Goal: Information Seeking & Learning: Learn about a topic

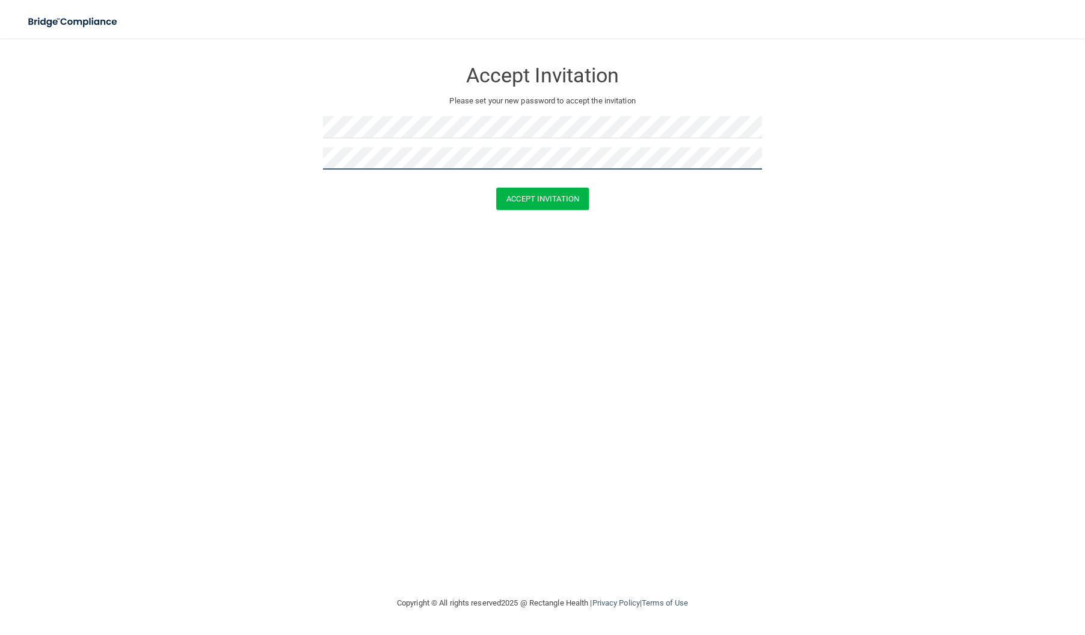
click at [496, 188] on button "Accept Invitation" at bounding box center [542, 199] width 93 height 22
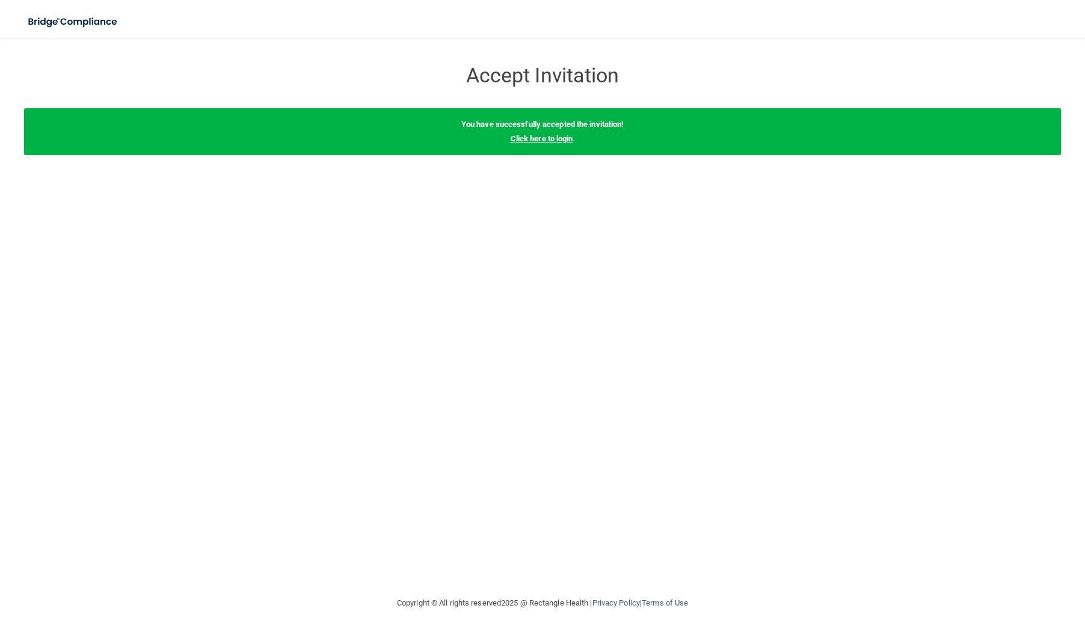
click at [512, 139] on link "Click here to login" at bounding box center [541, 138] width 63 height 9
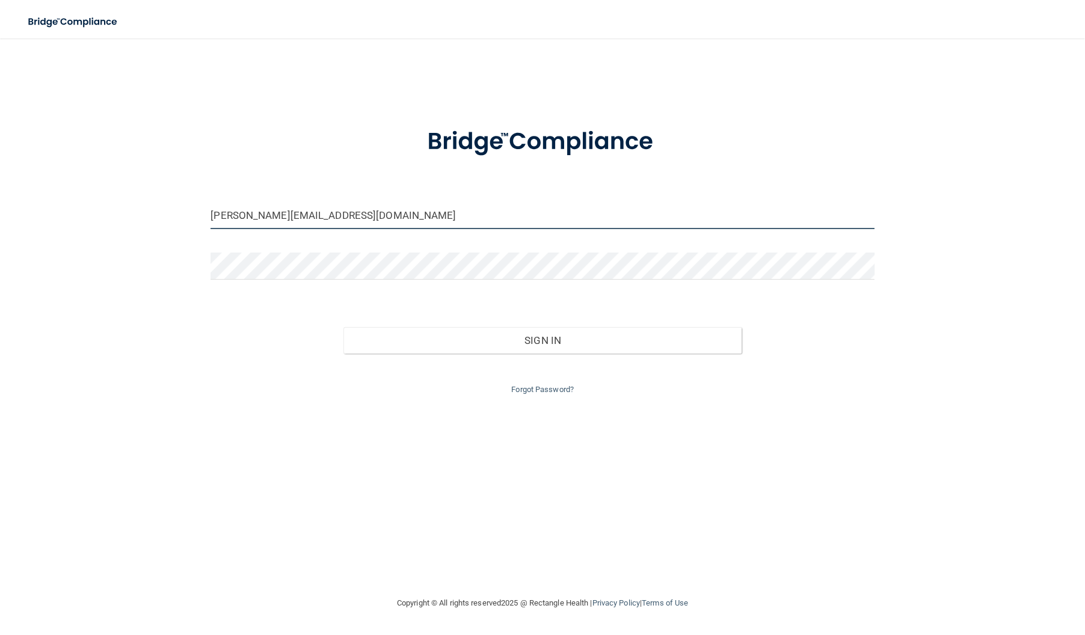
drag, startPoint x: 395, startPoint y: 210, endPoint x: -106, endPoint y: 190, distance: 501.9
click at [0, 190] on html "Toggle navigation Manage My Enterprise Manage My Location natalie.cpdkids@gmail…" at bounding box center [542, 317] width 1085 height 635
type input "[EMAIL_ADDRESS][DOMAIN_NAME]"
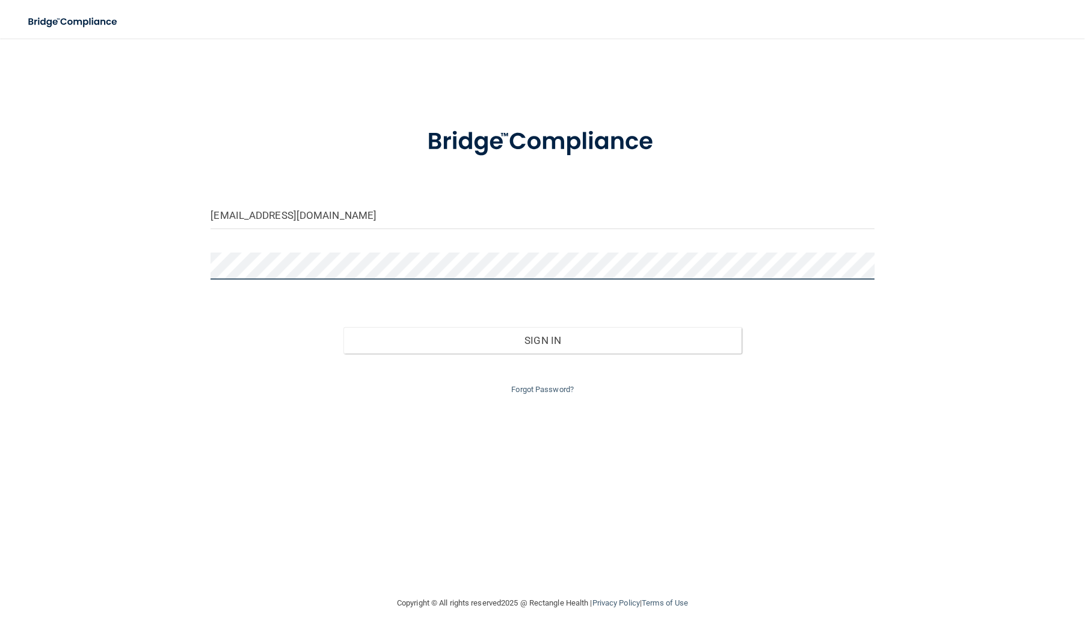
click at [0, 254] on html "Toggle navigation Manage My Enterprise Manage My Location gazitkamal@gmail.com …" at bounding box center [542, 317] width 1085 height 635
click at [343, 327] on button "Sign In" at bounding box center [542, 340] width 398 height 26
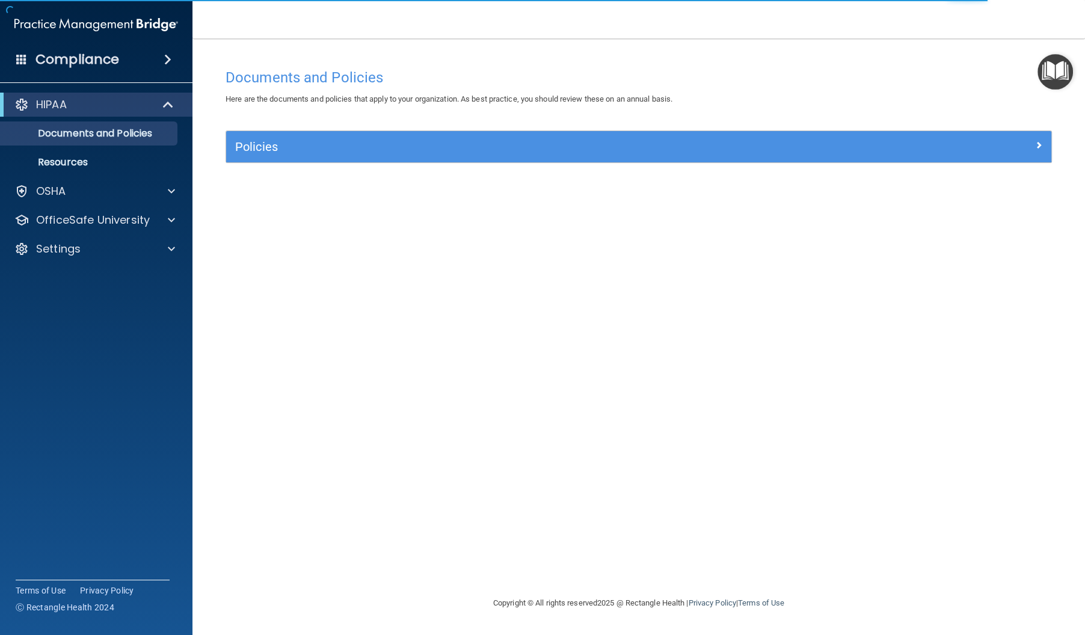
click at [294, 159] on div "Policies" at bounding box center [638, 146] width 825 height 31
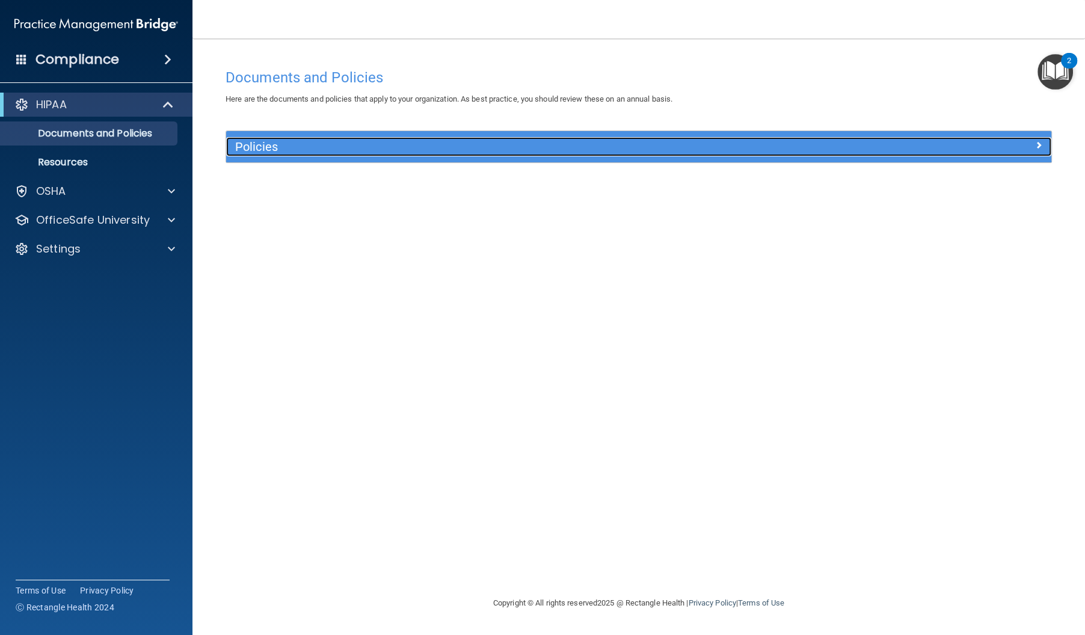
click at [1048, 150] on div at bounding box center [948, 144] width 206 height 14
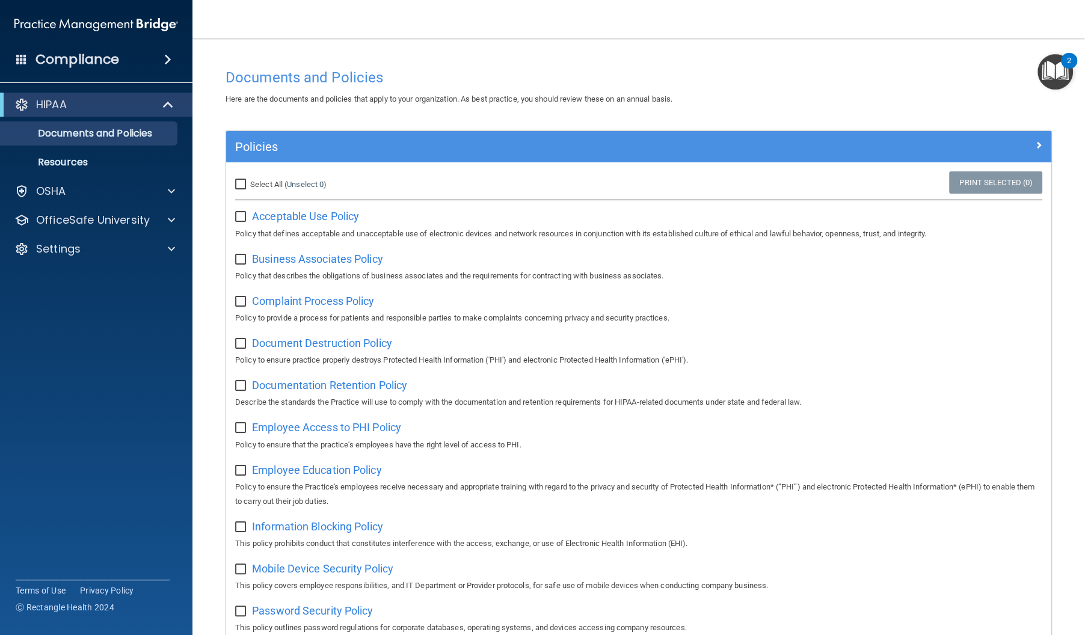
click at [243, 192] on div "Select All (Unselect 0) Unselect All" at bounding box center [363, 184] width 275 height 26
click at [236, 189] on label "Select All (Unselect 0) Unselect All" at bounding box center [280, 184] width 91 height 14
click at [236, 189] on input "Select All (Unselect 0) Unselect All" at bounding box center [242, 185] width 14 height 10
checkbox input "true"
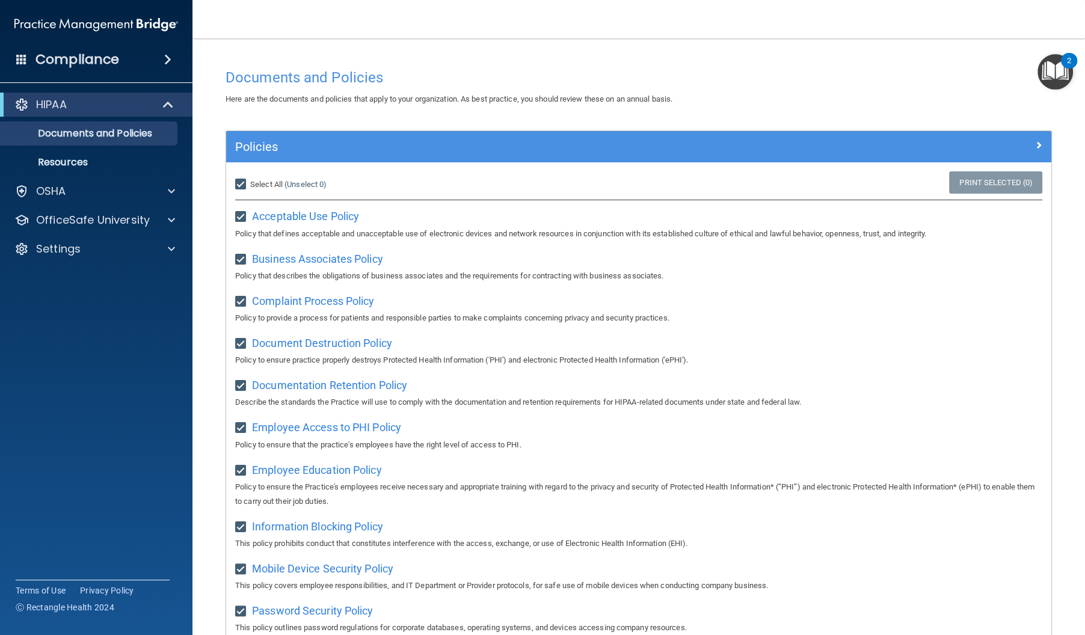
checkbox input "true"
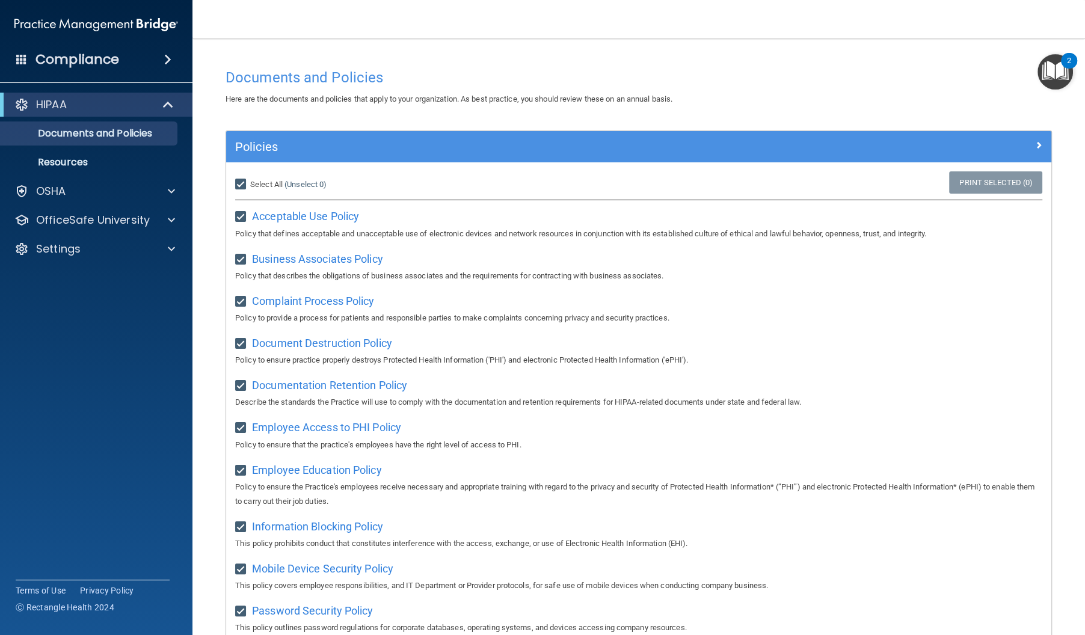
checkbox input "true"
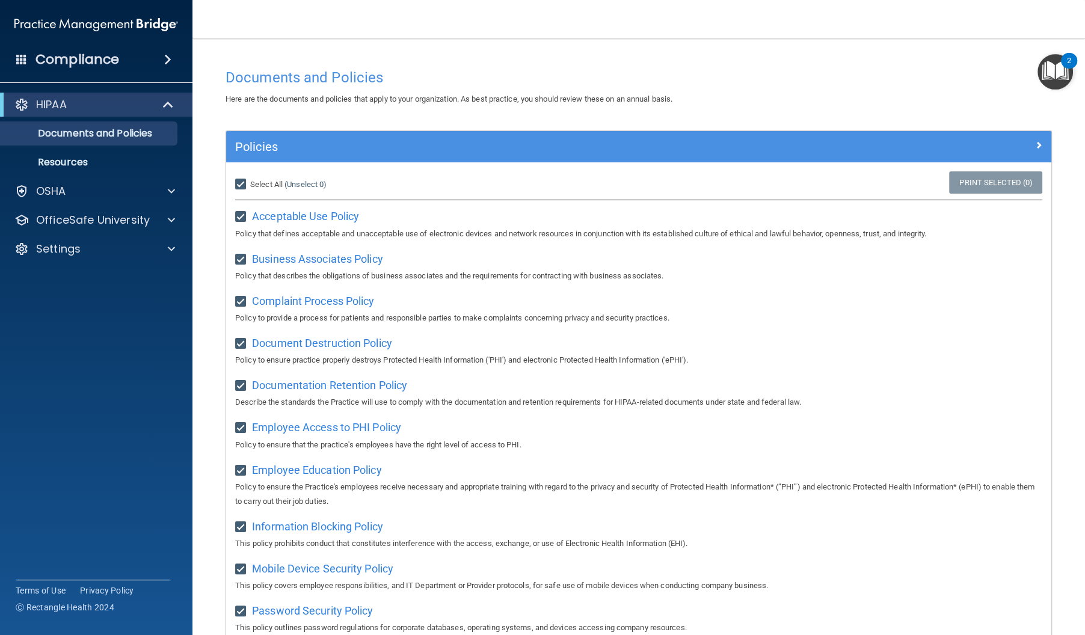
checkbox input "true"
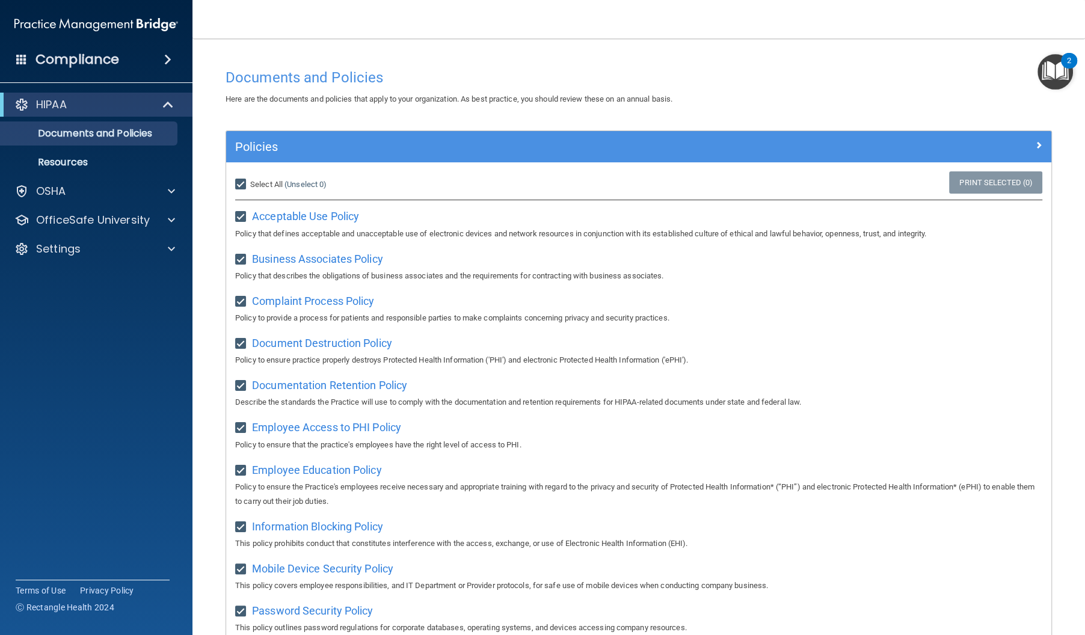
checkbox input "true"
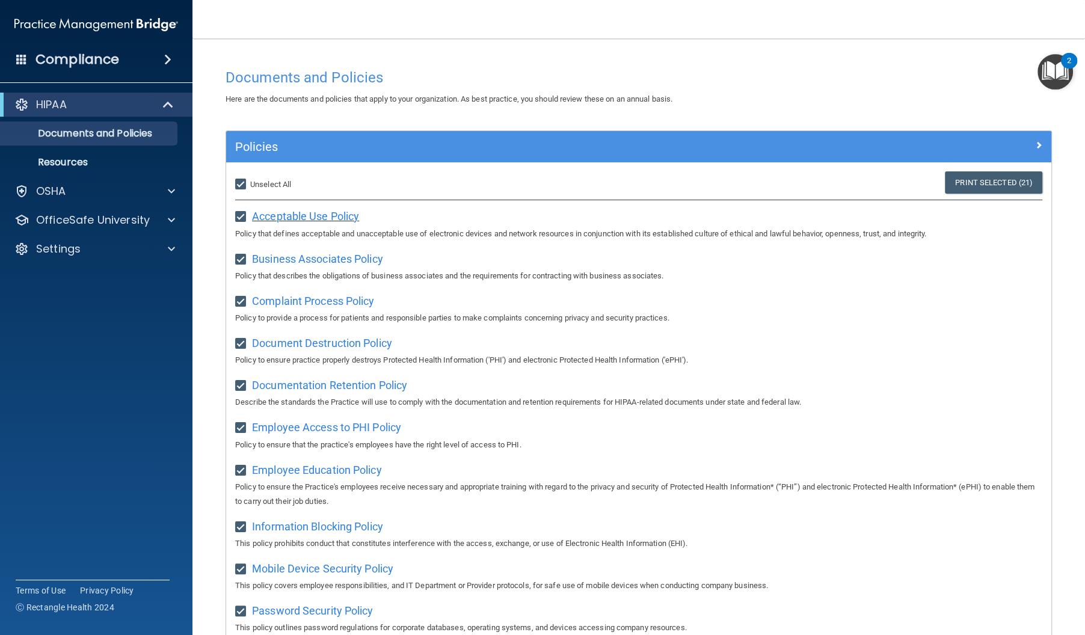
click at [274, 215] on span "Acceptable Use Policy" at bounding box center [305, 216] width 107 height 13
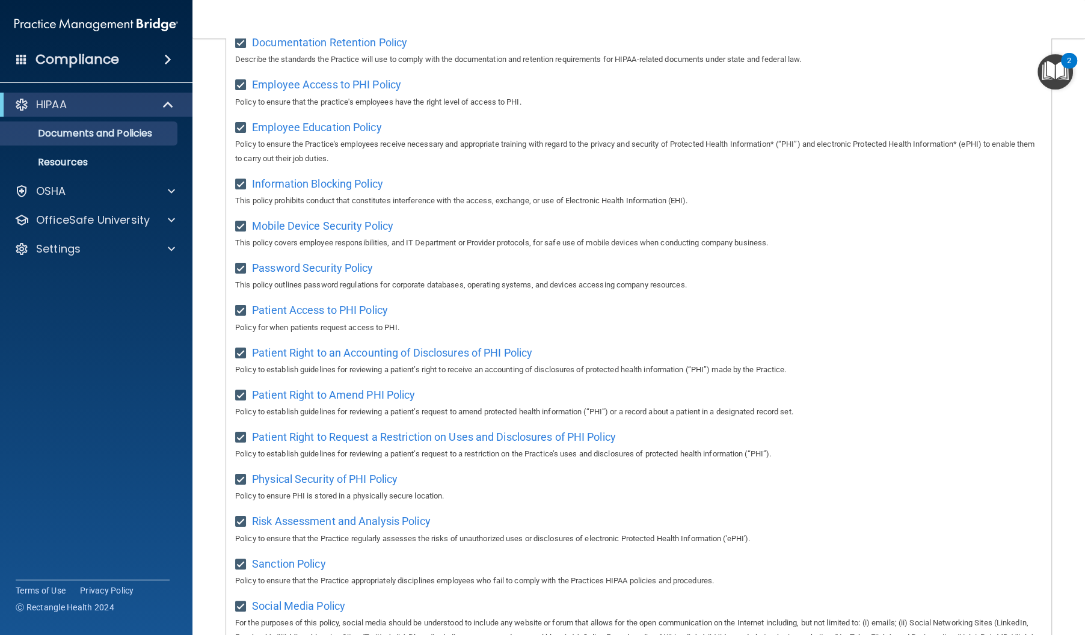
scroll to position [355, 0]
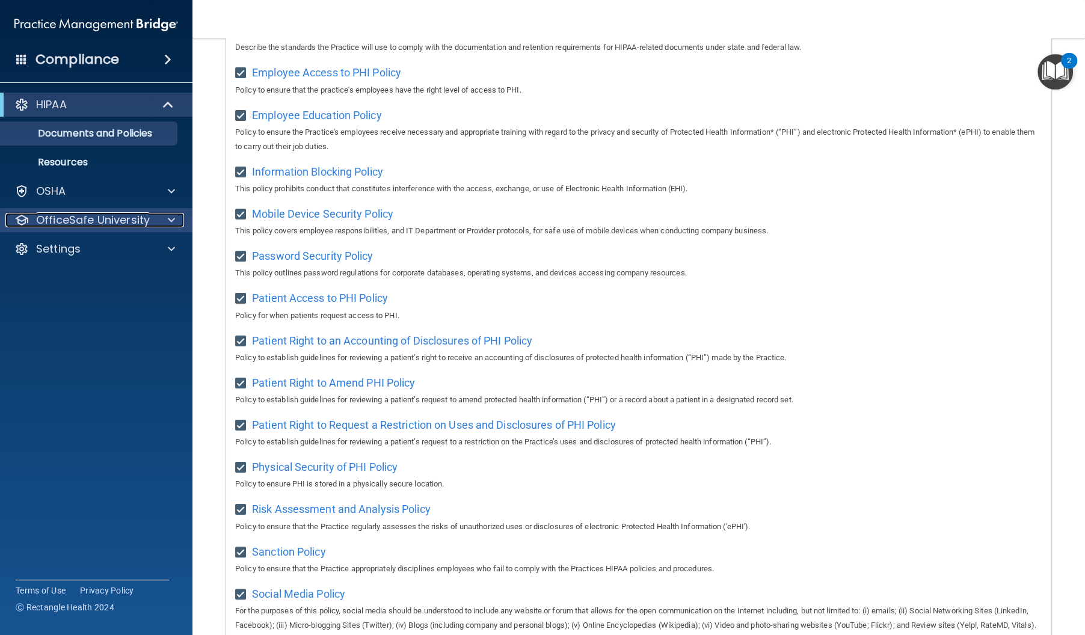
click at [73, 222] on p "OfficeSafe University" at bounding box center [93, 220] width 114 height 14
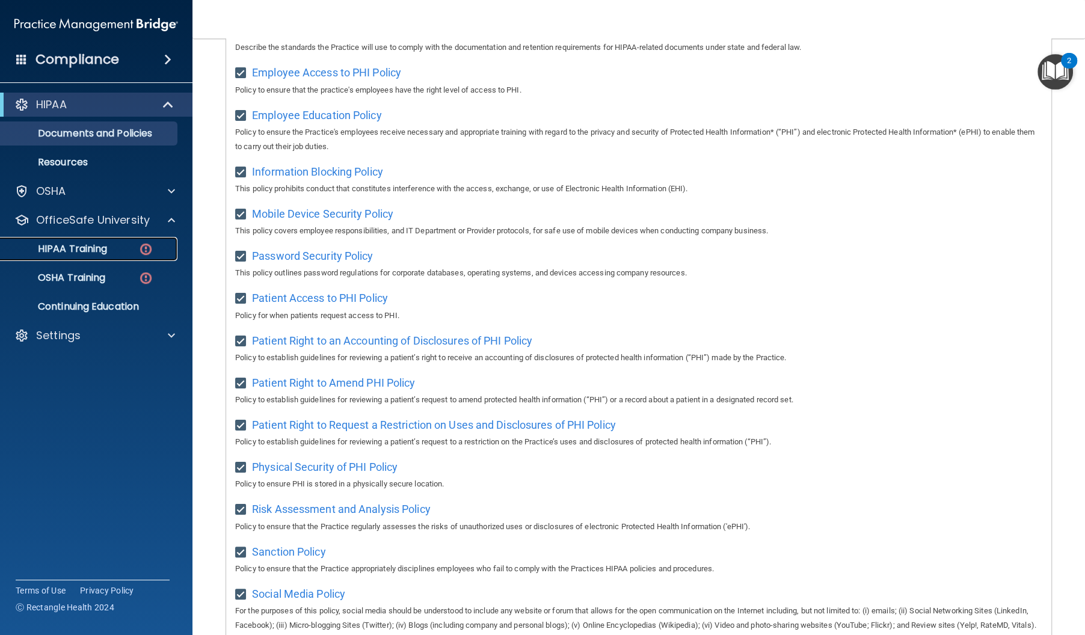
click at [78, 243] on p "HIPAA Training" at bounding box center [57, 249] width 99 height 12
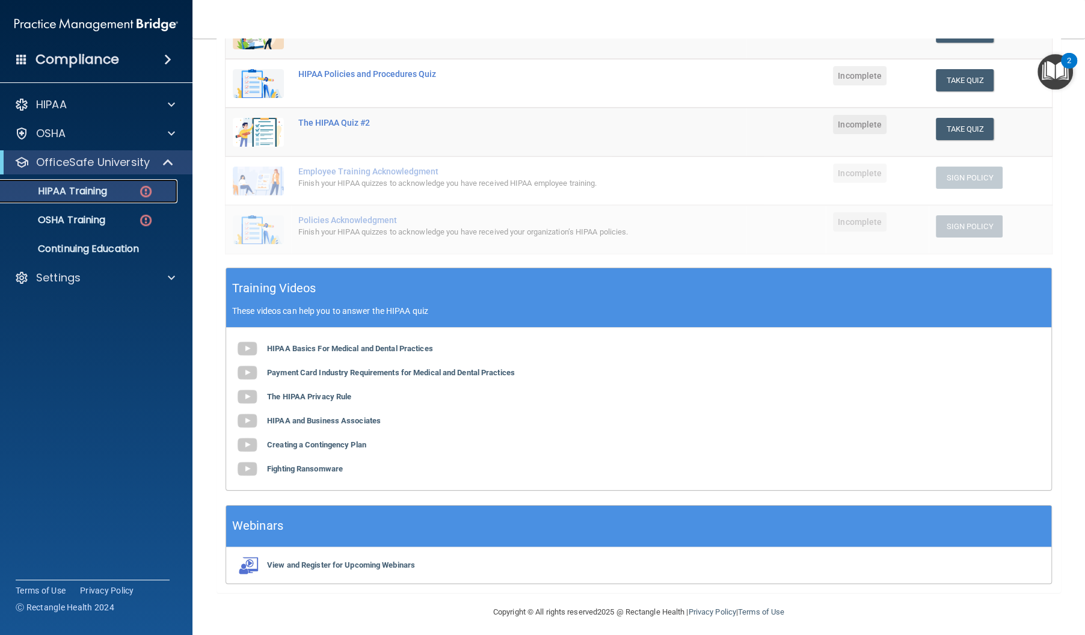
scroll to position [203, 0]
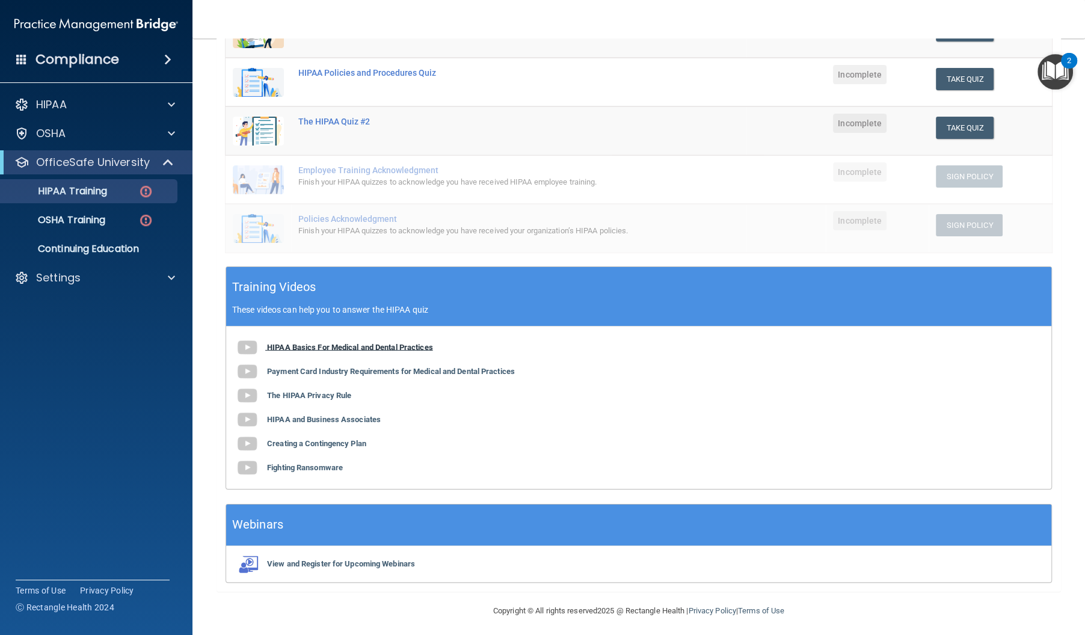
click at [387, 346] on b "HIPAA Basics For Medical and Dental Practices" at bounding box center [350, 346] width 166 height 9
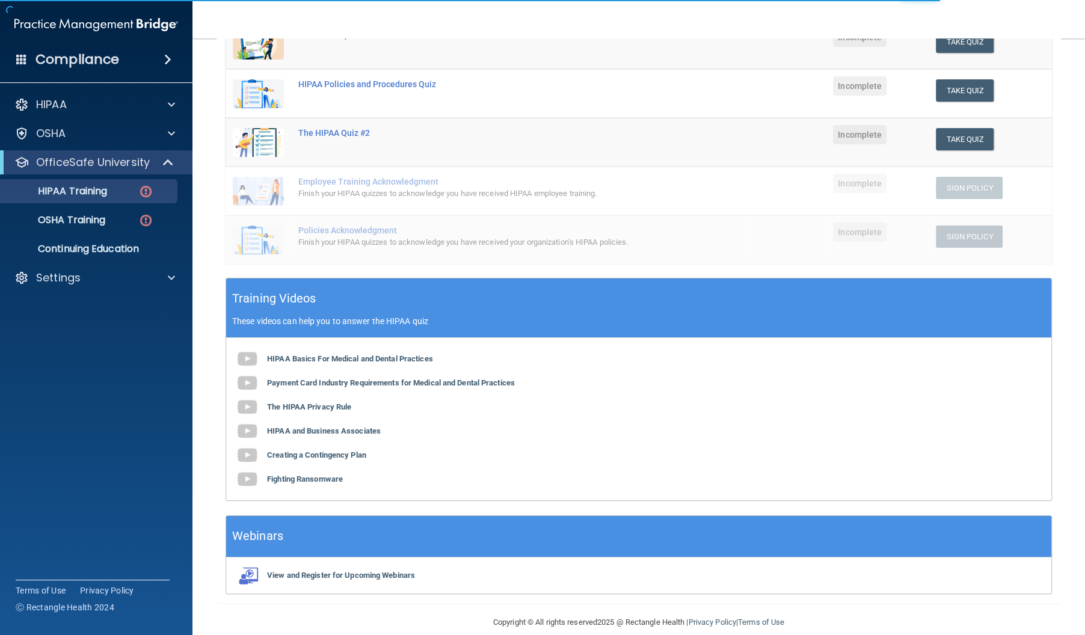
scroll to position [204, 0]
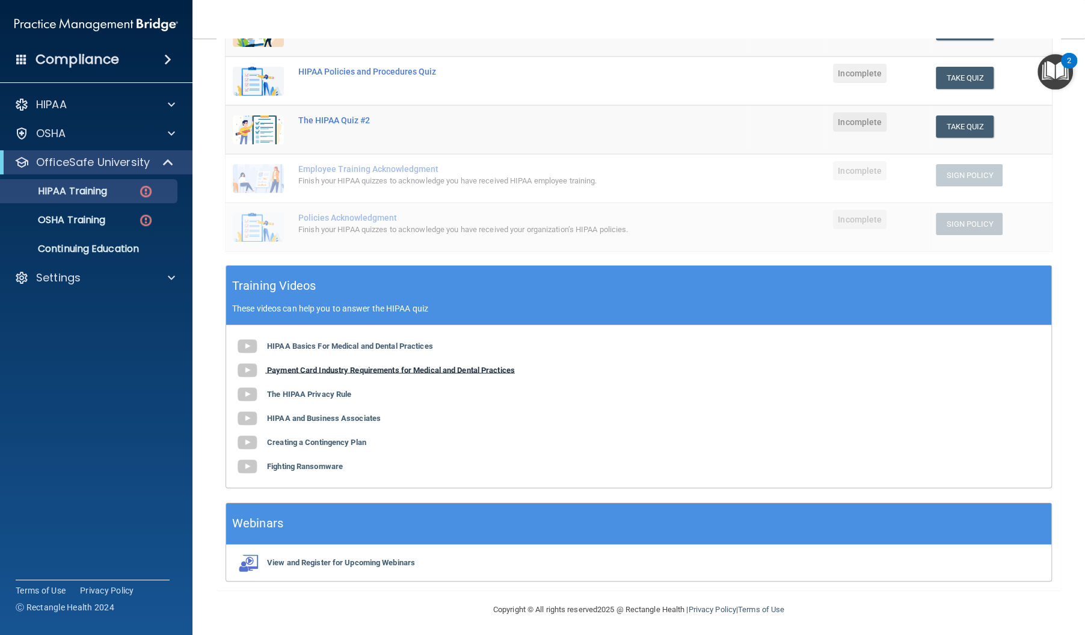
click at [462, 365] on b "Payment Card Industry Requirements for Medical and Dental Practices" at bounding box center [391, 369] width 248 height 9
click at [322, 390] on b "The HIPAA Privacy Rule" at bounding box center [309, 393] width 84 height 9
click at [358, 420] on div "HIPAA Basics For Medical and Dental Practices Payment Card Industry Requirement…" at bounding box center [638, 406] width 825 height 162
click at [363, 417] on b "HIPAA and Business Associates" at bounding box center [324, 417] width 114 height 9
click at [344, 441] on b "Creating a Contingency Plan" at bounding box center [316, 441] width 99 height 9
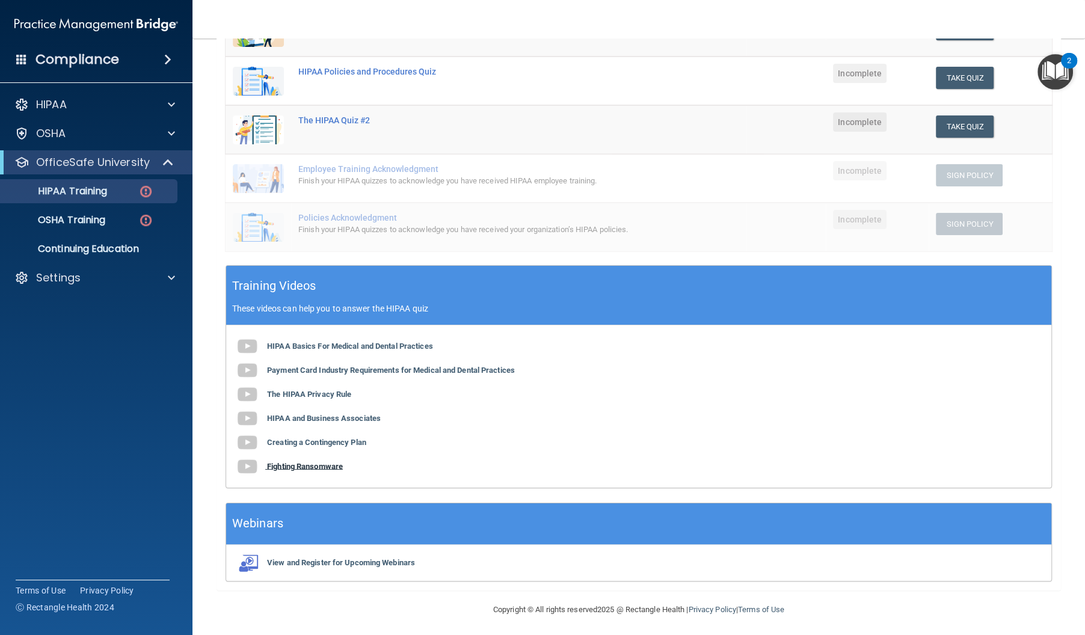
click at [268, 461] on b "Fighting Ransomware" at bounding box center [305, 465] width 76 height 9
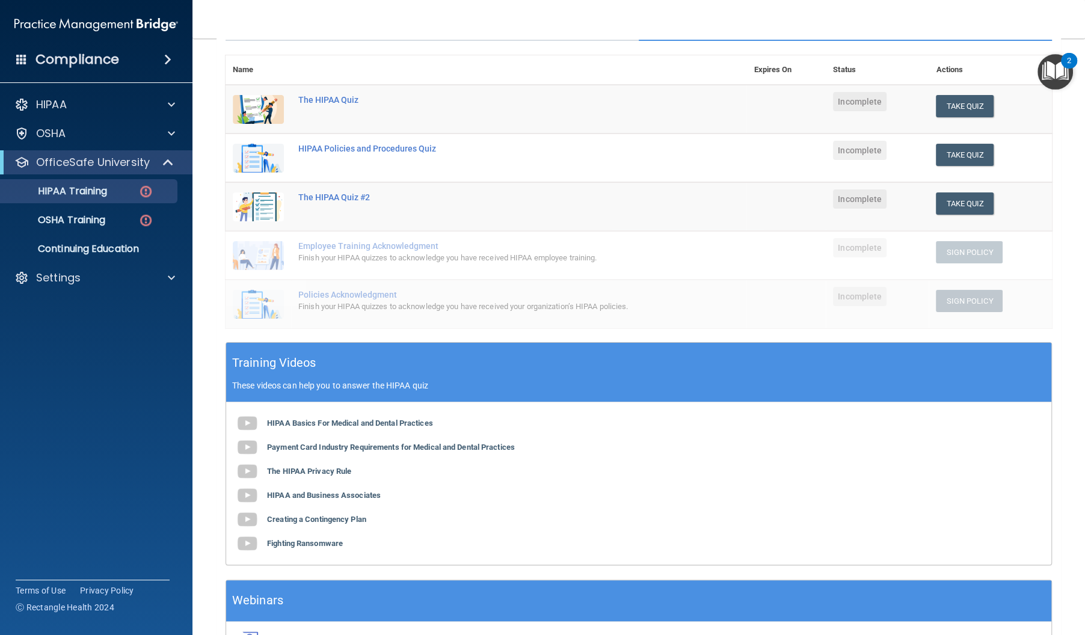
scroll to position [0, 0]
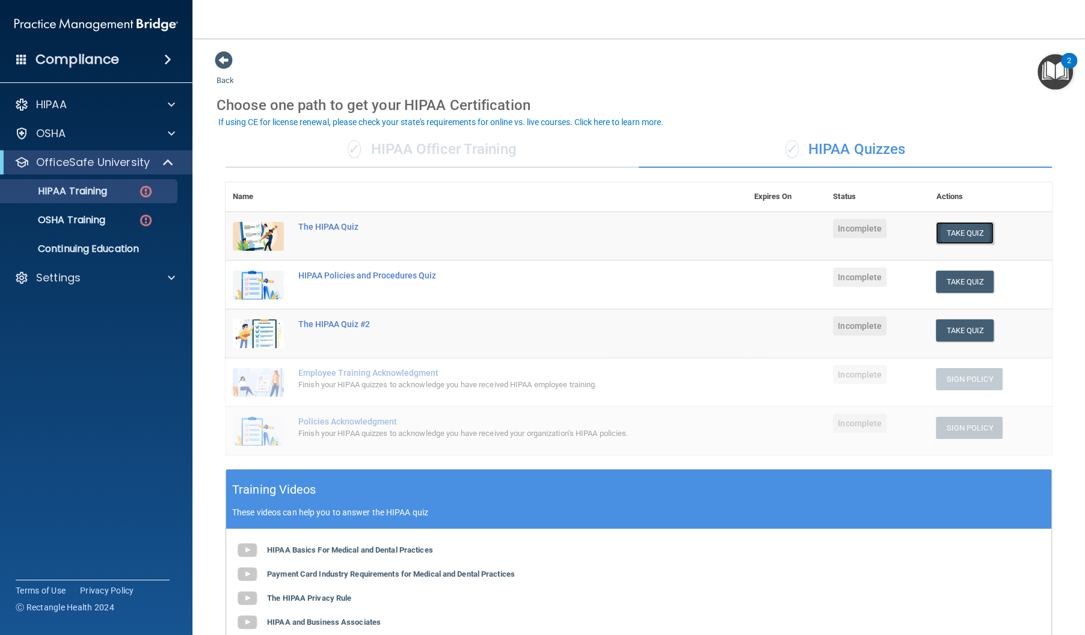
click at [953, 228] on button "Take Quiz" at bounding box center [965, 233] width 58 height 22
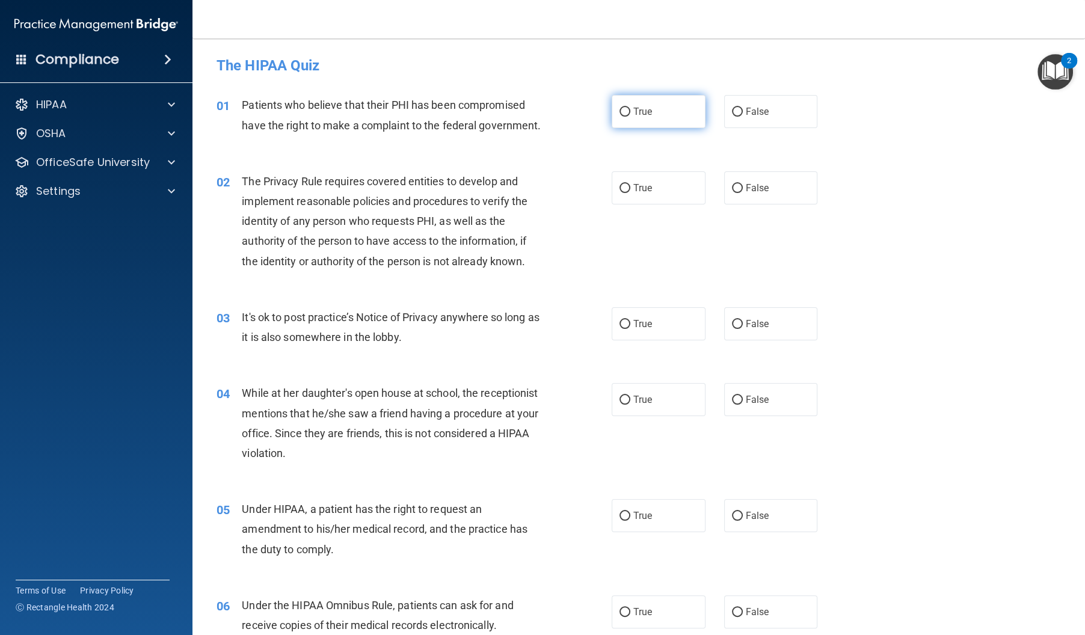
click at [621, 112] on input "True" at bounding box center [624, 112] width 11 height 9
radio input "true"
click at [622, 190] on input "True" at bounding box center [624, 188] width 11 height 9
radio input "true"
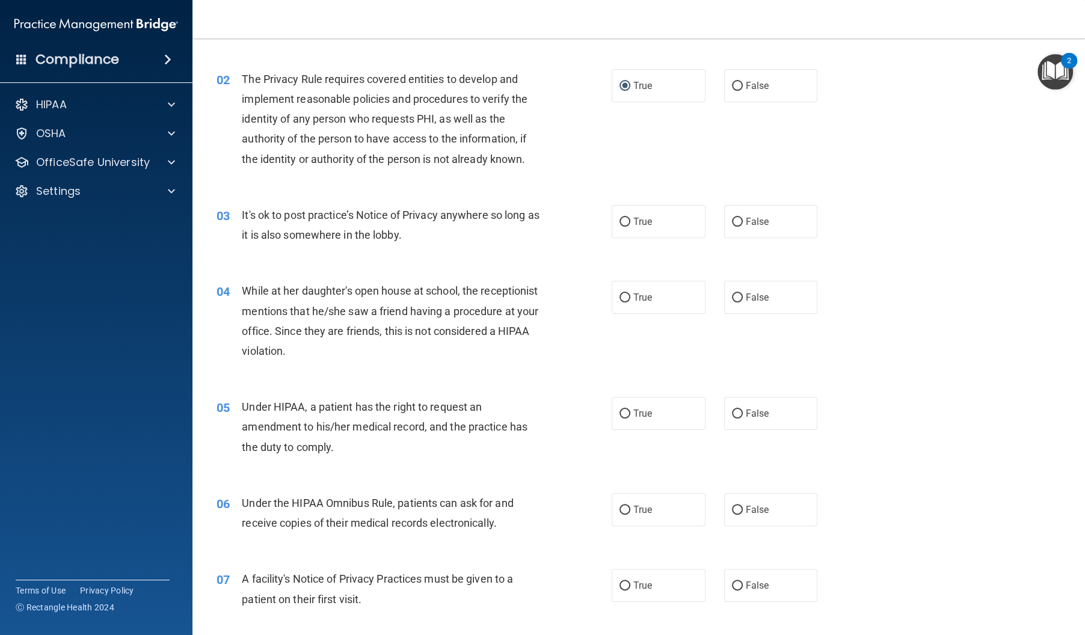
scroll to position [106, 0]
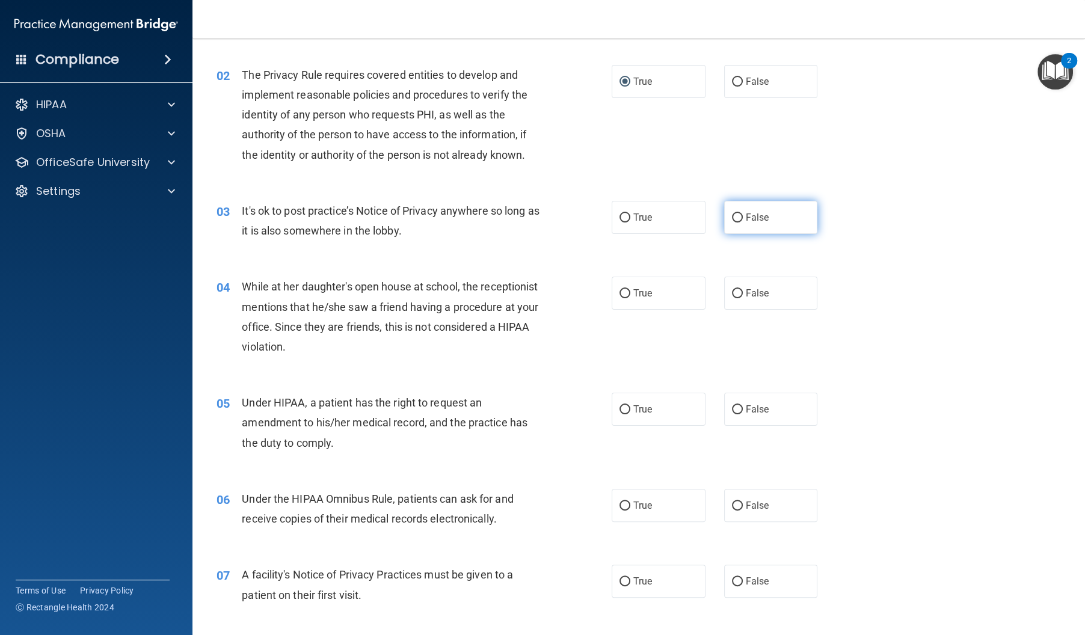
click at [771, 221] on label "False" at bounding box center [771, 217] width 94 height 33
click at [743, 221] on input "False" at bounding box center [737, 217] width 11 height 9
radio input "true"
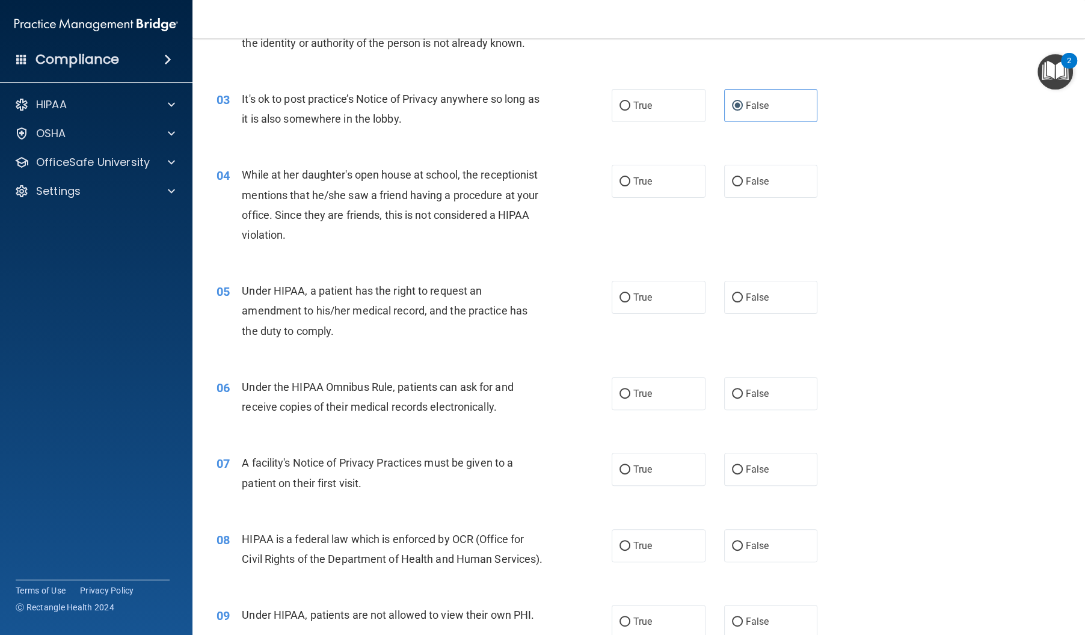
scroll to position [214, 0]
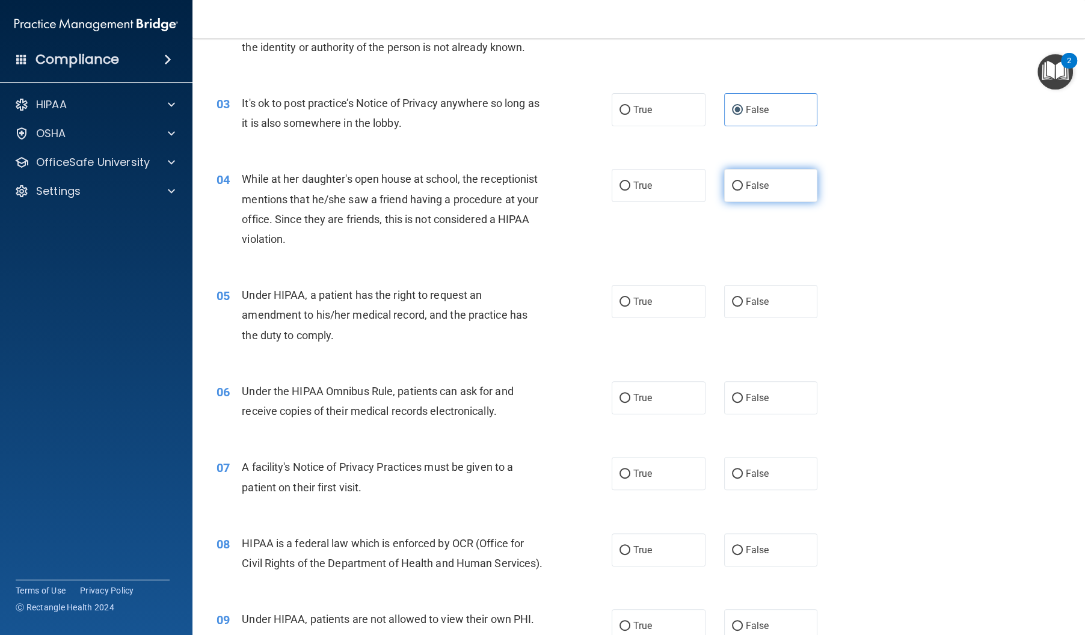
click at [730, 181] on label "False" at bounding box center [771, 185] width 94 height 33
click at [732, 182] on input "False" at bounding box center [737, 186] width 11 height 9
radio input "true"
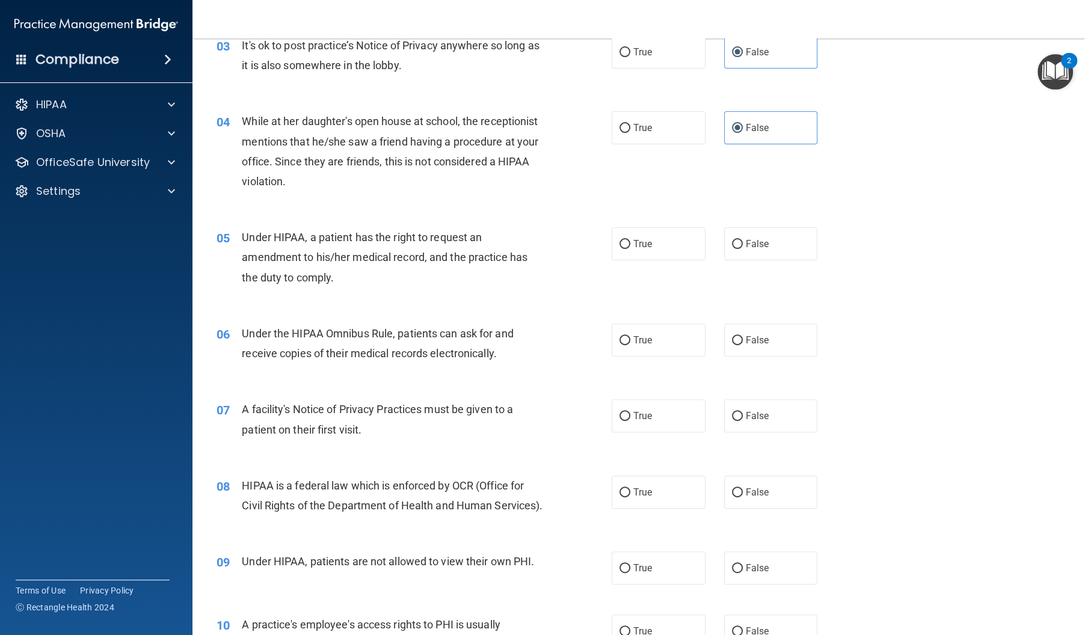
scroll to position [298, 0]
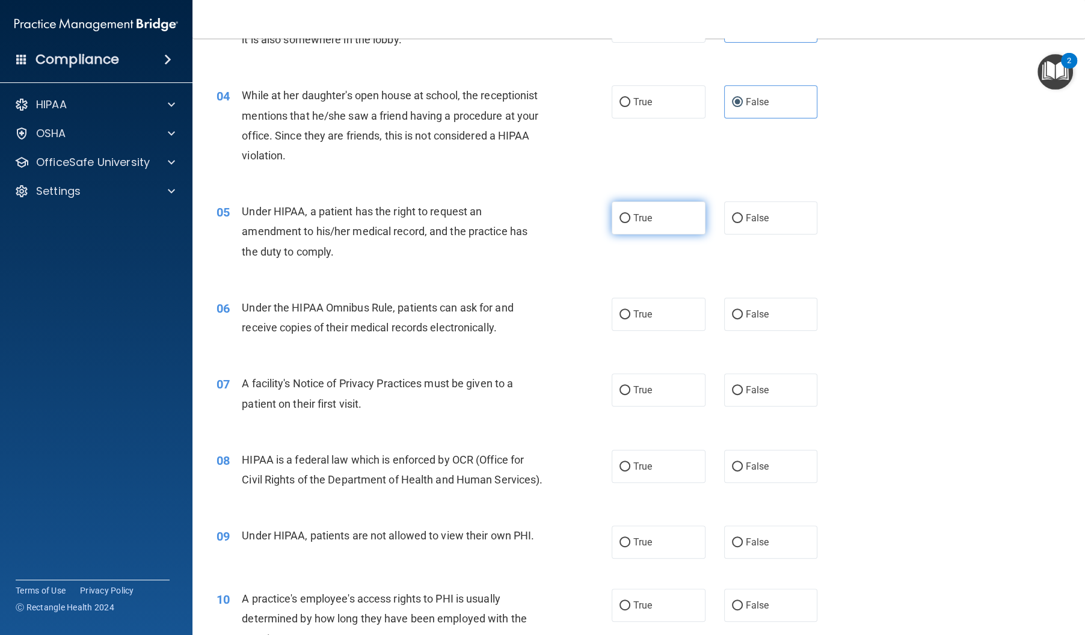
click at [617, 227] on label "True" at bounding box center [659, 217] width 94 height 33
click at [619, 223] on input "True" at bounding box center [624, 218] width 11 height 9
radio input "true"
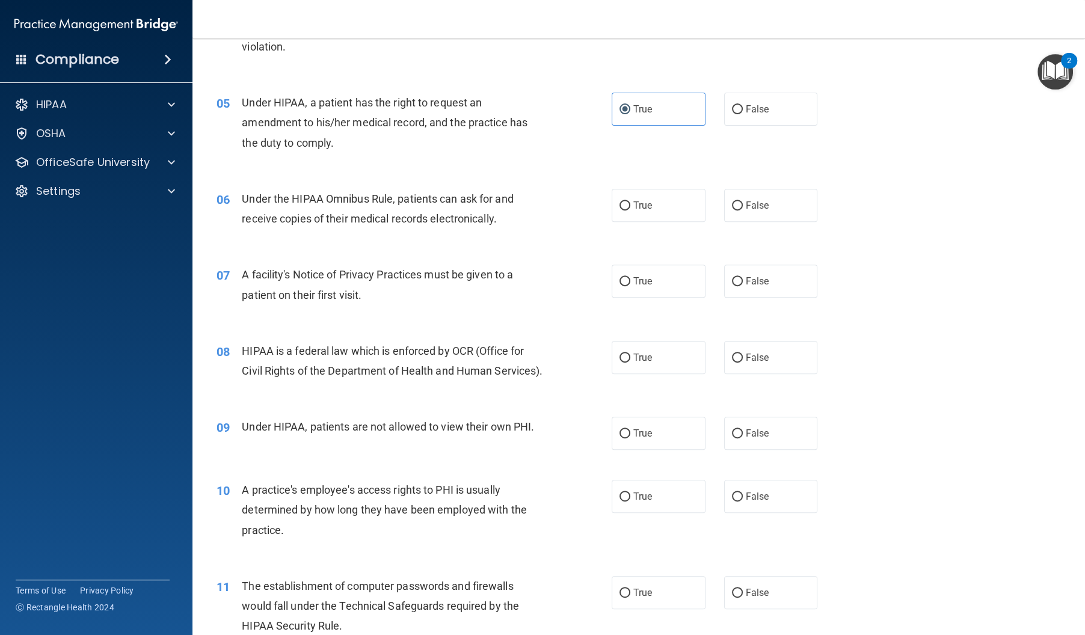
scroll to position [410, 0]
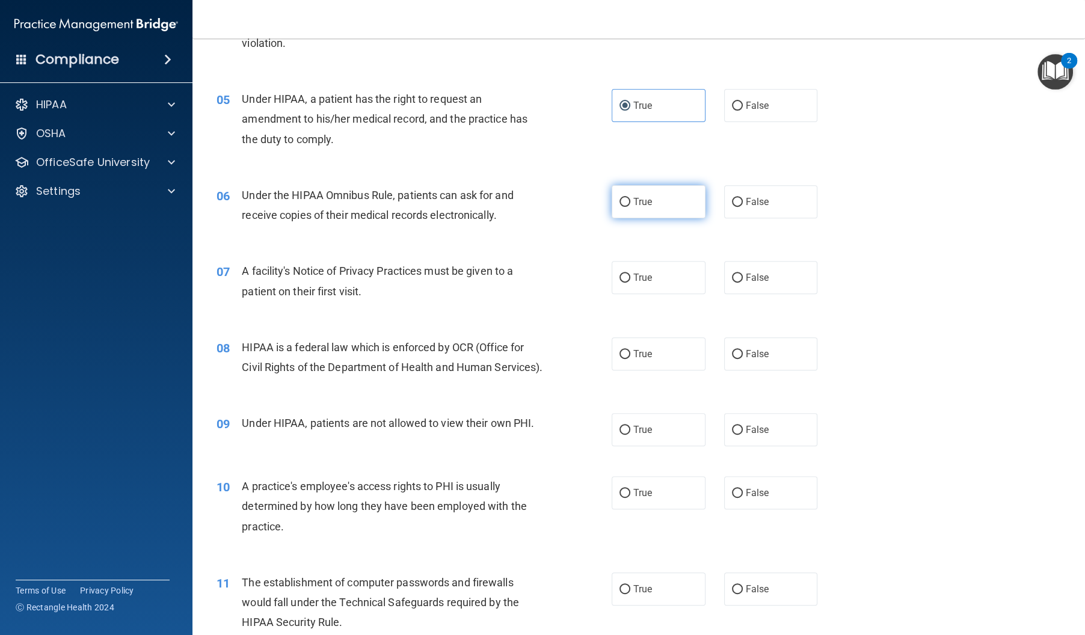
click at [662, 214] on label "True" at bounding box center [659, 201] width 94 height 33
click at [630, 207] on input "True" at bounding box center [624, 202] width 11 height 9
radio input "true"
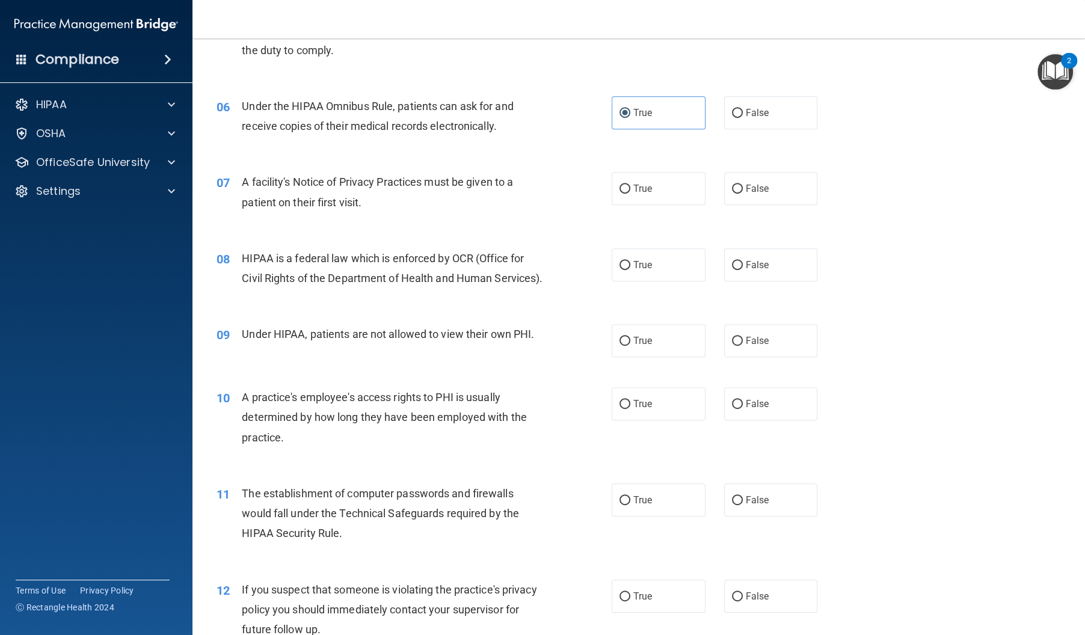
scroll to position [512, 0]
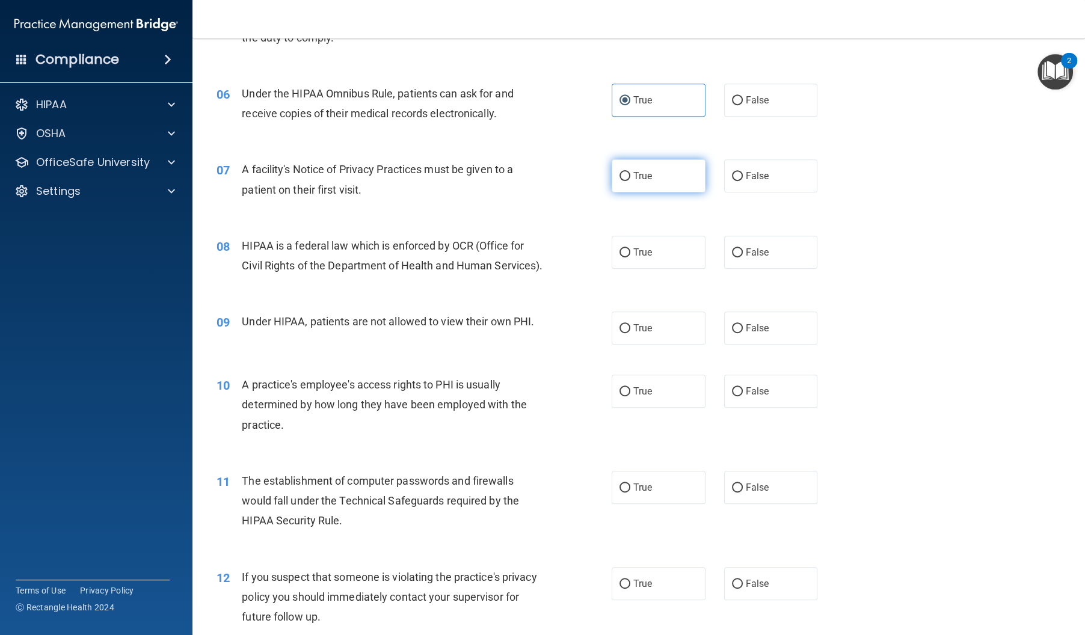
click at [620, 182] on label "True" at bounding box center [659, 175] width 94 height 33
click at [620, 181] on input "True" at bounding box center [624, 176] width 11 height 9
radio input "true"
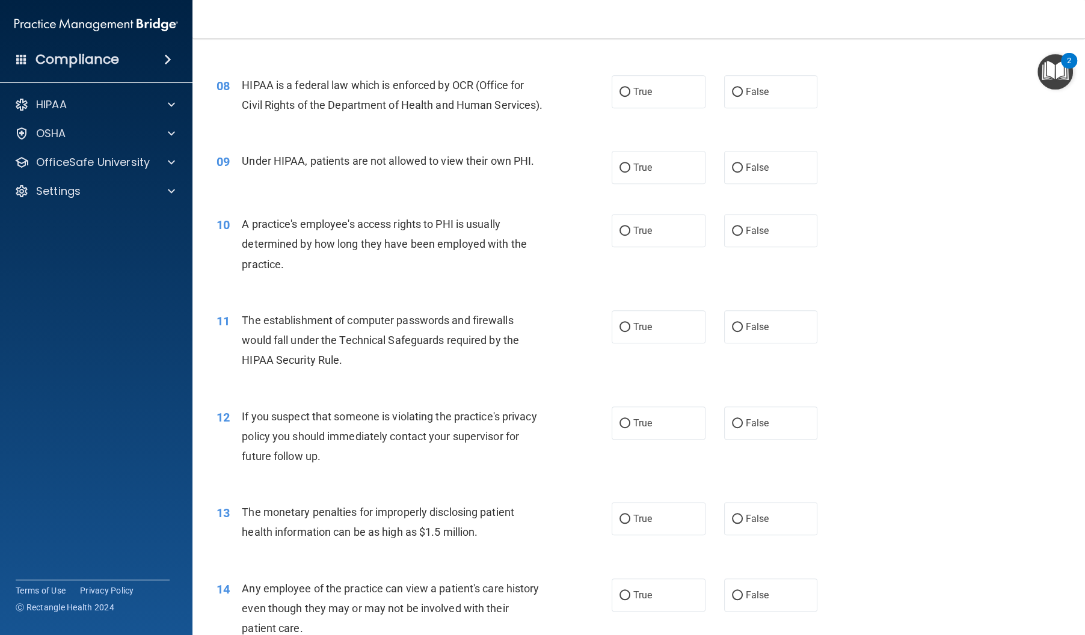
scroll to position [678, 0]
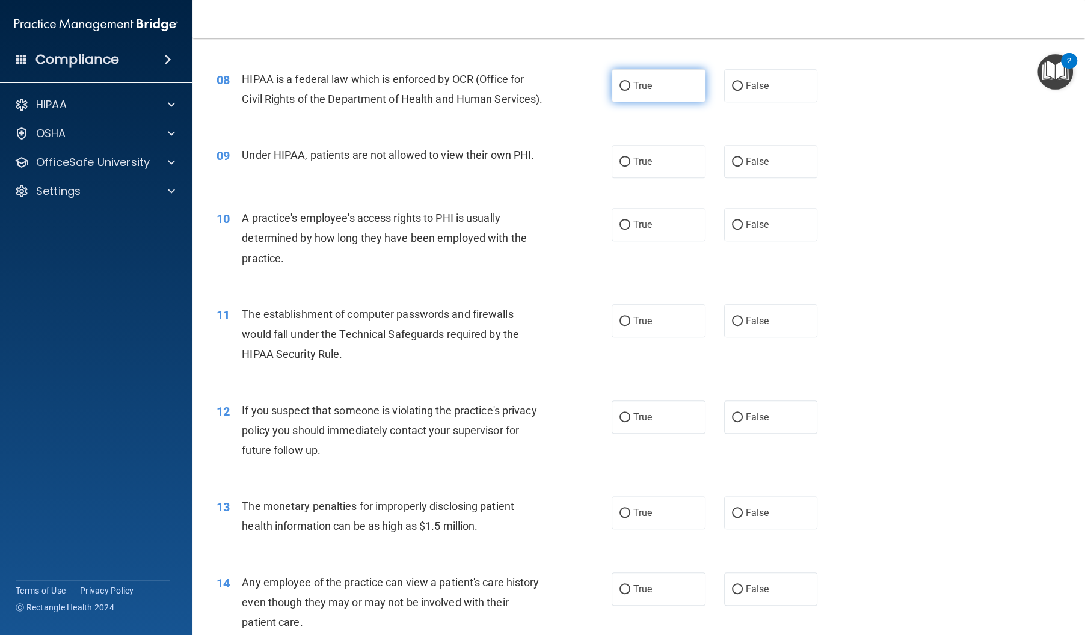
click at [642, 97] on label "True" at bounding box center [659, 85] width 94 height 33
click at [630, 91] on input "True" at bounding box center [624, 86] width 11 height 9
radio input "true"
click at [738, 179] on label "False" at bounding box center [771, 162] width 94 height 33
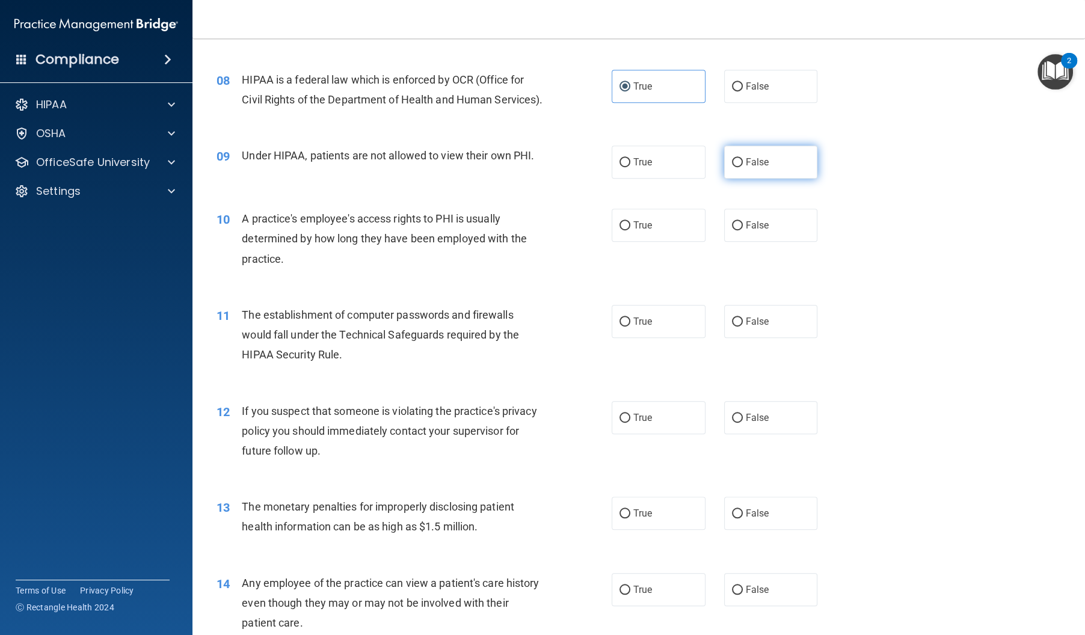
click at [738, 167] on input "False" at bounding box center [737, 162] width 11 height 9
radio input "true"
drag, startPoint x: 777, startPoint y: 249, endPoint x: 767, endPoint y: 254, distance: 10.8
click at [776, 242] on label "False" at bounding box center [771, 225] width 94 height 33
click at [743, 230] on input "False" at bounding box center [737, 225] width 11 height 9
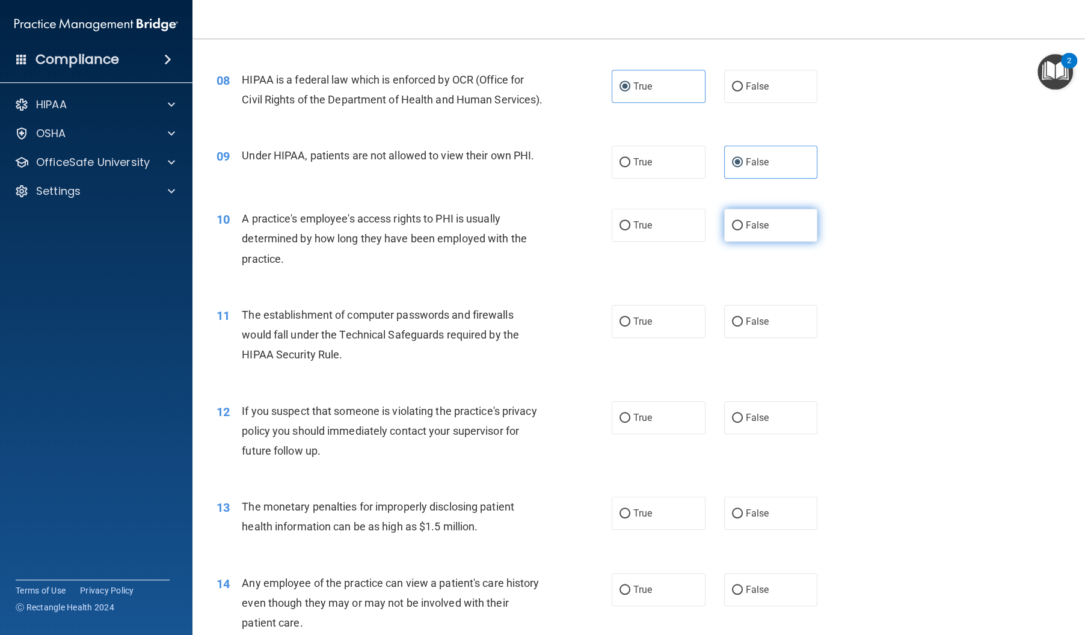
radio input "true"
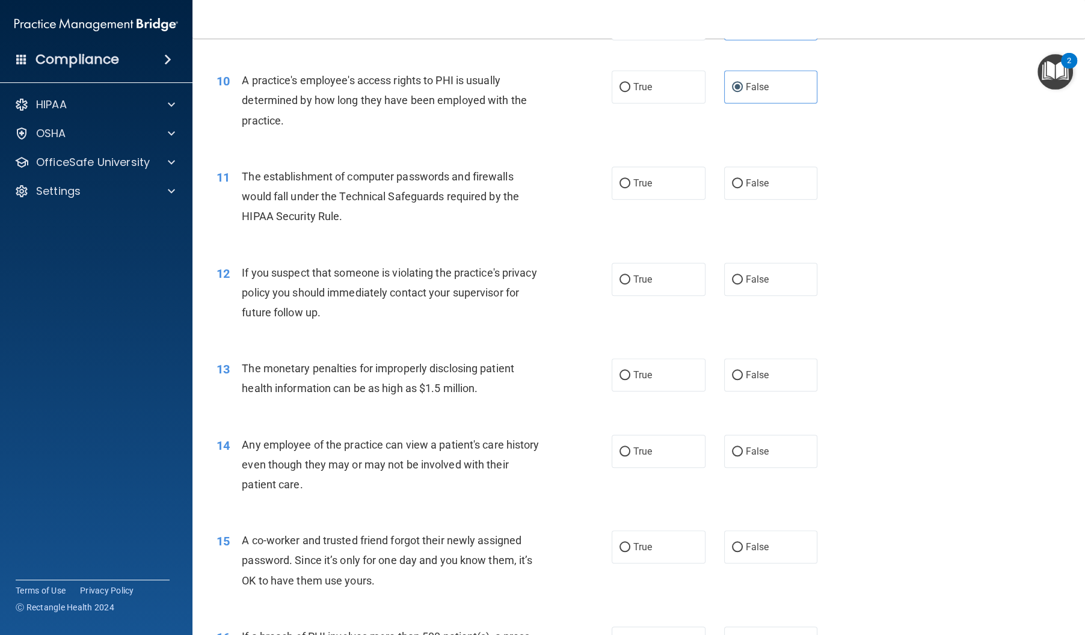
scroll to position [820, 0]
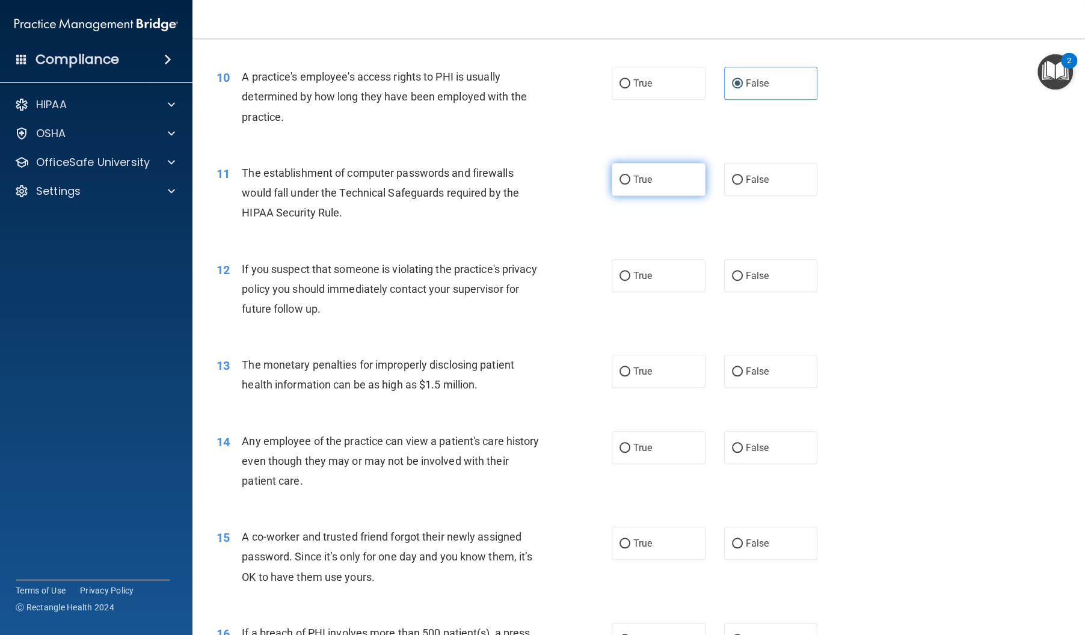
click at [671, 196] on label "True" at bounding box center [659, 179] width 94 height 33
click at [630, 185] on input "True" at bounding box center [624, 180] width 11 height 9
radio input "true"
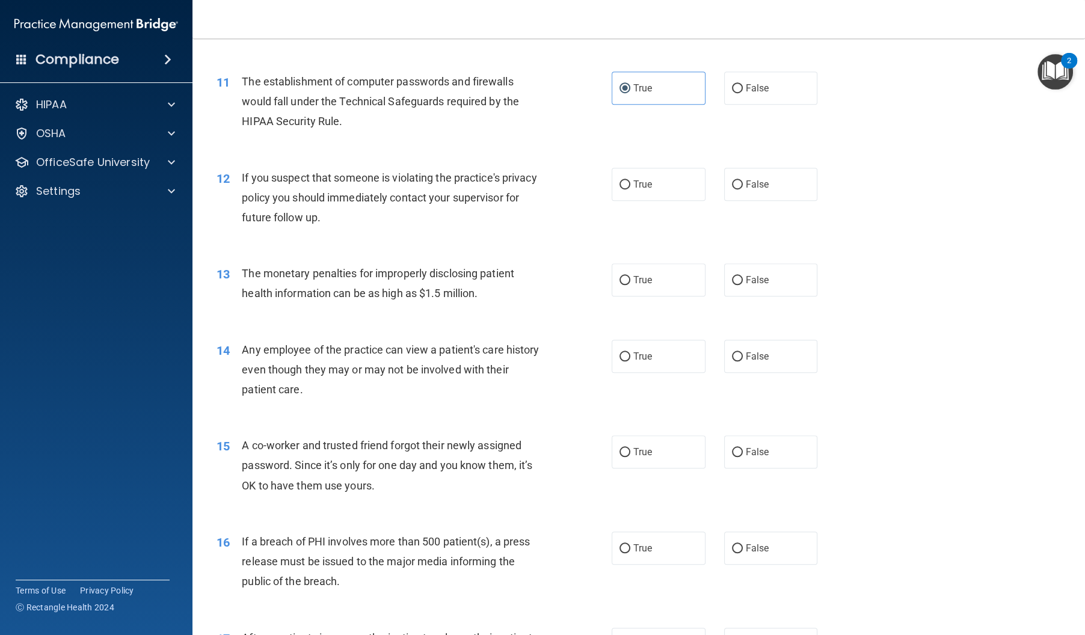
scroll to position [915, 0]
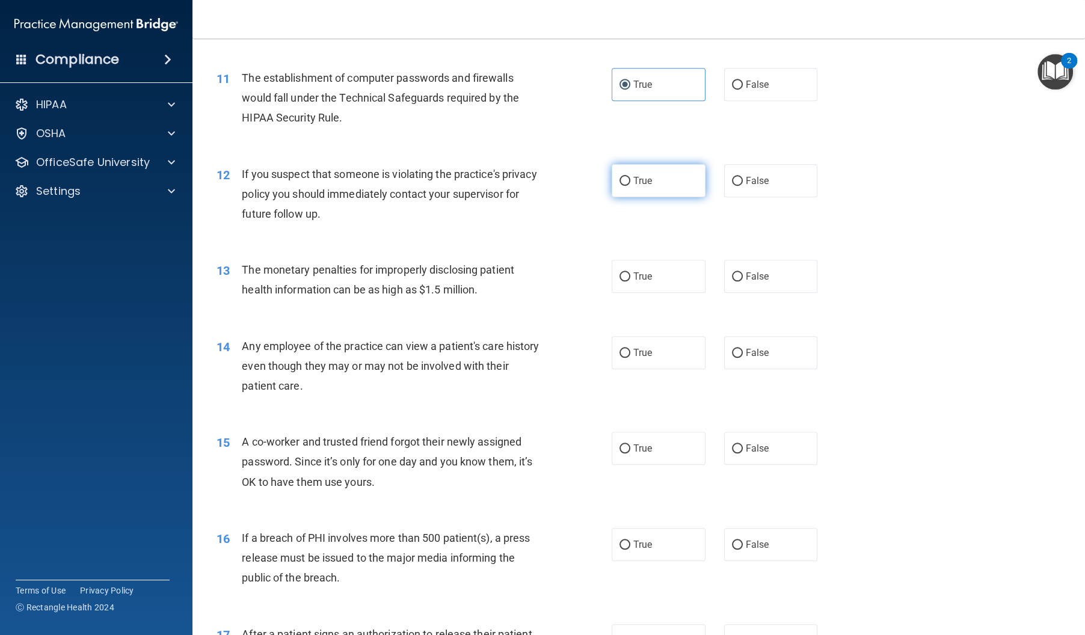
click at [640, 186] on span "True" at bounding box center [642, 180] width 19 height 11
click at [630, 186] on input "True" at bounding box center [624, 181] width 11 height 9
radio input "true"
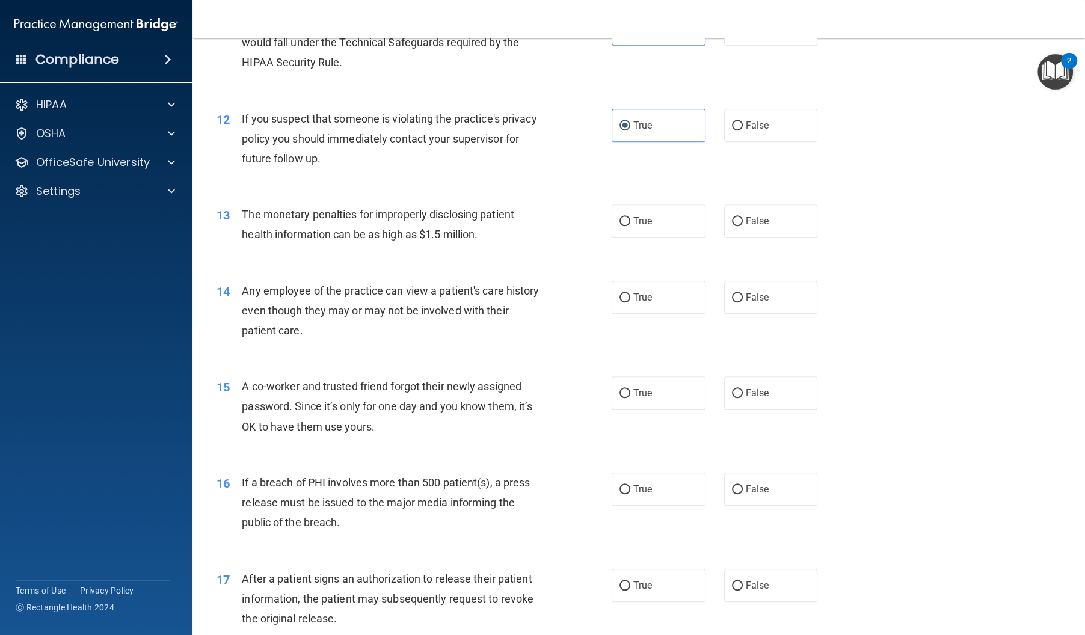
scroll to position [998, 0]
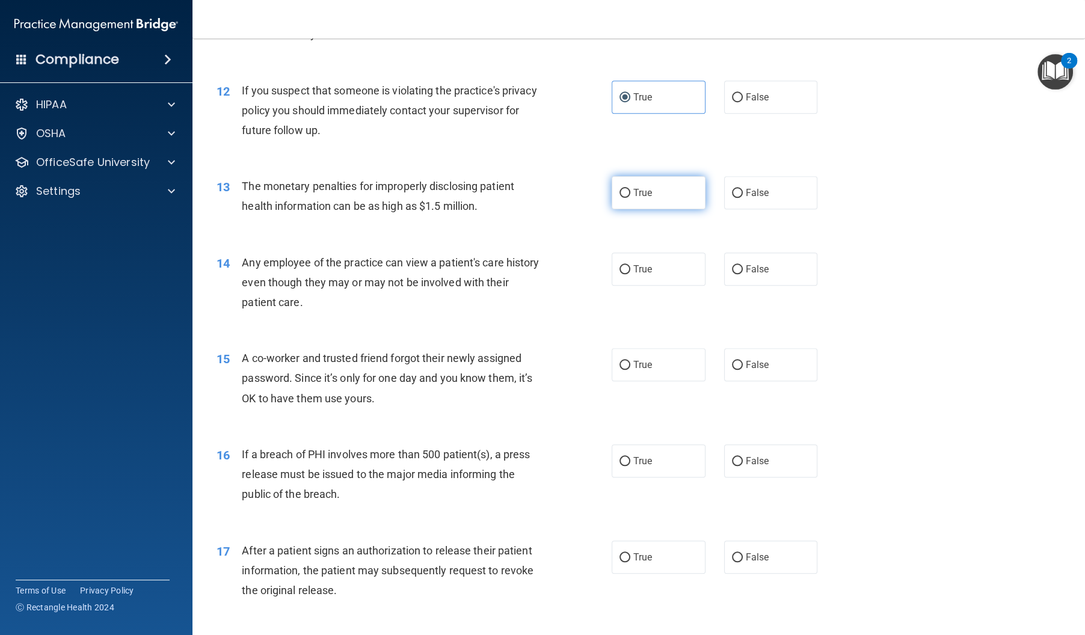
click at [648, 198] on span "True" at bounding box center [642, 192] width 19 height 11
click at [630, 198] on input "True" at bounding box center [624, 193] width 11 height 9
radio input "true"
click at [634, 275] on span "True" at bounding box center [642, 268] width 19 height 11
click at [630, 274] on input "True" at bounding box center [624, 269] width 11 height 9
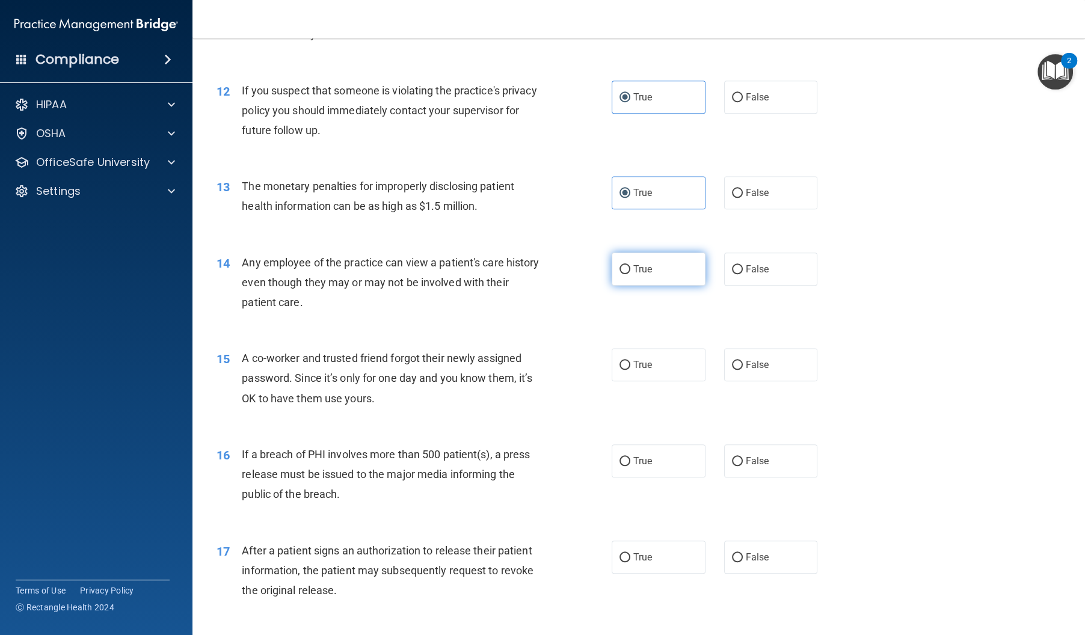
radio input "true"
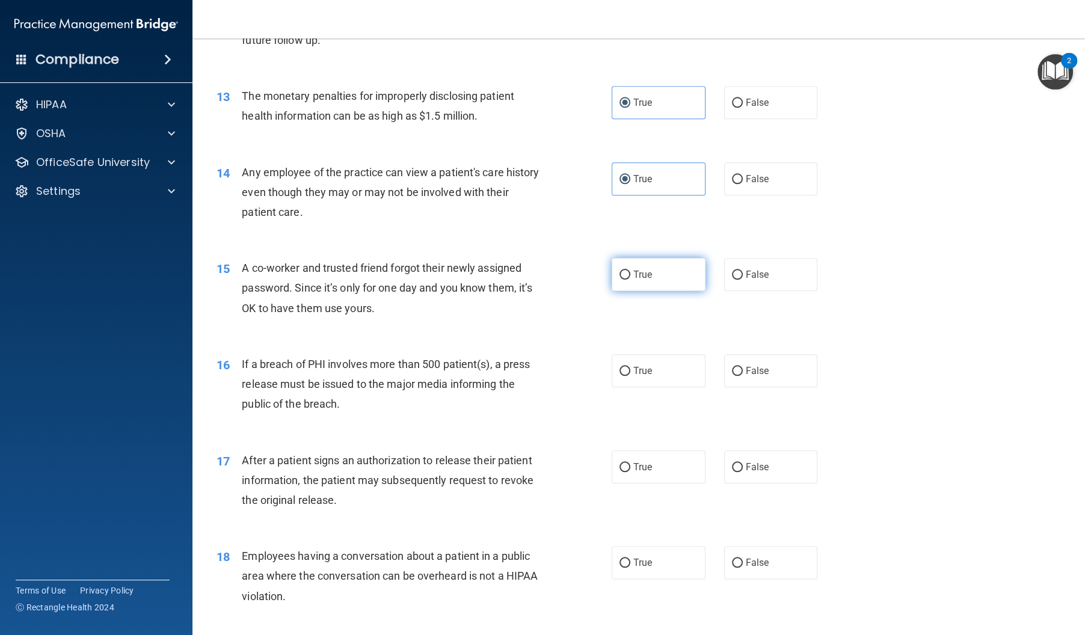
scroll to position [1091, 0]
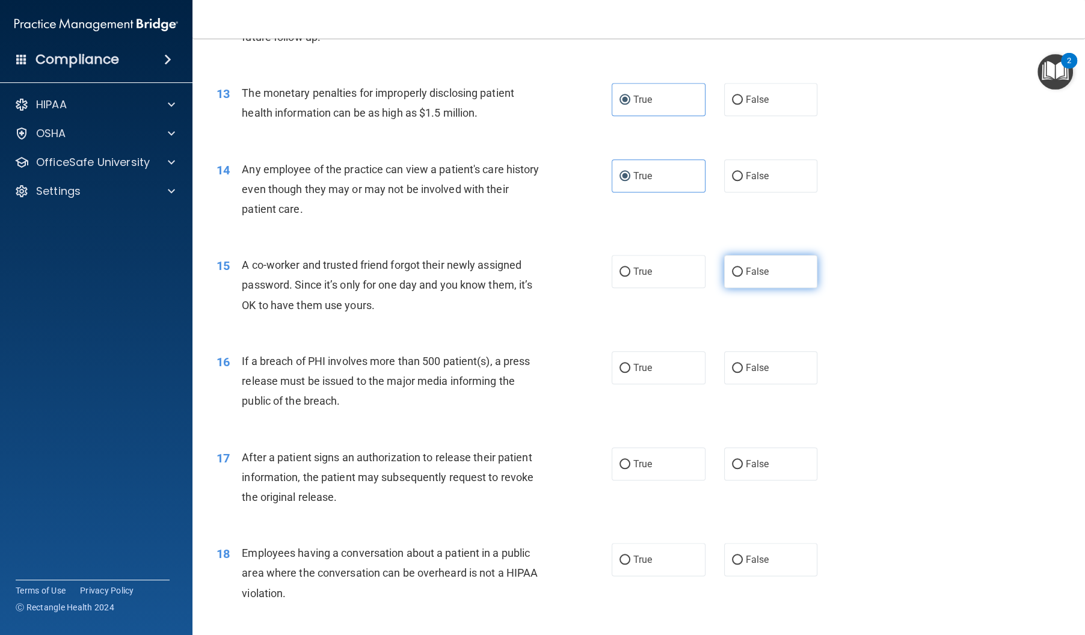
click at [792, 288] on label "False" at bounding box center [771, 271] width 94 height 33
click at [743, 277] on input "False" at bounding box center [737, 272] width 11 height 9
radio input "true"
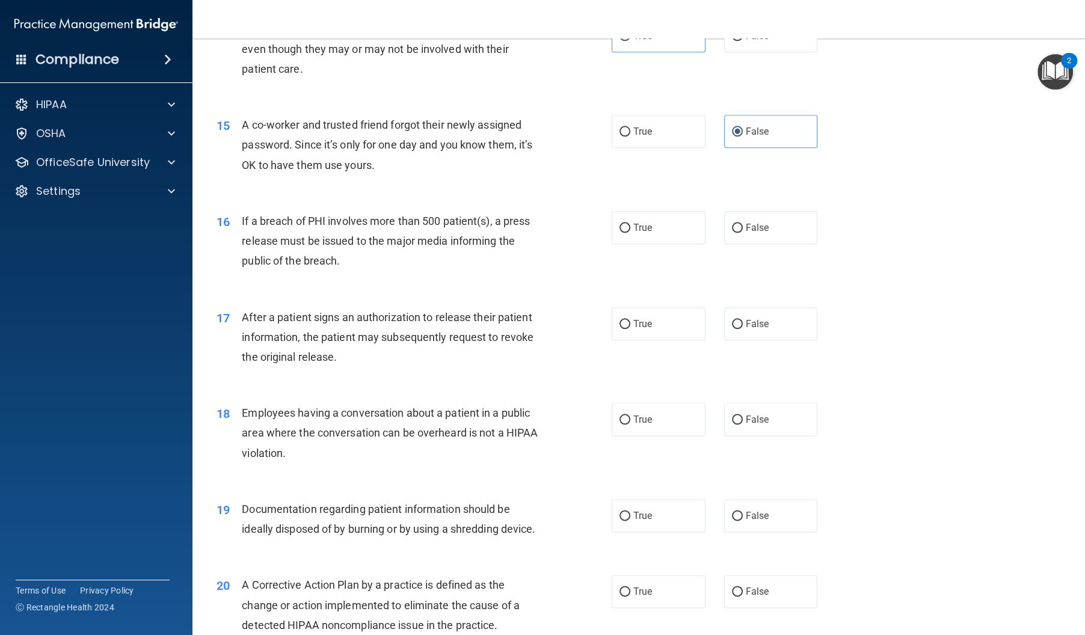
scroll to position [1231, 0]
click at [737, 245] on label "False" at bounding box center [771, 228] width 94 height 33
click at [737, 233] on input "False" at bounding box center [737, 228] width 11 height 9
radio input "true"
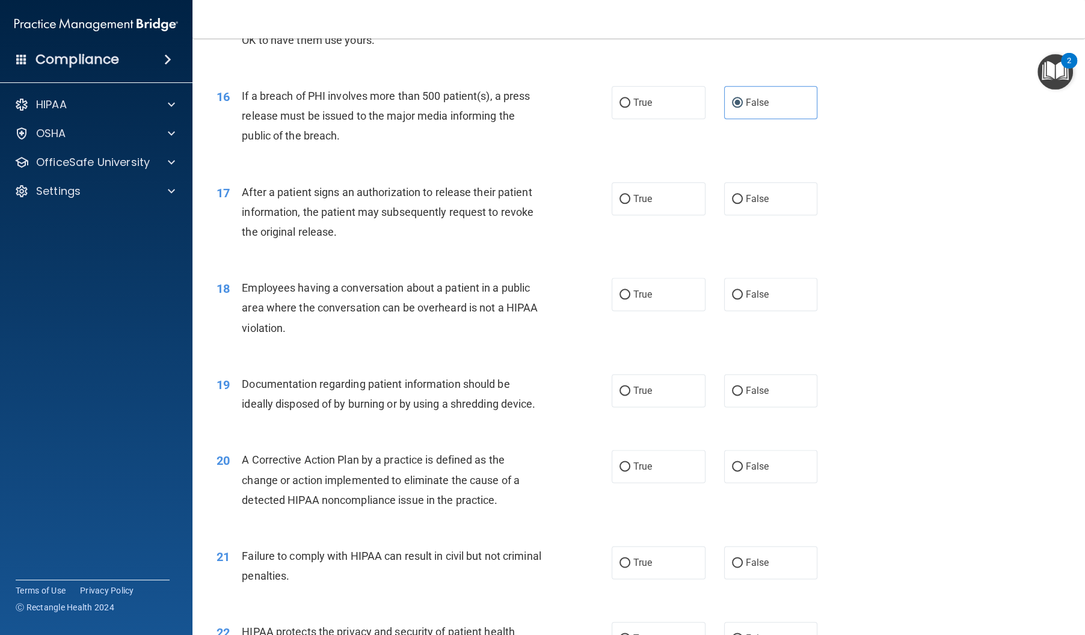
scroll to position [1365, 0]
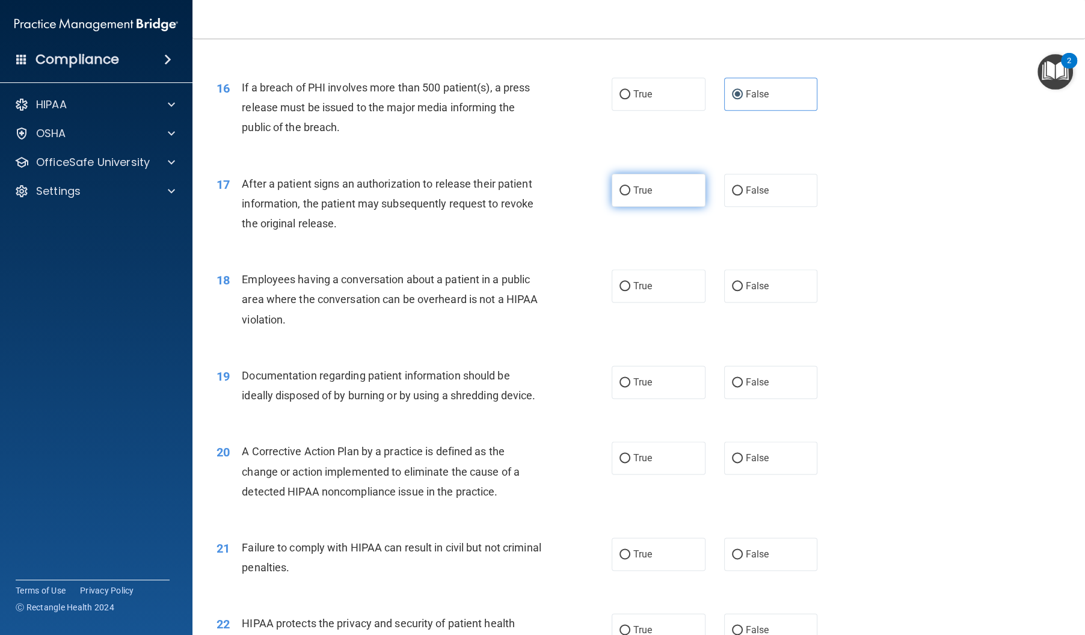
click at [626, 195] on input "True" at bounding box center [624, 190] width 11 height 9
radio input "true"
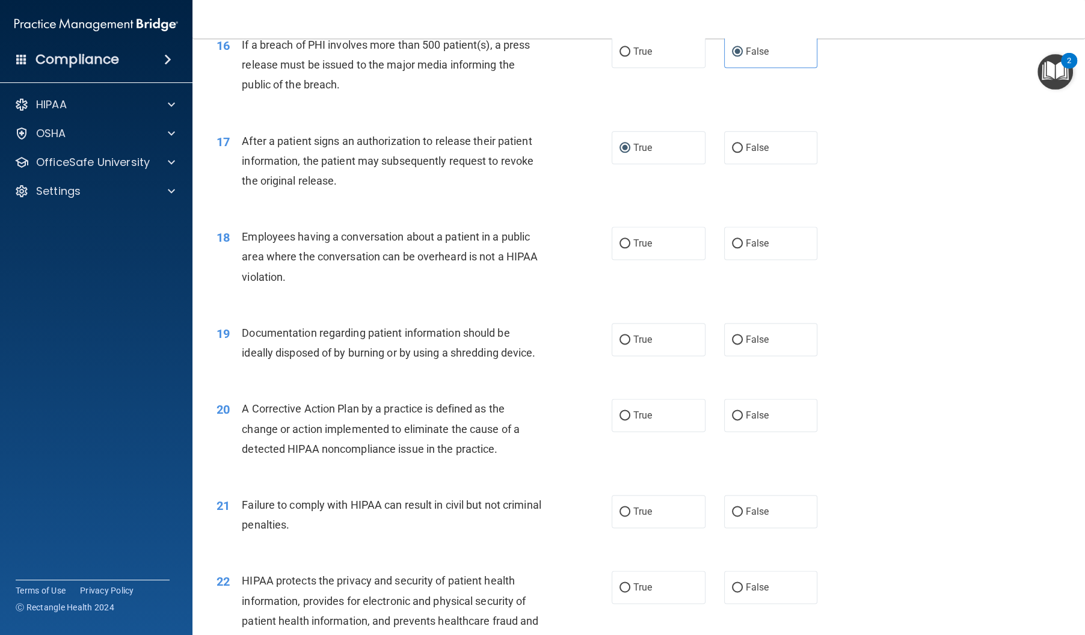
scroll to position [1415, 0]
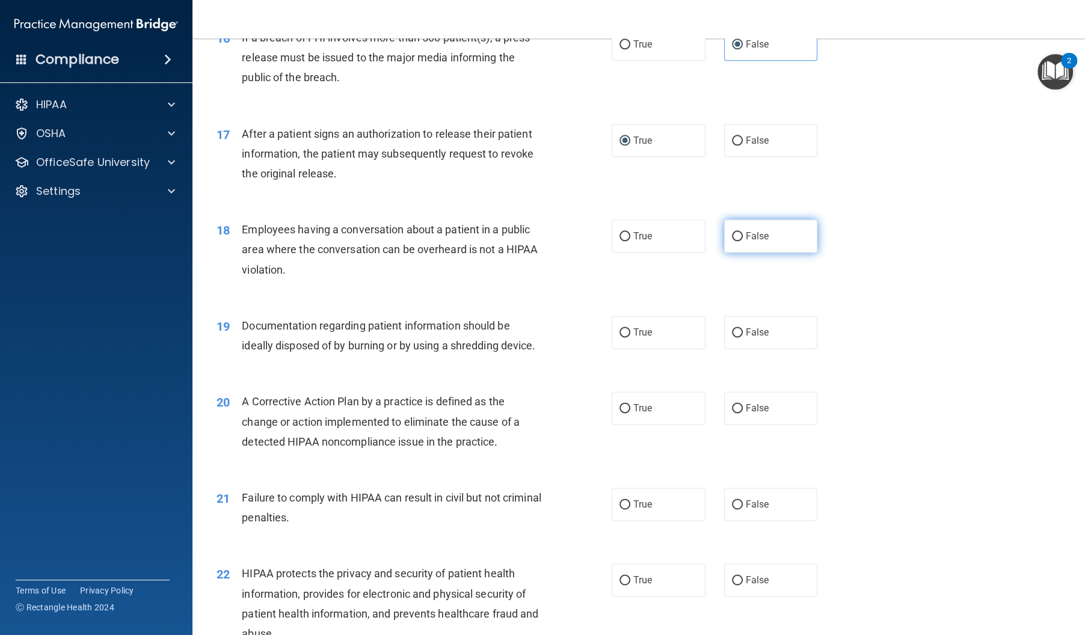
click at [738, 253] on label "False" at bounding box center [771, 236] width 94 height 33
click at [738, 241] on input "False" at bounding box center [737, 236] width 11 height 9
radio input "true"
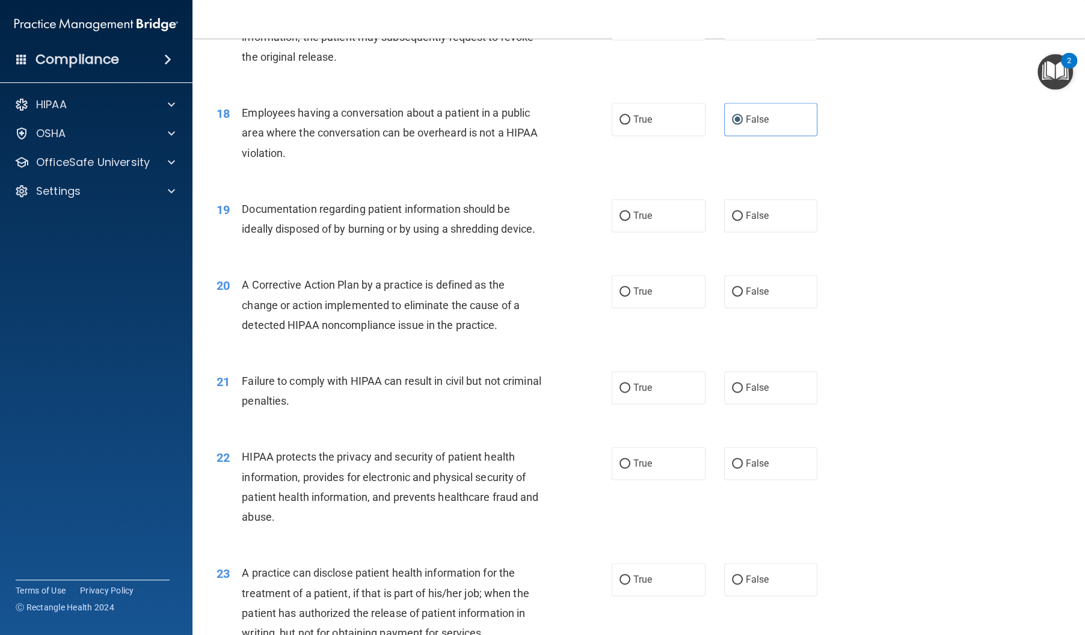
scroll to position [1535, 0]
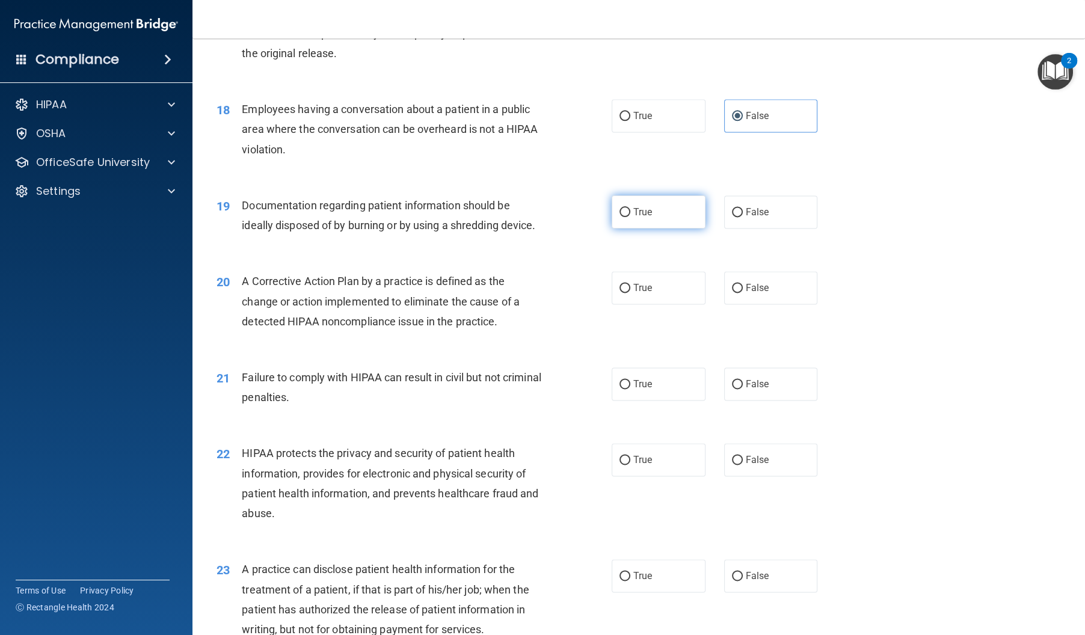
click at [686, 229] on label "True" at bounding box center [659, 211] width 94 height 33
click at [630, 217] on input "True" at bounding box center [624, 212] width 11 height 9
radio input "true"
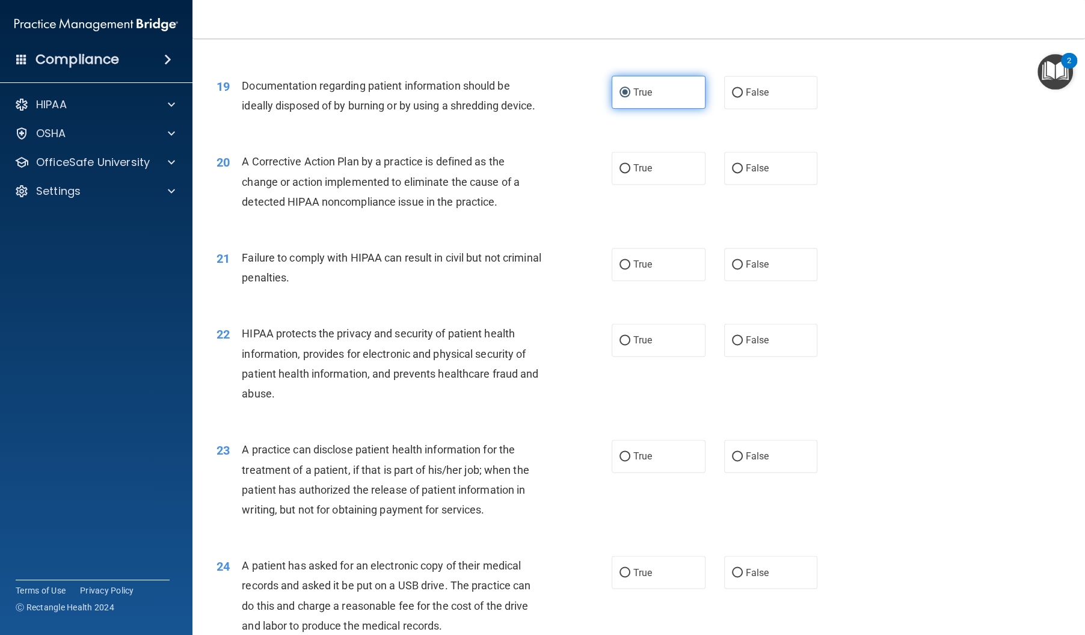
scroll to position [1657, 0]
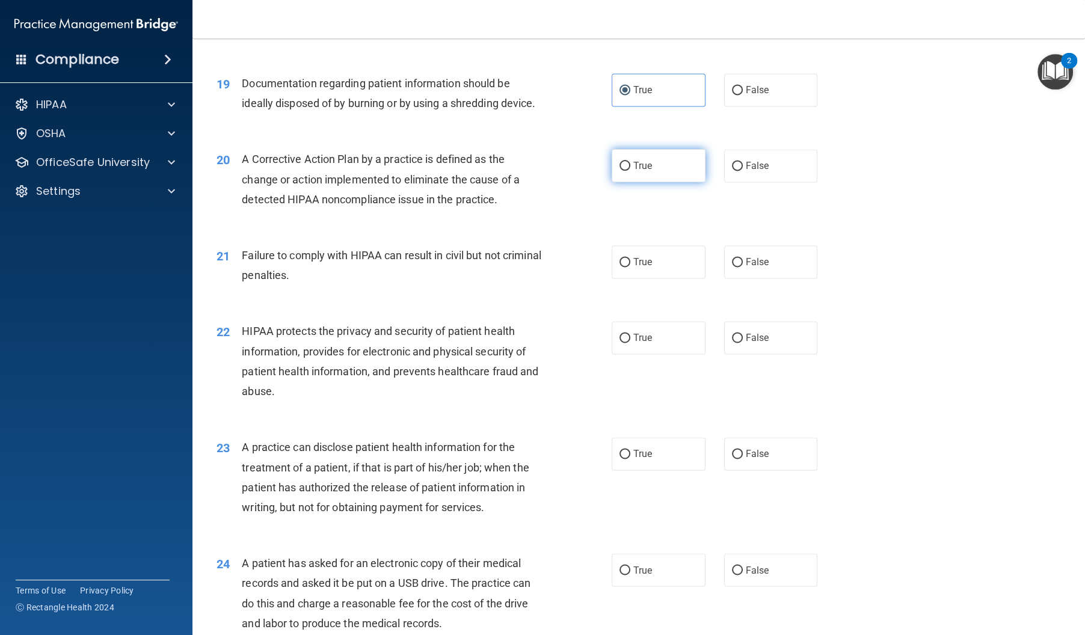
click at [660, 182] on label "True" at bounding box center [659, 165] width 94 height 33
click at [630, 171] on input "True" at bounding box center [624, 166] width 11 height 9
radio input "true"
click at [749, 274] on label "False" at bounding box center [771, 261] width 94 height 33
click at [743, 267] on input "False" at bounding box center [737, 262] width 11 height 9
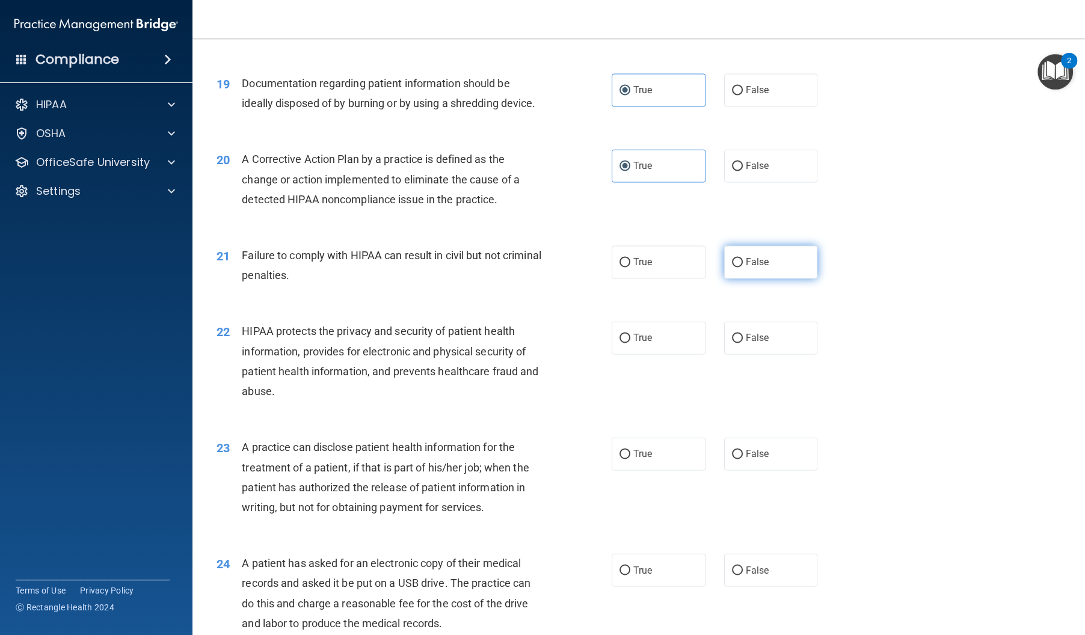
radio input "true"
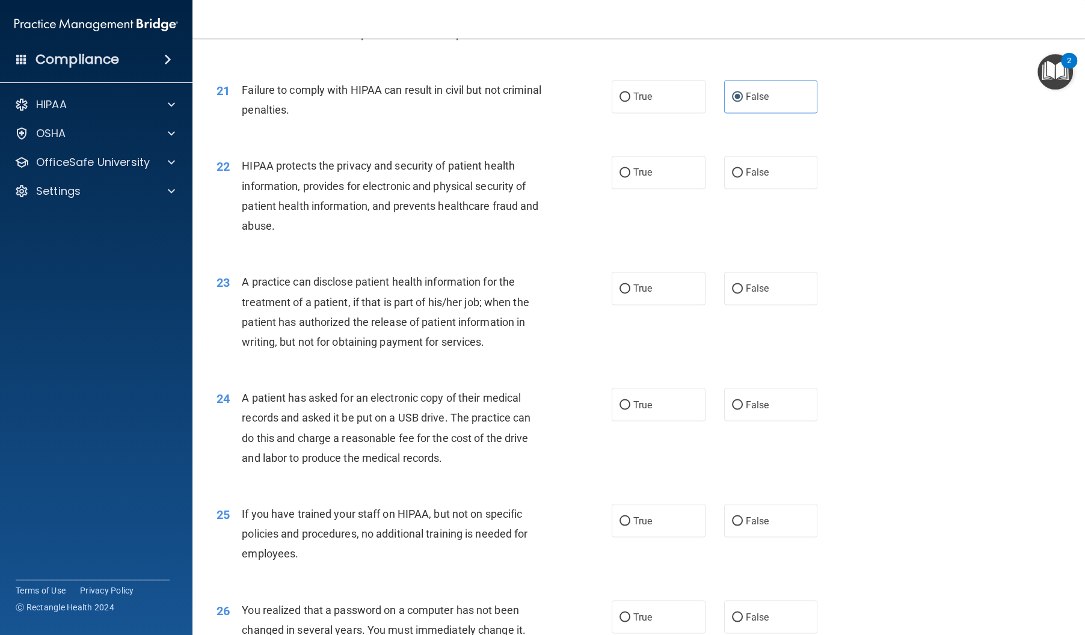
scroll to position [1821, 0]
click at [646, 180] on span "True" at bounding box center [642, 173] width 19 height 11
click at [630, 179] on input "True" at bounding box center [624, 174] width 11 height 9
radio input "true"
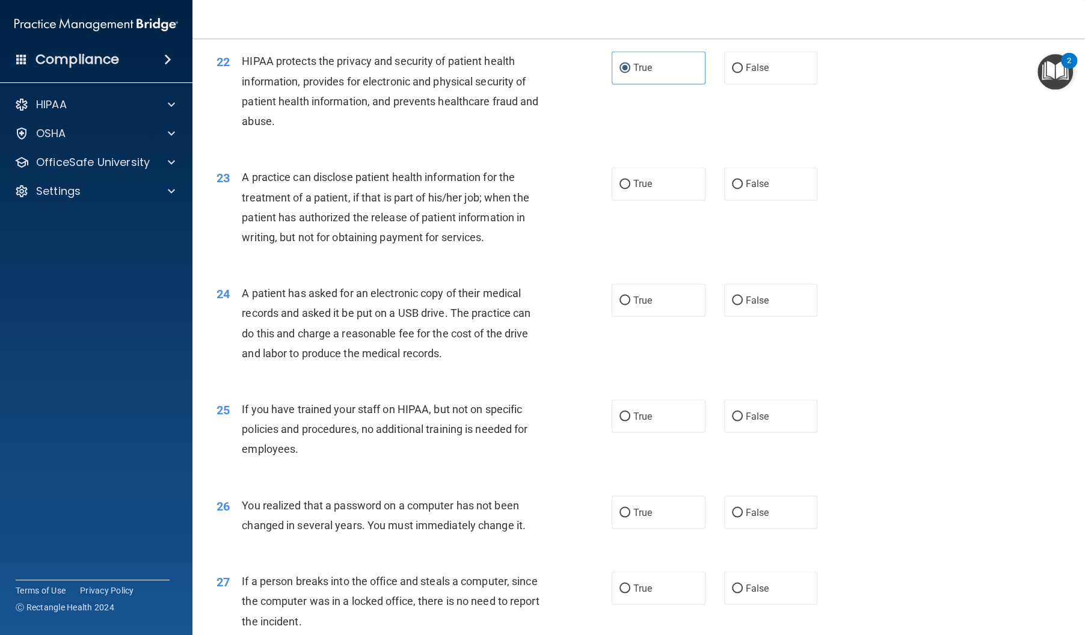
scroll to position [1920, 0]
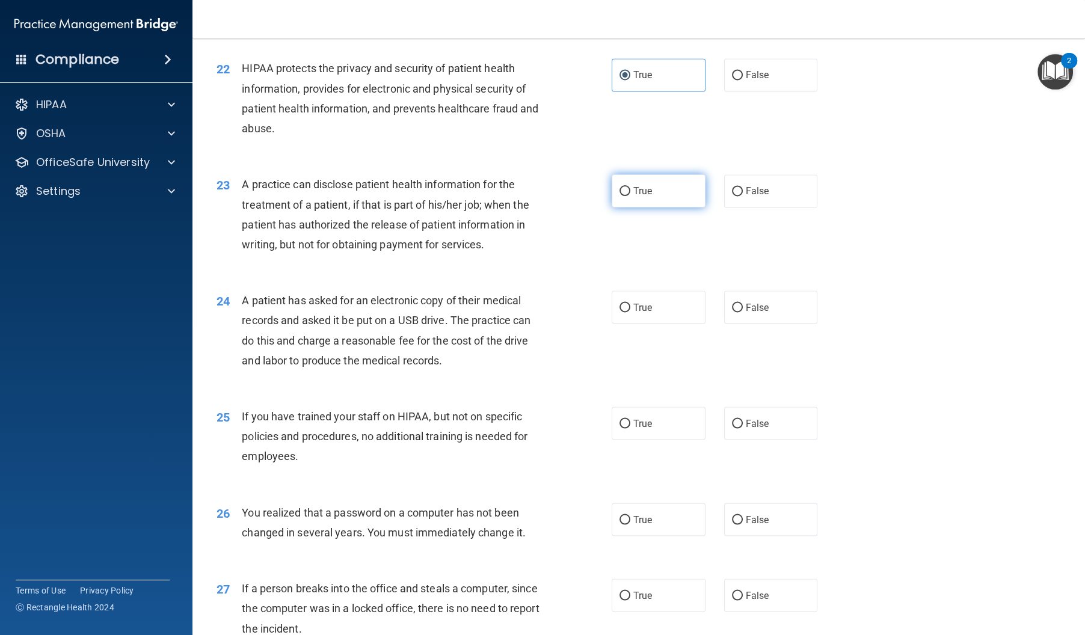
click at [664, 207] on label "True" at bounding box center [659, 190] width 94 height 33
click at [630, 196] on input "True" at bounding box center [624, 191] width 11 height 9
radio input "true"
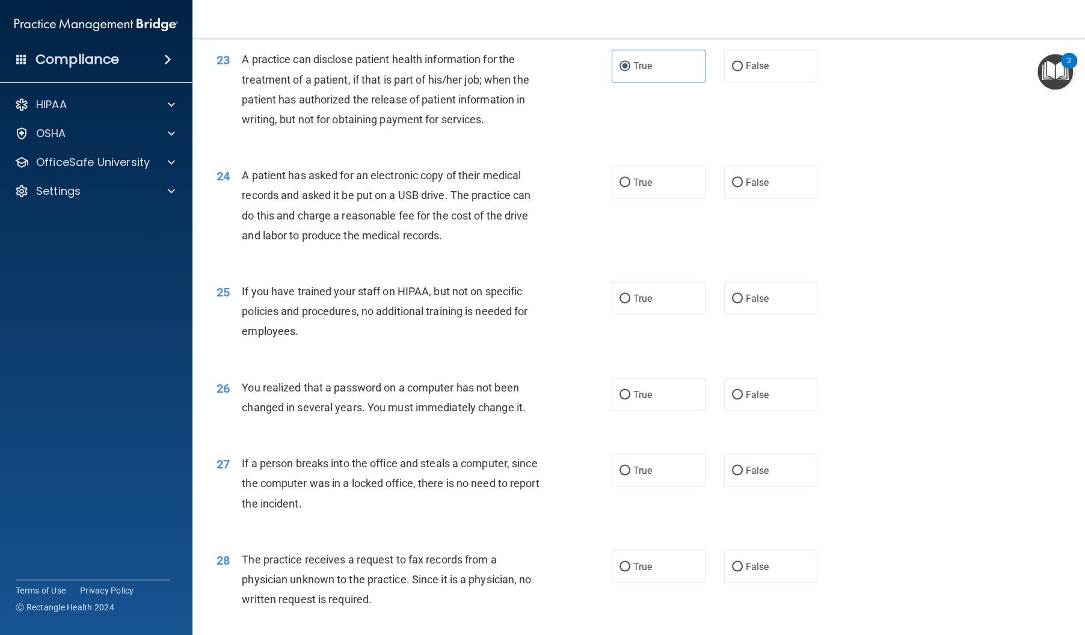
scroll to position [2039, 0]
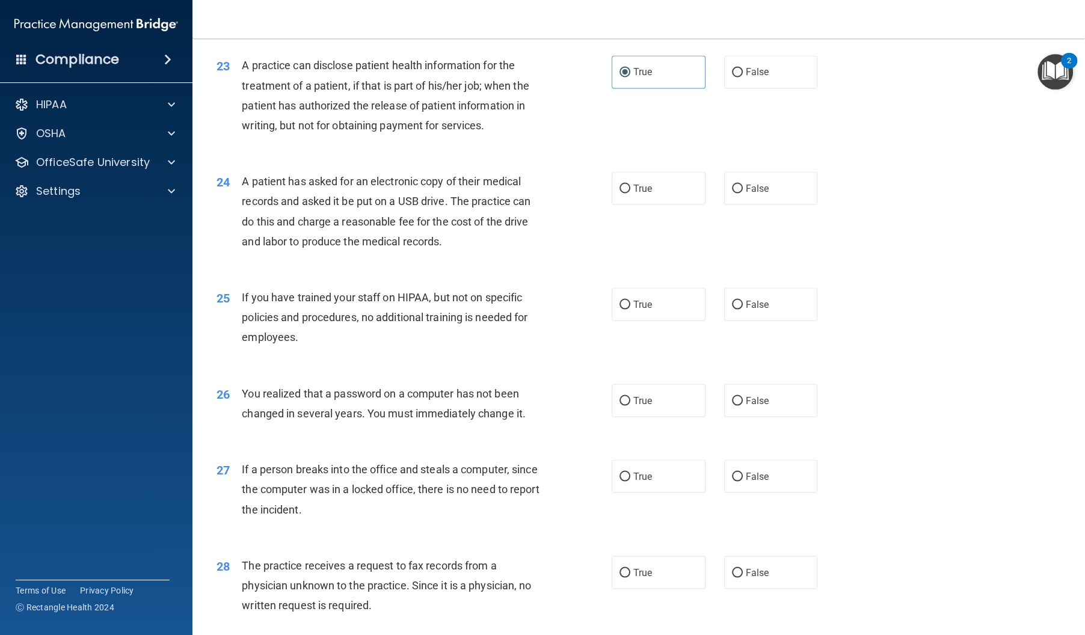
click at [598, 218] on div "24 A patient has asked for an electronic copy of their medical records and aske…" at bounding box center [413, 214] width 431 height 86
click at [618, 204] on label "True" at bounding box center [659, 187] width 94 height 33
click at [619, 193] on input "True" at bounding box center [624, 188] width 11 height 9
radio input "true"
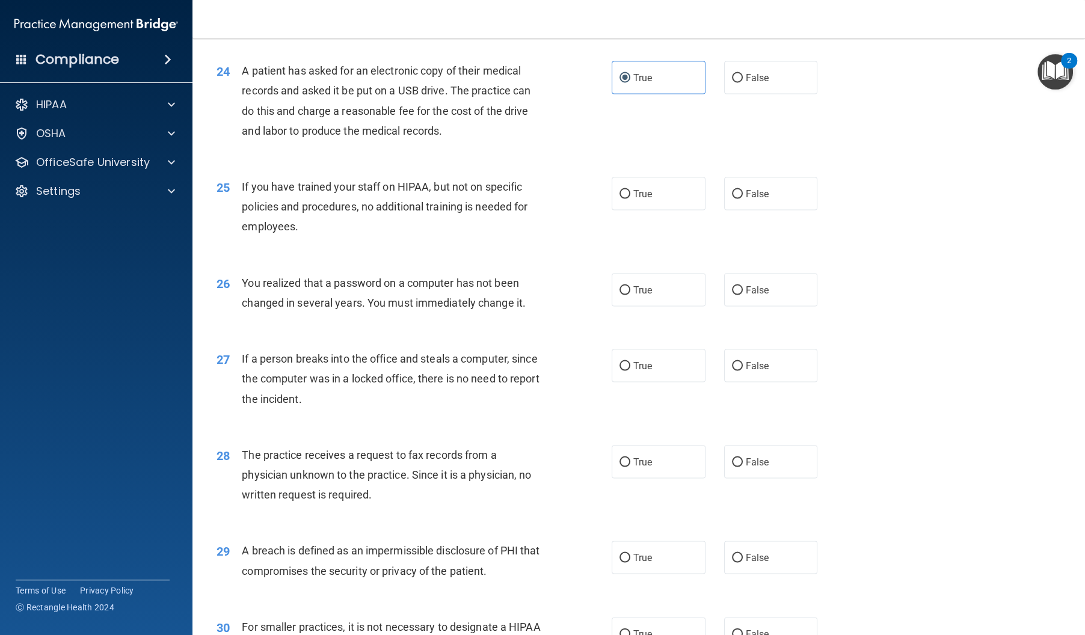
scroll to position [2151, 0]
click at [740, 209] on label "False" at bounding box center [771, 192] width 94 height 33
click at [740, 198] on input "False" at bounding box center [737, 193] width 11 height 9
radio input "true"
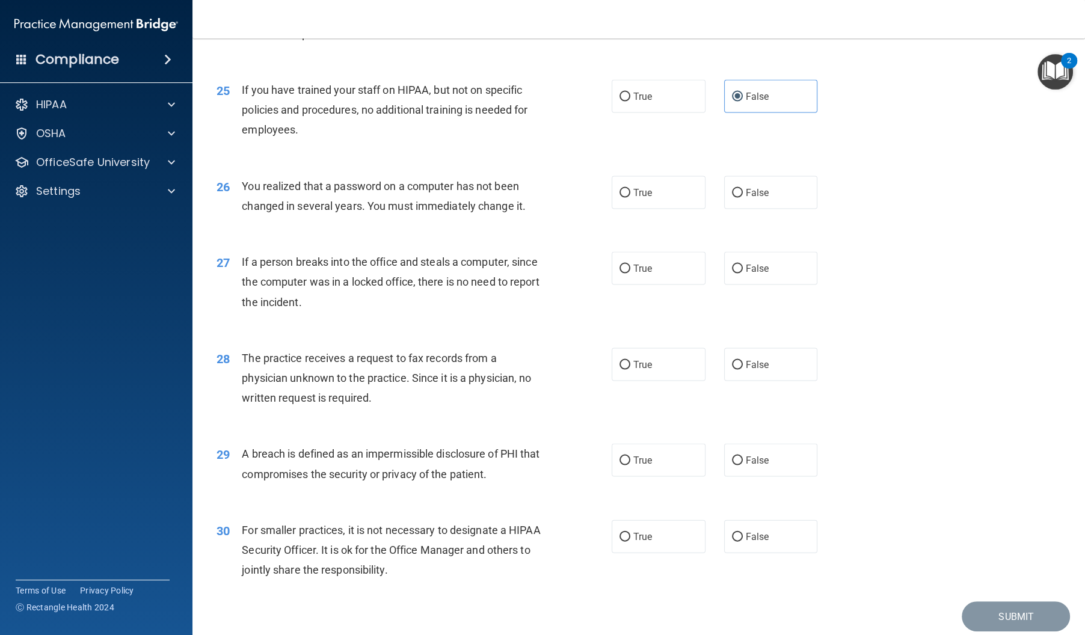
scroll to position [2250, 0]
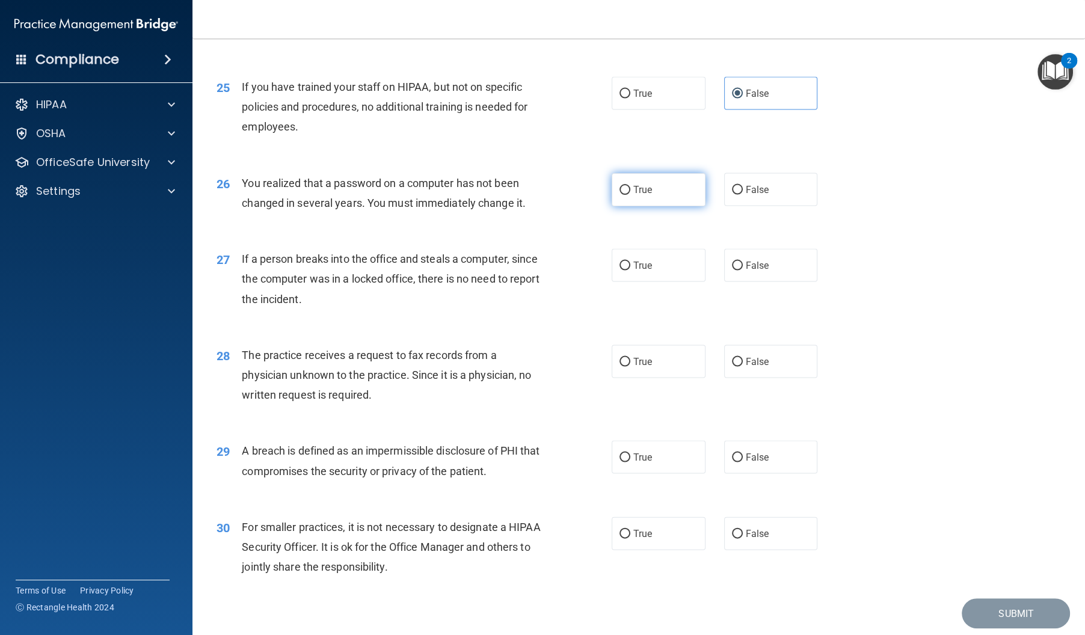
click at [678, 206] on label "True" at bounding box center [659, 189] width 94 height 33
click at [630, 195] on input "True" at bounding box center [624, 190] width 11 height 9
radio input "true"
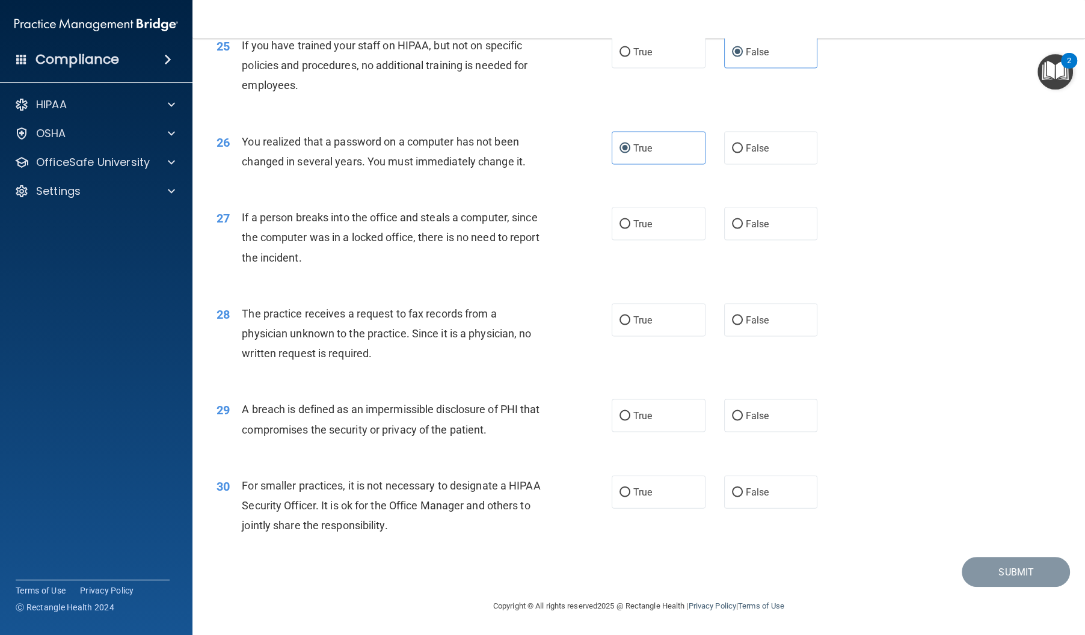
scroll to position [2303, 0]
click at [743, 229] on label "False" at bounding box center [771, 223] width 94 height 33
click at [743, 229] on input "False" at bounding box center [737, 224] width 11 height 9
radio input "true"
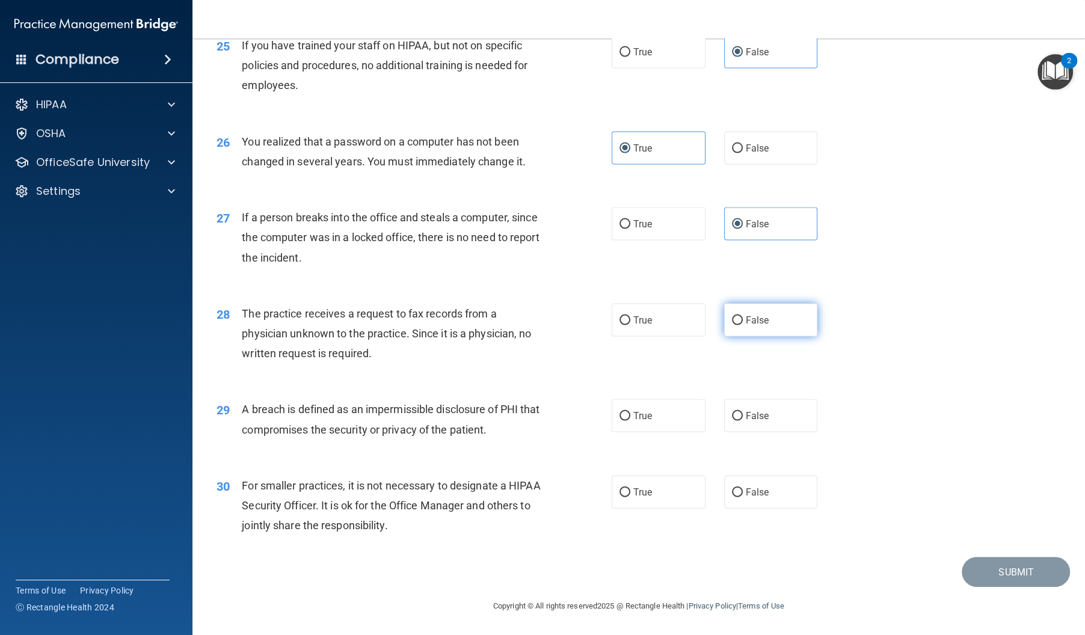
click at [780, 320] on label "False" at bounding box center [771, 320] width 94 height 33
click at [743, 320] on input "False" at bounding box center [737, 320] width 11 height 9
radio input "true"
click at [628, 421] on input "True" at bounding box center [624, 416] width 11 height 9
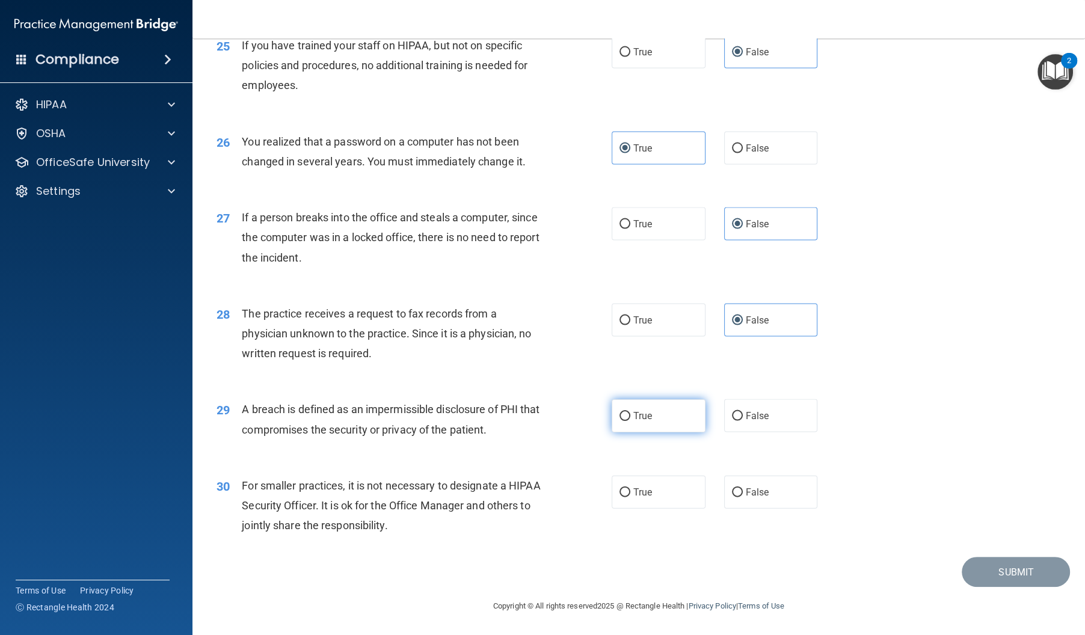
radio input "true"
click at [746, 498] on span "False" at bounding box center [757, 492] width 23 height 11
click at [743, 497] on input "False" at bounding box center [737, 492] width 11 height 9
radio input "true"
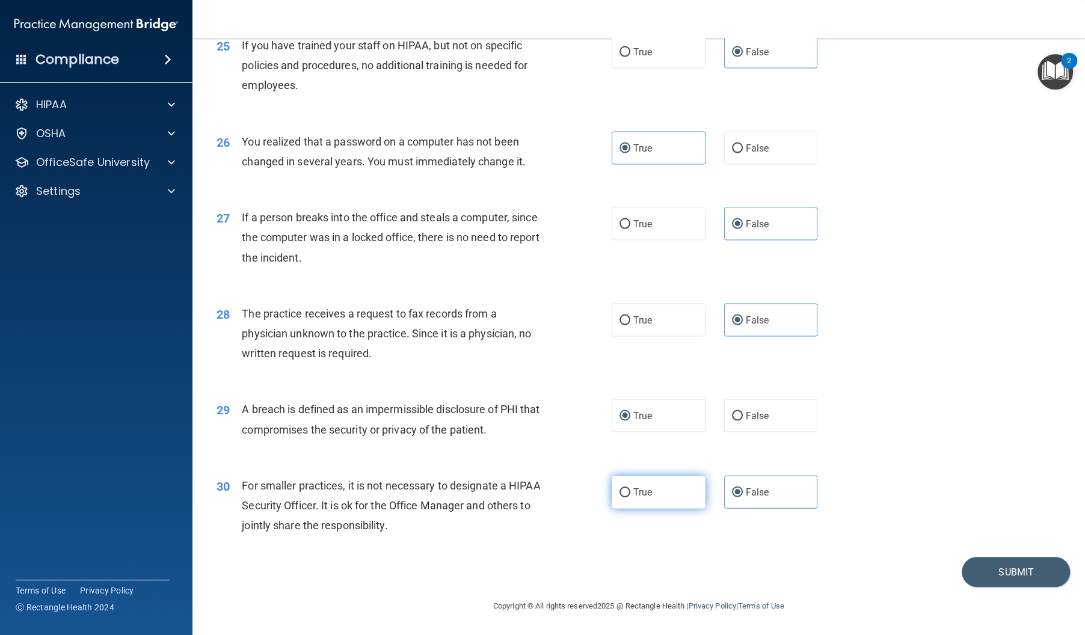
click at [680, 509] on label "True" at bounding box center [659, 492] width 94 height 33
click at [630, 497] on input "True" at bounding box center [624, 492] width 11 height 9
radio input "true"
radio input "false"
click at [995, 586] on button "Submit" at bounding box center [1016, 572] width 108 height 31
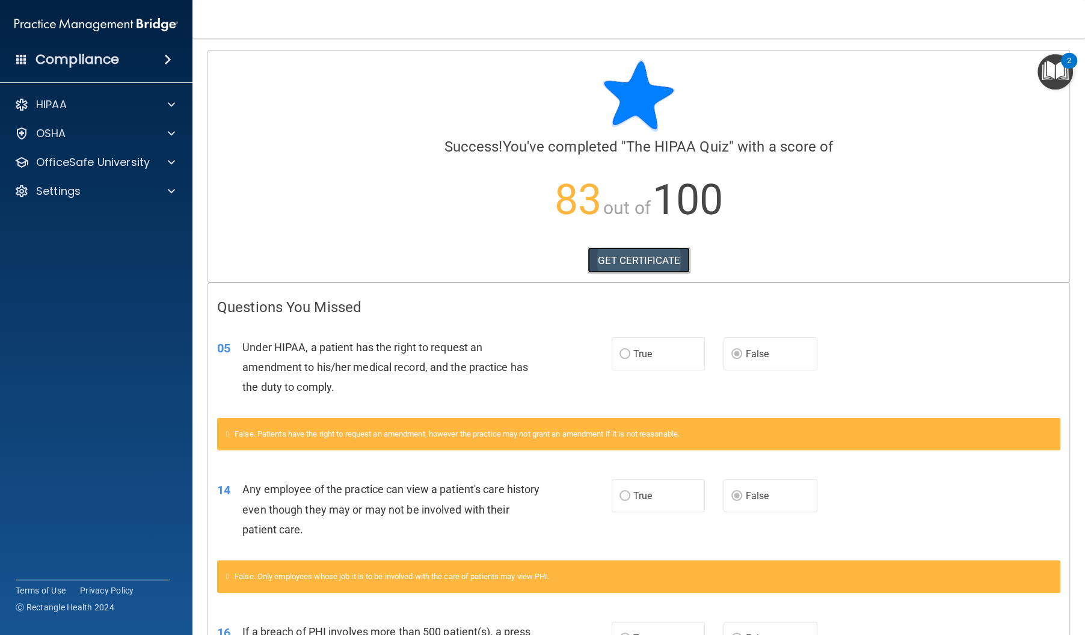
scroll to position [1, 0]
click at [668, 266] on link "GET CERTIFICATE" at bounding box center [639, 260] width 103 height 26
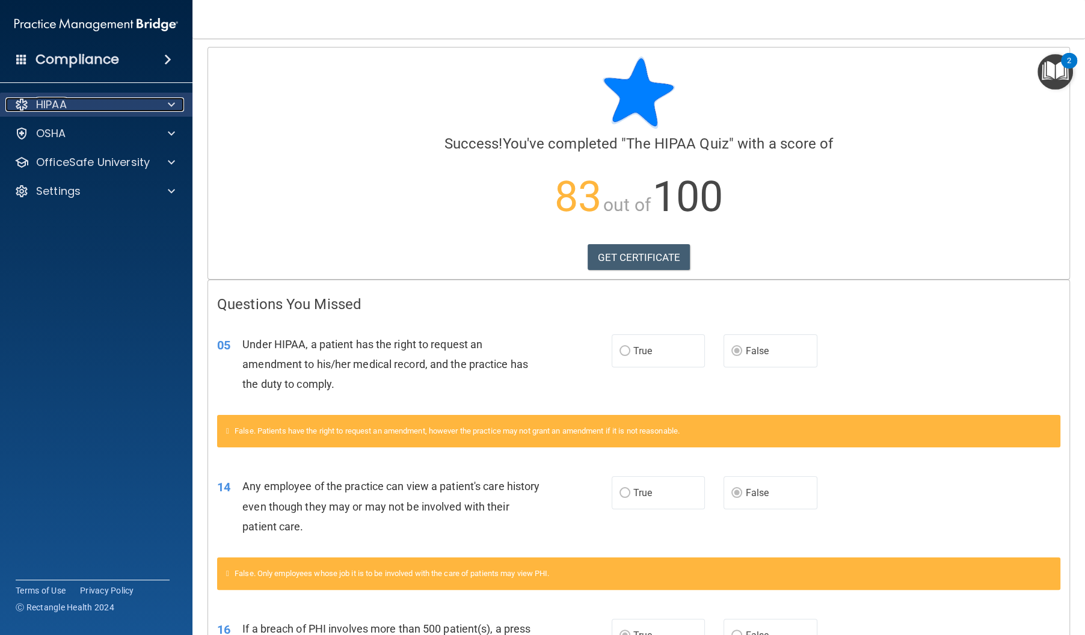
click at [111, 111] on div "HIPAA" at bounding box center [79, 104] width 149 height 14
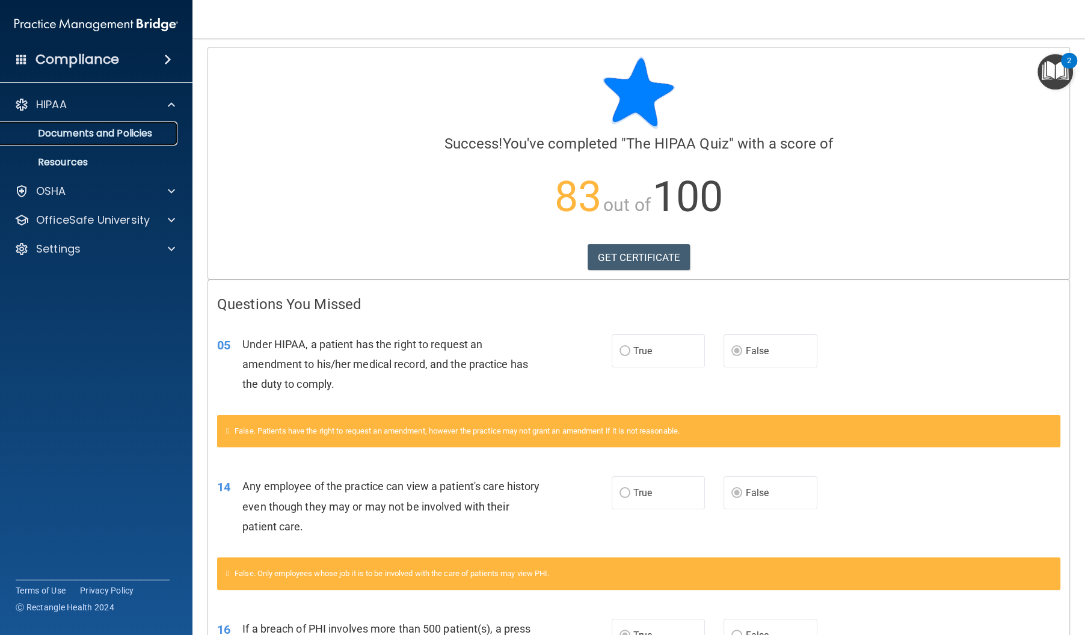
click at [129, 137] on p "Documents and Policies" at bounding box center [90, 133] width 164 height 12
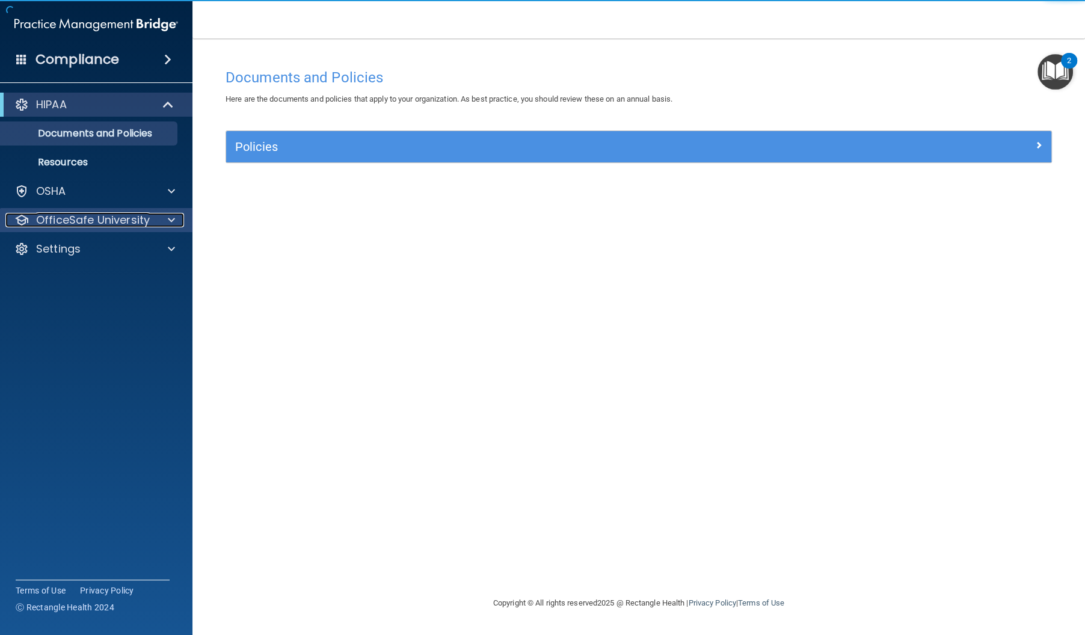
click at [129, 213] on p "OfficeSafe University" at bounding box center [93, 220] width 114 height 14
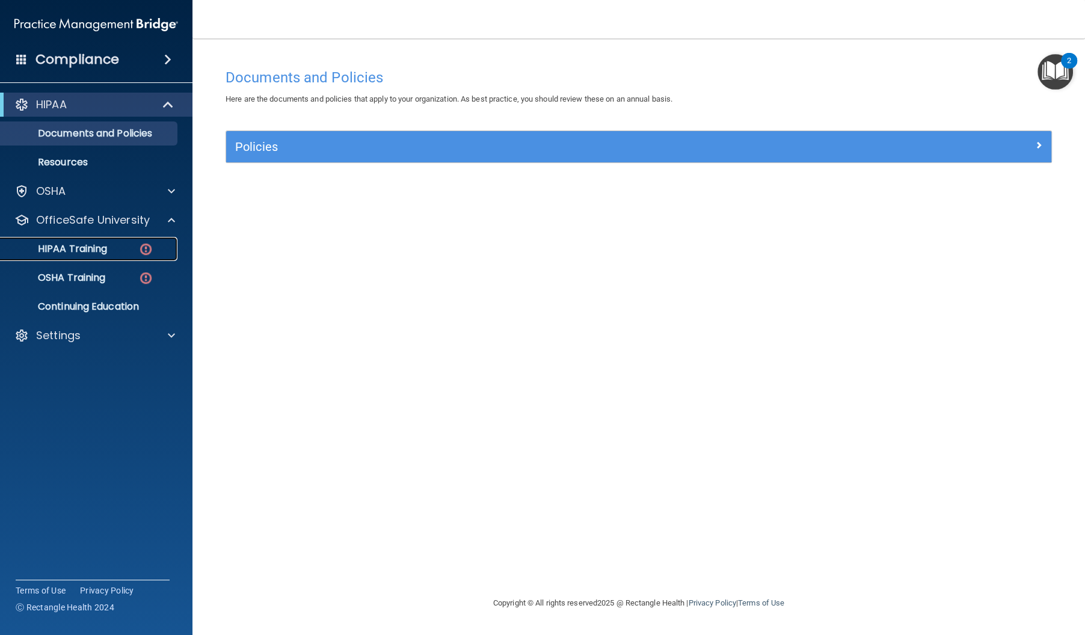
click at [130, 245] on div "HIPAA Training" at bounding box center [90, 249] width 164 height 12
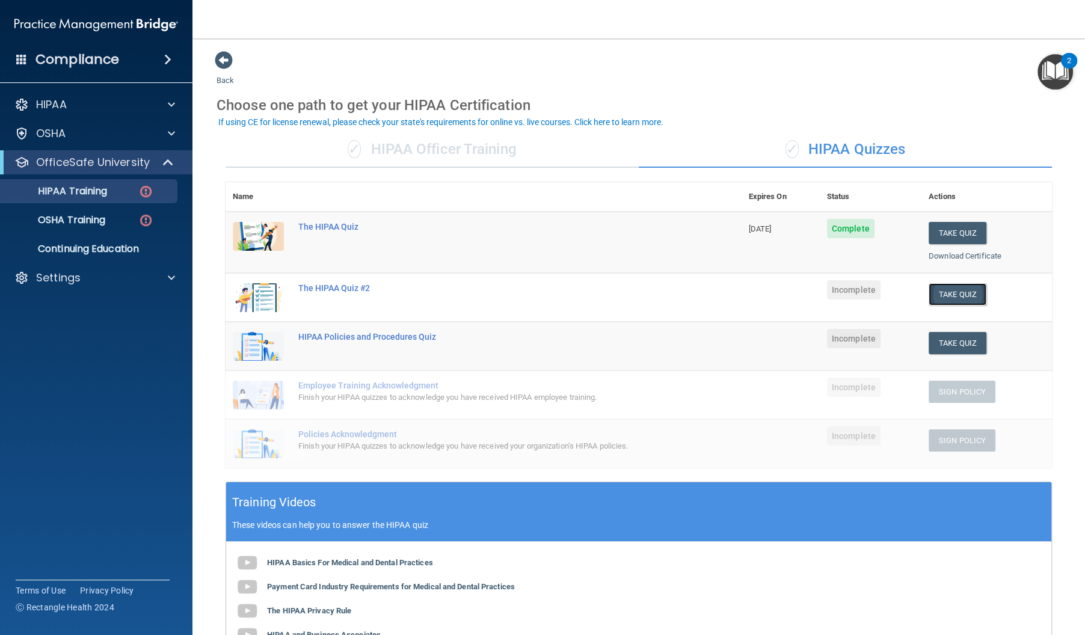
click at [975, 295] on button "Take Quiz" at bounding box center [958, 294] width 58 height 22
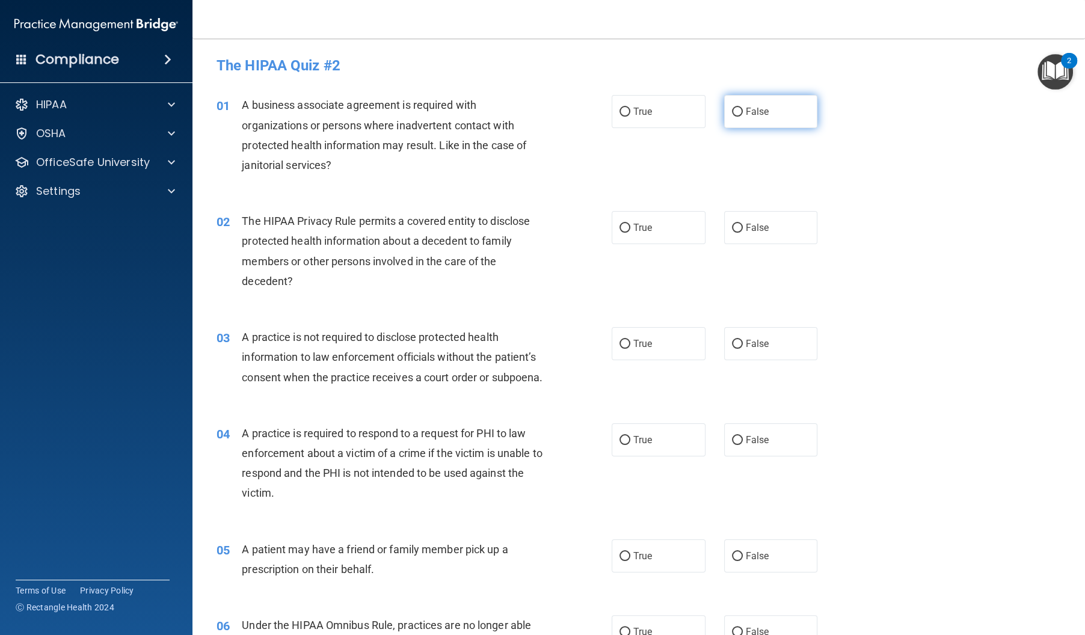
click at [752, 124] on label "False" at bounding box center [771, 111] width 94 height 33
click at [743, 117] on input "False" at bounding box center [737, 112] width 11 height 9
radio input "true"
drag, startPoint x: 631, startPoint y: 227, endPoint x: 598, endPoint y: 248, distance: 39.2
click at [631, 227] on label "True" at bounding box center [659, 227] width 94 height 33
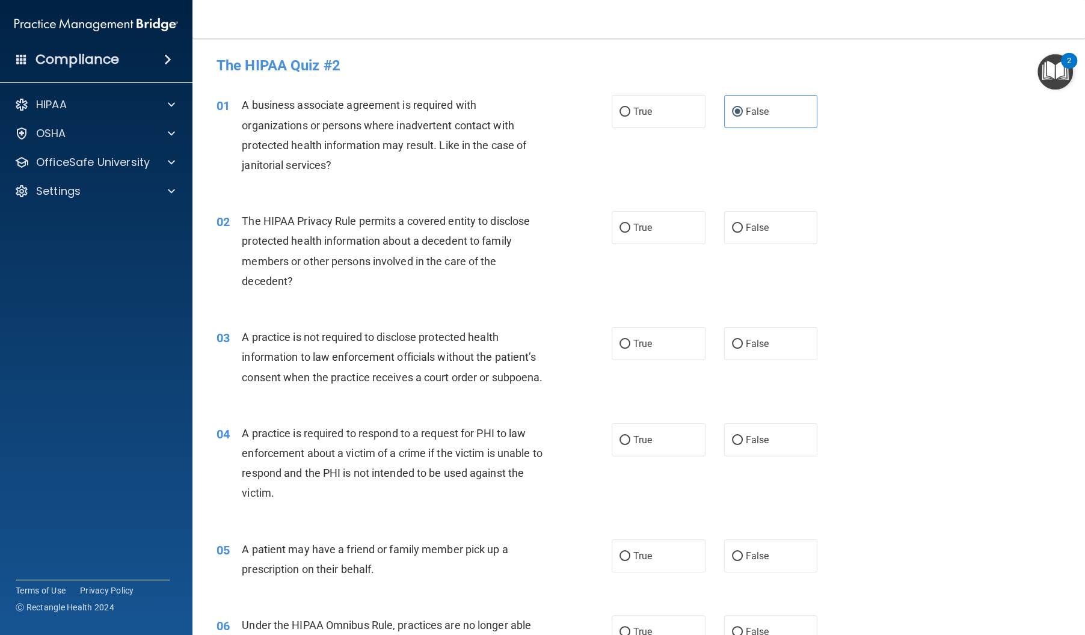
click at [630, 227] on input "True" at bounding box center [624, 228] width 11 height 9
radio input "true"
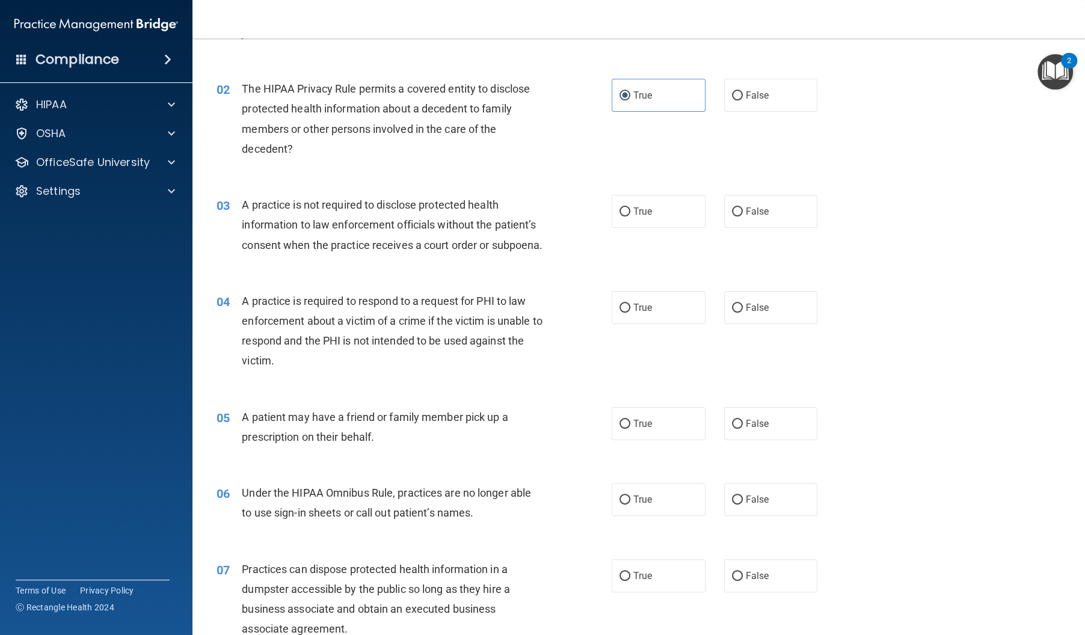
scroll to position [134, 0]
click at [645, 198] on label "True" at bounding box center [659, 209] width 94 height 33
click at [630, 206] on input "True" at bounding box center [624, 210] width 11 height 9
radio input "true"
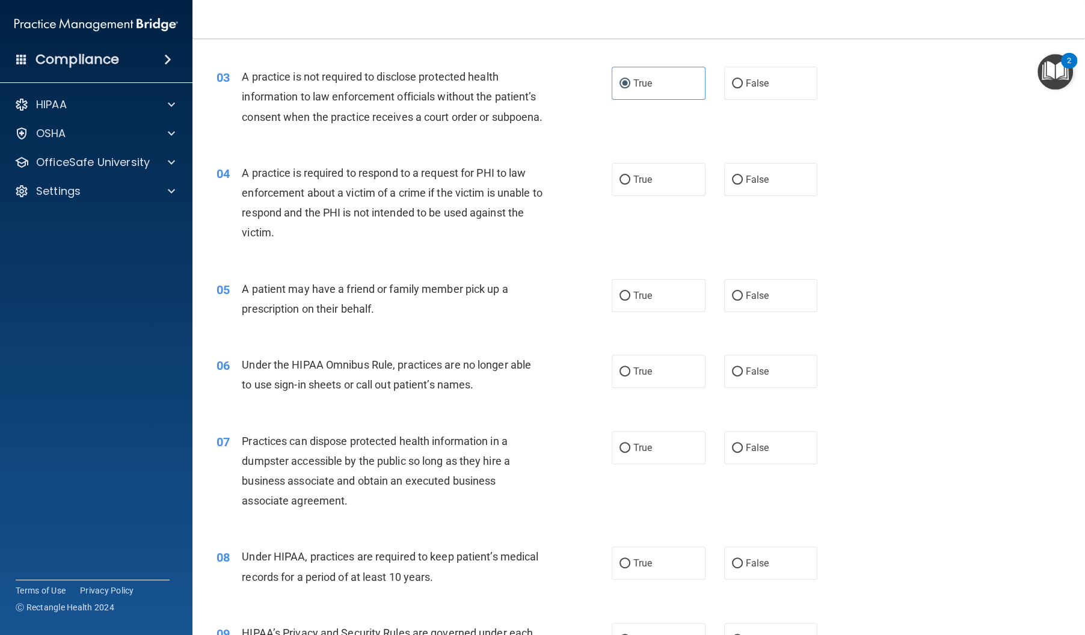
scroll to position [259, 0]
click at [641, 186] on span "True" at bounding box center [642, 180] width 19 height 11
click at [630, 186] on input "True" at bounding box center [624, 181] width 11 height 9
radio input "true"
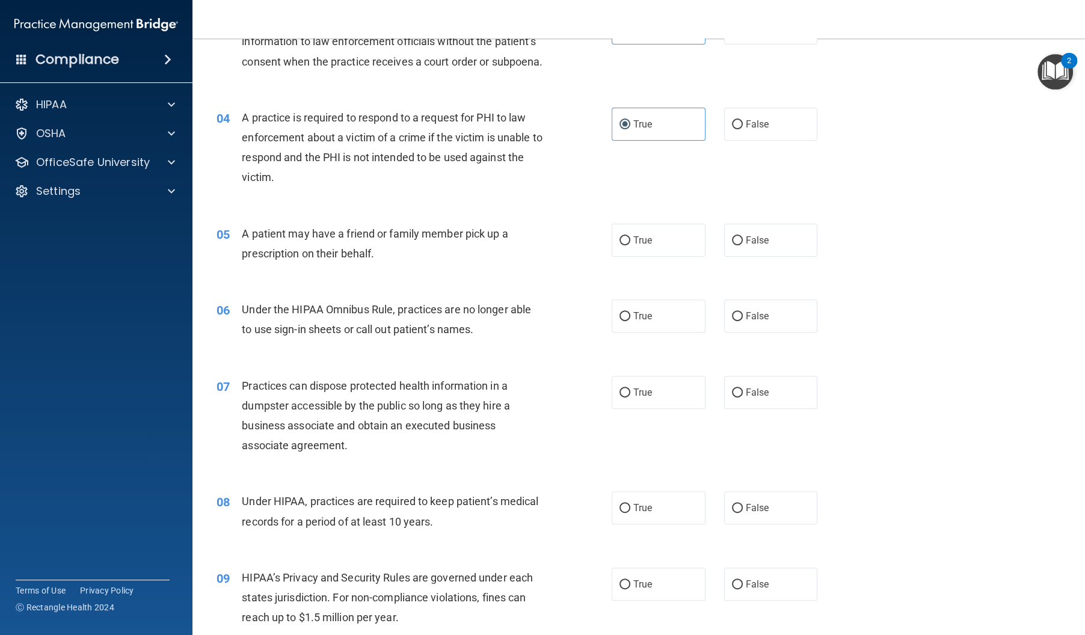
scroll to position [318, 0]
click at [760, 244] on span "False" at bounding box center [757, 238] width 23 height 11
click at [743, 244] on input "False" at bounding box center [737, 239] width 11 height 9
radio input "true"
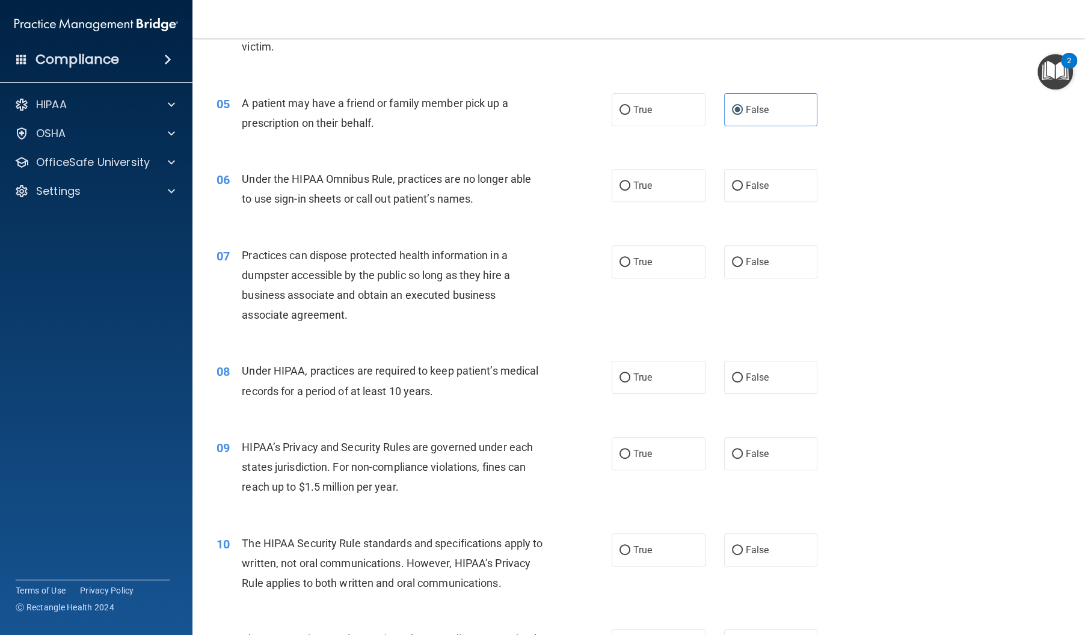
scroll to position [446, 0]
click at [630, 127] on label "True" at bounding box center [659, 110] width 94 height 33
click at [630, 115] on input "True" at bounding box center [624, 110] width 11 height 9
radio input "true"
radio input "false"
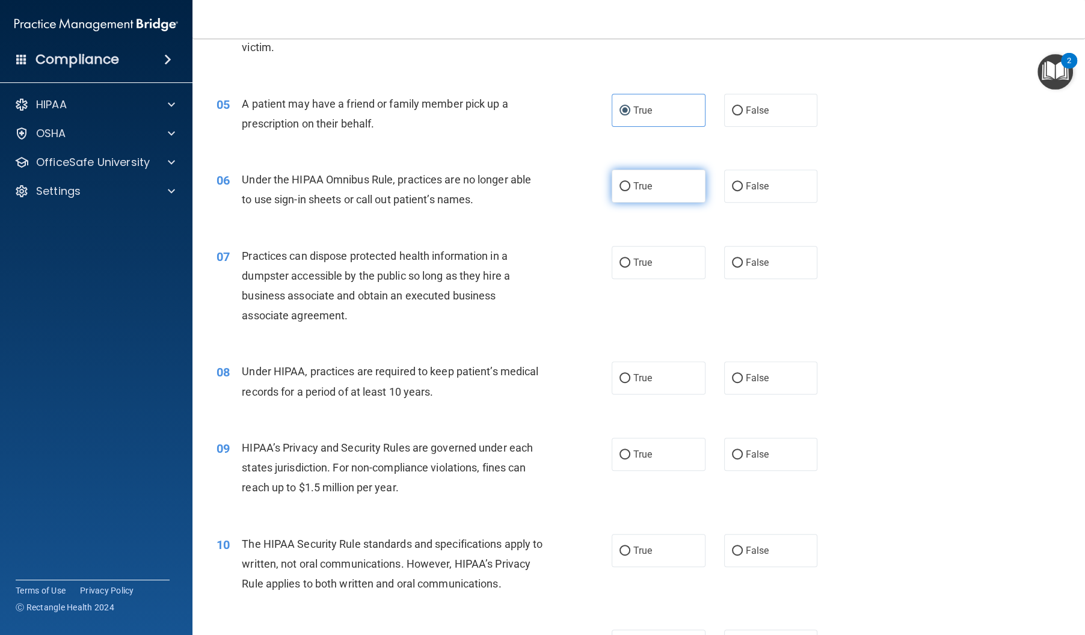
click at [669, 203] on label "True" at bounding box center [659, 186] width 94 height 33
click at [630, 191] on input "True" at bounding box center [624, 186] width 11 height 9
radio input "true"
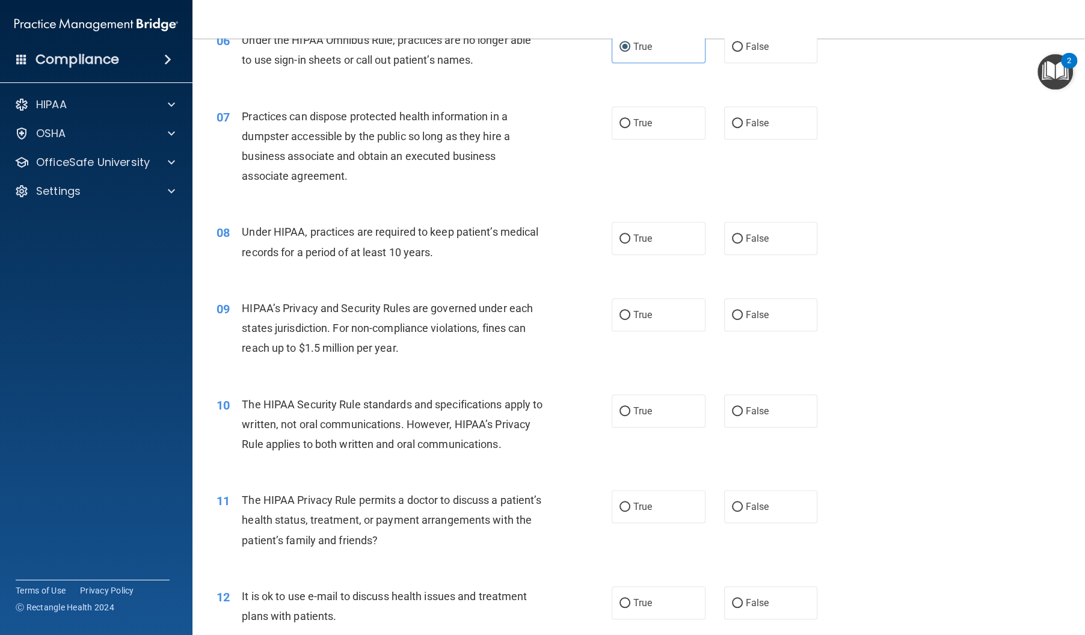
scroll to position [585, 0]
click at [741, 140] on label "False" at bounding box center [771, 123] width 94 height 33
click at [741, 129] on input "False" at bounding box center [737, 124] width 11 height 9
radio input "true"
click at [796, 256] on label "False" at bounding box center [771, 239] width 94 height 33
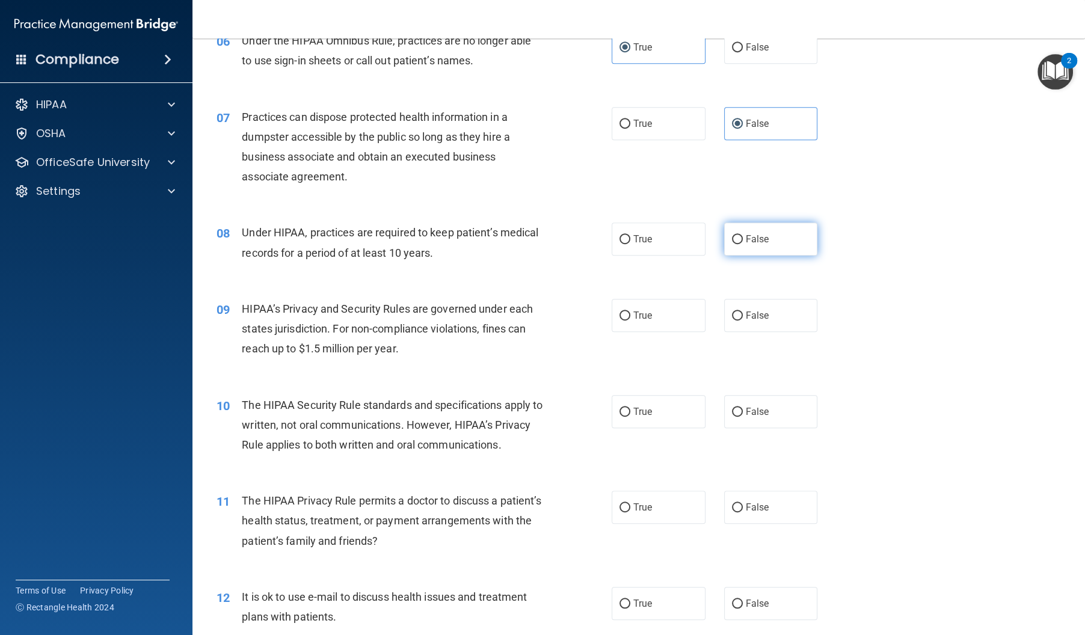
click at [743, 244] on input "False" at bounding box center [737, 239] width 11 height 9
radio input "true"
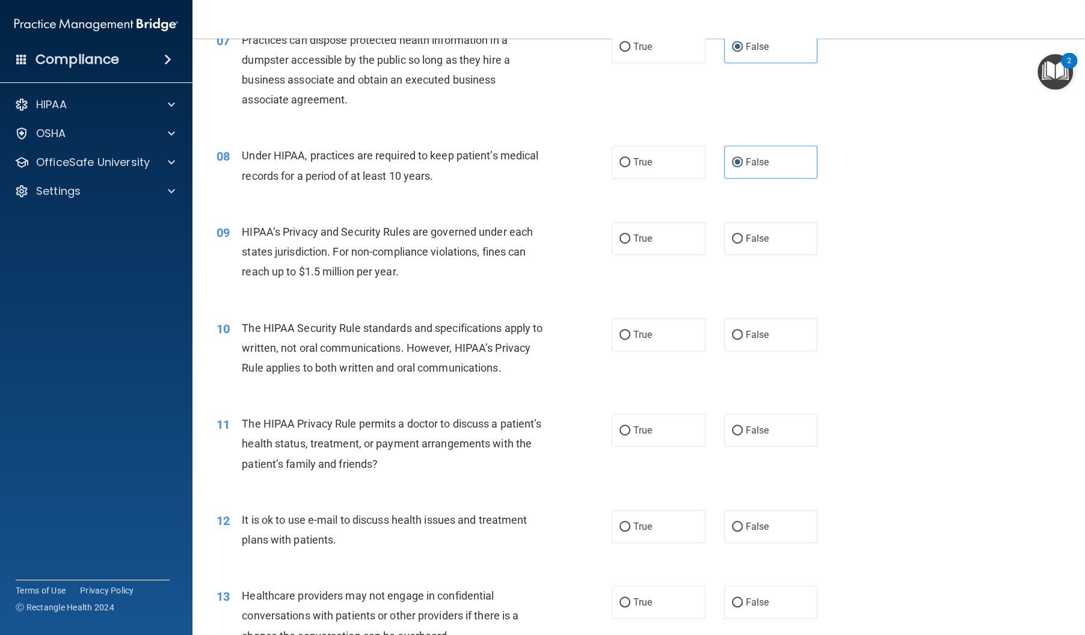
scroll to position [690, 0]
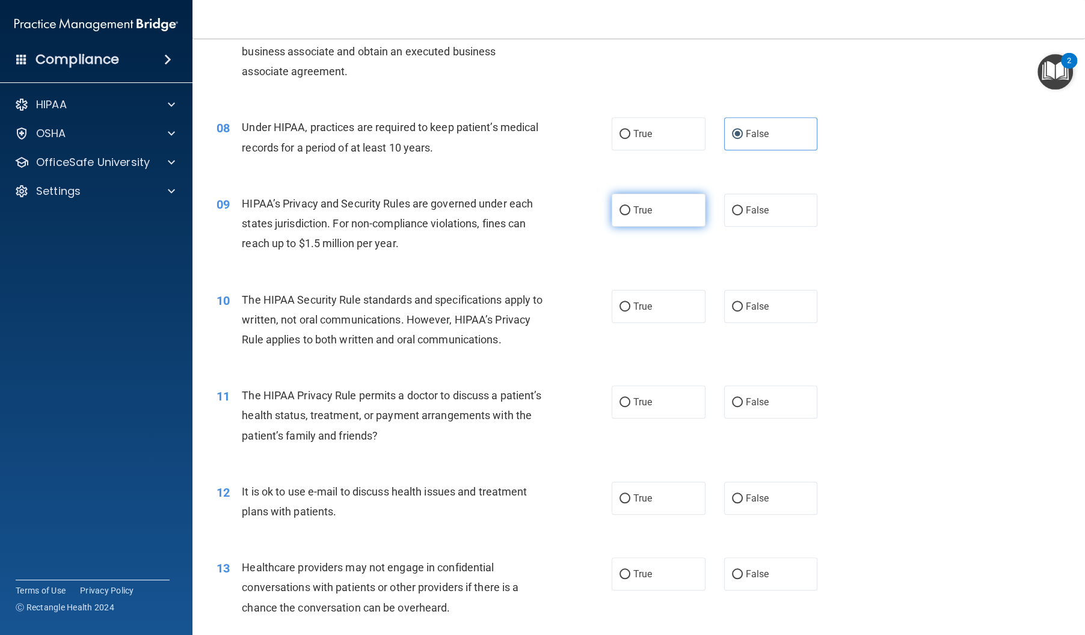
drag, startPoint x: 652, startPoint y: 230, endPoint x: 633, endPoint y: 253, distance: 30.0
click at [652, 227] on label "True" at bounding box center [659, 210] width 94 height 33
click at [630, 215] on input "True" at bounding box center [624, 210] width 11 height 9
radio input "true"
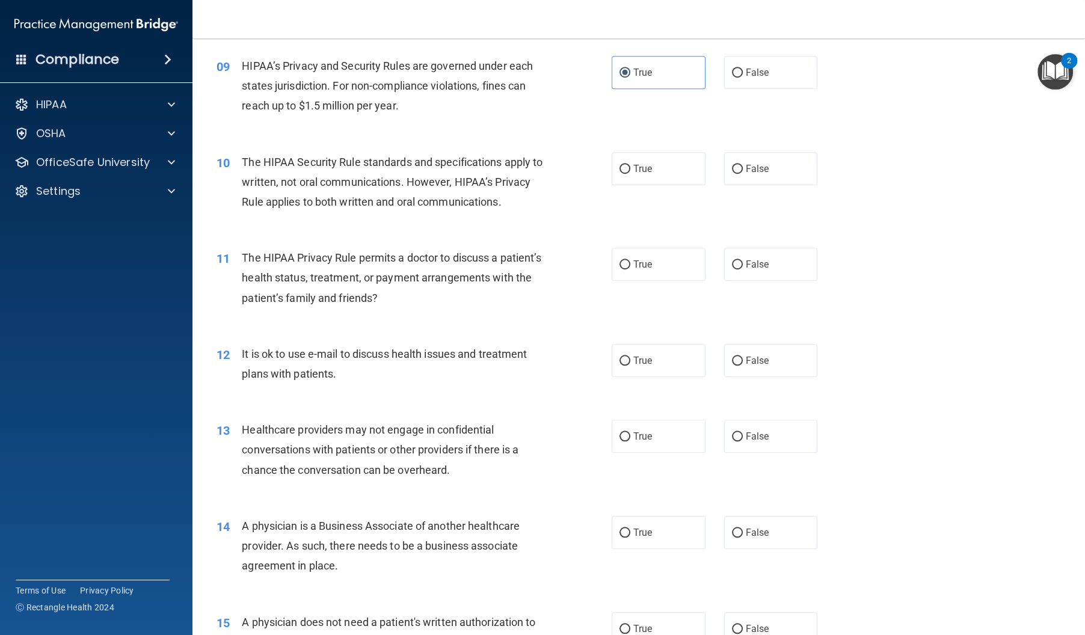
scroll to position [830, 0]
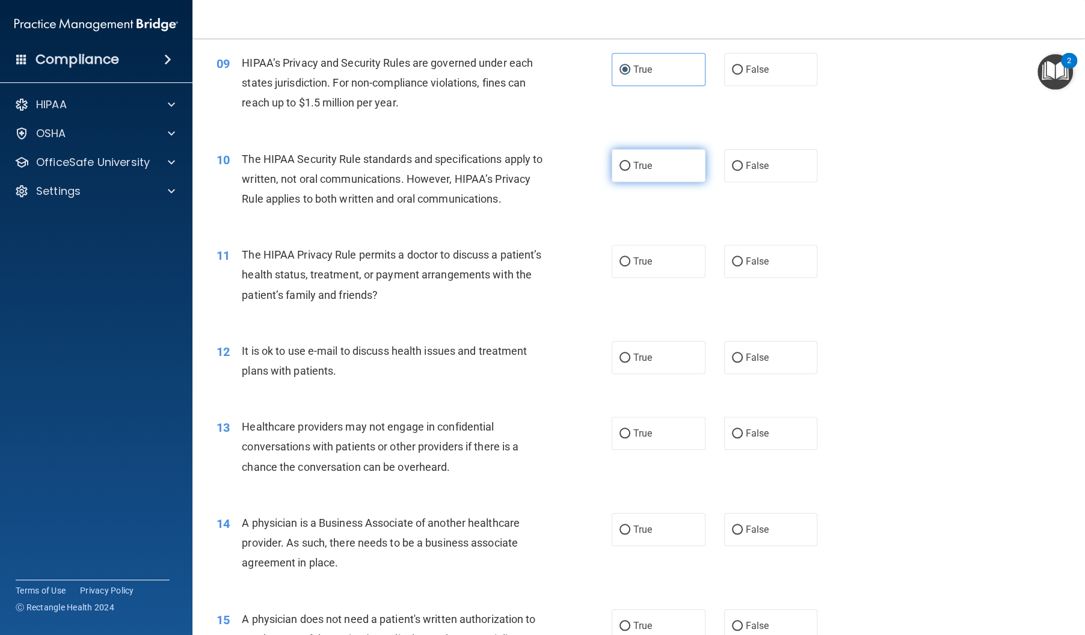
click at [650, 171] on span "True" at bounding box center [642, 165] width 19 height 11
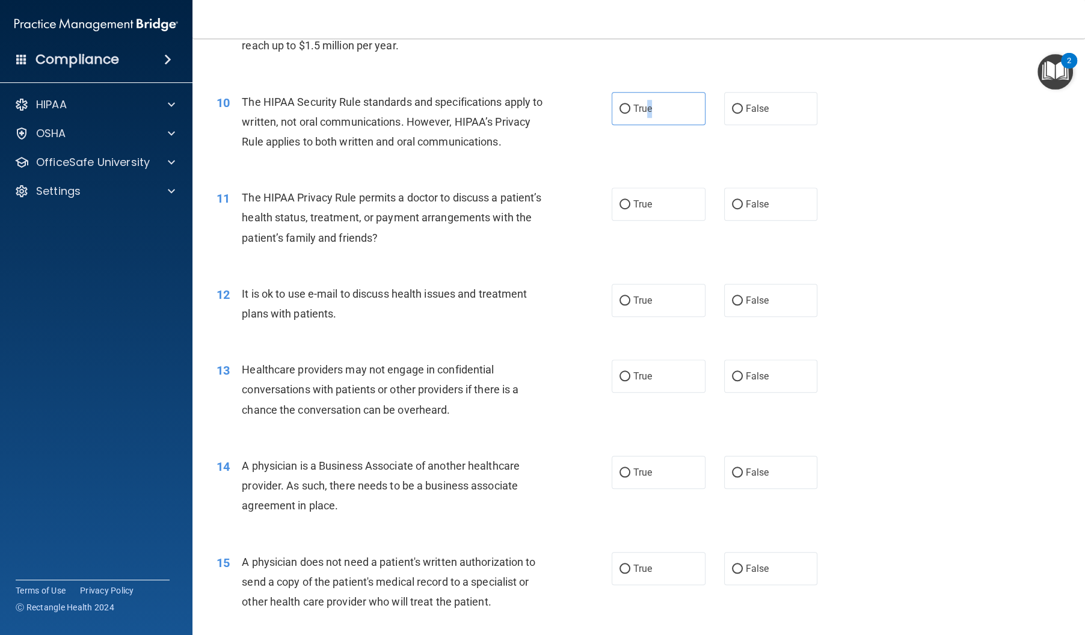
scroll to position [897, 0]
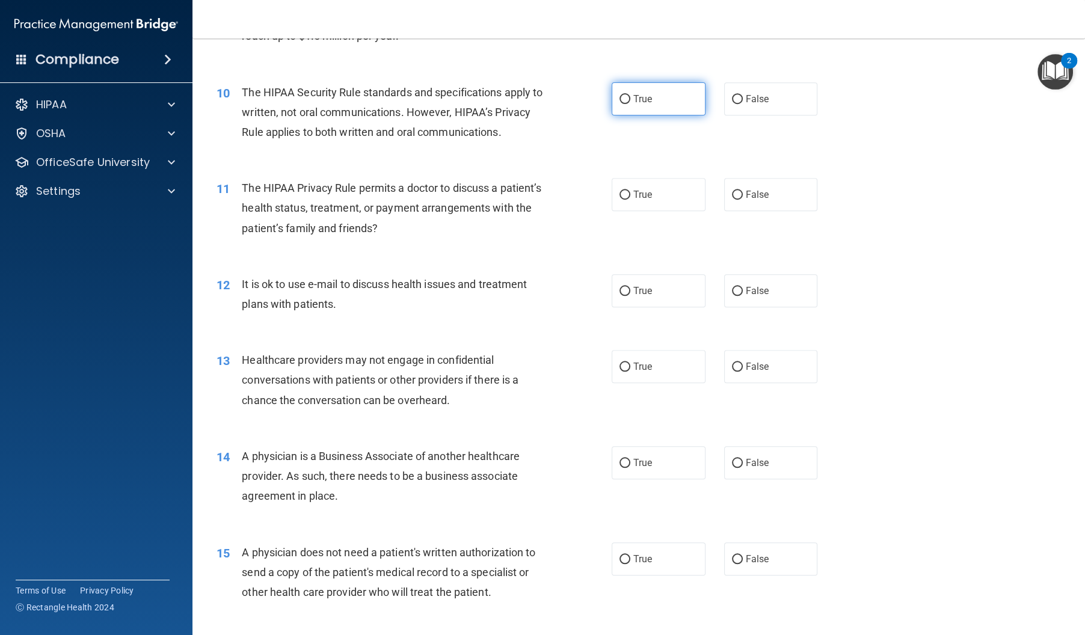
click at [618, 115] on label "True" at bounding box center [659, 98] width 94 height 33
click at [619, 104] on input "True" at bounding box center [624, 99] width 11 height 9
radio input "true"
click at [783, 231] on div "11 The HIPAA Privacy Rule permits a doctor to discuss a patient’s health status…" at bounding box center [638, 211] width 862 height 96
click at [749, 200] on span "False" at bounding box center [757, 194] width 23 height 11
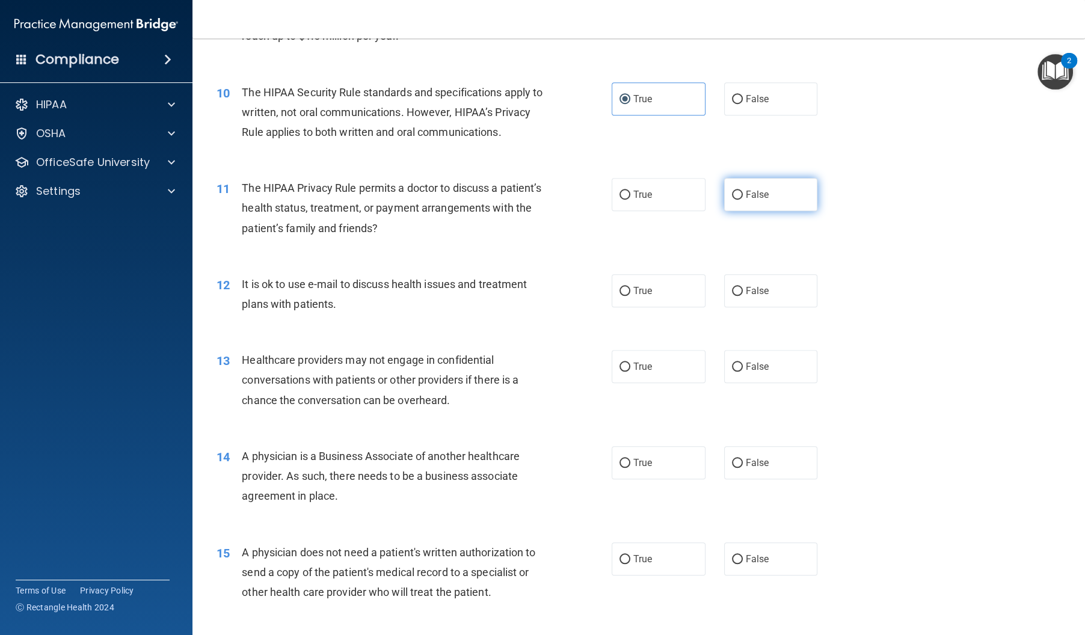
click at [743, 200] on input "False" at bounding box center [737, 195] width 11 height 9
radio input "true"
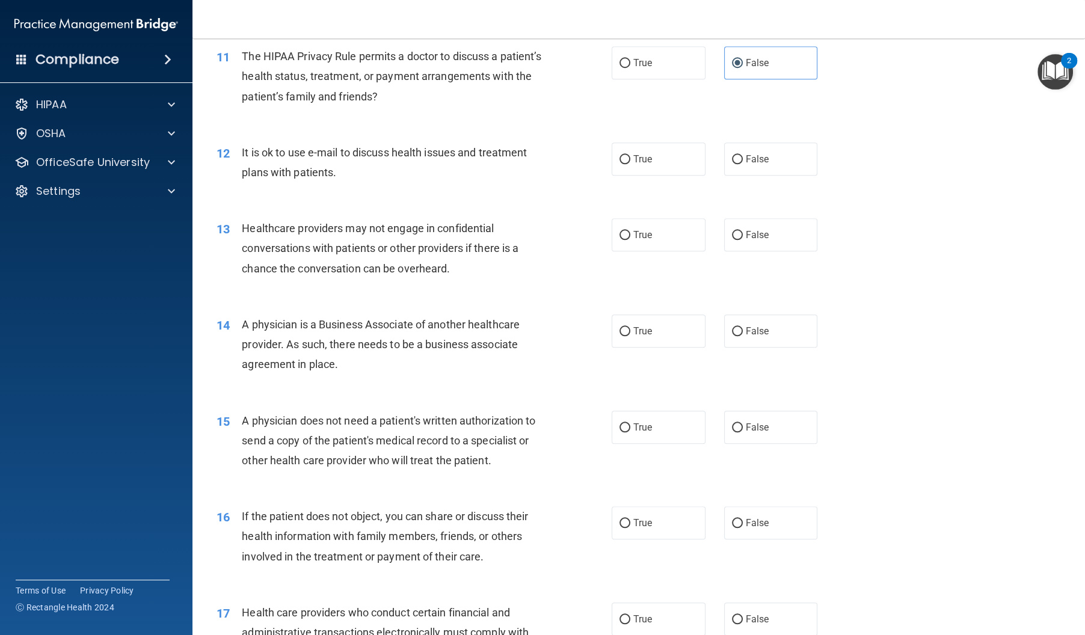
scroll to position [1030, 0]
click at [645, 174] on label "True" at bounding box center [659, 157] width 94 height 33
click at [630, 163] on input "True" at bounding box center [624, 158] width 11 height 9
radio input "true"
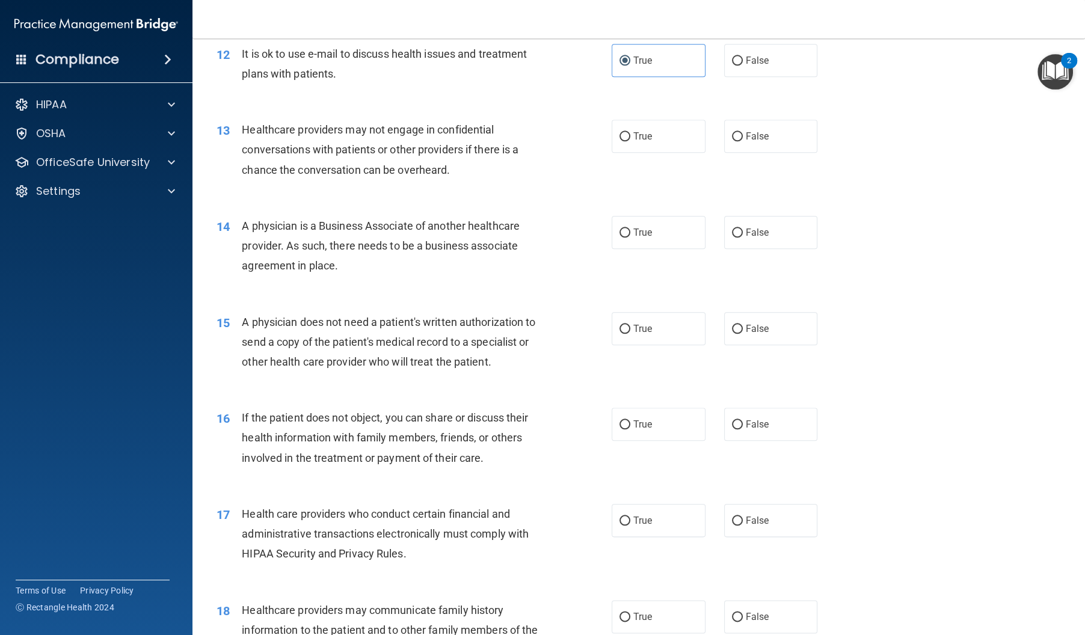
scroll to position [1123, 0]
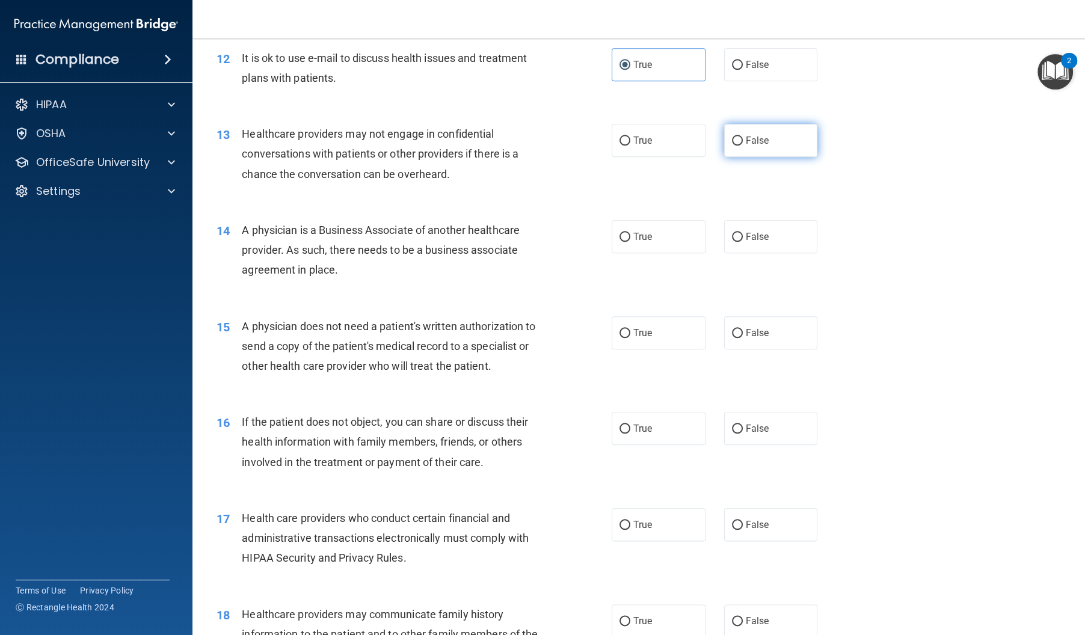
click at [734, 146] on input "False" at bounding box center [737, 141] width 11 height 9
radio input "true"
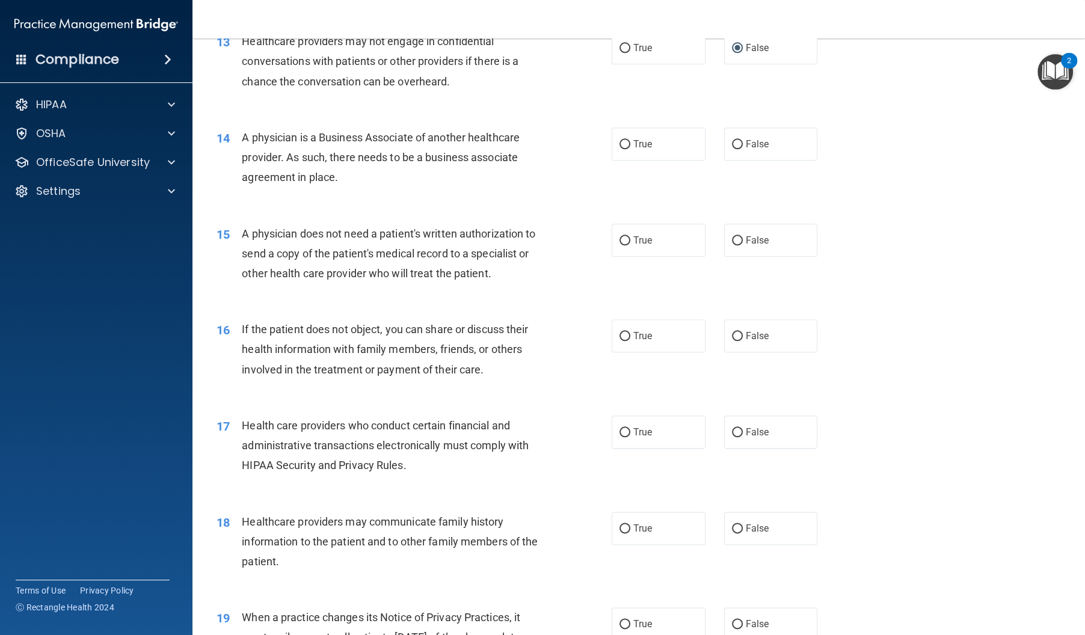
scroll to position [1220, 0]
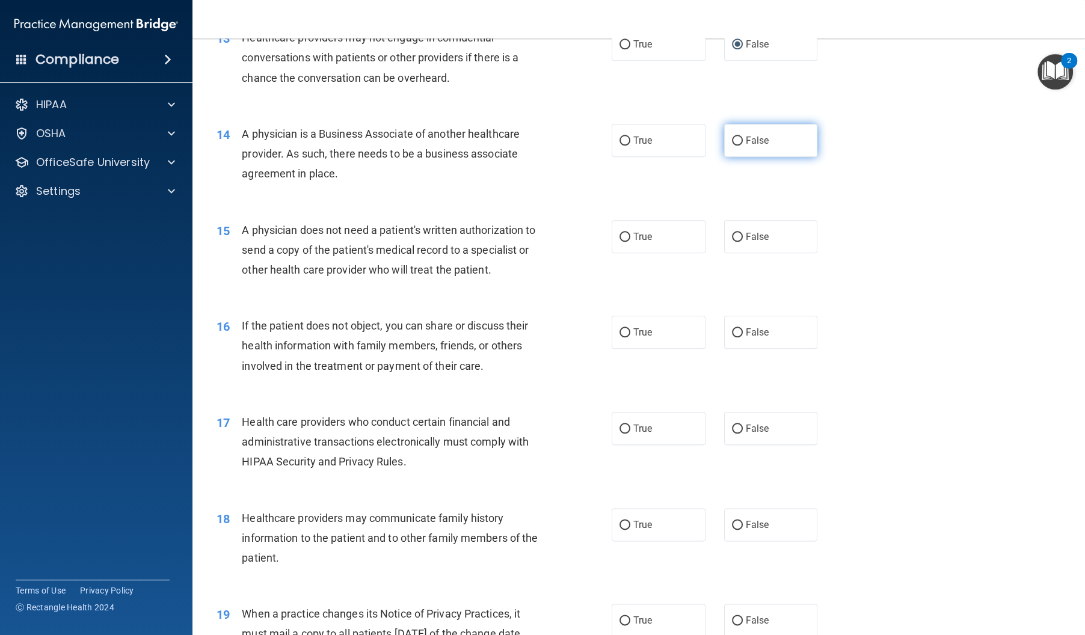
click at [759, 146] on span "False" at bounding box center [757, 140] width 23 height 11
click at [743, 146] on input "False" at bounding box center [737, 141] width 11 height 9
radio input "true"
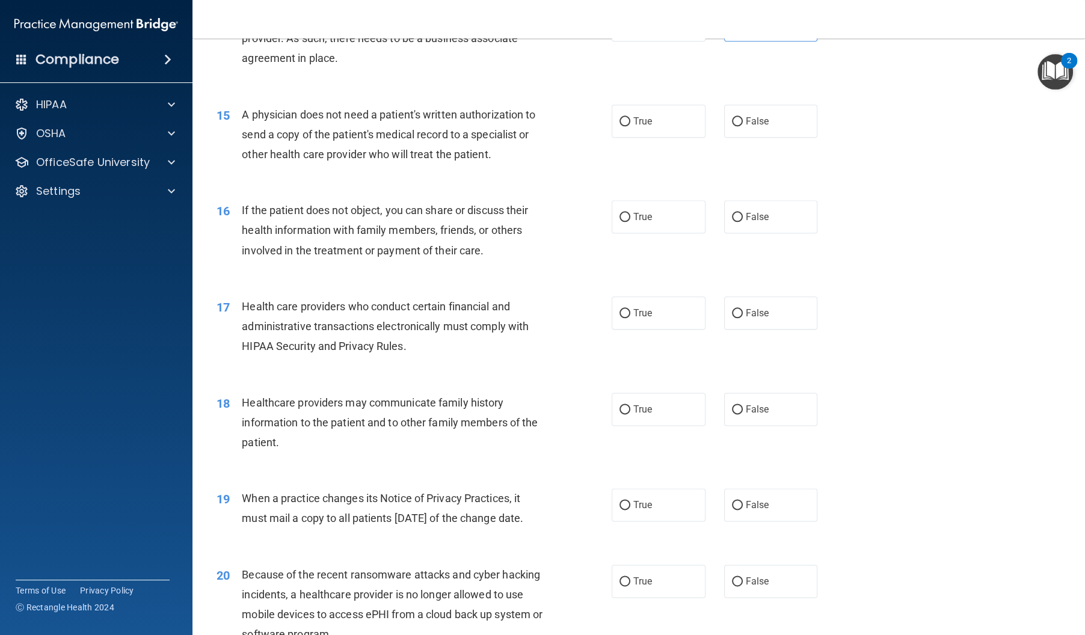
scroll to position [1332, 0]
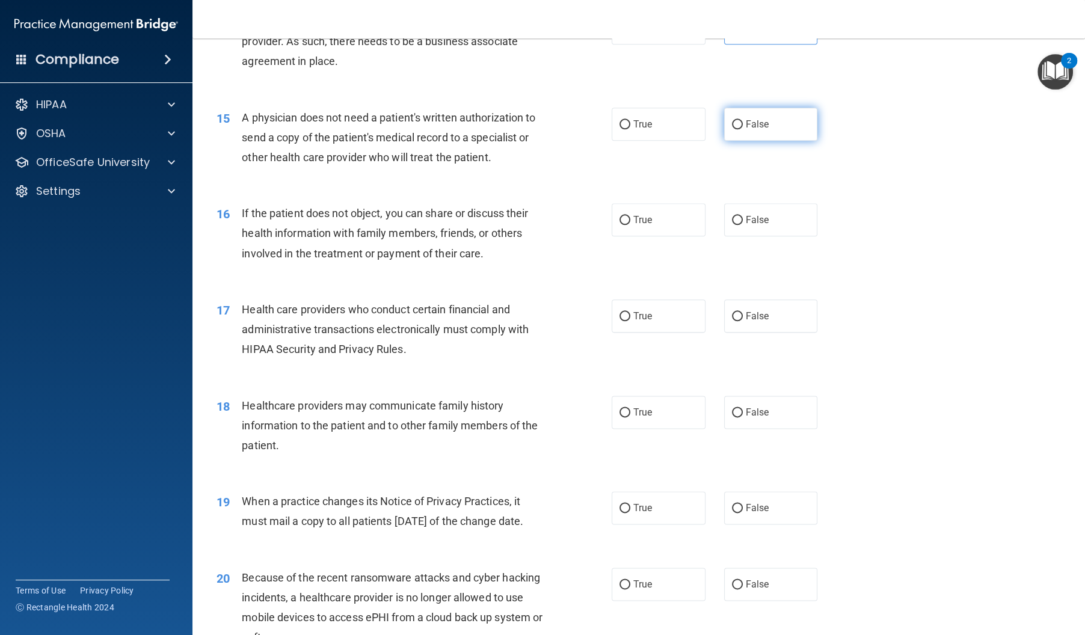
click at [767, 130] on span "False" at bounding box center [757, 123] width 23 height 11
click at [743, 129] on input "False" at bounding box center [737, 124] width 11 height 9
radio input "true"
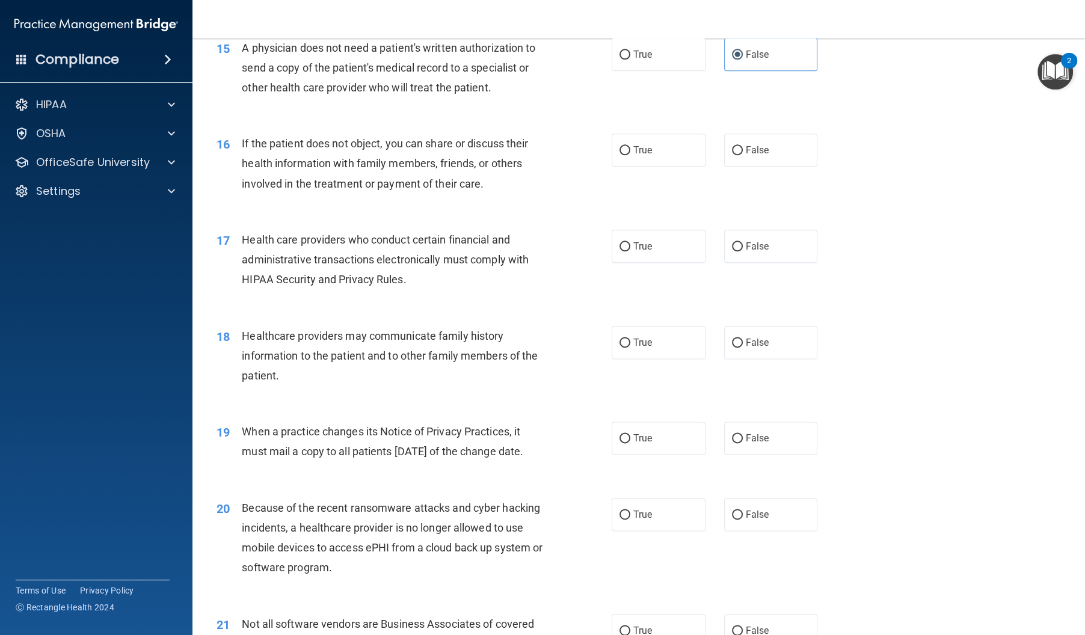
scroll to position [1399, 0]
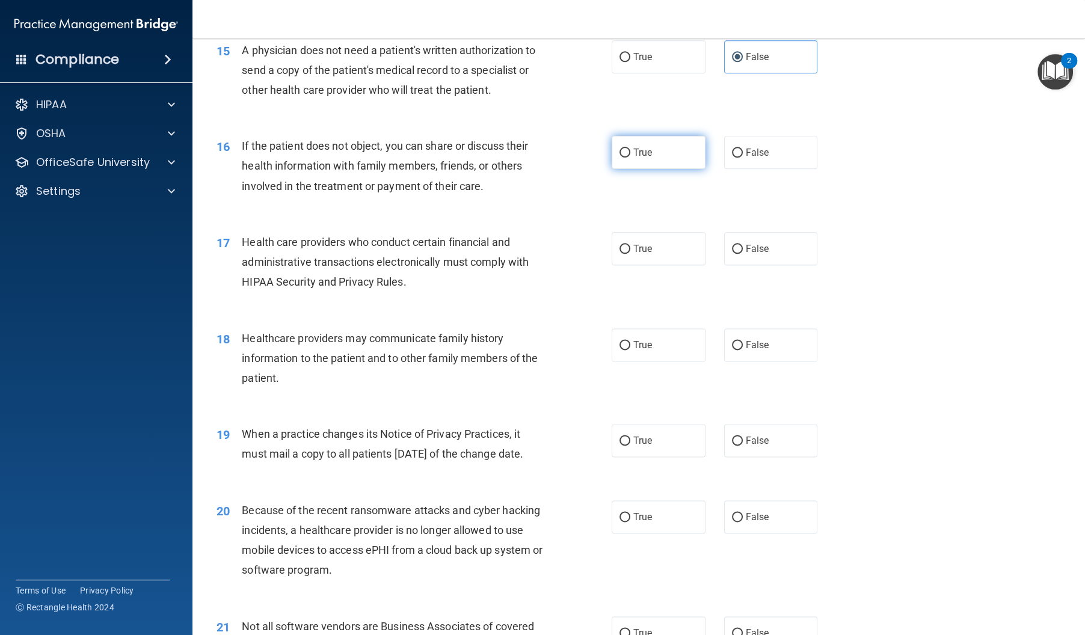
click at [687, 169] on label "True" at bounding box center [659, 152] width 94 height 33
click at [630, 158] on input "True" at bounding box center [624, 153] width 11 height 9
radio input "true"
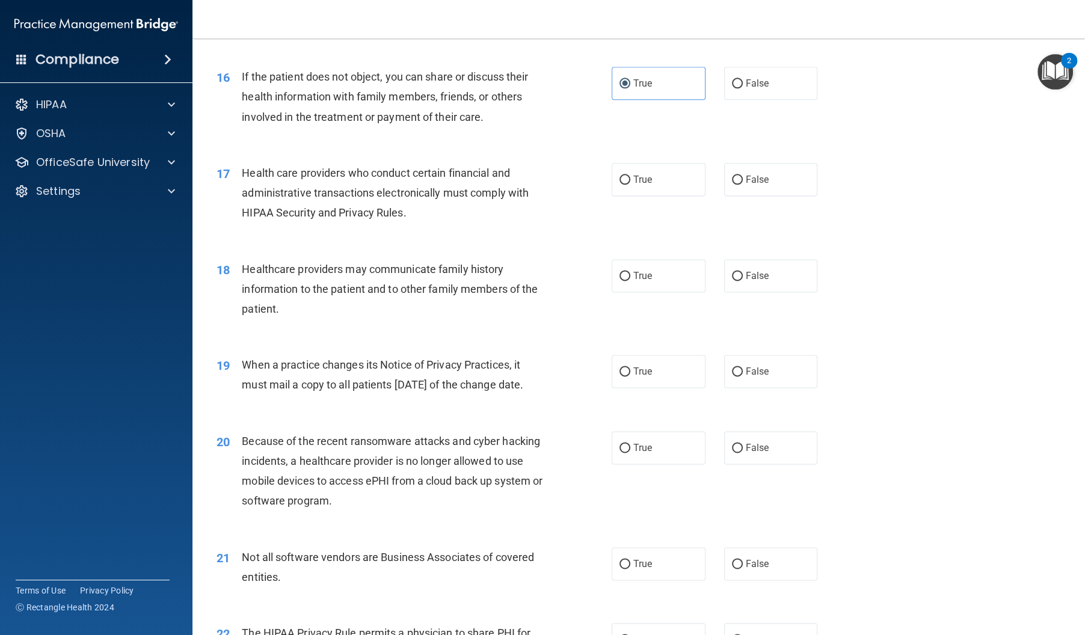
scroll to position [1511, 0]
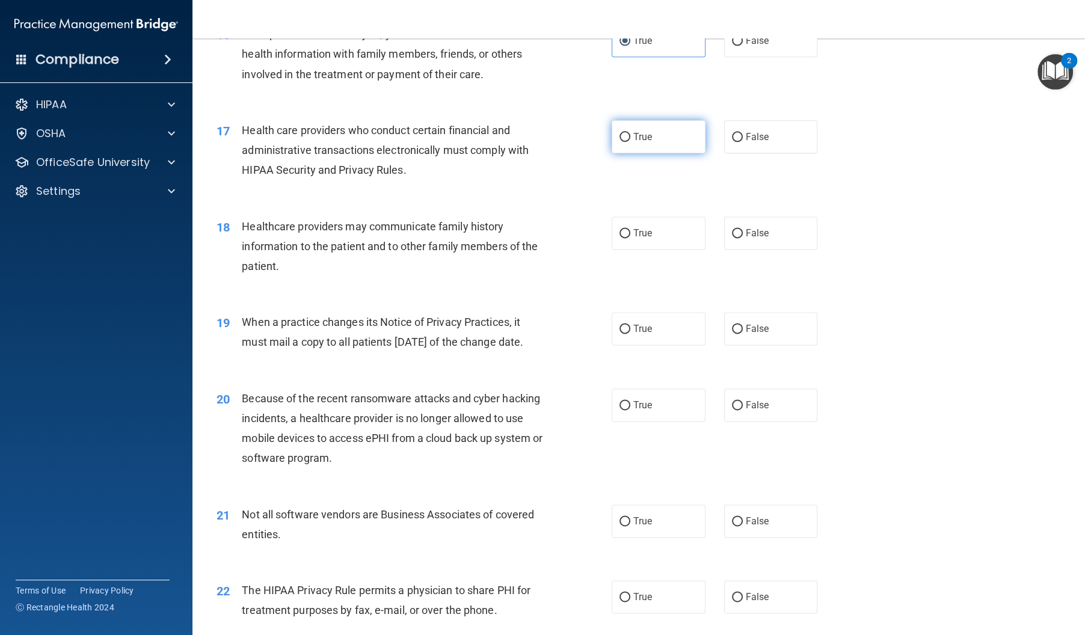
click at [676, 153] on label "True" at bounding box center [659, 136] width 94 height 33
click at [630, 142] on input "True" at bounding box center [624, 137] width 11 height 9
radio input "true"
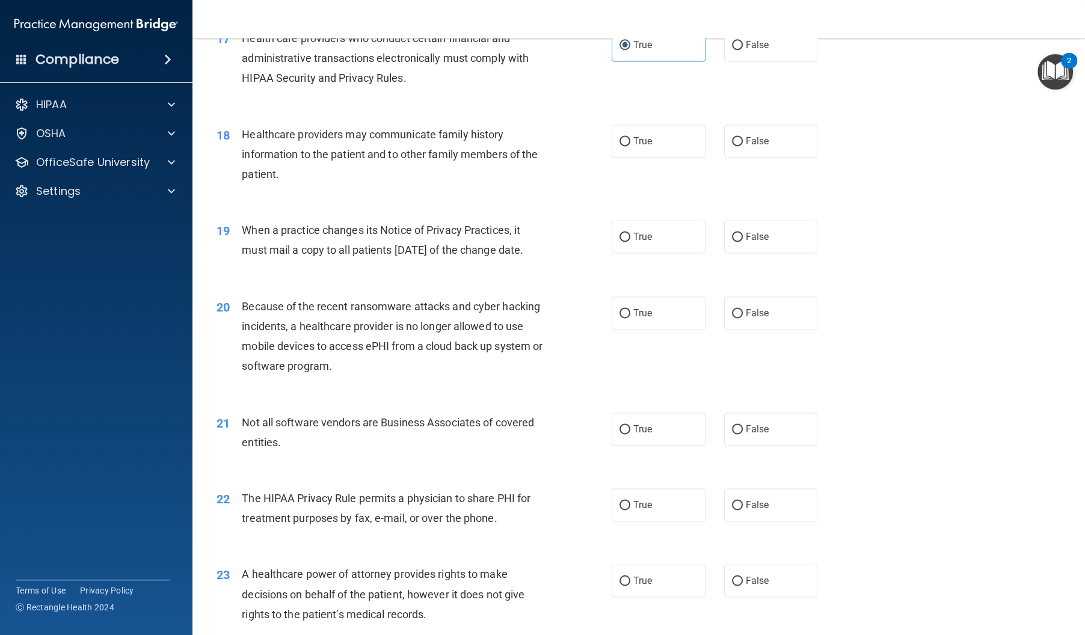
scroll to position [1610, 0]
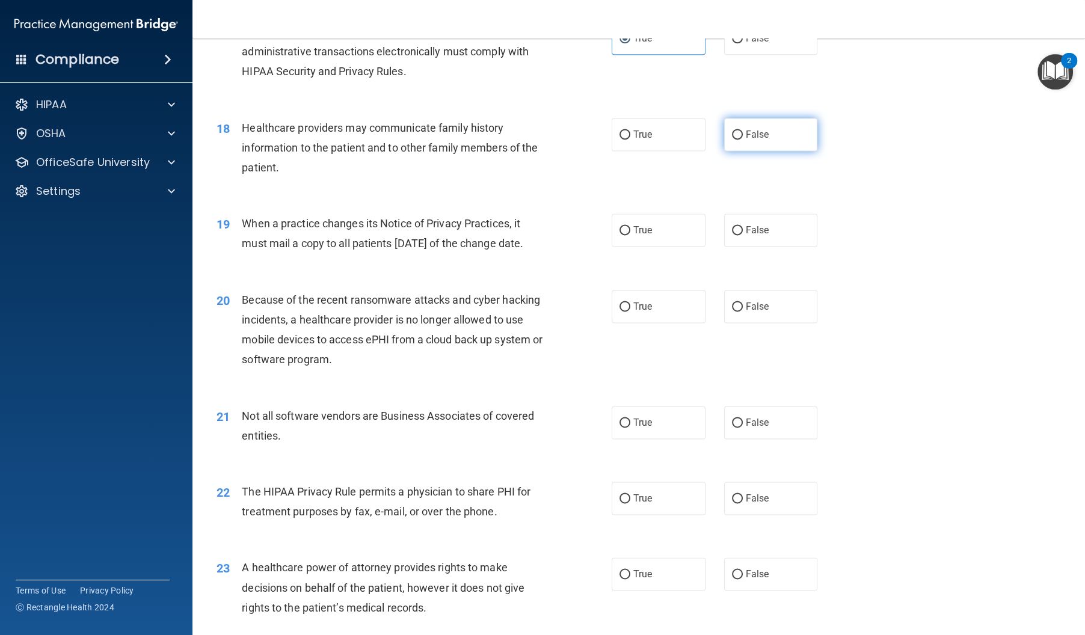
click at [791, 151] on label "False" at bounding box center [771, 134] width 94 height 33
click at [743, 140] on input "False" at bounding box center [737, 134] width 11 height 9
radio input "true"
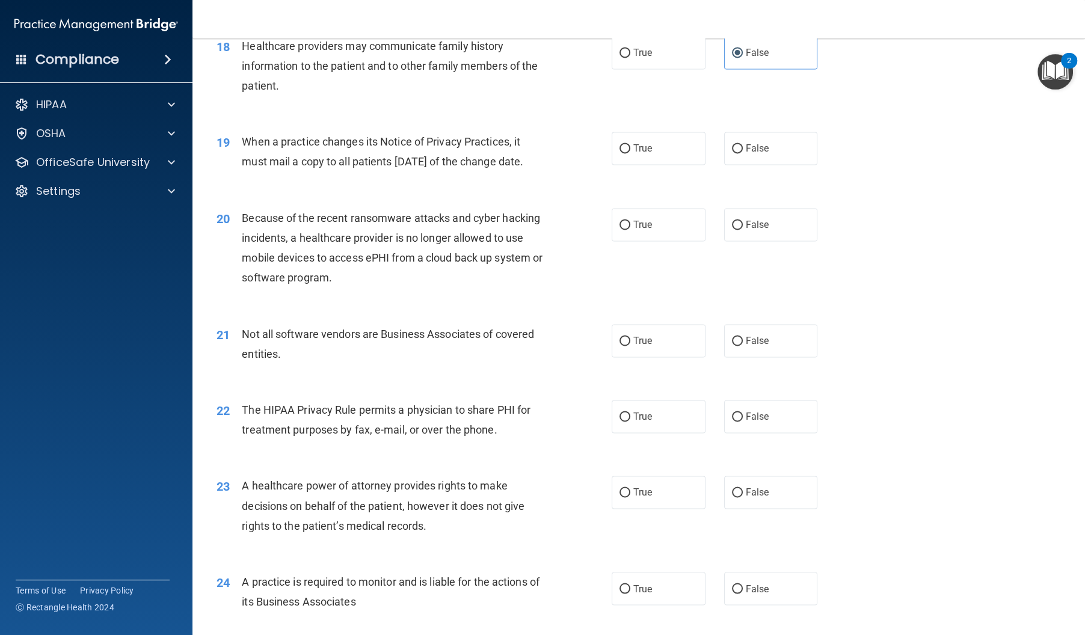
scroll to position [1694, 0]
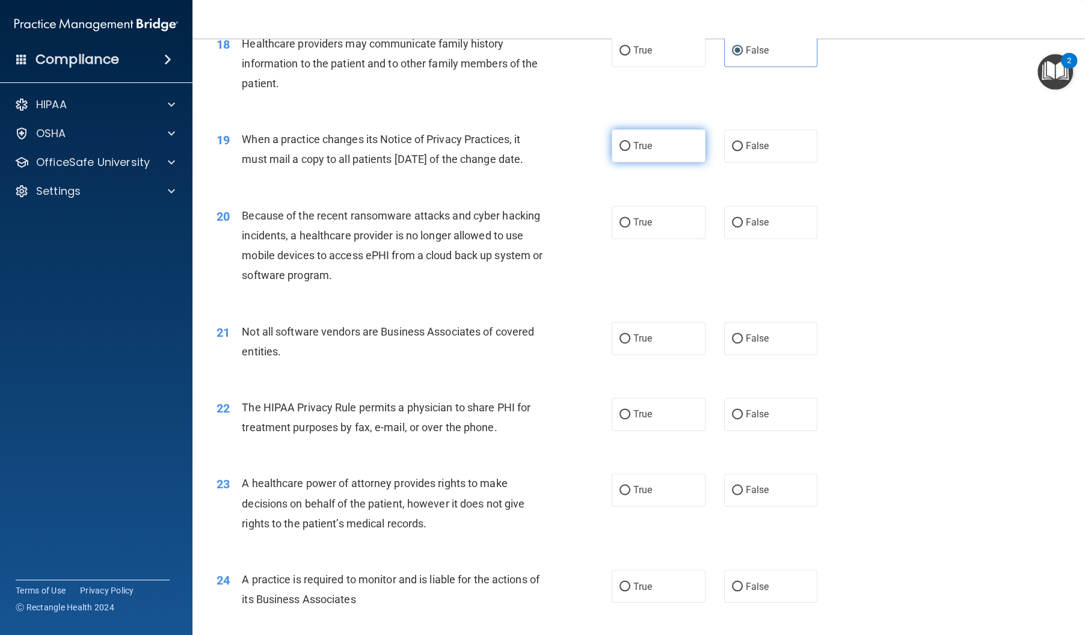
click at [672, 162] on label "True" at bounding box center [659, 145] width 94 height 33
click at [630, 151] on input "True" at bounding box center [624, 146] width 11 height 9
radio input "true"
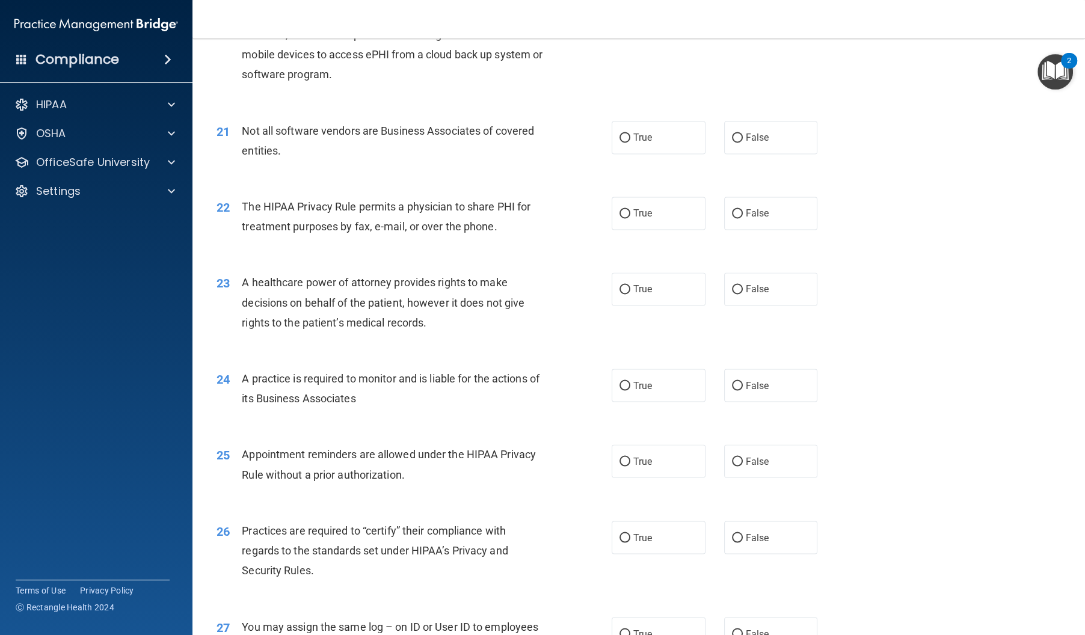
scroll to position [1898, 0]
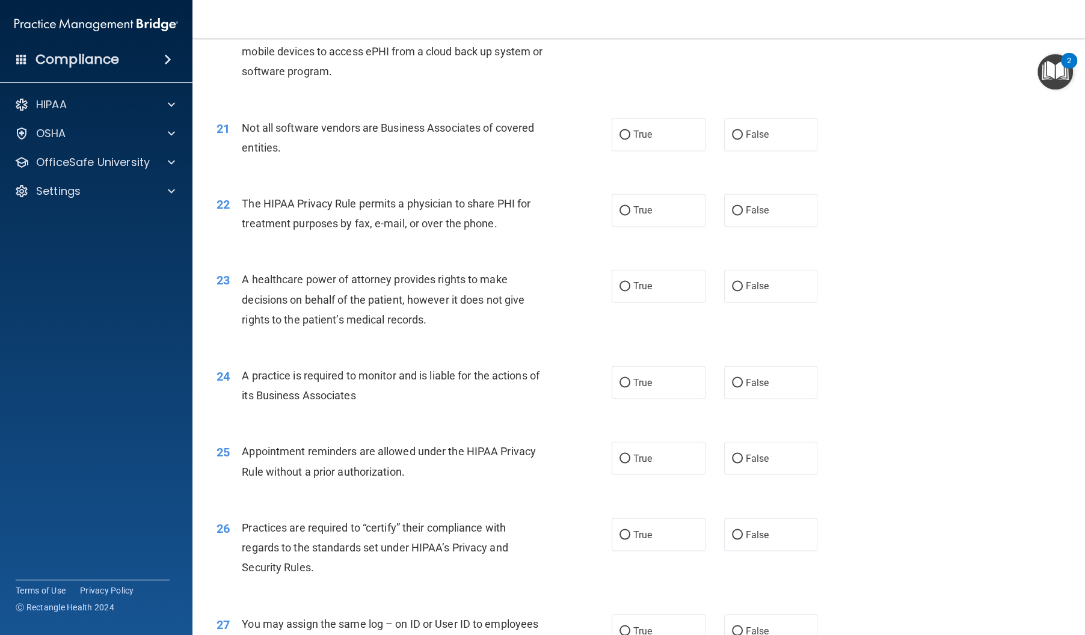
click at [721, 35] on div "True False" at bounding box center [724, 18] width 225 height 33
click at [685, 35] on label "True" at bounding box center [659, 18] width 94 height 33
click at [630, 23] on input "True" at bounding box center [624, 18] width 11 height 9
radio input "true"
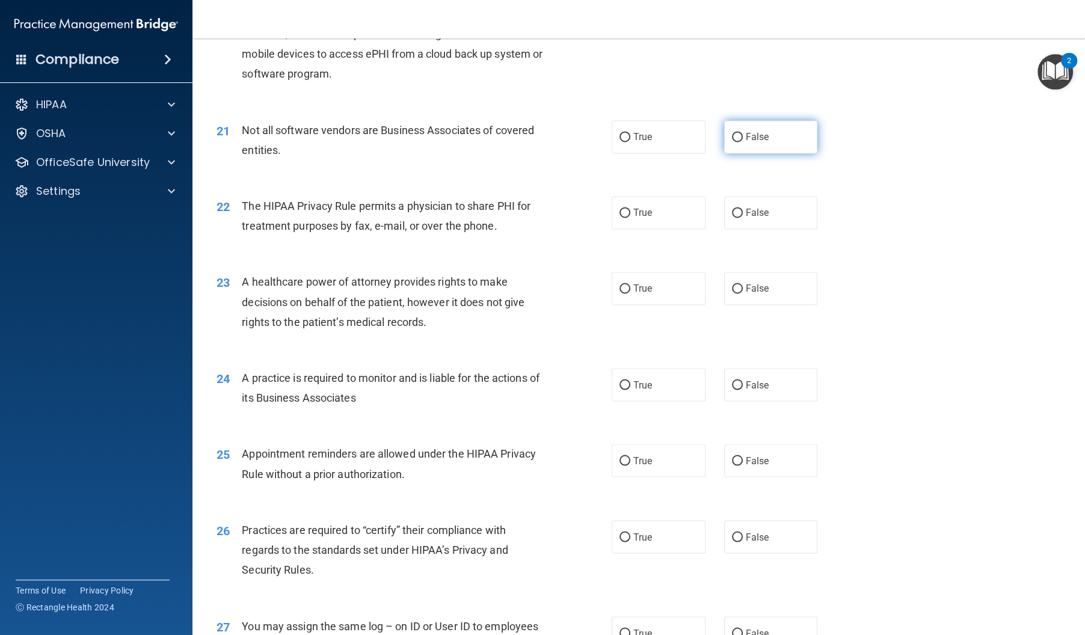
click at [750, 143] on span "False" at bounding box center [757, 136] width 23 height 11
click at [743, 142] on input "False" at bounding box center [737, 137] width 11 height 9
radio input "true"
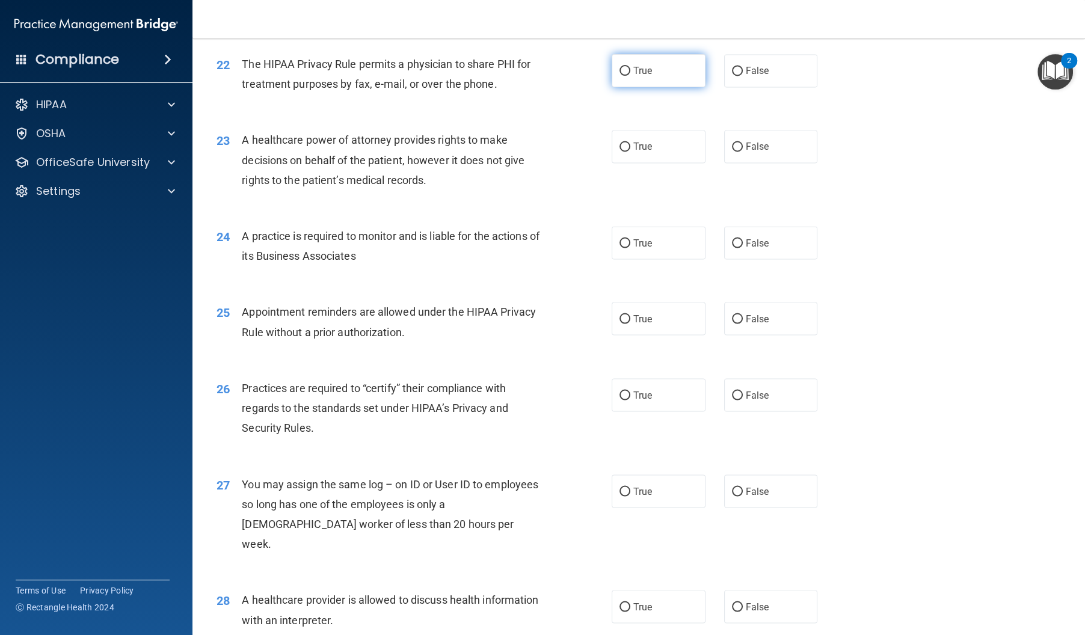
scroll to position [2039, 0]
click at [648, 75] on span "True" at bounding box center [642, 69] width 19 height 11
click at [630, 75] on input "True" at bounding box center [624, 70] width 11 height 9
radio input "true"
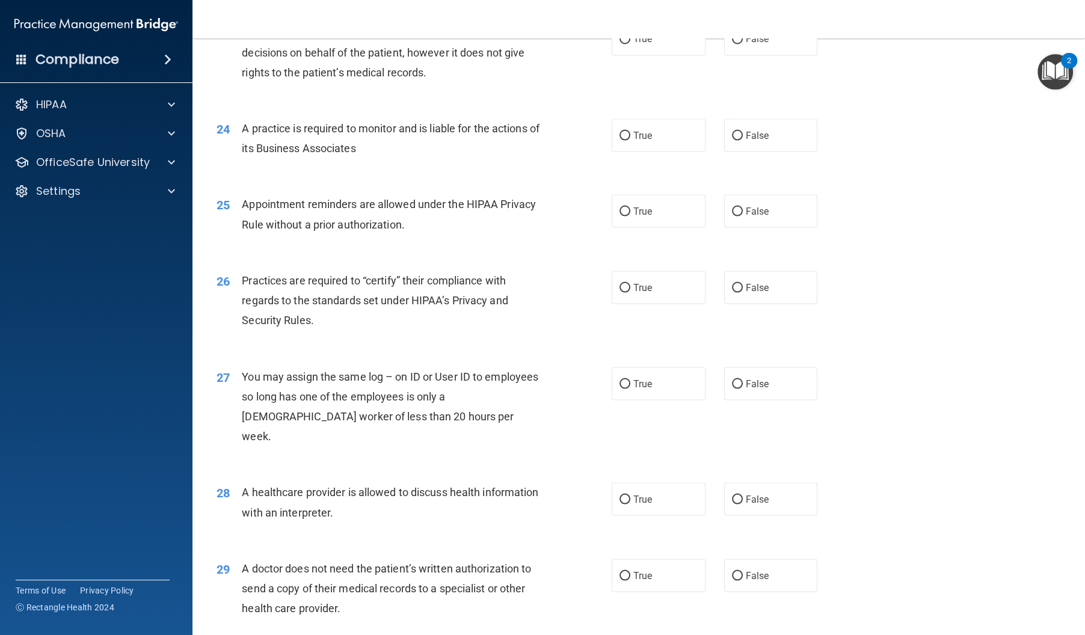
scroll to position [2142, 0]
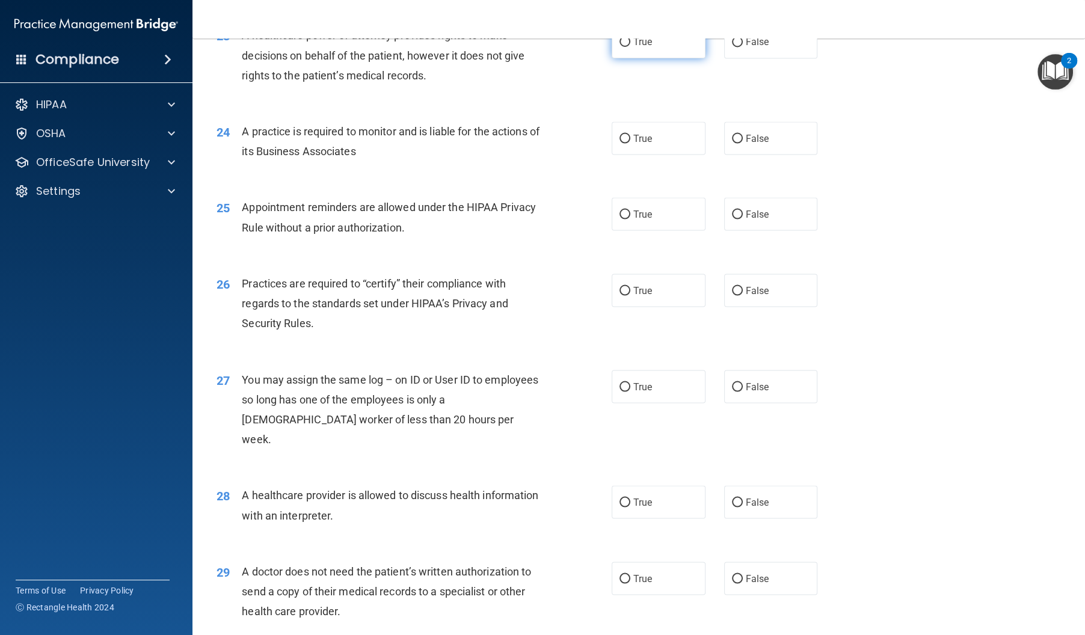
click at [636, 58] on label "True" at bounding box center [659, 41] width 94 height 33
click at [630, 47] on input "True" at bounding box center [624, 42] width 11 height 9
radio input "true"
drag, startPoint x: 643, startPoint y: 190, endPoint x: 636, endPoint y: 192, distance: 7.4
click at [643, 155] on label "True" at bounding box center [659, 137] width 94 height 33
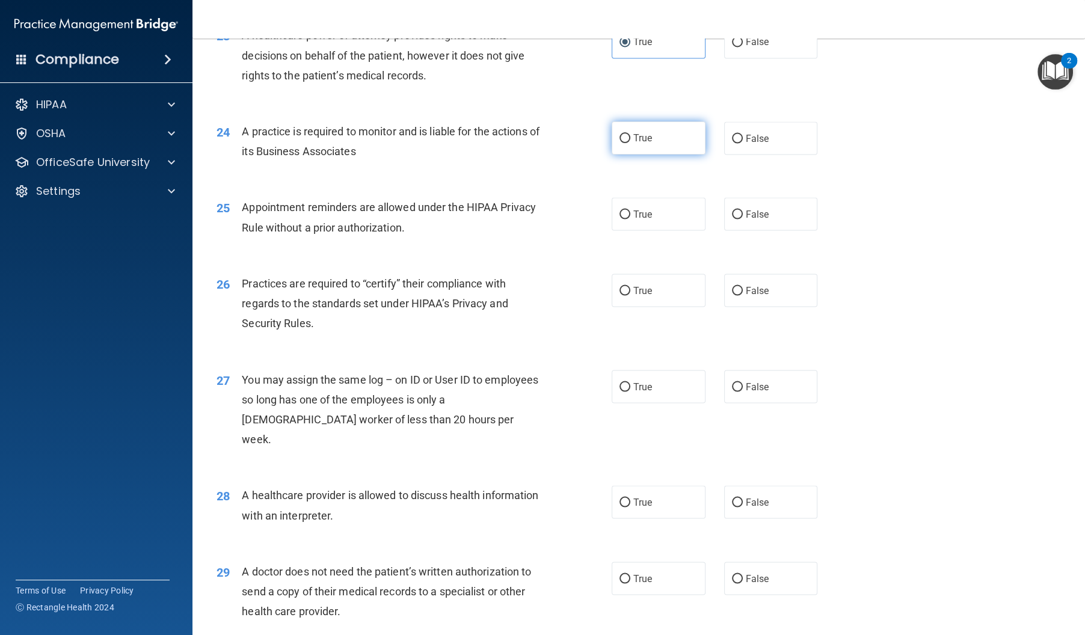
click at [630, 143] on input "True" at bounding box center [624, 138] width 11 height 9
radio input "true"
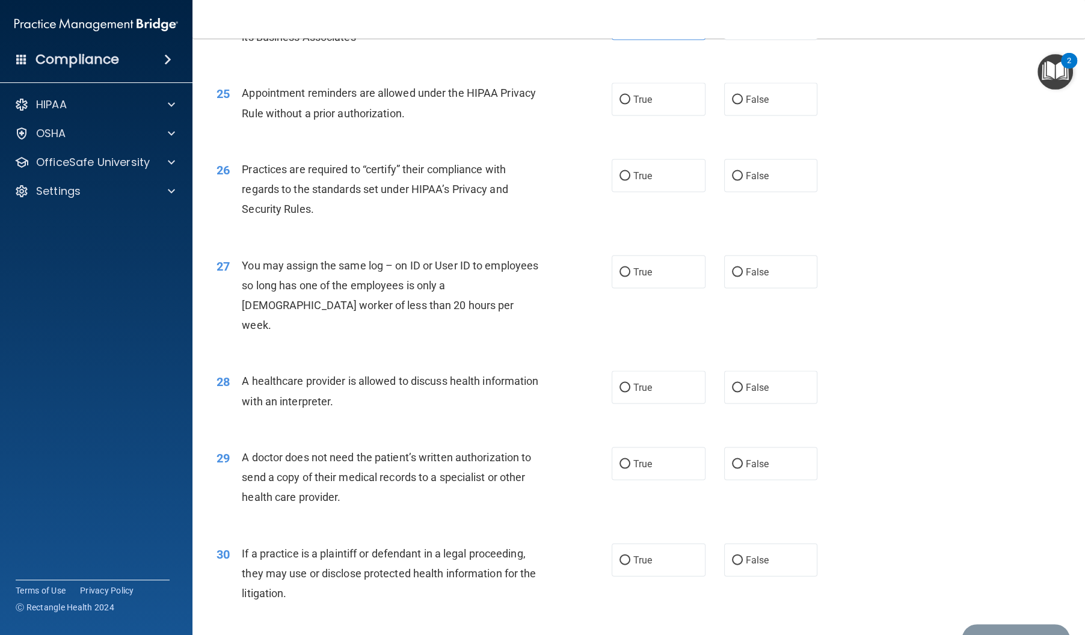
scroll to position [2259, 0]
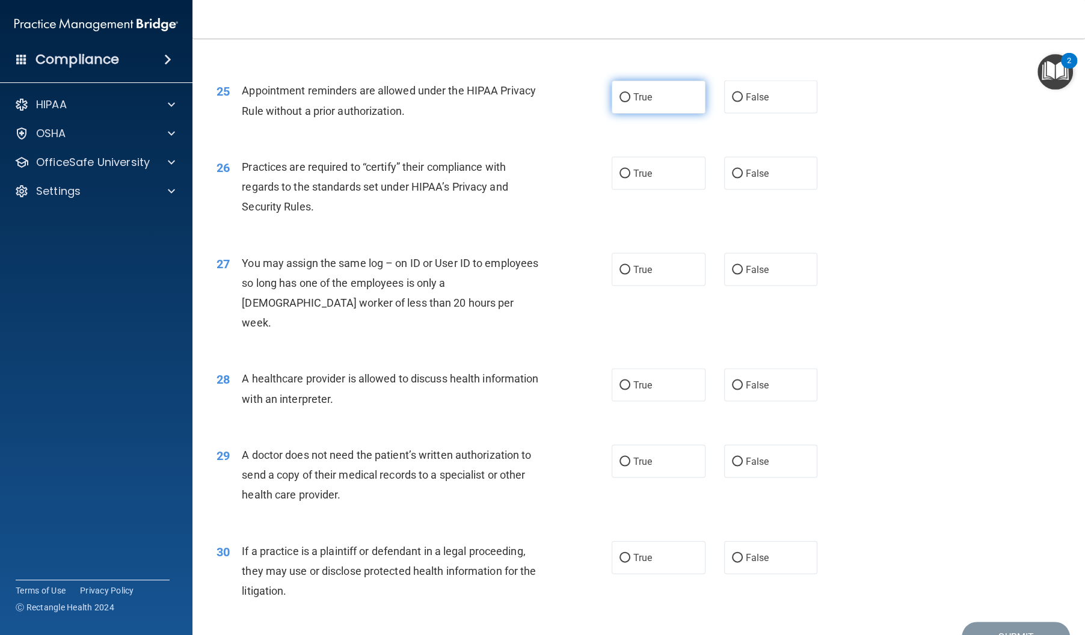
click at [644, 114] on label "True" at bounding box center [659, 97] width 94 height 33
click at [630, 102] on input "True" at bounding box center [624, 97] width 11 height 9
radio input "true"
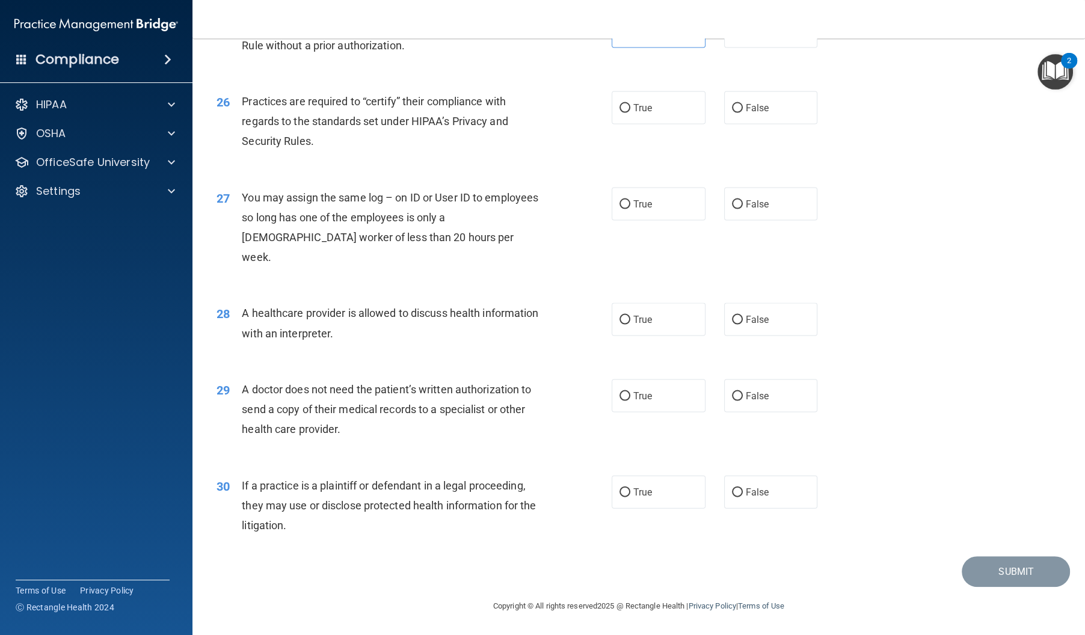
scroll to position [2340, 0]
click at [643, 114] on span "True" at bounding box center [642, 107] width 19 height 11
click at [630, 113] on input "True" at bounding box center [624, 108] width 11 height 9
radio input "true"
click at [672, 221] on label "True" at bounding box center [659, 204] width 94 height 33
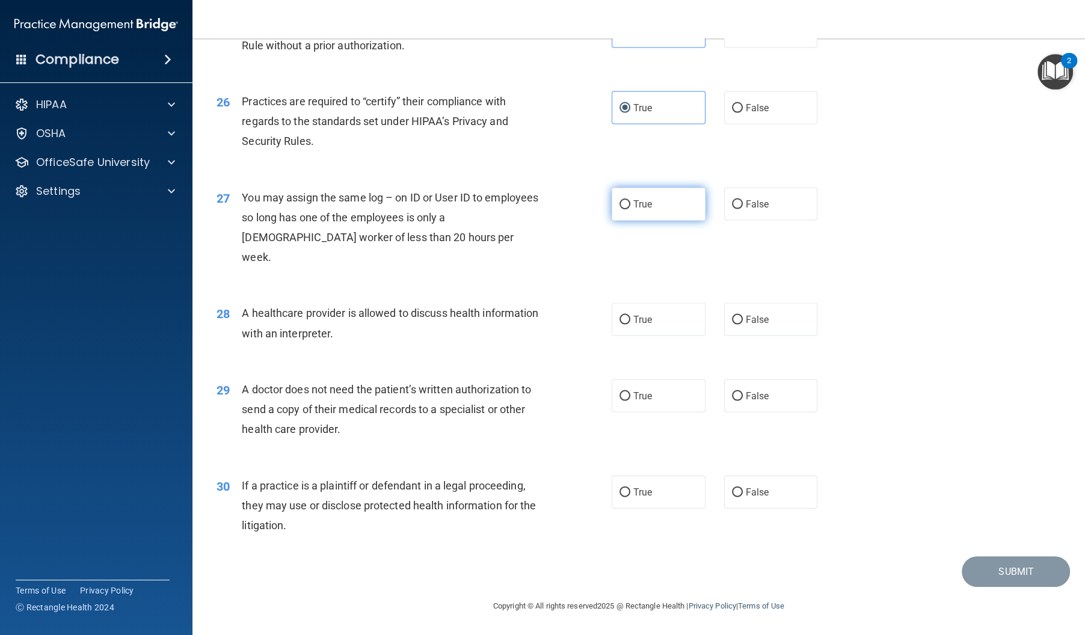
click at [630, 209] on input "True" at bounding box center [624, 204] width 11 height 9
radio input "true"
click at [648, 327] on label "True" at bounding box center [659, 319] width 94 height 33
click at [630, 325] on input "True" at bounding box center [624, 320] width 11 height 9
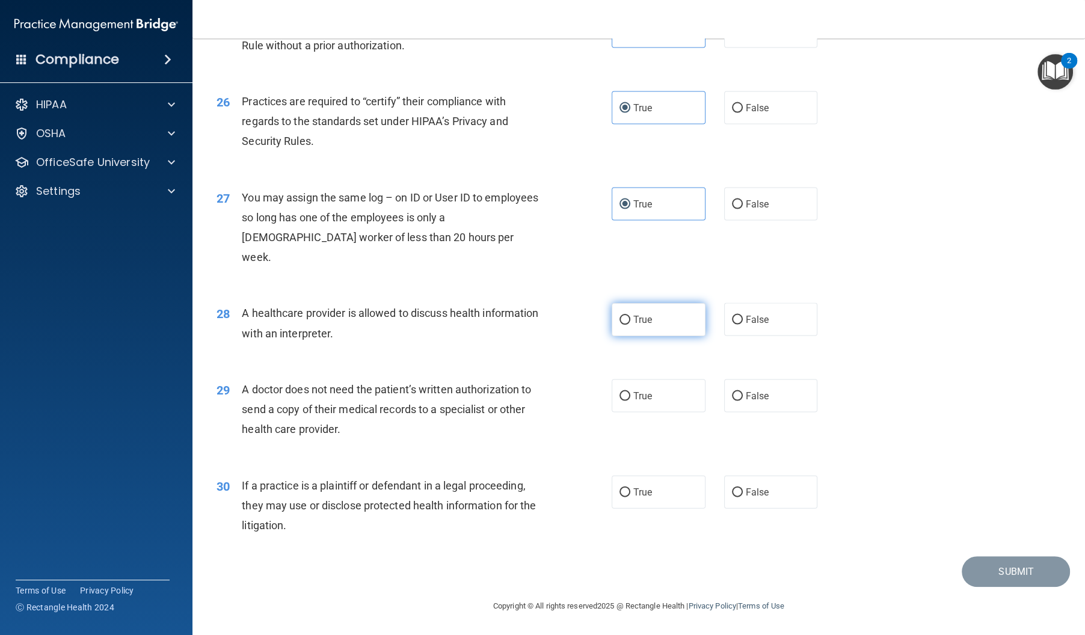
radio input "true"
click at [726, 395] on label "False" at bounding box center [771, 395] width 94 height 33
click at [732, 395] on input "False" at bounding box center [737, 396] width 11 height 9
radio input "true"
click at [622, 495] on input "True" at bounding box center [624, 492] width 11 height 9
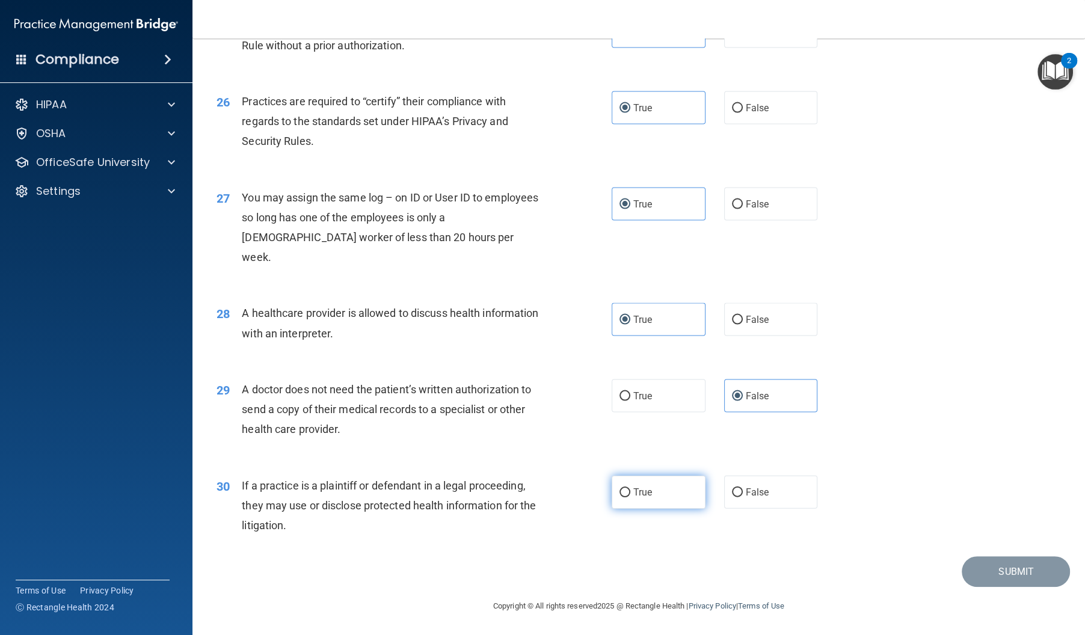
radio input "true"
click at [1020, 581] on button "Submit" at bounding box center [1016, 571] width 108 height 31
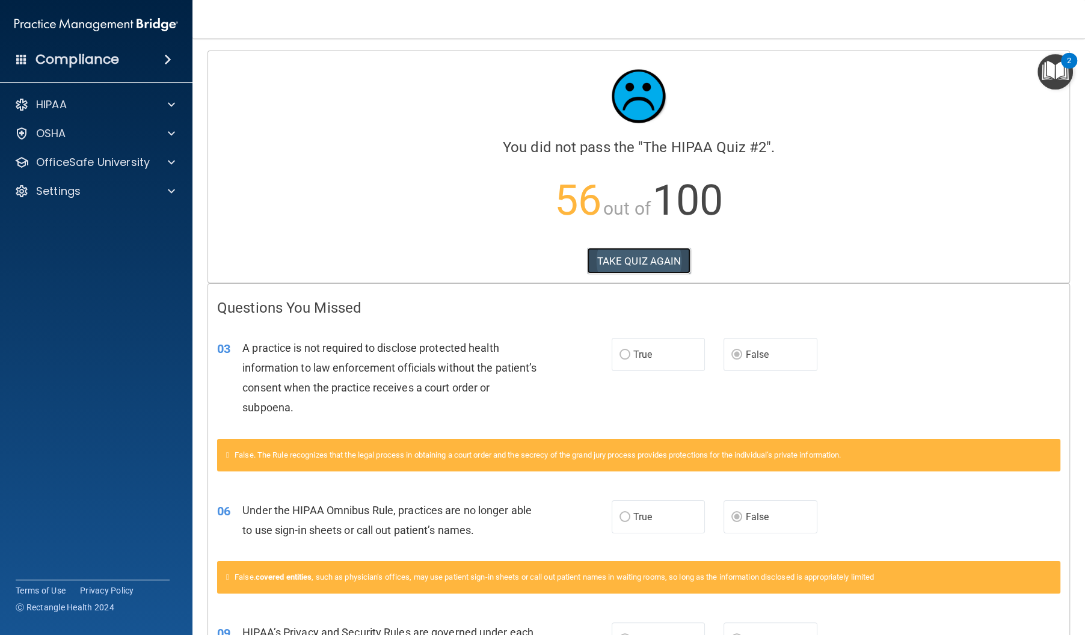
click at [637, 253] on button "TAKE QUIZ AGAIN" at bounding box center [639, 261] width 104 height 26
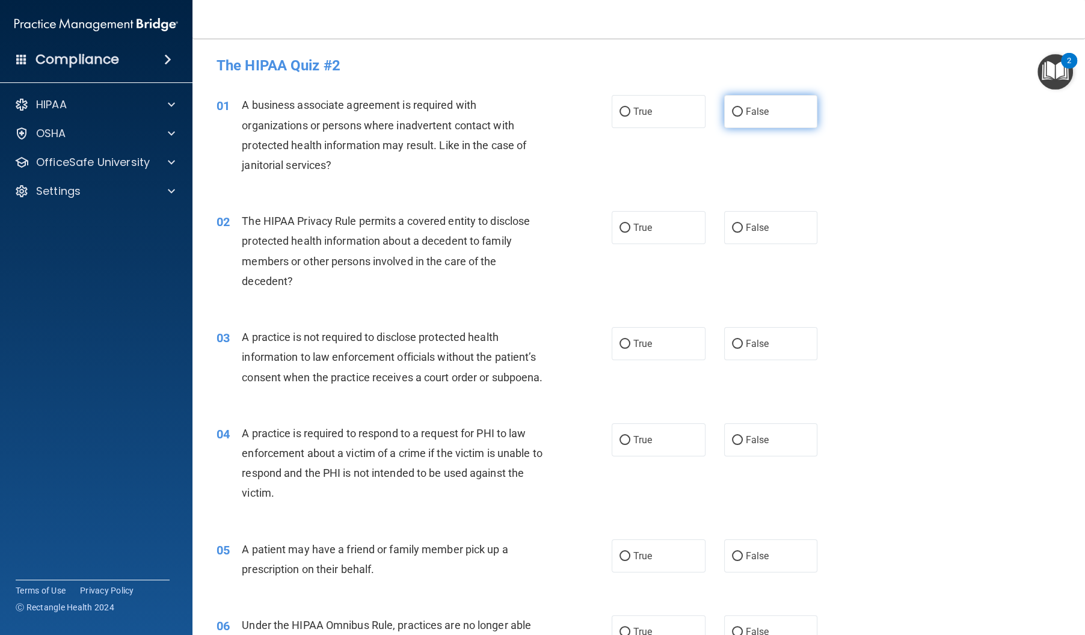
click at [817, 114] on label "False" at bounding box center [771, 111] width 94 height 33
click at [743, 114] on input "False" at bounding box center [737, 112] width 11 height 9
radio input "true"
click at [748, 236] on label "False" at bounding box center [771, 227] width 94 height 33
click at [743, 233] on input "False" at bounding box center [737, 228] width 11 height 9
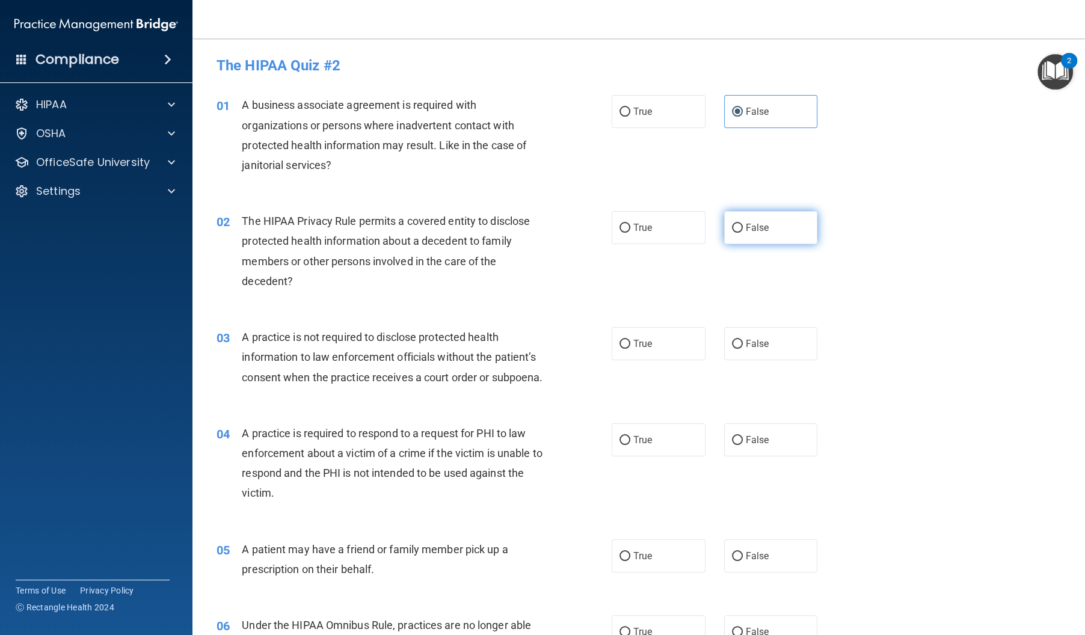
radio input "true"
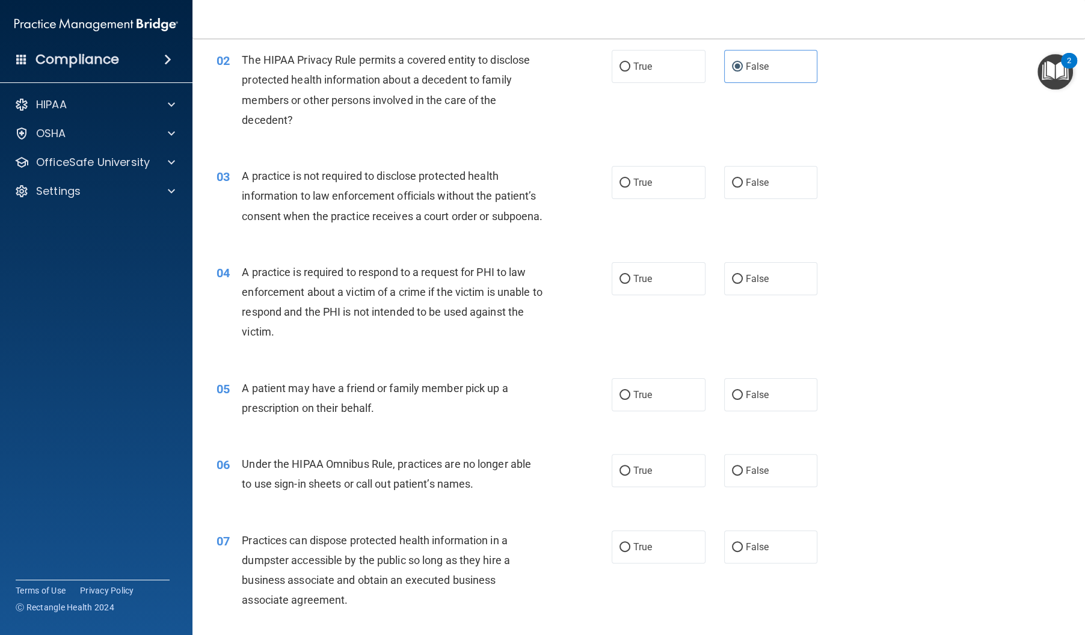
scroll to position [156, 0]
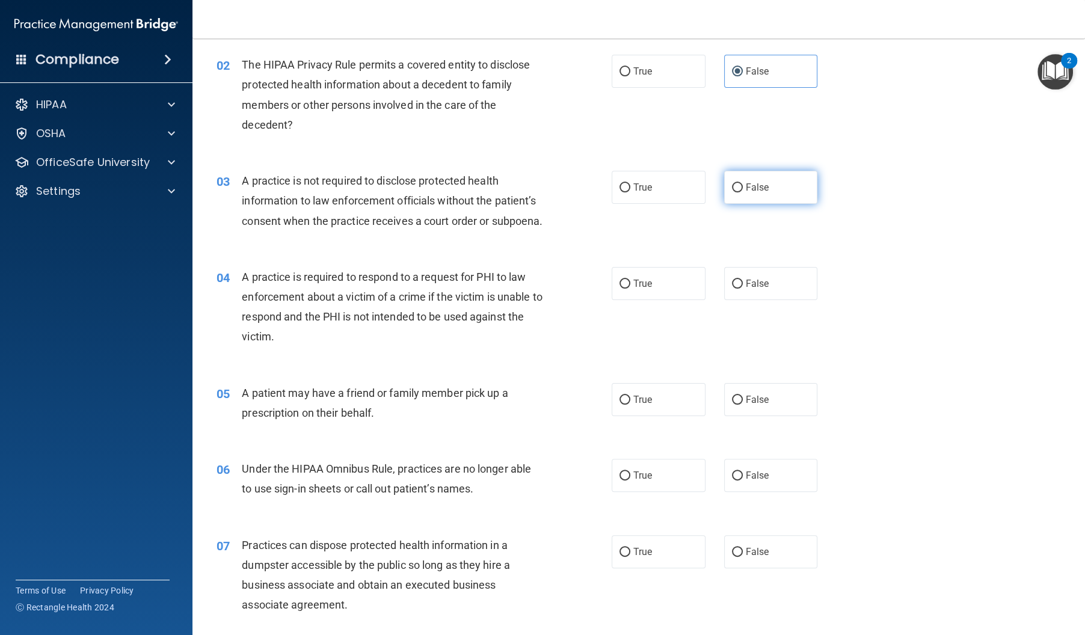
click at [745, 198] on label "False" at bounding box center [771, 187] width 94 height 33
click at [743, 192] on input "False" at bounding box center [737, 187] width 11 height 9
radio input "true"
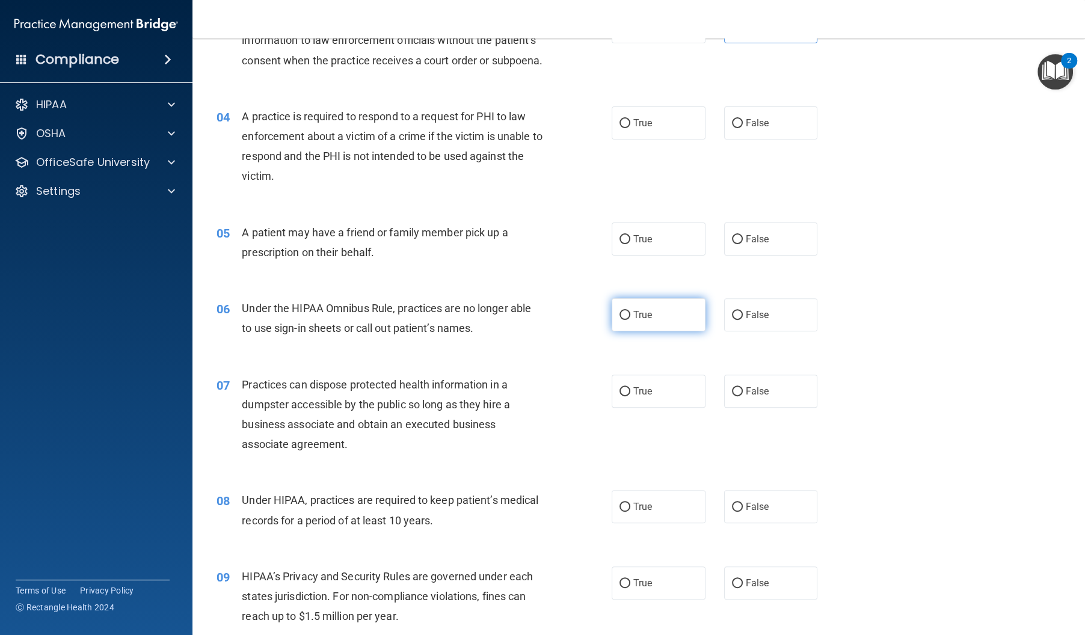
scroll to position [318, 0]
click at [740, 319] on input "False" at bounding box center [737, 314] width 11 height 9
radio input "true"
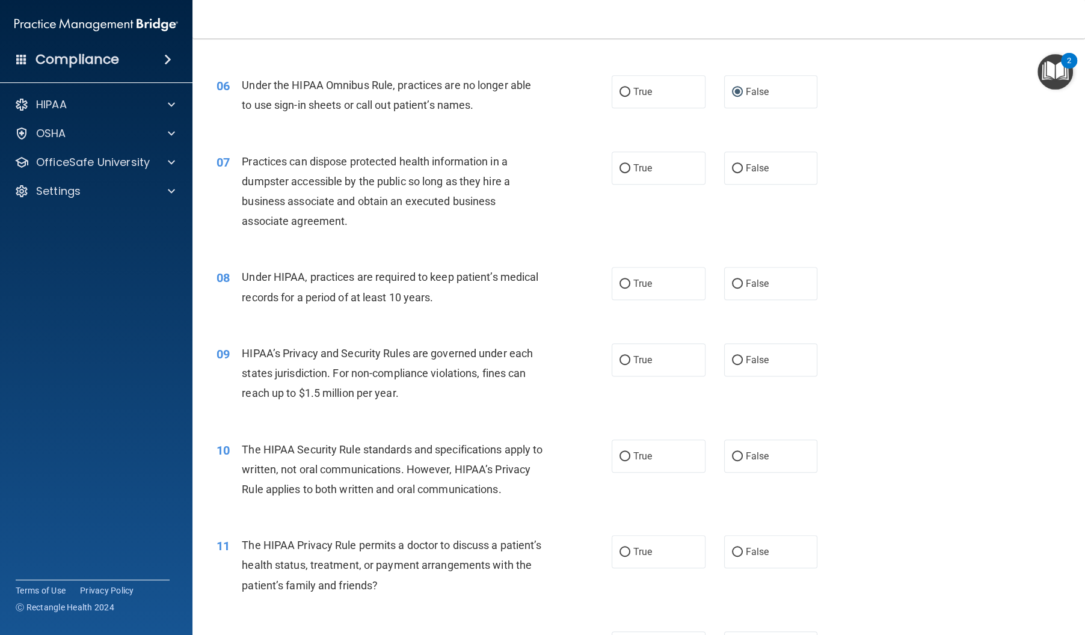
scroll to position [551, 0]
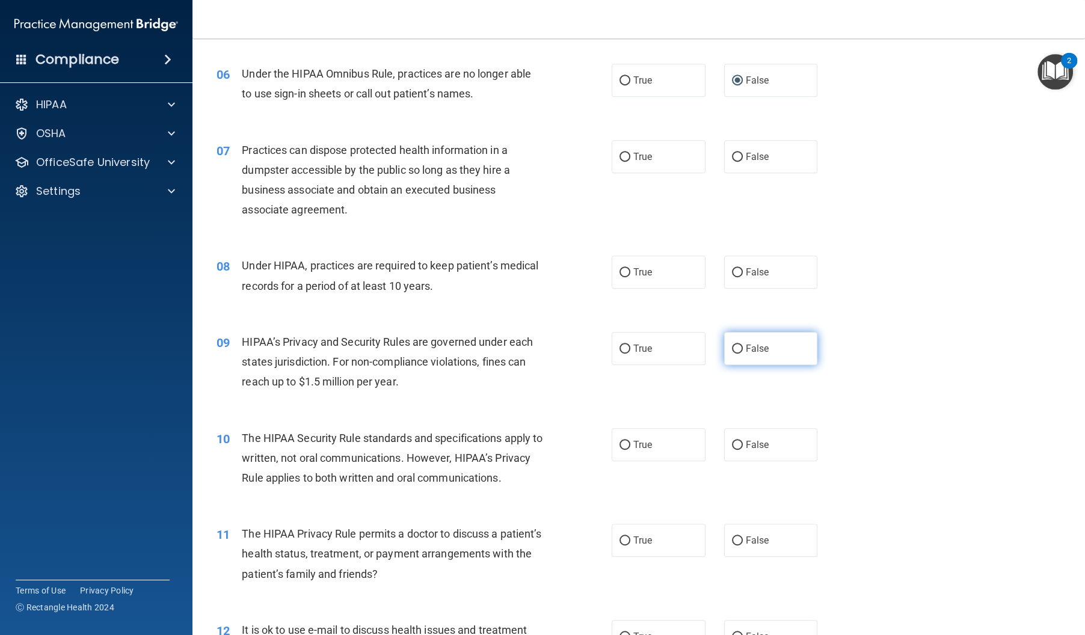
click at [785, 365] on label "False" at bounding box center [771, 348] width 94 height 33
click at [743, 354] on input "False" at bounding box center [737, 349] width 11 height 9
radio input "true"
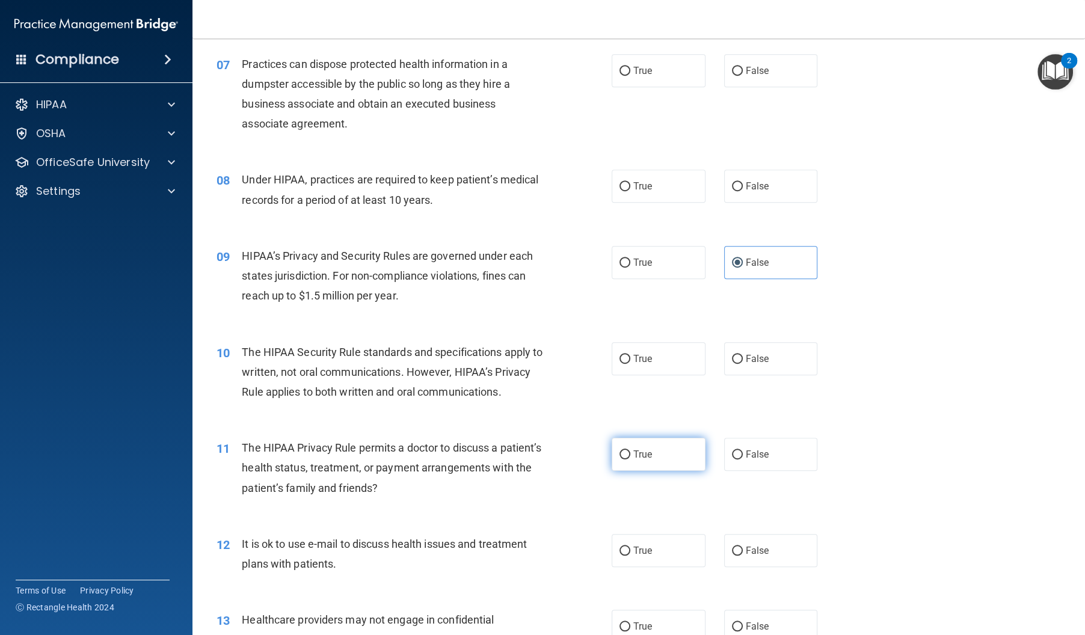
scroll to position [641, 0]
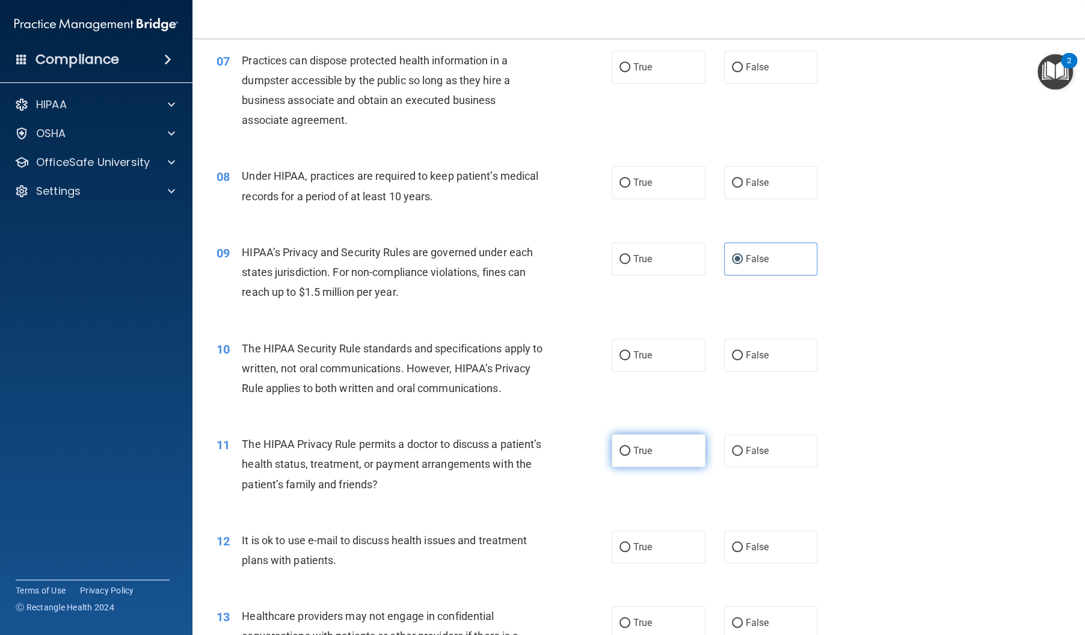
click at [686, 467] on label "True" at bounding box center [659, 450] width 94 height 33
click at [630, 456] on input "True" at bounding box center [624, 451] width 11 height 9
radio input "true"
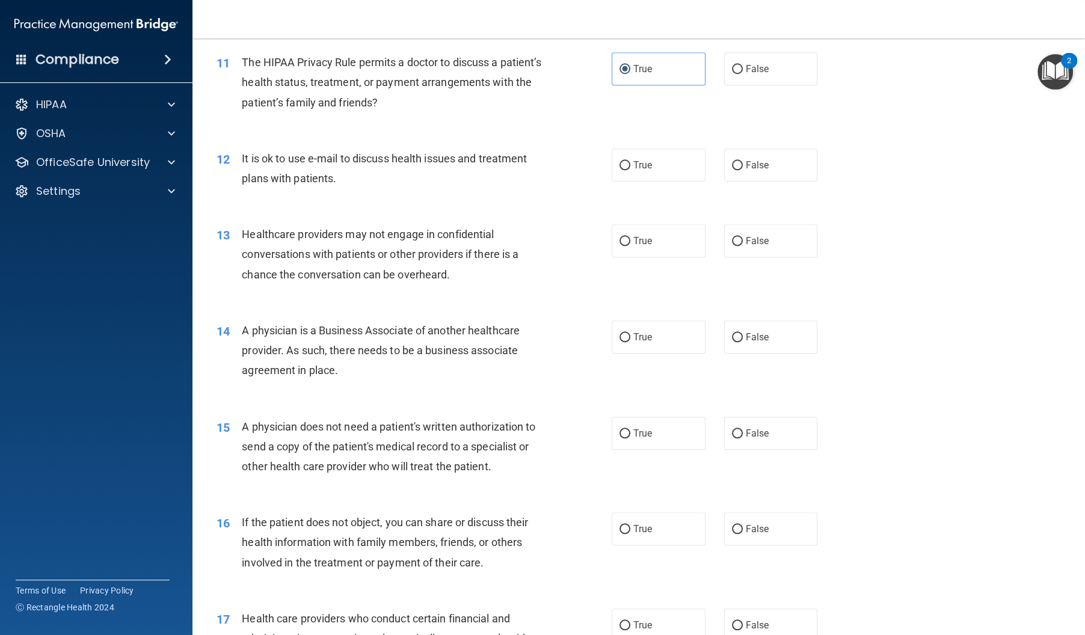
scroll to position [1050, 0]
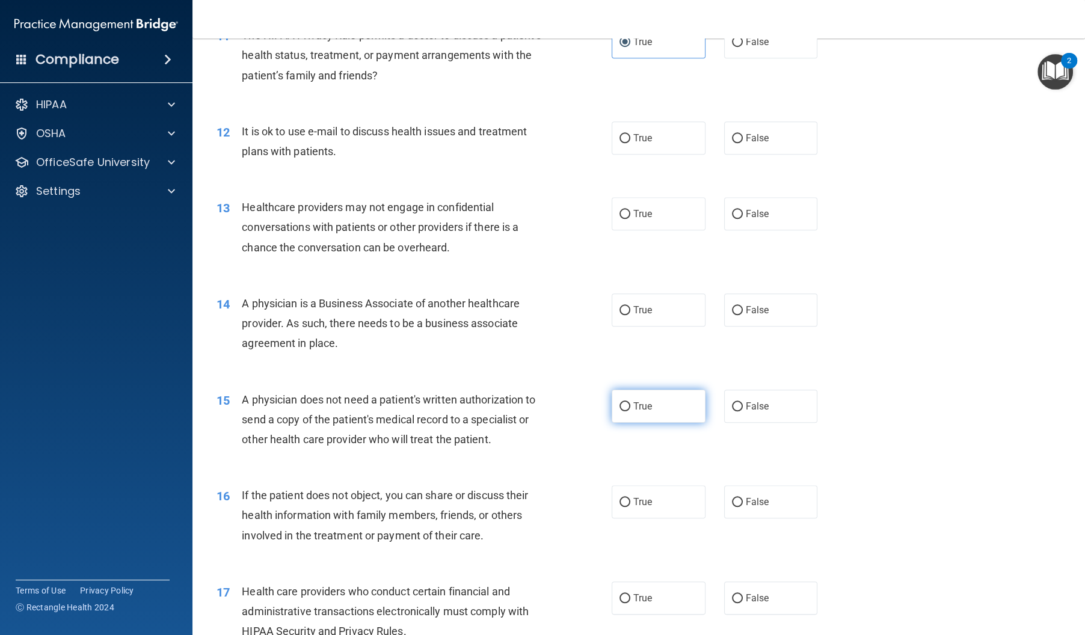
click at [666, 423] on label "True" at bounding box center [659, 406] width 94 height 33
click at [630, 411] on input "True" at bounding box center [624, 406] width 11 height 9
radio input "true"
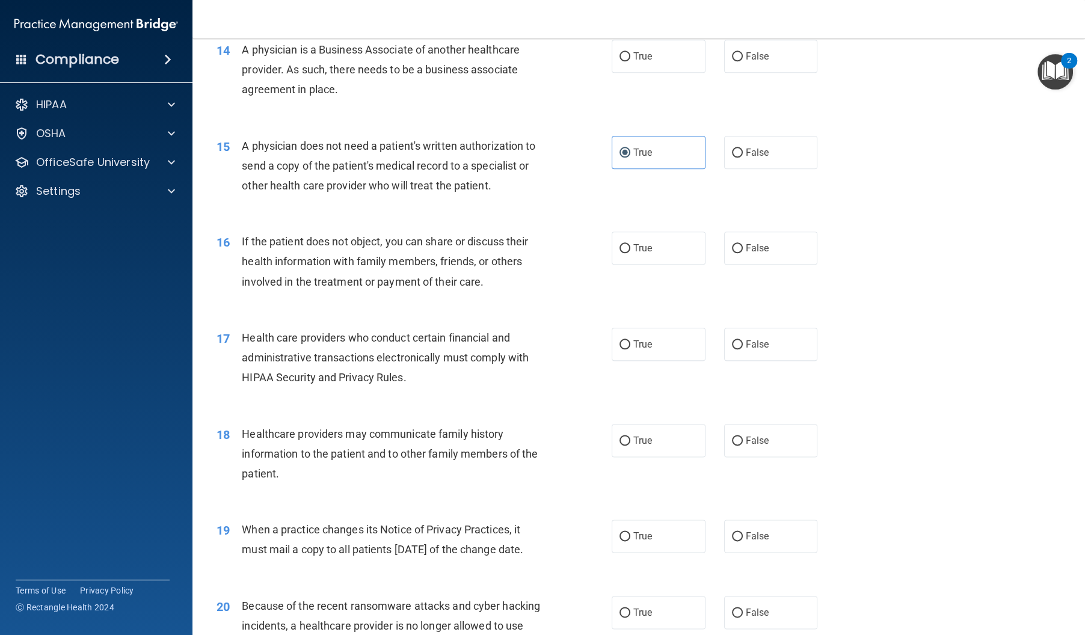
scroll to position [1386, 0]
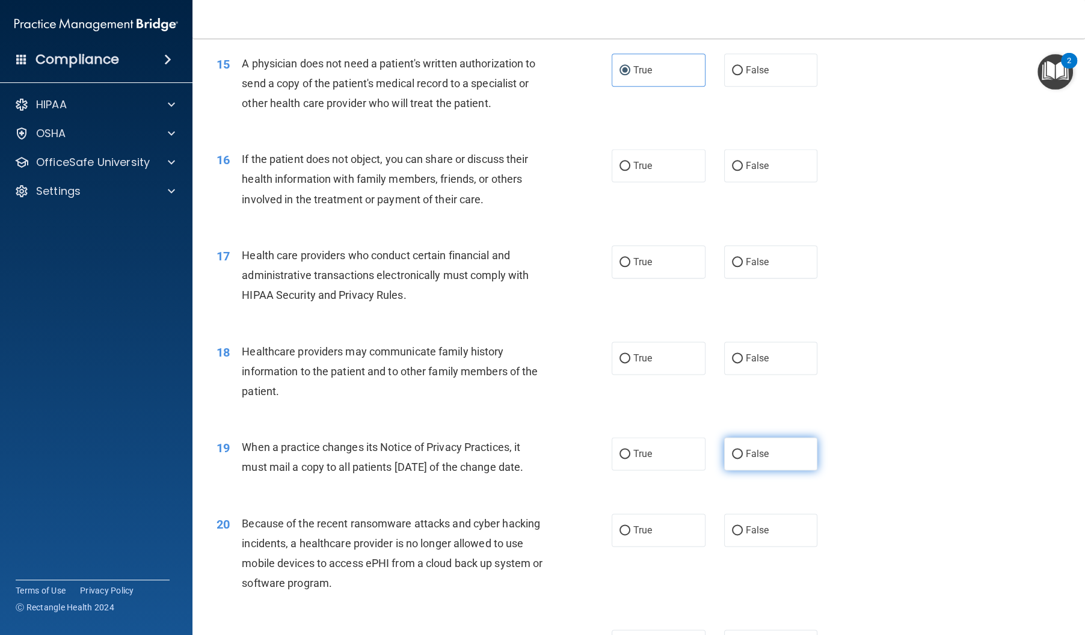
click at [731, 465] on label "False" at bounding box center [771, 453] width 94 height 33
click at [732, 459] on input "False" at bounding box center [737, 454] width 11 height 9
radio input "true"
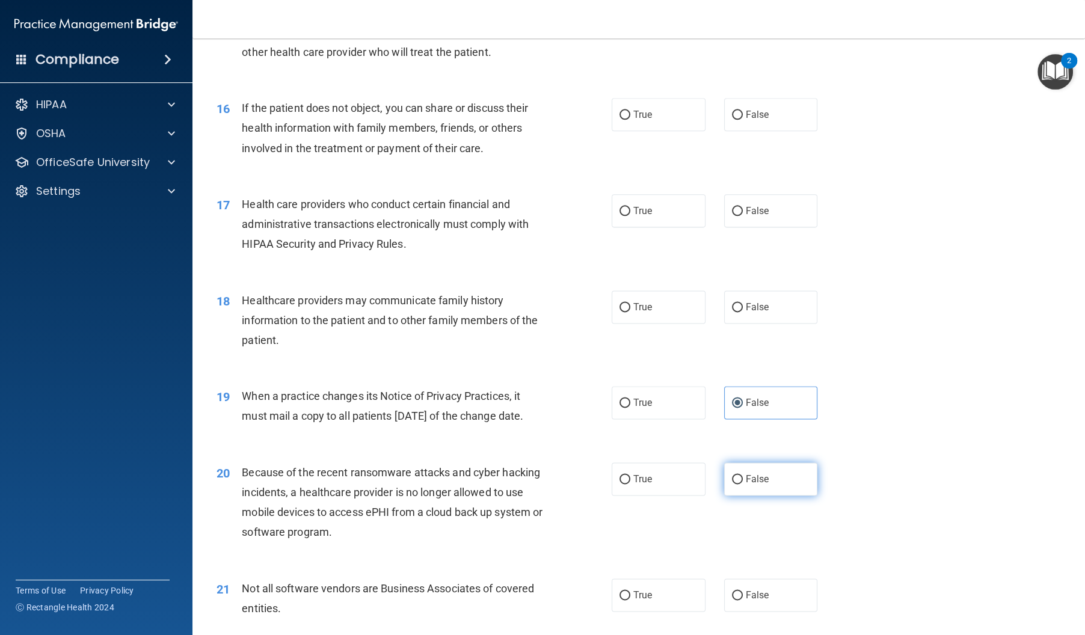
click at [759, 485] on span "False" at bounding box center [757, 478] width 23 height 11
click at [743, 484] on input "False" at bounding box center [737, 479] width 11 height 9
radio input "true"
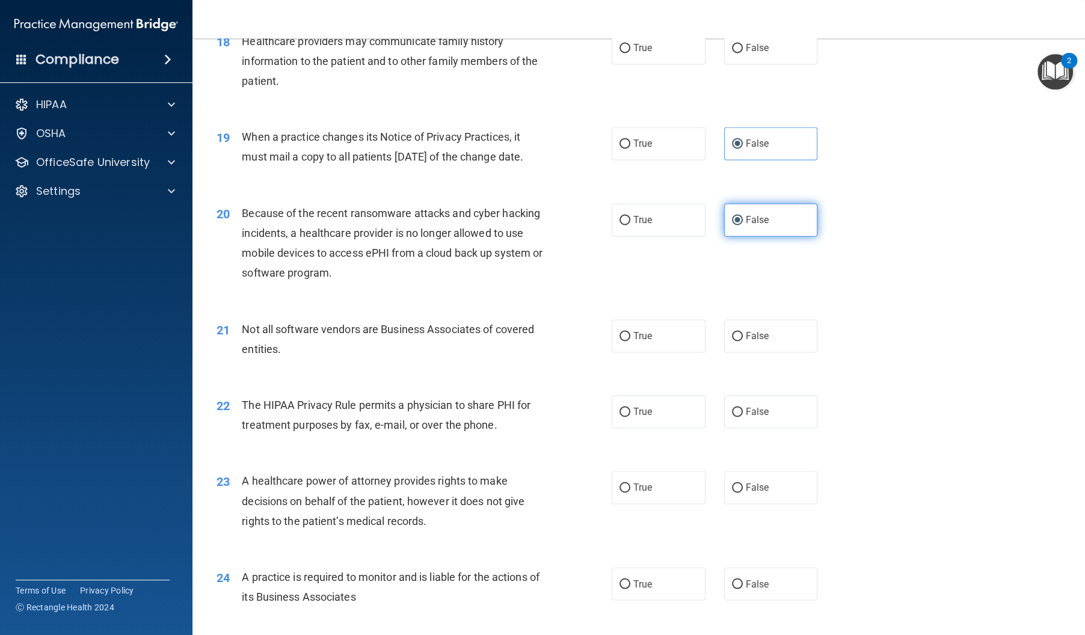
scroll to position [1698, 0]
click at [641, 340] on span "True" at bounding box center [642, 334] width 19 height 11
click at [630, 340] on input "True" at bounding box center [624, 335] width 11 height 9
radio input "true"
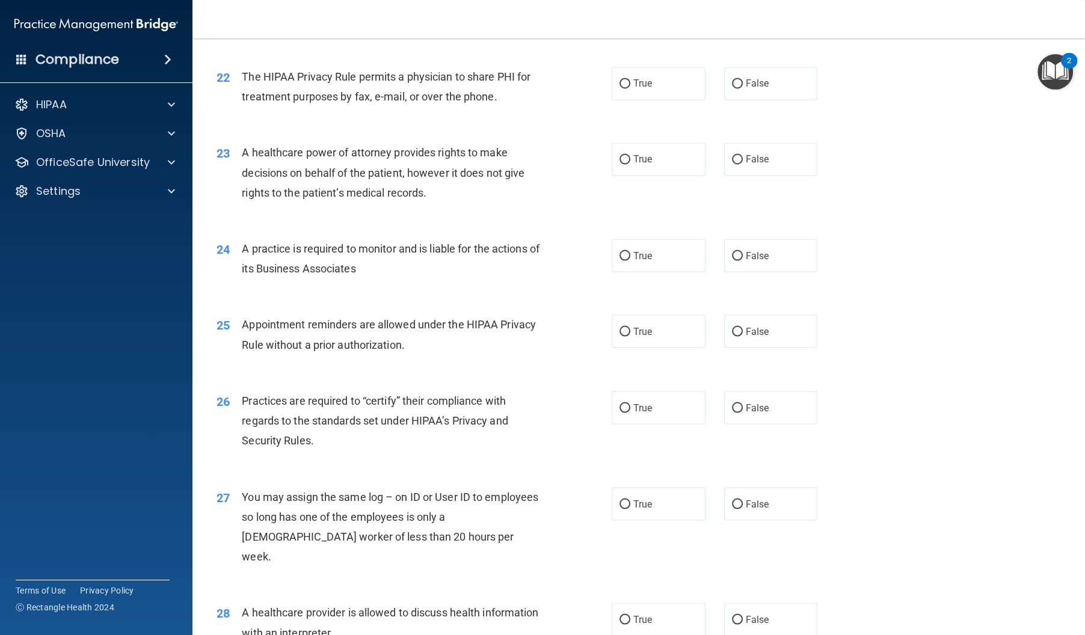
scroll to position [2024, 0]
click at [757, 177] on label "False" at bounding box center [771, 160] width 94 height 33
click at [743, 165] on input "False" at bounding box center [737, 160] width 11 height 9
radio input "true"
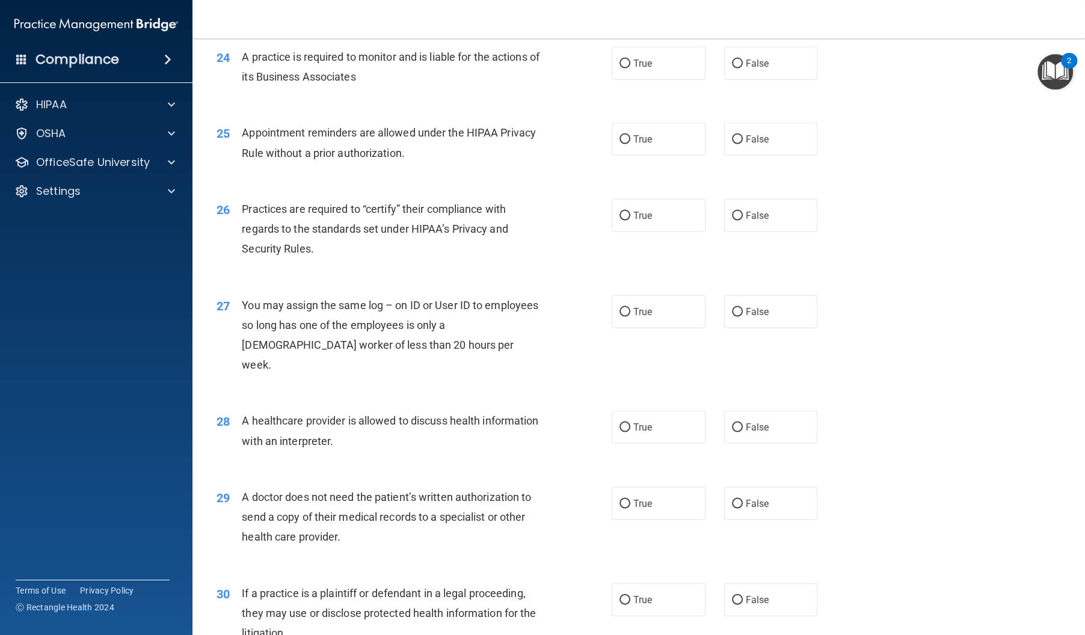
scroll to position [2229, 0]
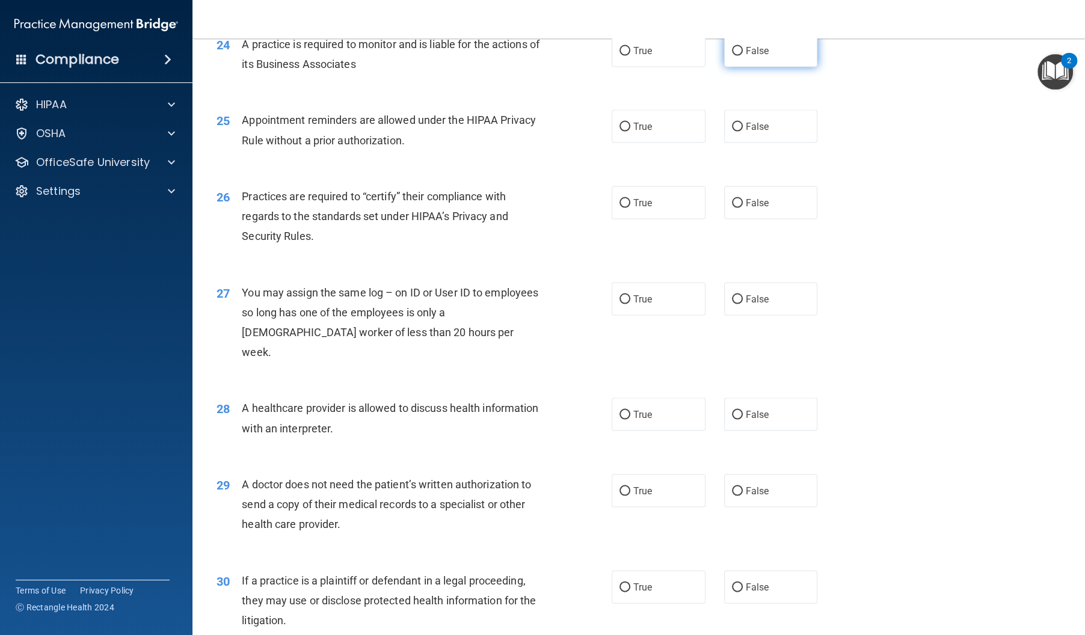
click at [757, 67] on label "False" at bounding box center [771, 50] width 94 height 33
click at [743, 56] on input "False" at bounding box center [737, 51] width 11 height 9
radio input "true"
click at [797, 220] on label "False" at bounding box center [771, 202] width 94 height 33
click at [743, 208] on input "False" at bounding box center [737, 203] width 11 height 9
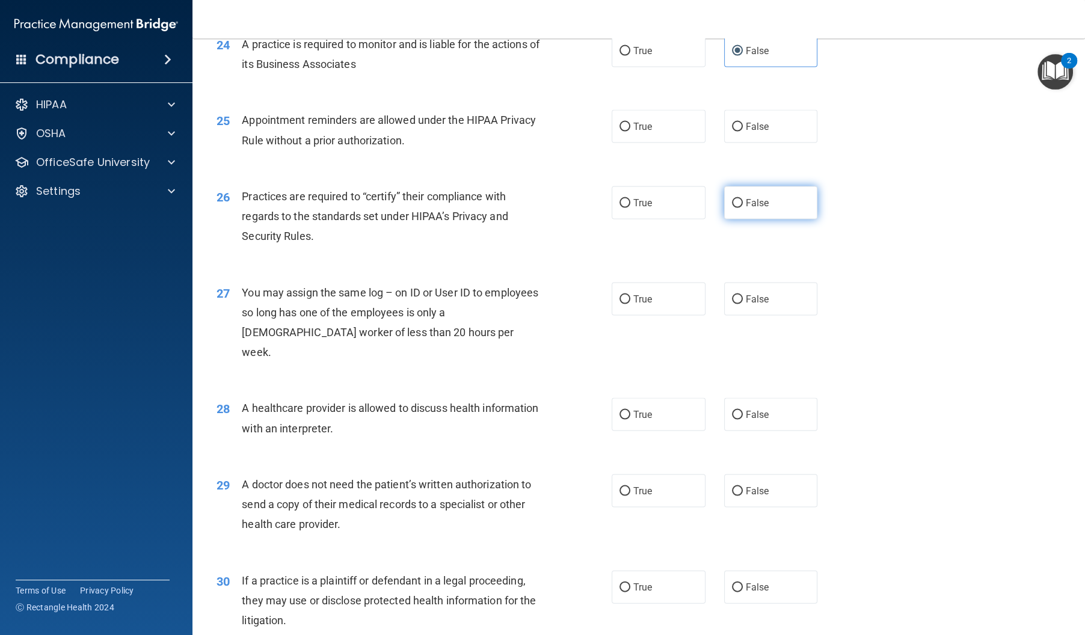
radio input "true"
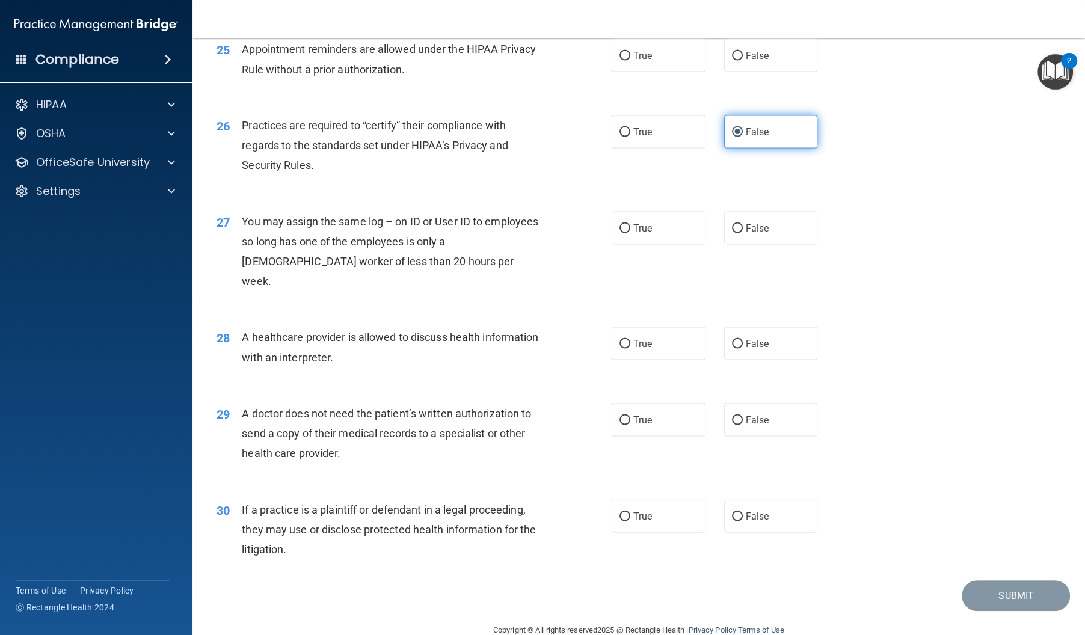
scroll to position [2304, 0]
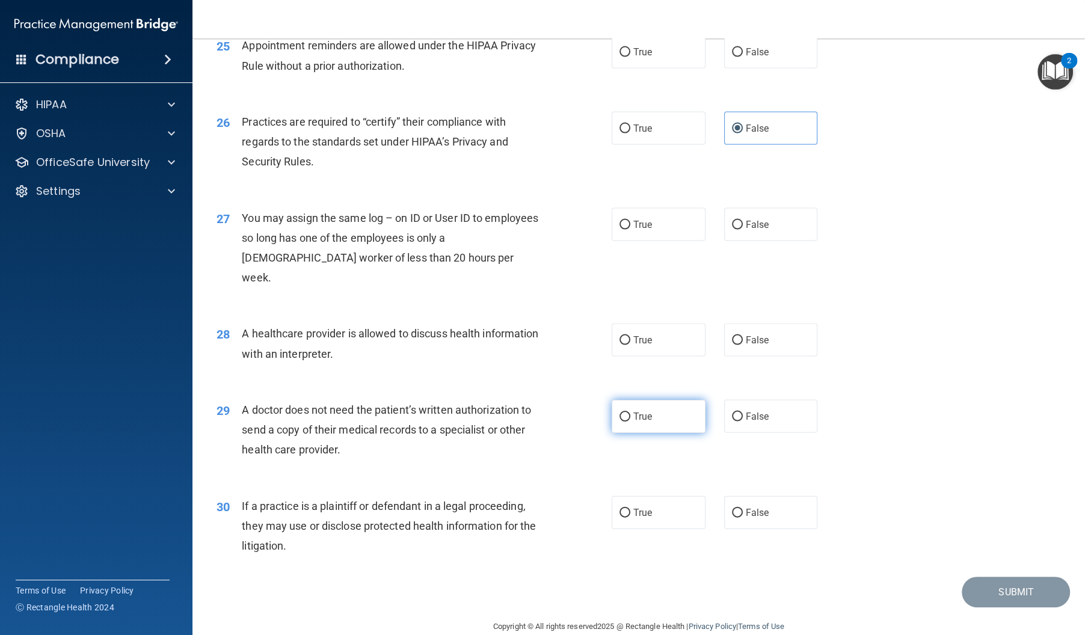
click at [643, 433] on label "True" at bounding box center [659, 416] width 94 height 33
click at [630, 422] on input "True" at bounding box center [624, 417] width 11 height 9
radio input "true"
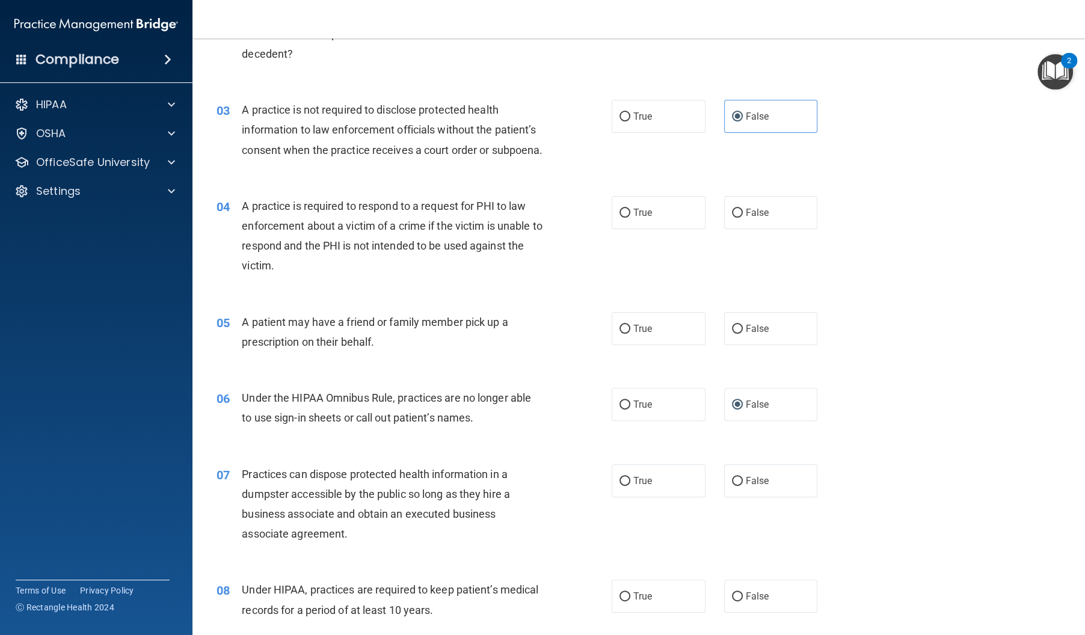
scroll to position [242, 0]
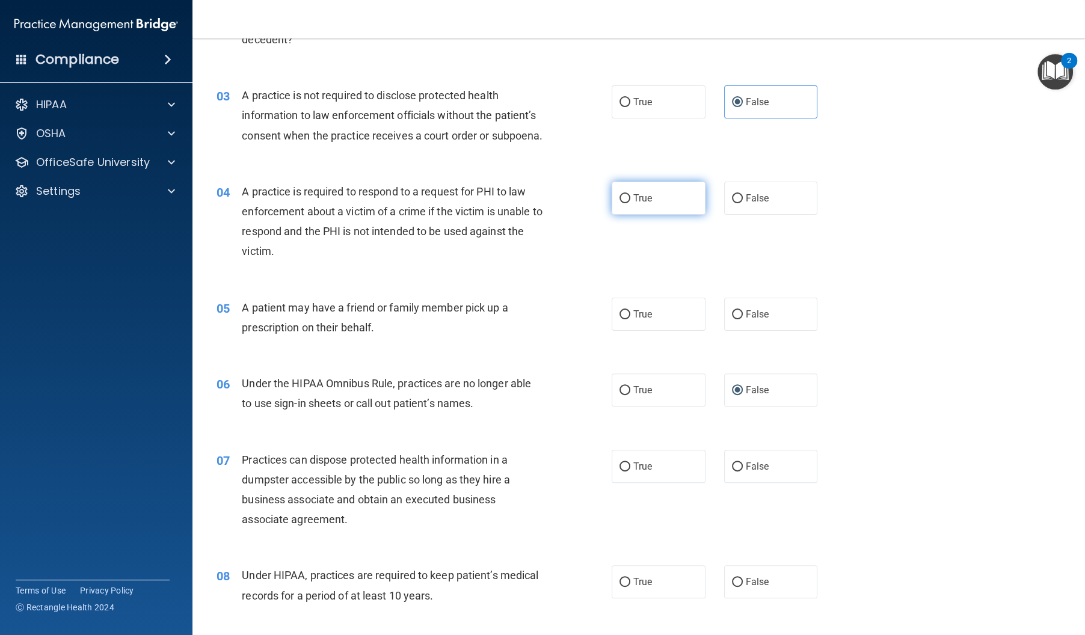
click at [627, 203] on input "True" at bounding box center [624, 198] width 11 height 9
radio input "true"
drag, startPoint x: 692, startPoint y: 341, endPoint x: 658, endPoint y: 349, distance: 34.6
click at [692, 331] on label "True" at bounding box center [659, 314] width 94 height 33
click at [630, 319] on input "True" at bounding box center [624, 314] width 11 height 9
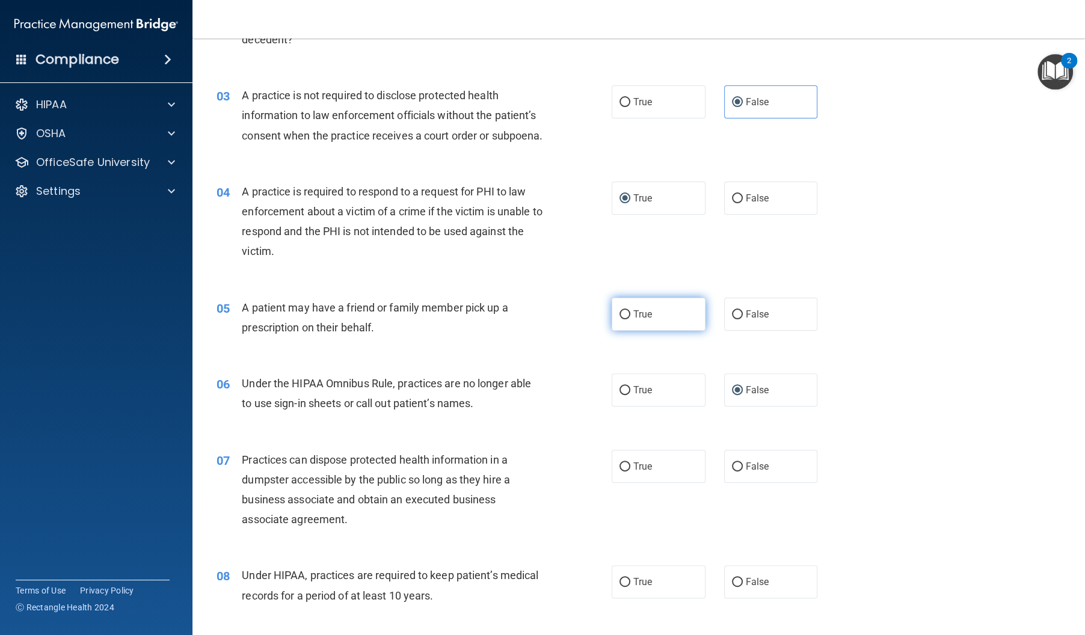
radio input "true"
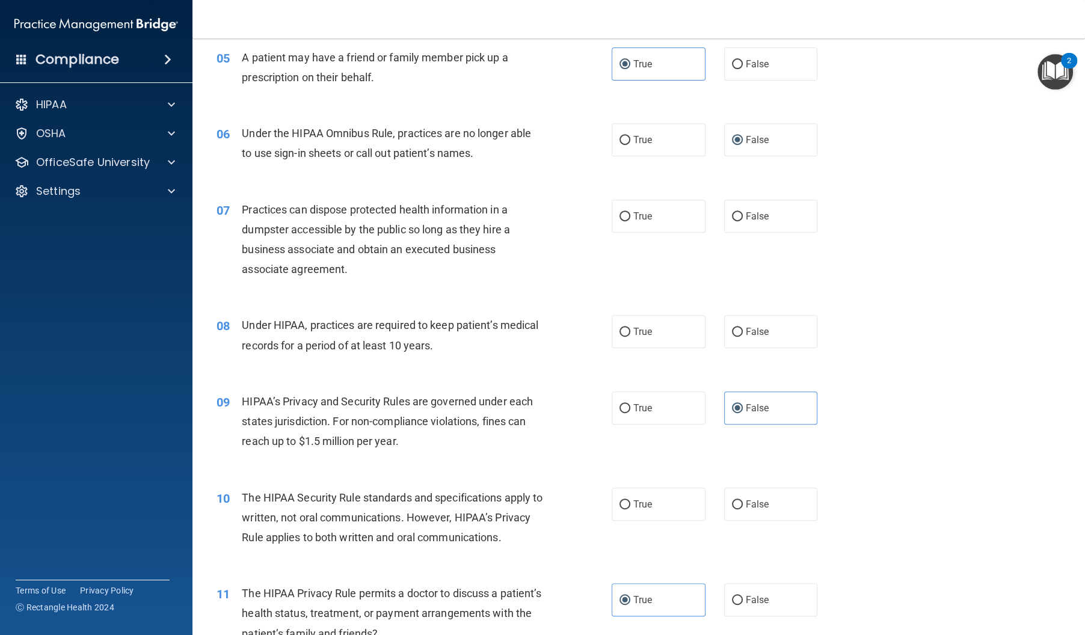
scroll to position [494, 0]
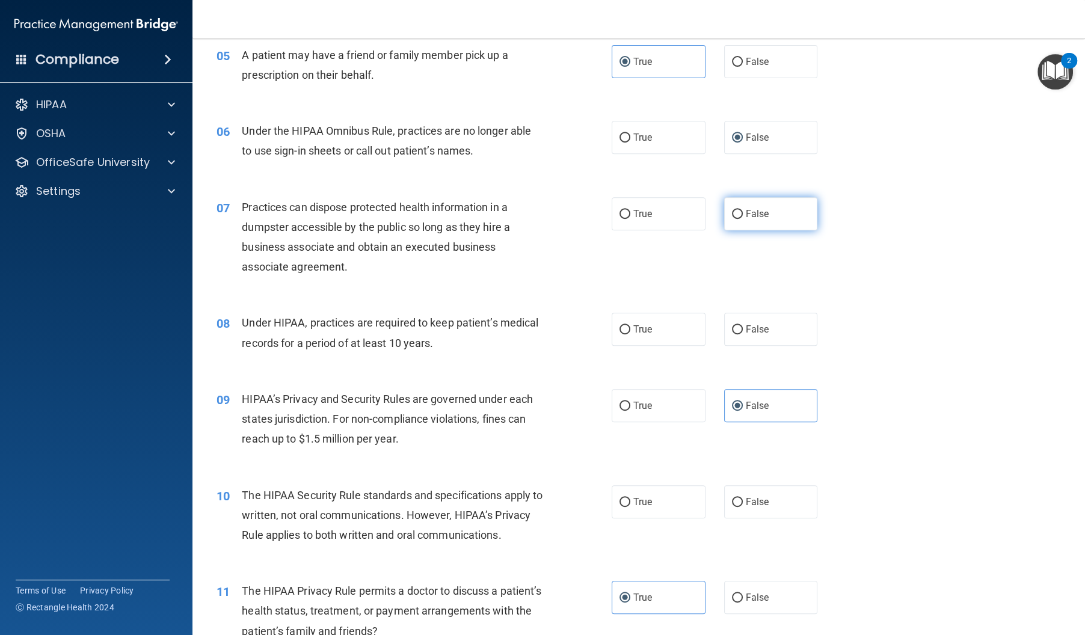
click at [732, 219] on input "False" at bounding box center [737, 214] width 11 height 9
radio input "true"
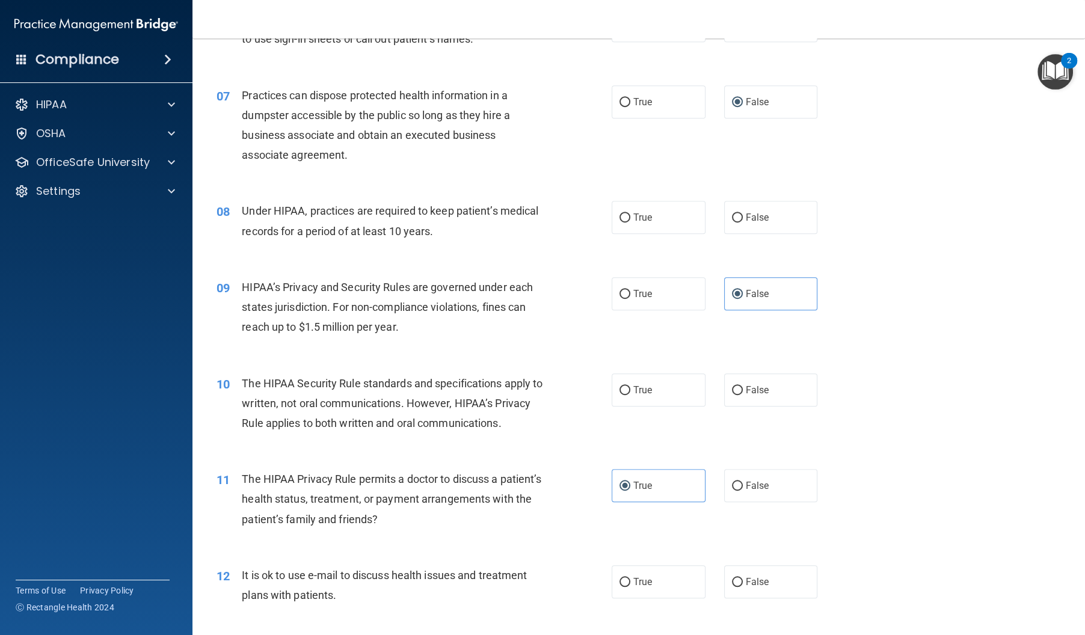
scroll to position [608, 0]
click at [748, 232] on label "False" at bounding box center [771, 215] width 94 height 33
click at [743, 221] on input "False" at bounding box center [737, 216] width 11 height 9
radio input "true"
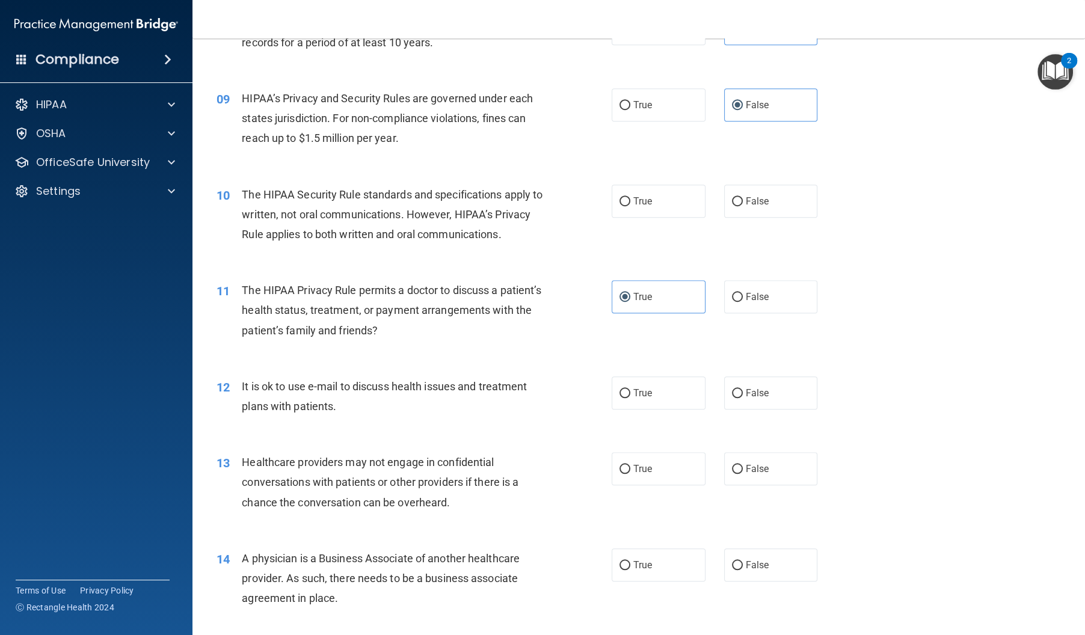
scroll to position [809, 0]
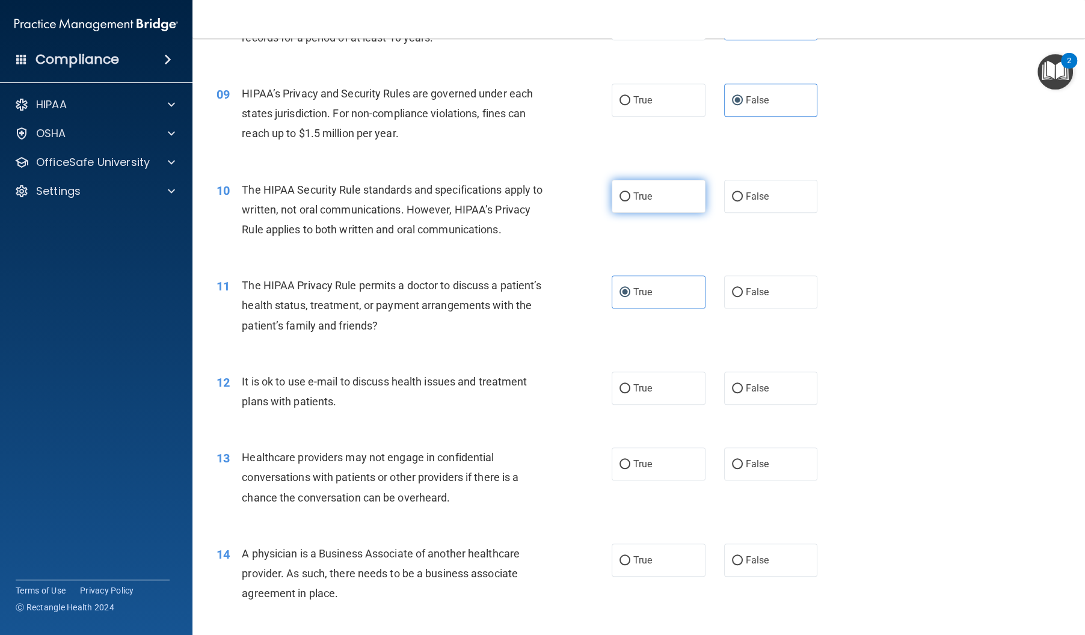
click at [643, 213] on label "True" at bounding box center [659, 196] width 94 height 33
click at [630, 201] on input "True" at bounding box center [624, 196] width 11 height 9
radio input "true"
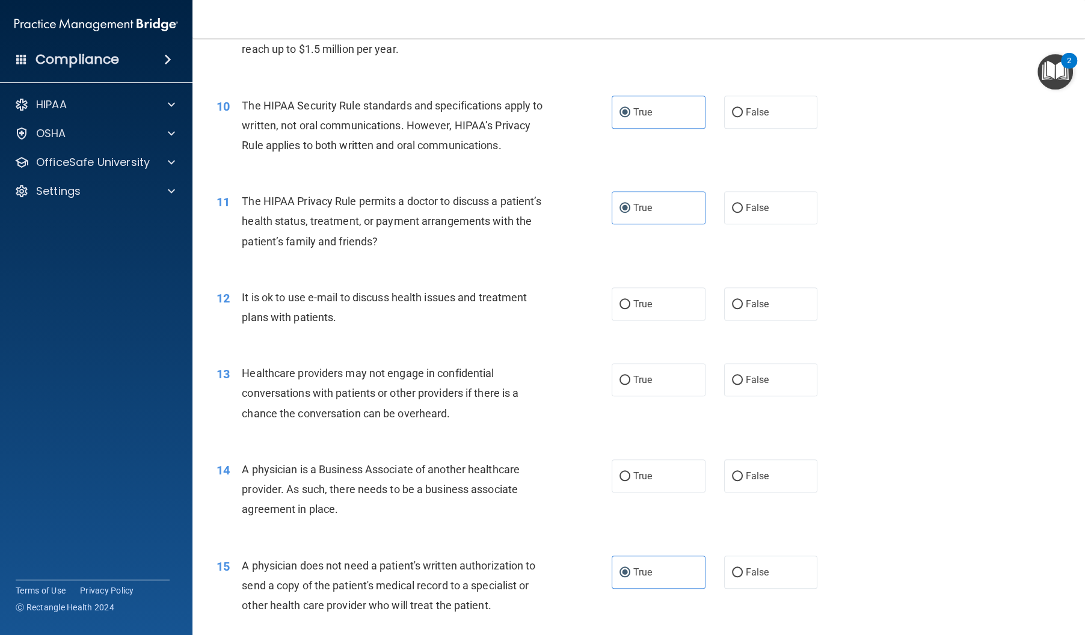
scroll to position [923, 0]
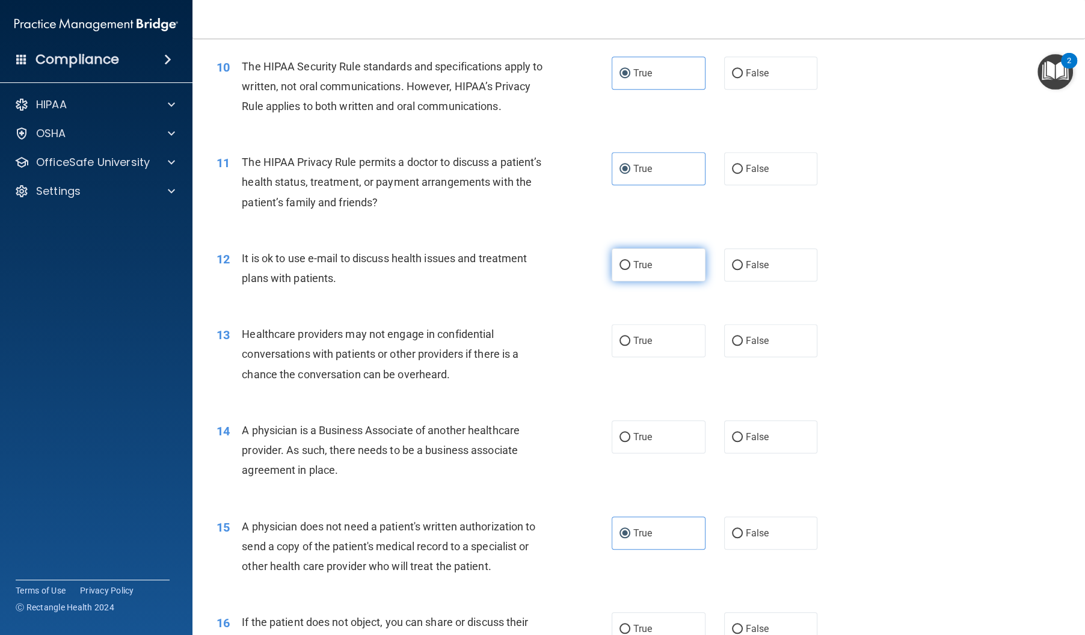
click at [643, 281] on label "True" at bounding box center [659, 264] width 94 height 33
click at [630, 270] on input "True" at bounding box center [624, 265] width 11 height 9
radio input "true"
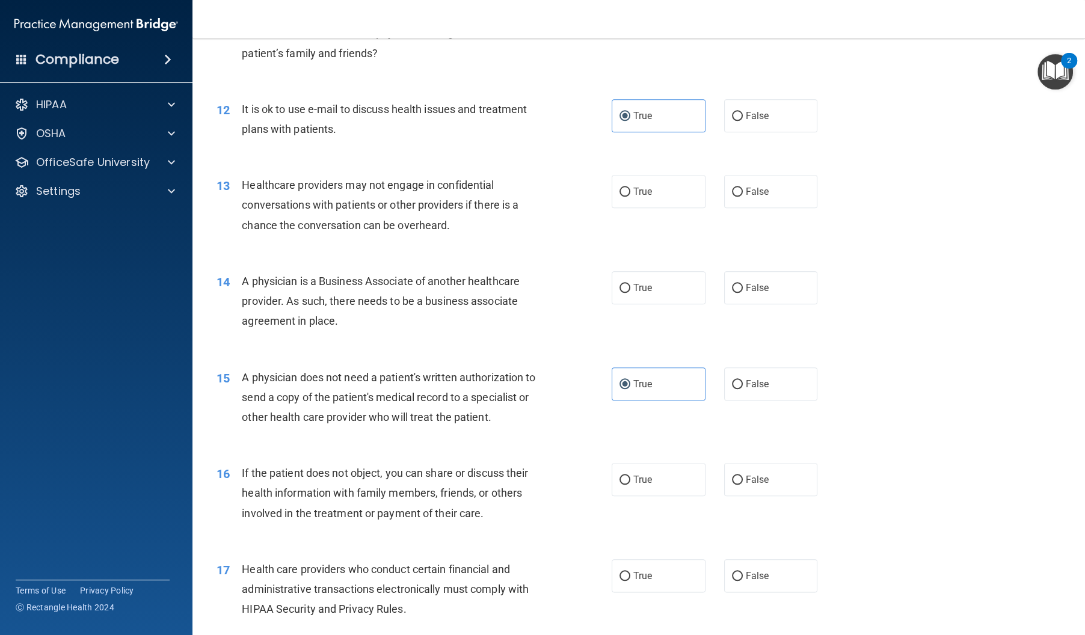
scroll to position [1072, 0]
click at [663, 209] on label "True" at bounding box center [659, 192] width 94 height 33
click at [630, 197] on input "True" at bounding box center [624, 192] width 11 height 9
radio input "true"
click at [672, 305] on label "True" at bounding box center [659, 288] width 94 height 33
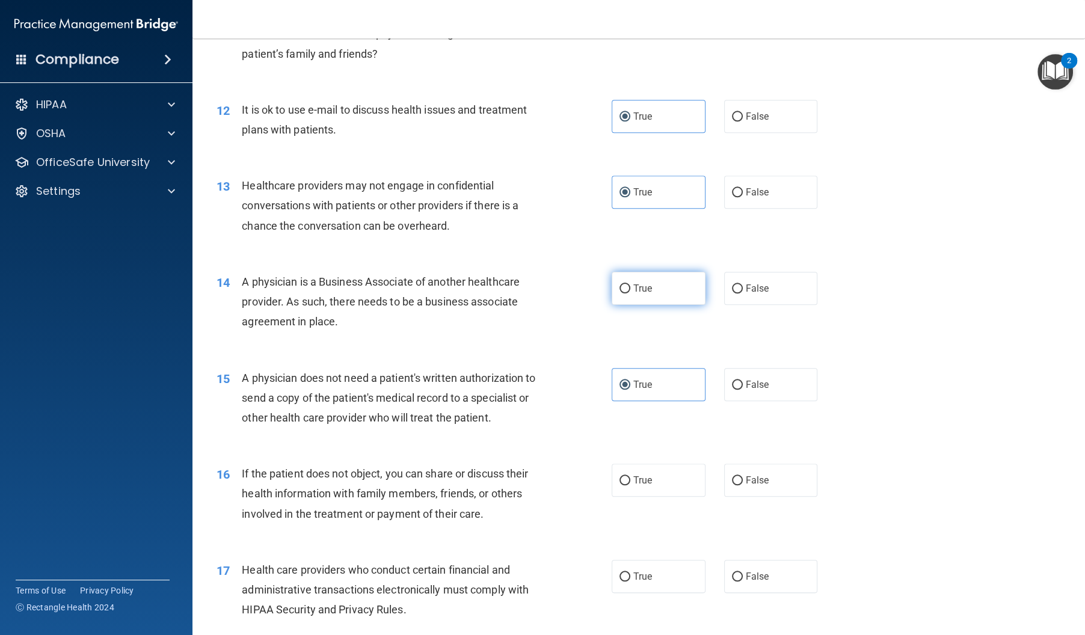
click at [630, 293] on input "True" at bounding box center [624, 288] width 11 height 9
radio input "true"
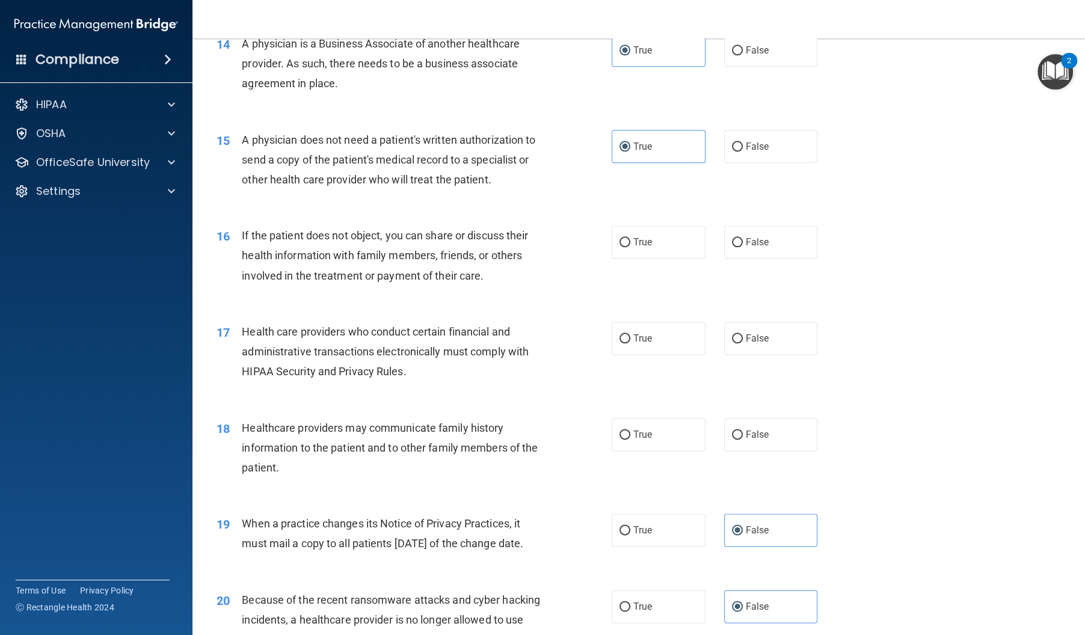
scroll to position [1308, 0]
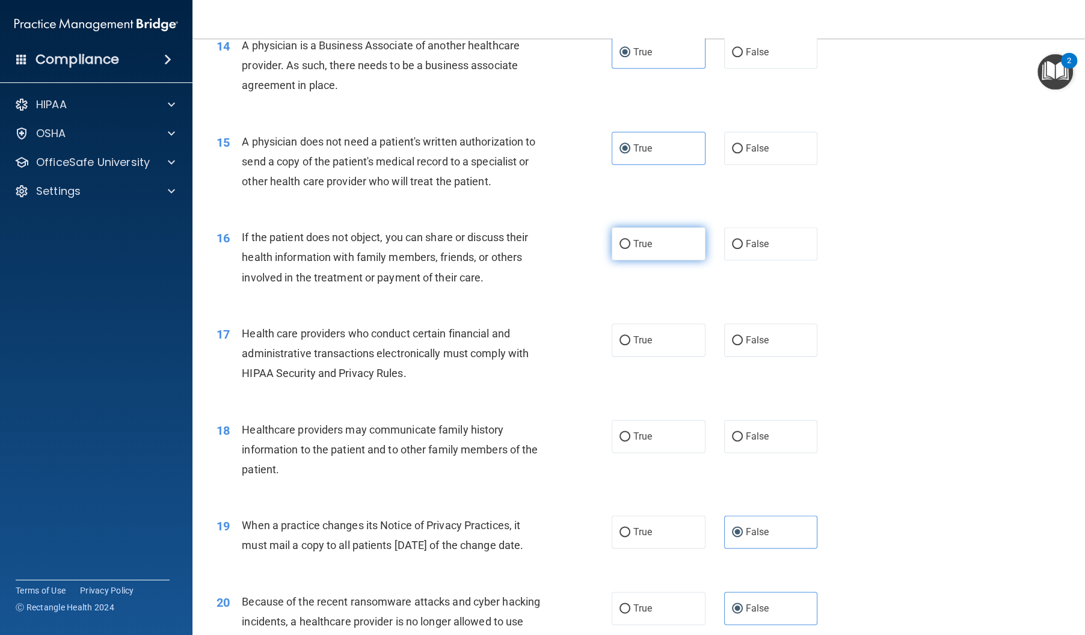
click at [664, 260] on label "True" at bounding box center [659, 243] width 94 height 33
click at [630, 249] on input "True" at bounding box center [624, 244] width 11 height 9
radio input "true"
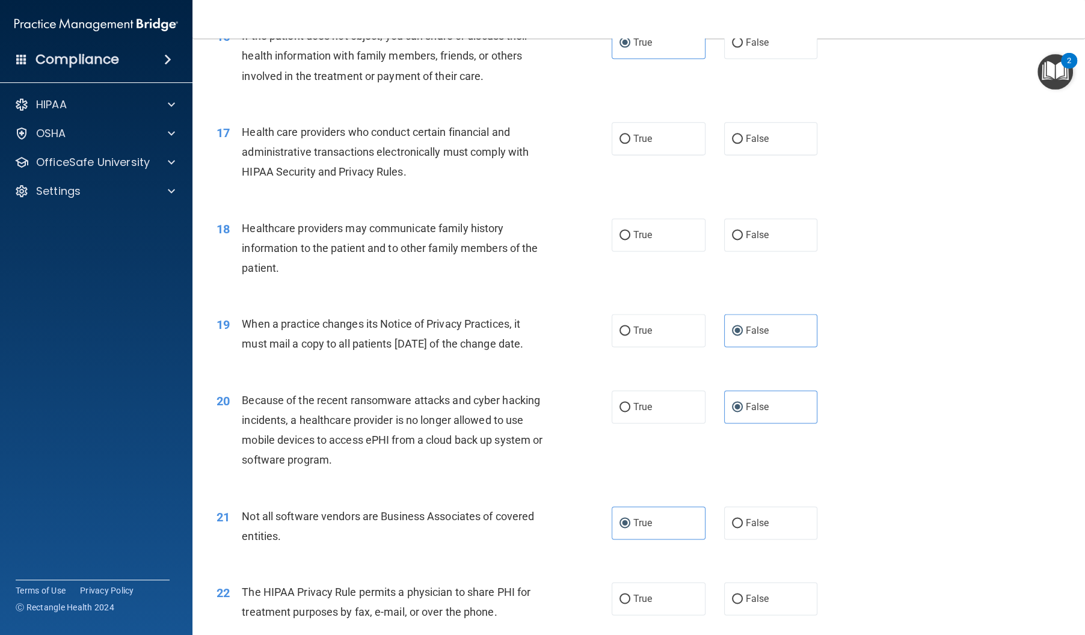
scroll to position [1512, 0]
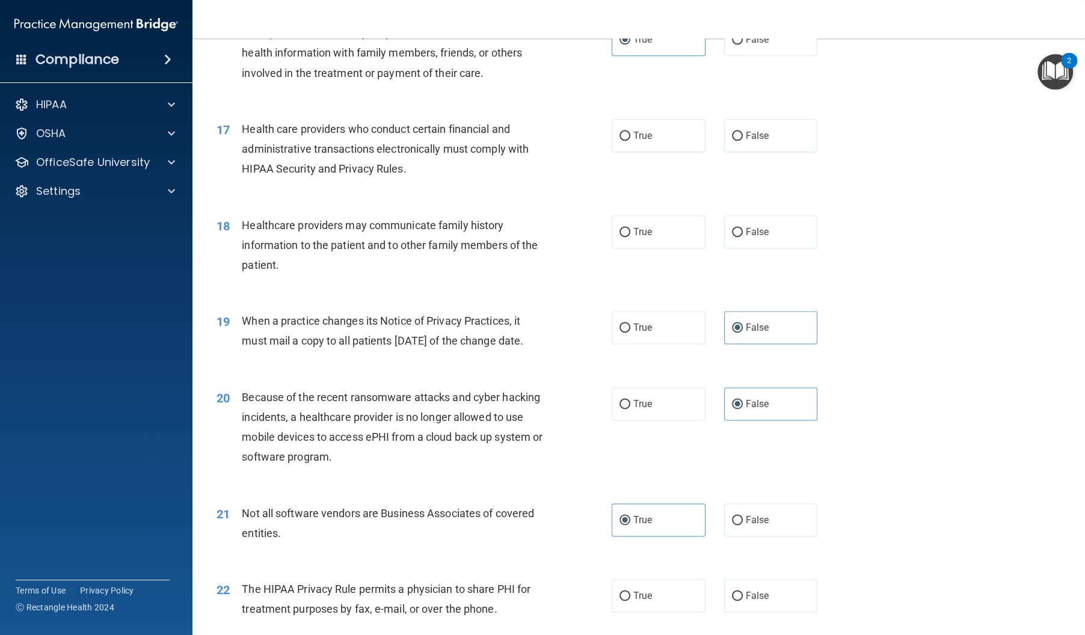
click at [607, 156] on div "17 Health care providers who conduct certain financial and administrative trans…" at bounding box center [413, 152] width 431 height 66
drag, startPoint x: 640, startPoint y: 158, endPoint x: 632, endPoint y: 162, distance: 8.9
click at [639, 141] on span "True" at bounding box center [642, 135] width 19 height 11
drag, startPoint x: 631, startPoint y: 145, endPoint x: 621, endPoint y: 153, distance: 12.4
click at [632, 145] on label "True" at bounding box center [659, 135] width 94 height 33
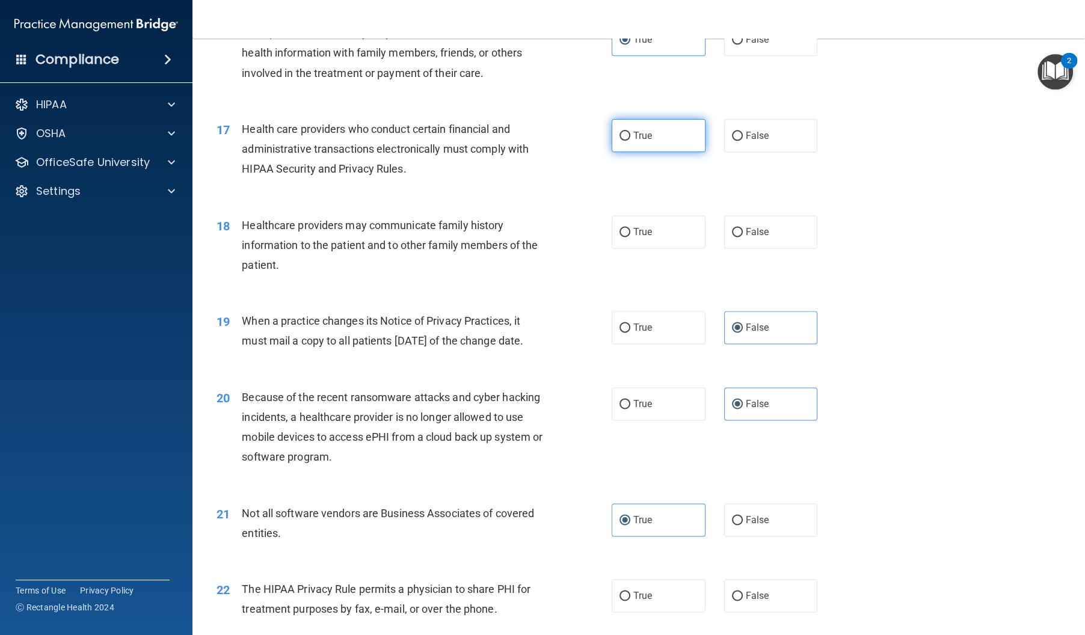
click at [630, 141] on input "True" at bounding box center [624, 136] width 11 height 9
radio input "true"
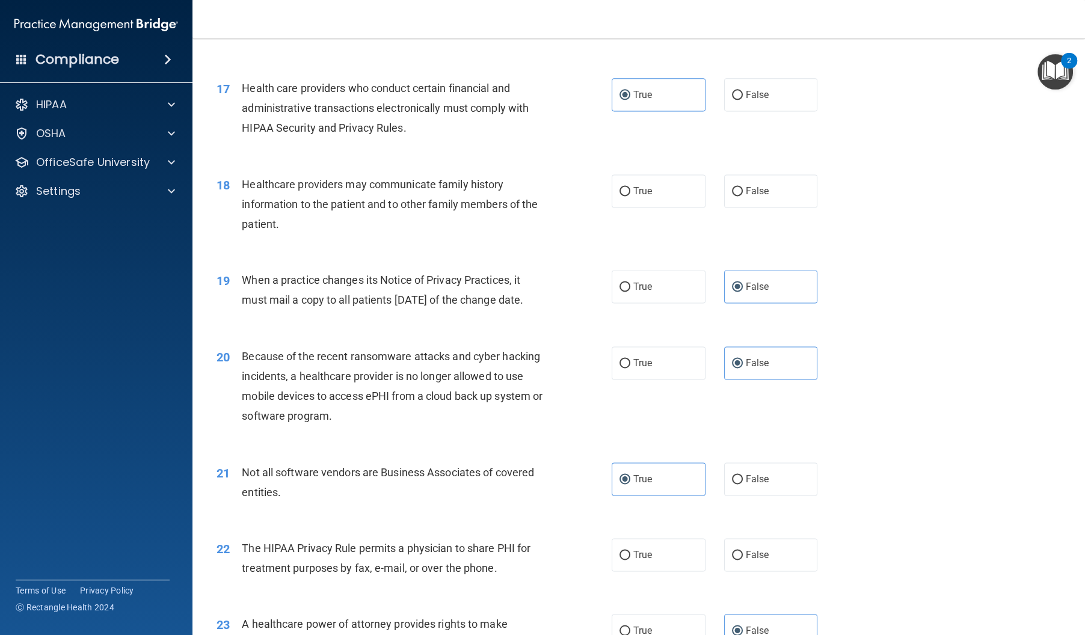
scroll to position [1549, 0]
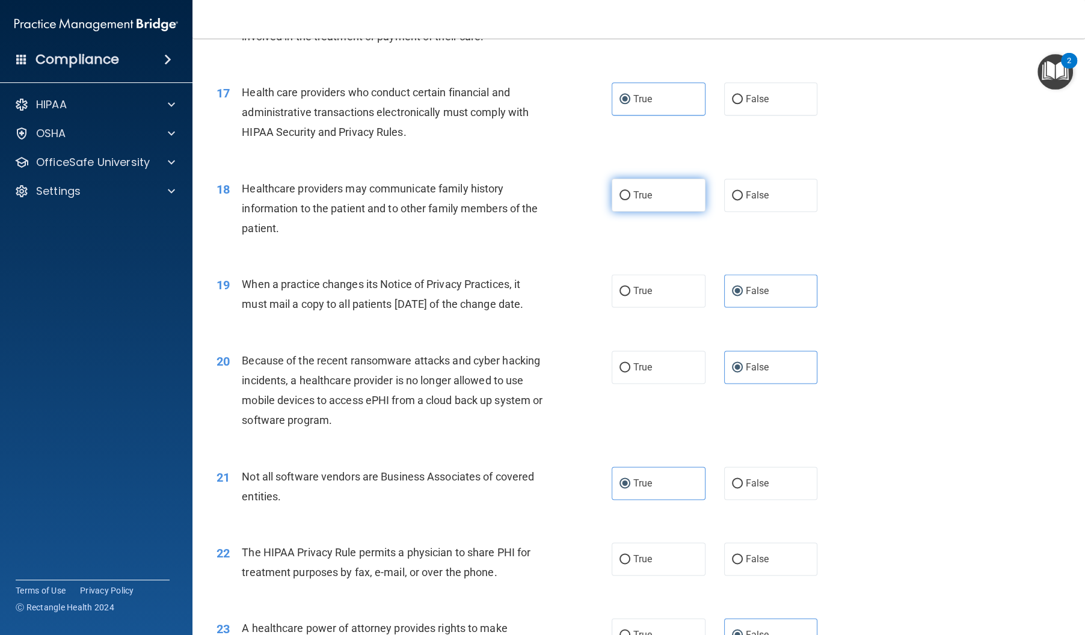
click at [699, 212] on label "True" at bounding box center [659, 195] width 94 height 33
click at [630, 200] on input "True" at bounding box center [624, 195] width 11 height 9
radio input "true"
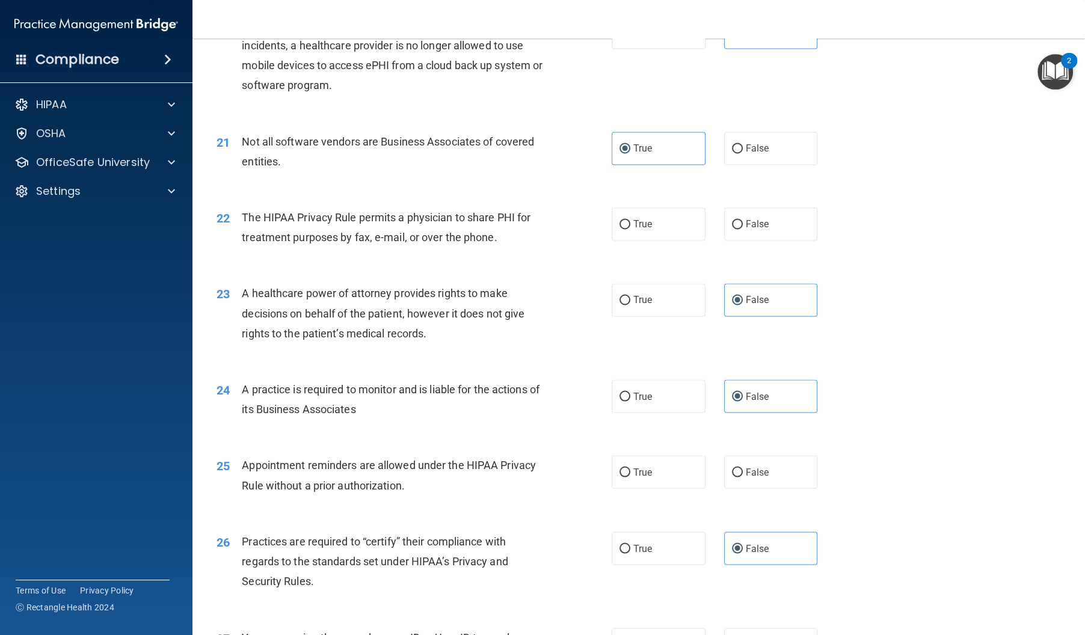
scroll to position [1879, 0]
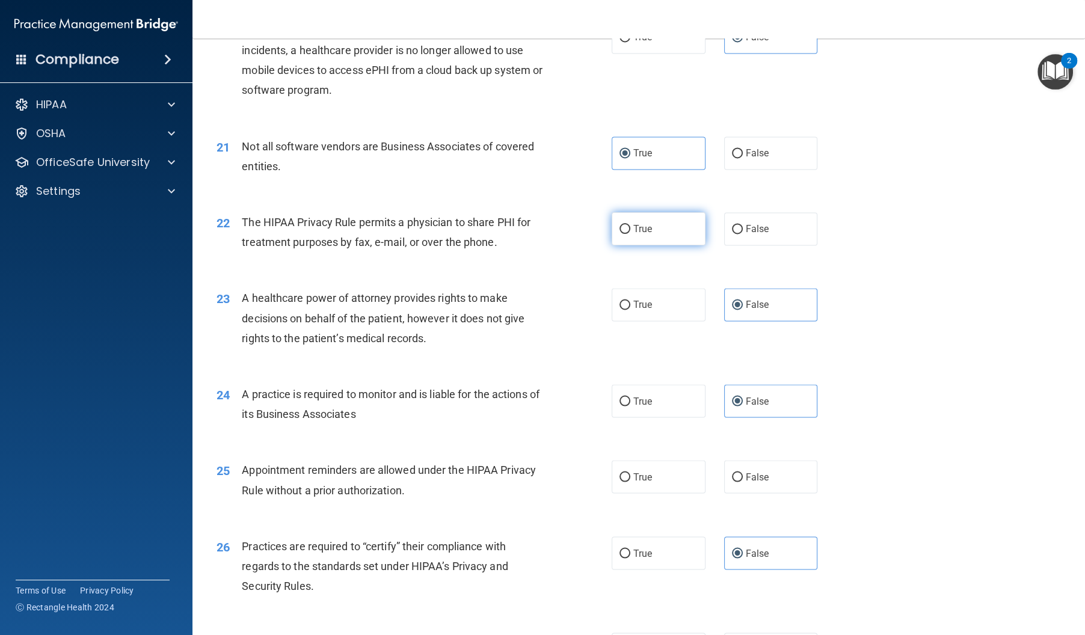
click at [634, 235] on span "True" at bounding box center [642, 228] width 19 height 11
click at [630, 234] on input "True" at bounding box center [624, 229] width 11 height 9
radio input "true"
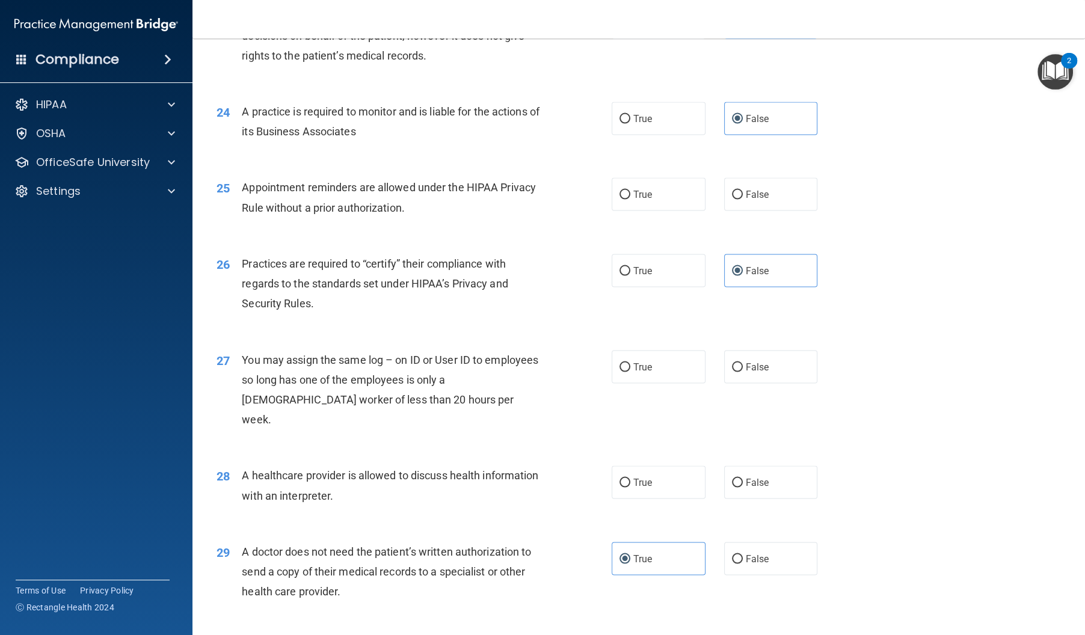
scroll to position [2164, 0]
drag, startPoint x: 698, startPoint y: 236, endPoint x: 686, endPoint y: 248, distance: 17.9
click at [698, 209] on label "True" at bounding box center [659, 192] width 94 height 33
click at [630, 197] on input "True" at bounding box center [624, 192] width 11 height 9
radio input "true"
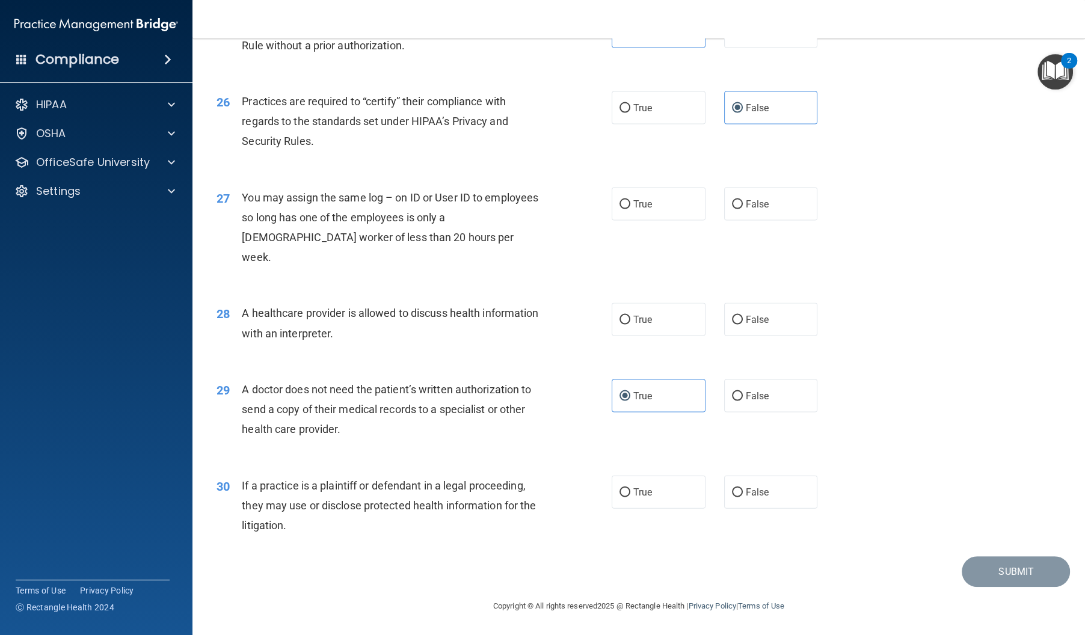
scroll to position [2335, 0]
click at [704, 221] on label "True" at bounding box center [659, 204] width 94 height 33
click at [630, 209] on input "True" at bounding box center [624, 204] width 11 height 9
radio input "true"
click at [649, 321] on label "True" at bounding box center [659, 319] width 94 height 33
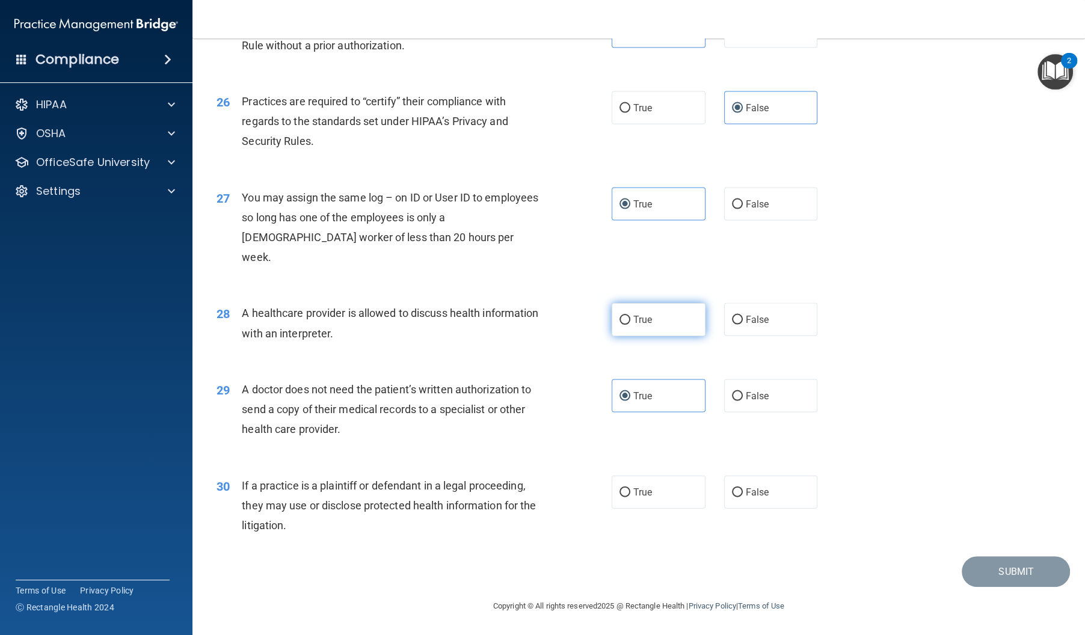
click at [630, 321] on input "True" at bounding box center [624, 320] width 11 height 9
radio input "true"
click at [634, 498] on span "True" at bounding box center [642, 492] width 19 height 11
click at [630, 497] on input "True" at bounding box center [624, 492] width 11 height 9
radio input "true"
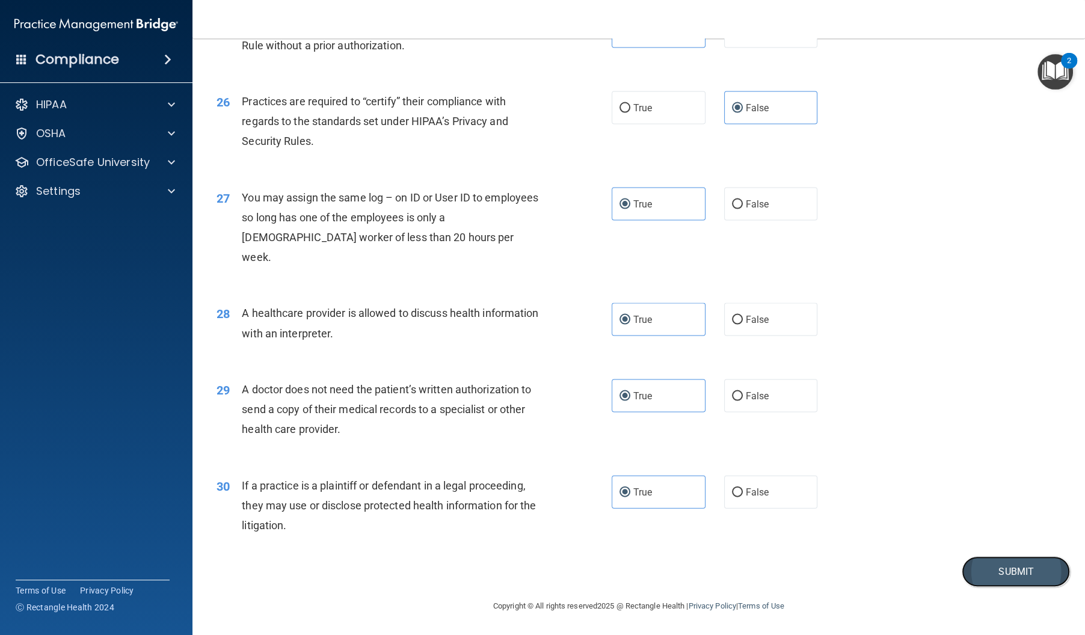
click at [968, 570] on button "Submit" at bounding box center [1016, 571] width 108 height 31
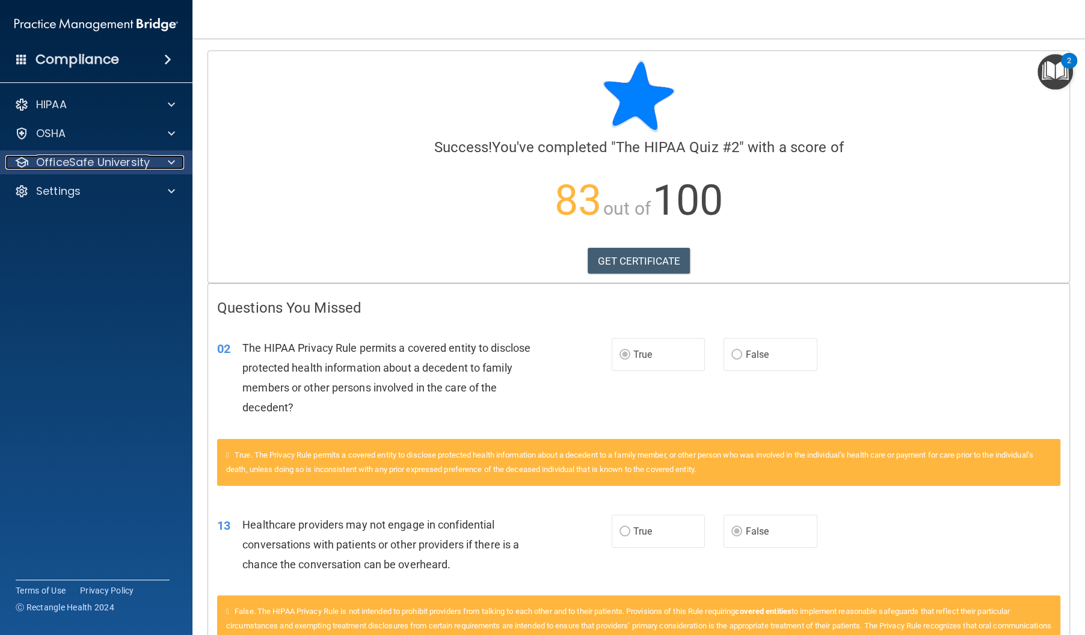
click at [102, 165] on p "OfficeSafe University" at bounding box center [93, 162] width 114 height 14
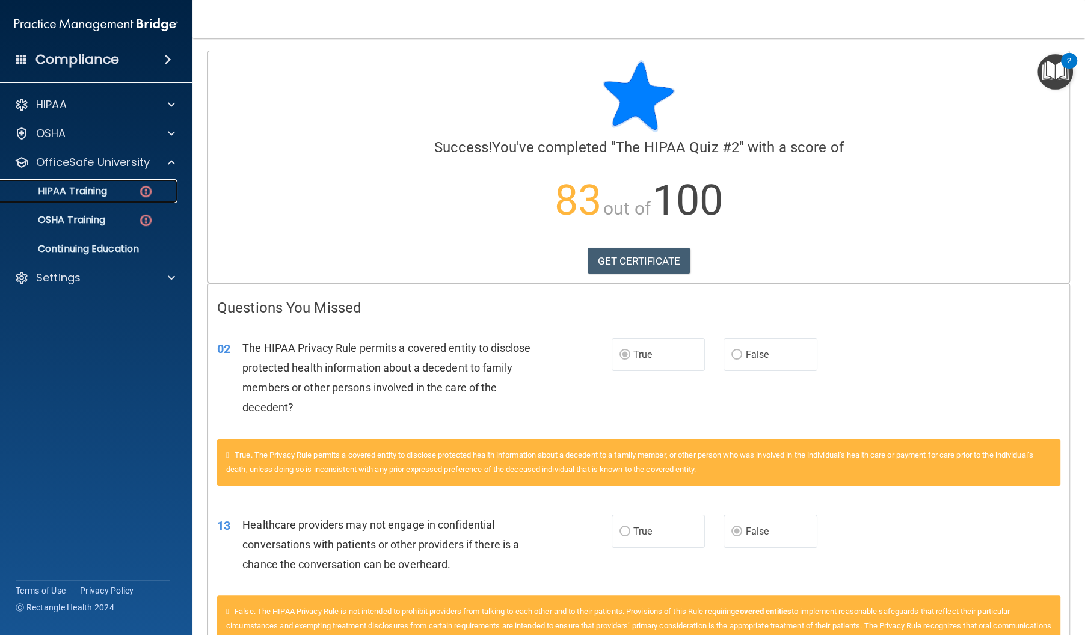
click at [104, 195] on p "HIPAA Training" at bounding box center [57, 191] width 99 height 12
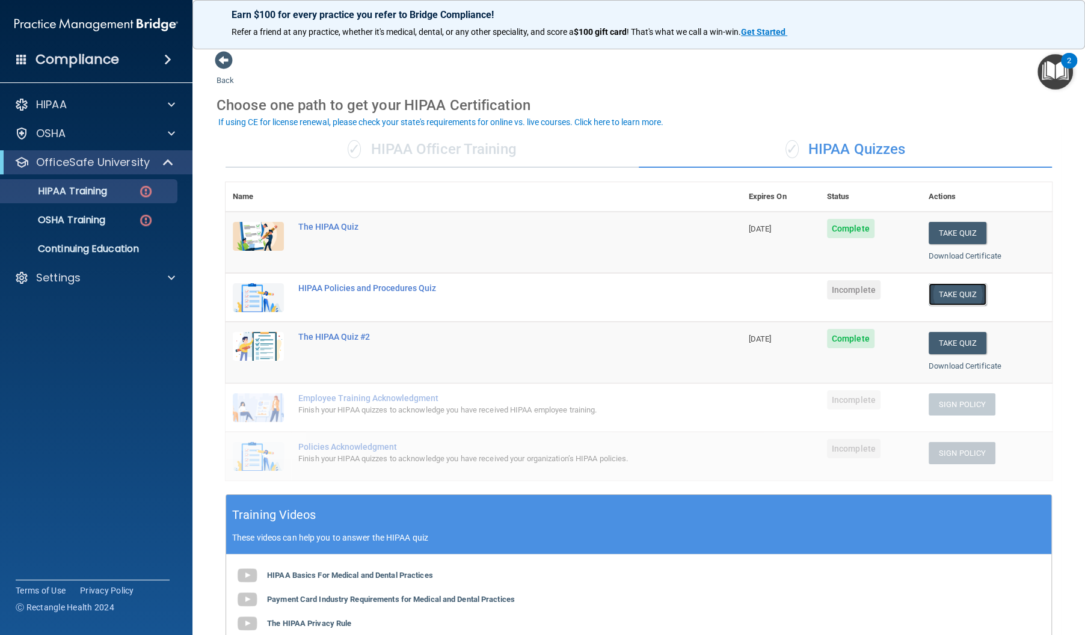
click at [953, 296] on button "Take Quiz" at bounding box center [958, 294] width 58 height 22
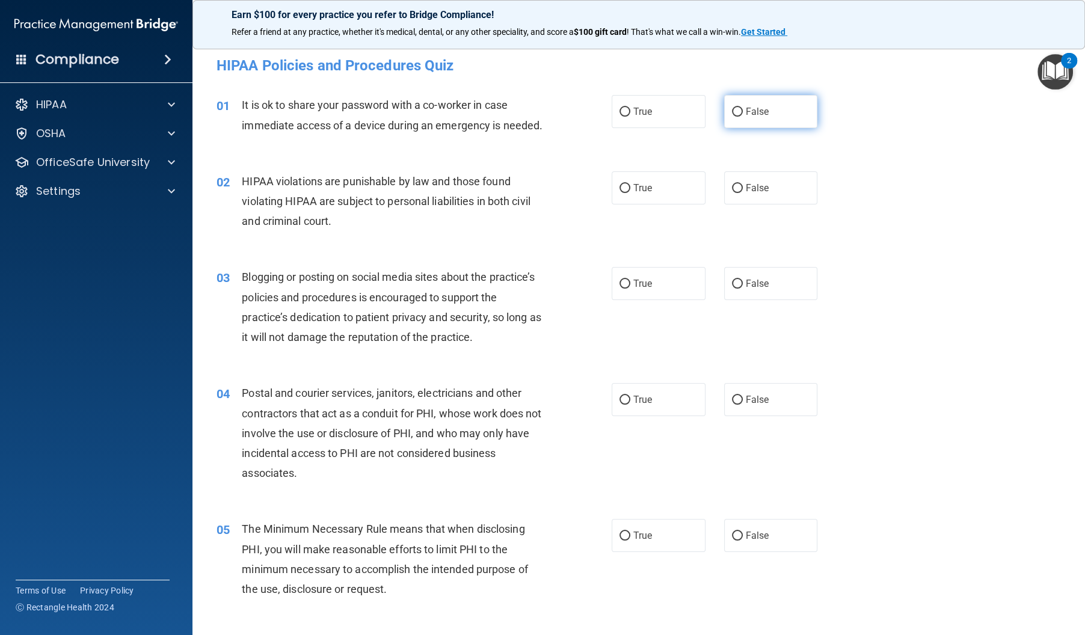
click at [751, 117] on label "False" at bounding box center [771, 111] width 94 height 33
click at [743, 117] on input "False" at bounding box center [737, 112] width 11 height 9
radio input "true"
click at [599, 212] on div "02 HIPAA violations are punishable by law and those found violating HIPAA are s…" at bounding box center [413, 204] width 431 height 66
drag, startPoint x: 657, startPoint y: 208, endPoint x: 649, endPoint y: 209, distance: 7.8
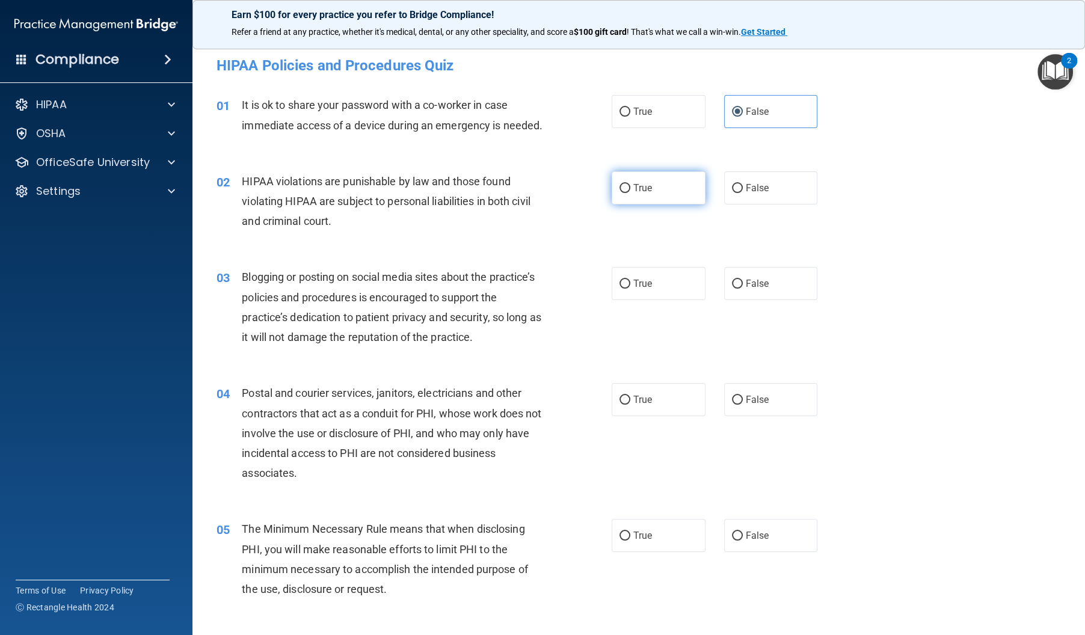
click at [657, 204] on label "True" at bounding box center [659, 187] width 94 height 33
click at [630, 193] on input "True" at bounding box center [624, 188] width 11 height 9
radio input "true"
click at [663, 300] on label "True" at bounding box center [659, 283] width 94 height 33
click at [630, 289] on input "True" at bounding box center [624, 284] width 11 height 9
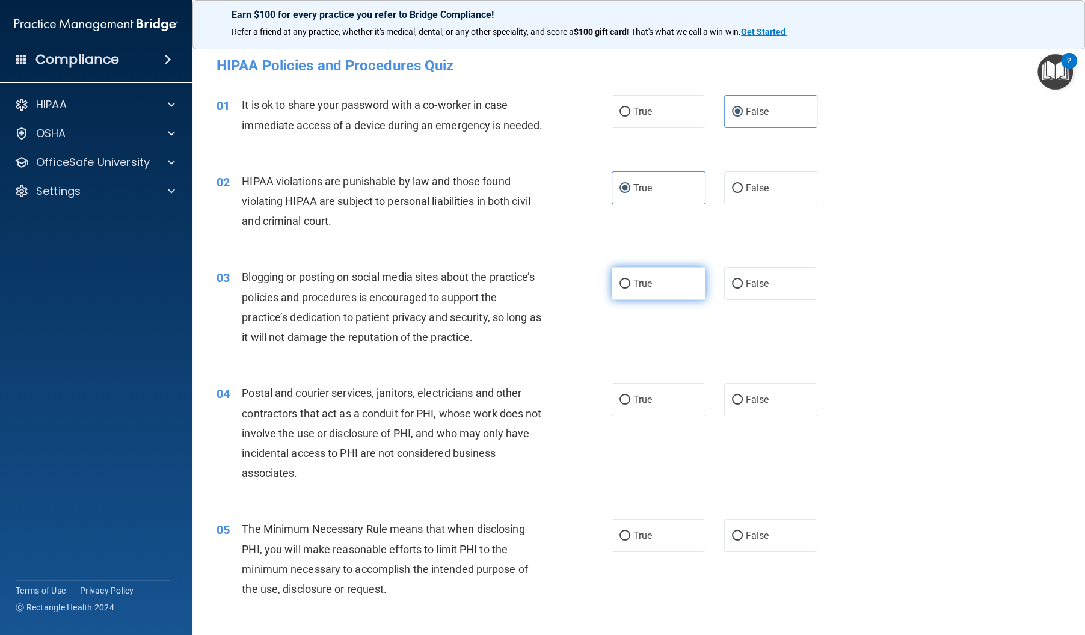
radio input "true"
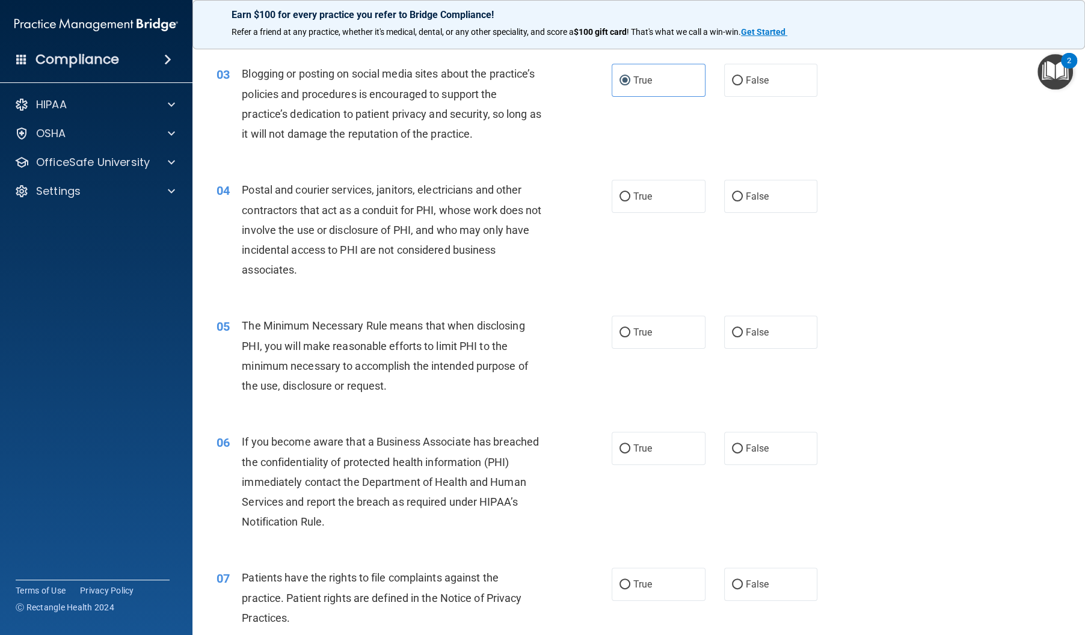
scroll to position [208, 0]
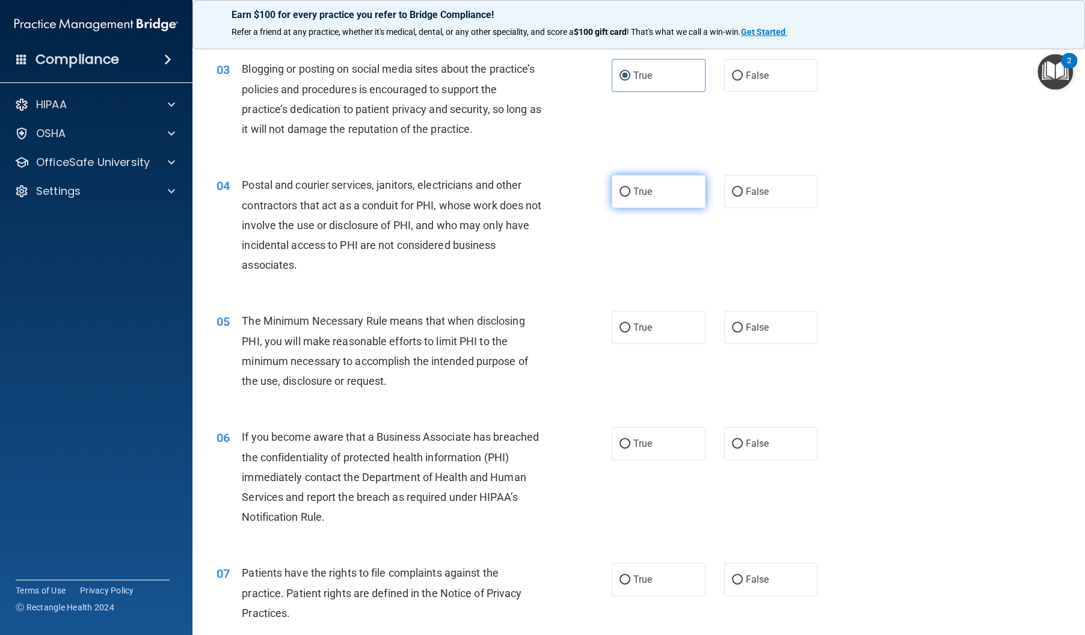
click at [665, 208] on label "True" at bounding box center [659, 191] width 94 height 33
click at [630, 197] on input "True" at bounding box center [624, 192] width 11 height 9
radio input "true"
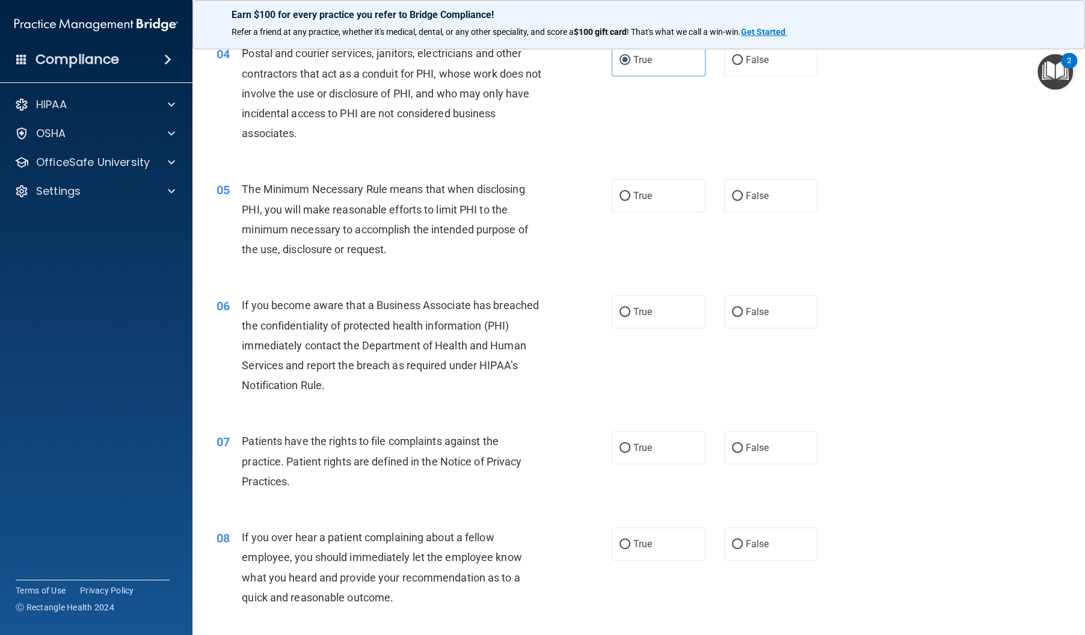
scroll to position [349, 0]
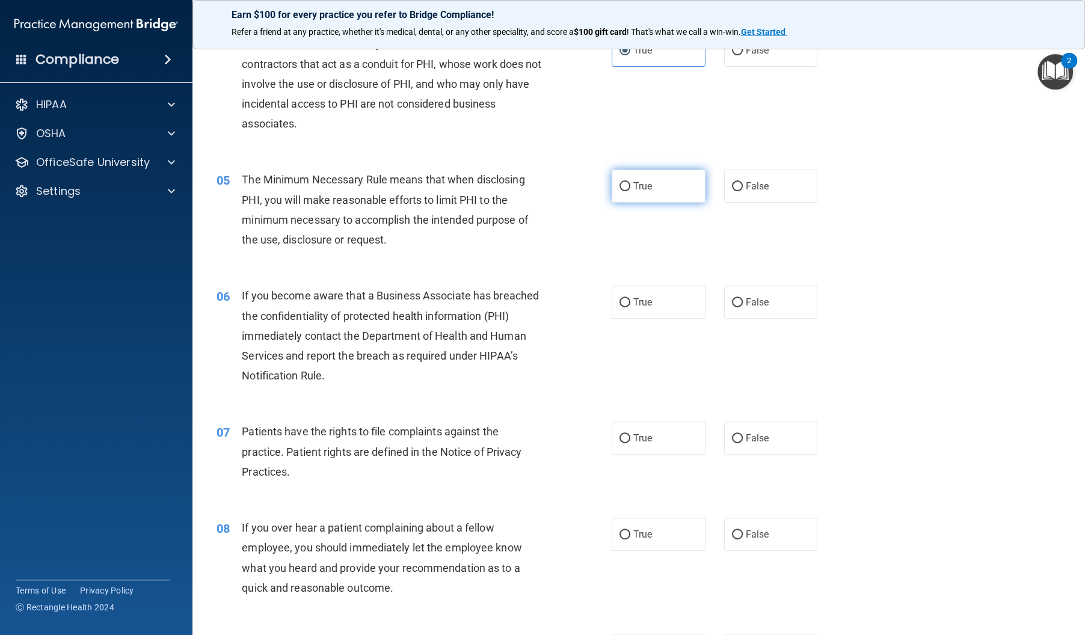
click at [693, 203] on label "True" at bounding box center [659, 186] width 94 height 33
click at [630, 191] on input "True" at bounding box center [624, 186] width 11 height 9
radio input "true"
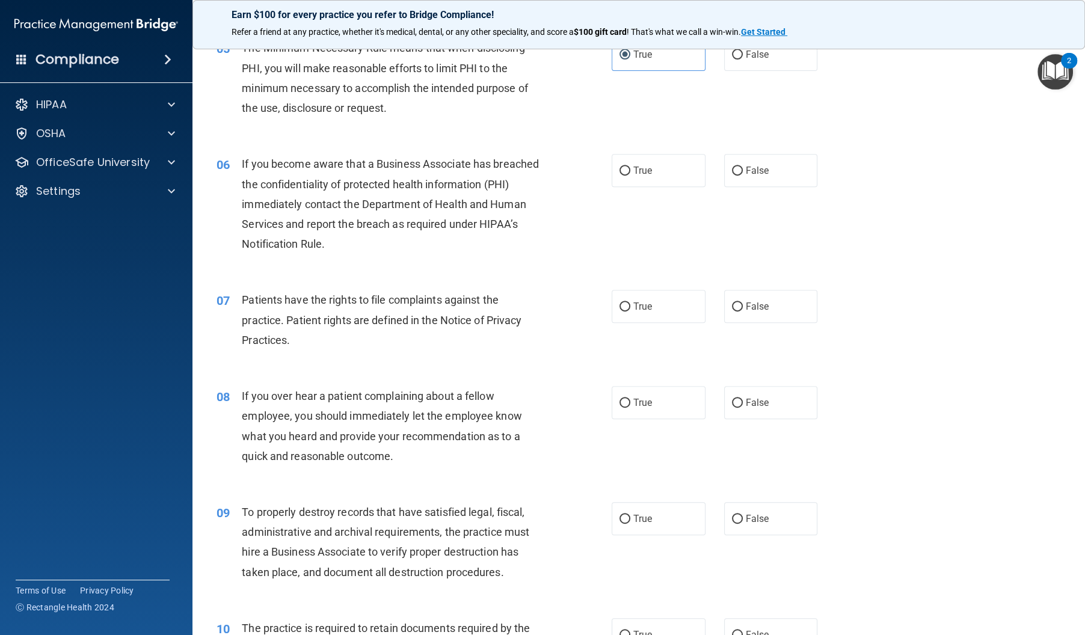
scroll to position [482, 0]
click at [690, 186] on label "True" at bounding box center [659, 169] width 94 height 33
click at [630, 174] on input "True" at bounding box center [624, 169] width 11 height 9
radio input "true"
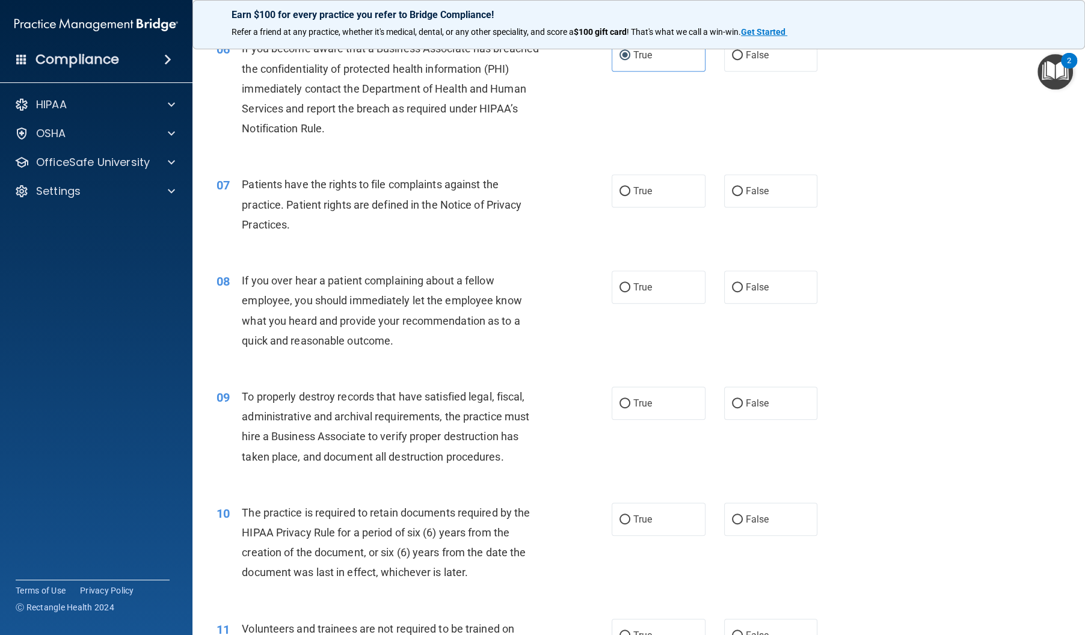
scroll to position [600, 0]
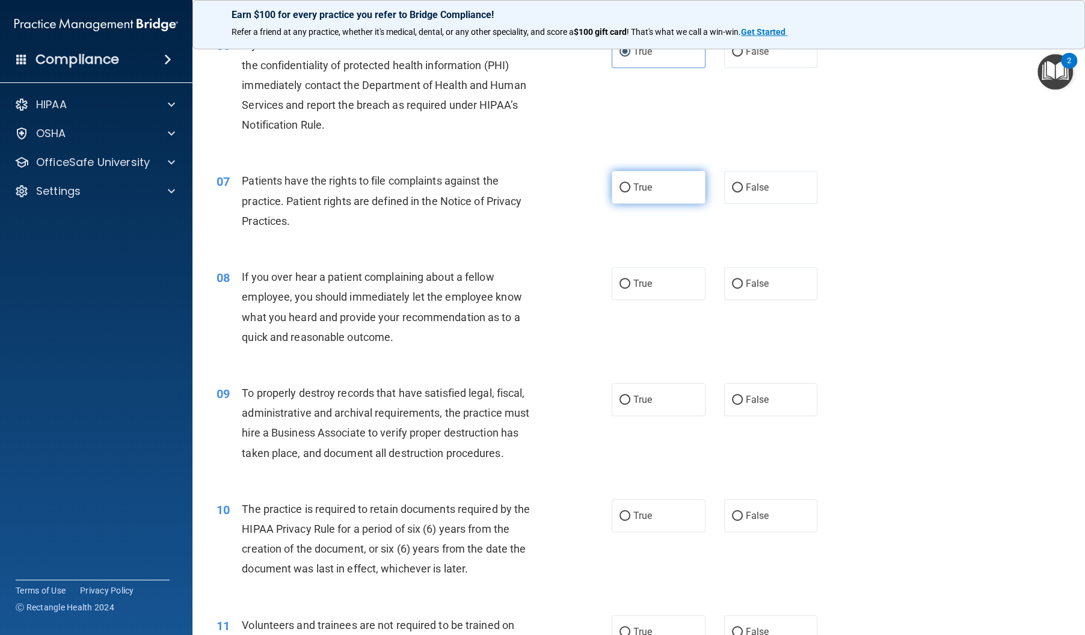
click at [654, 204] on label "True" at bounding box center [659, 187] width 94 height 33
click at [630, 192] on input "True" at bounding box center [624, 187] width 11 height 9
radio input "true"
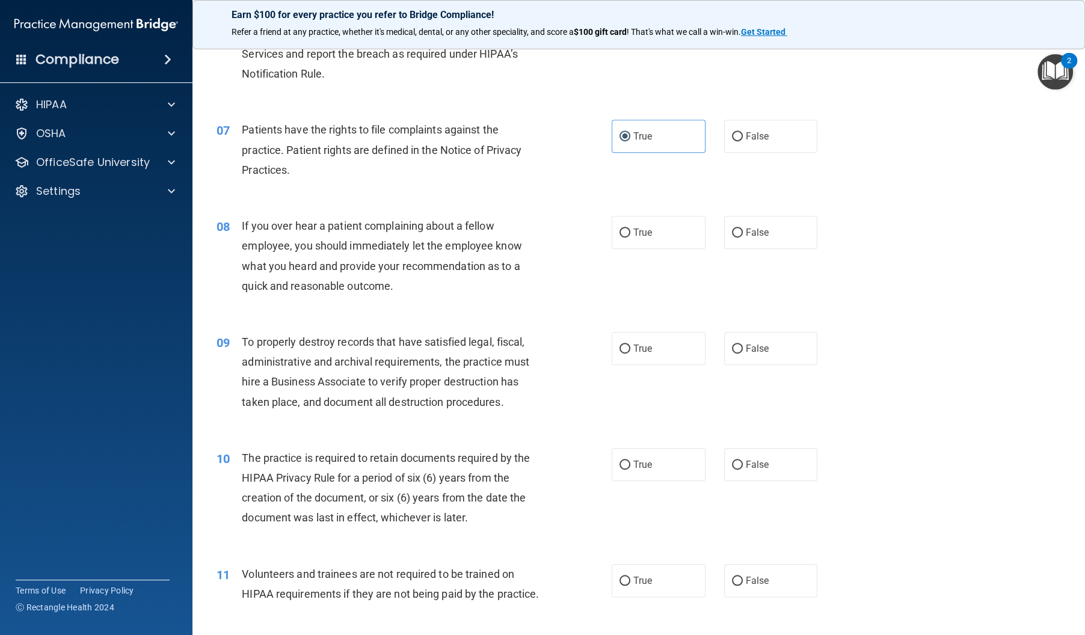
scroll to position [649, 0]
click at [775, 251] on label "False" at bounding box center [771, 234] width 94 height 33
click at [743, 239] on input "False" at bounding box center [737, 234] width 11 height 9
radio input "true"
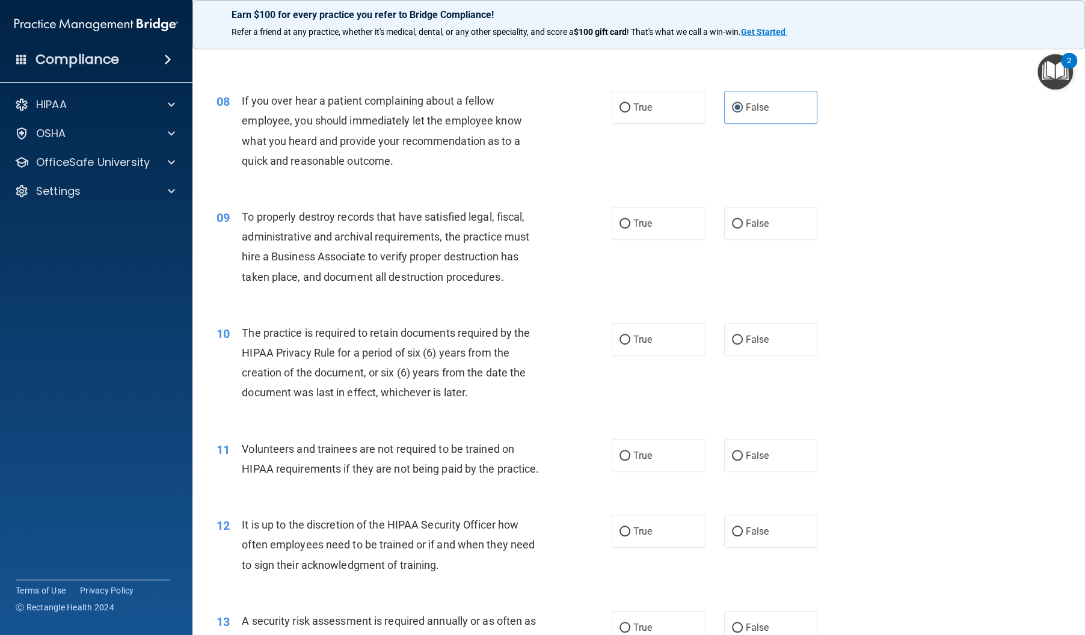
scroll to position [774, 0]
click at [622, 231] on input "True" at bounding box center [624, 226] width 11 height 9
radio input "true"
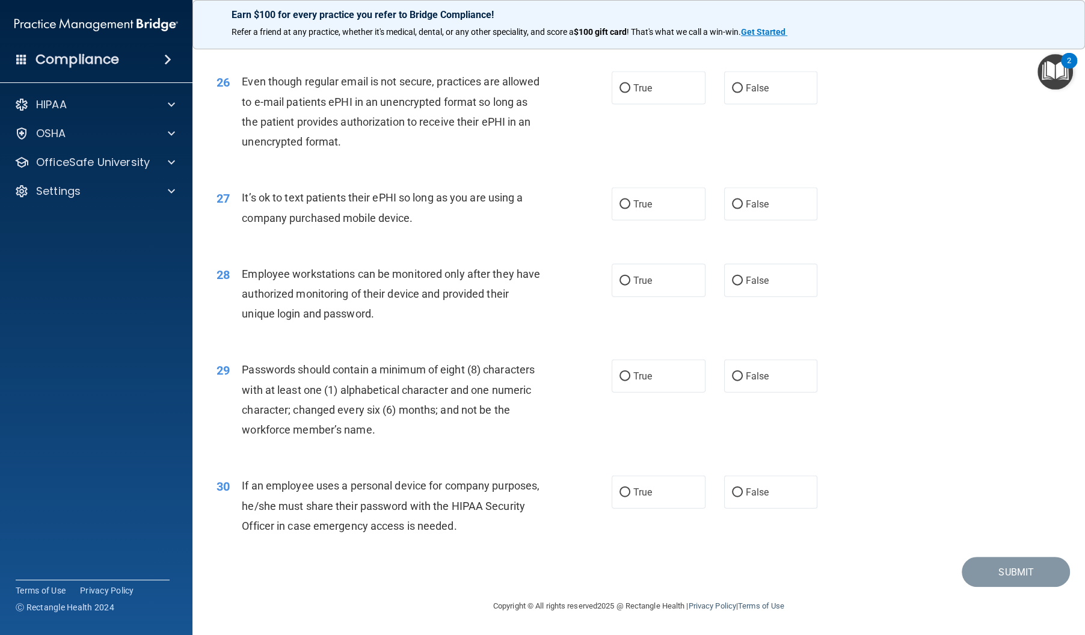
scroll to position [2504, 0]
click at [639, 369] on label "True" at bounding box center [659, 376] width 94 height 33
click at [630, 372] on input "True" at bounding box center [624, 376] width 11 height 9
radio input "true"
click at [666, 491] on label "True" at bounding box center [659, 492] width 94 height 33
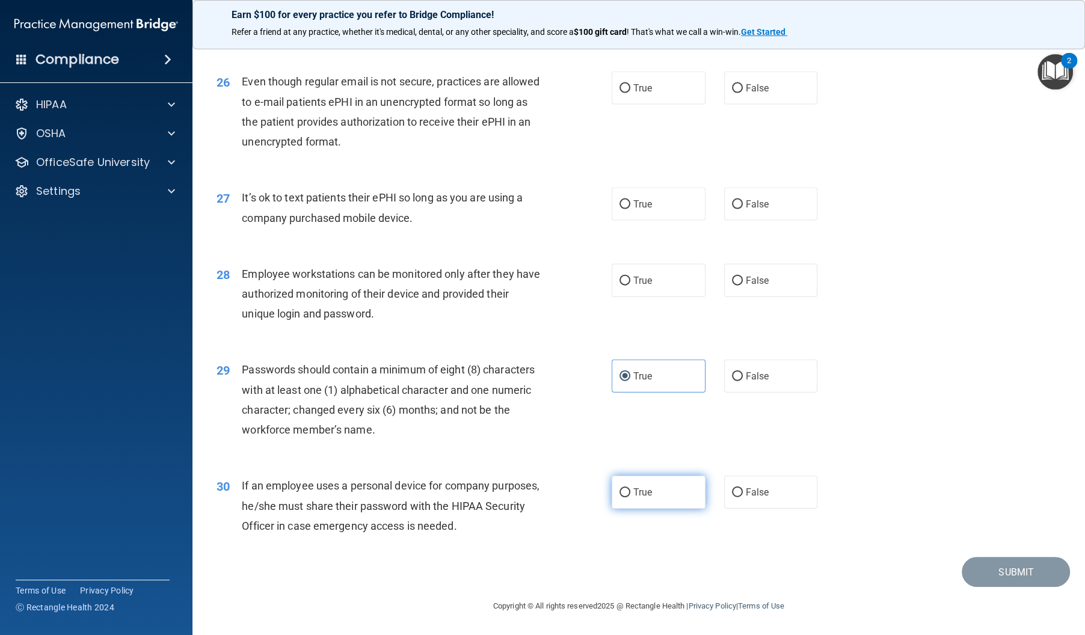
click at [630, 491] on input "True" at bounding box center [624, 492] width 11 height 9
radio input "true"
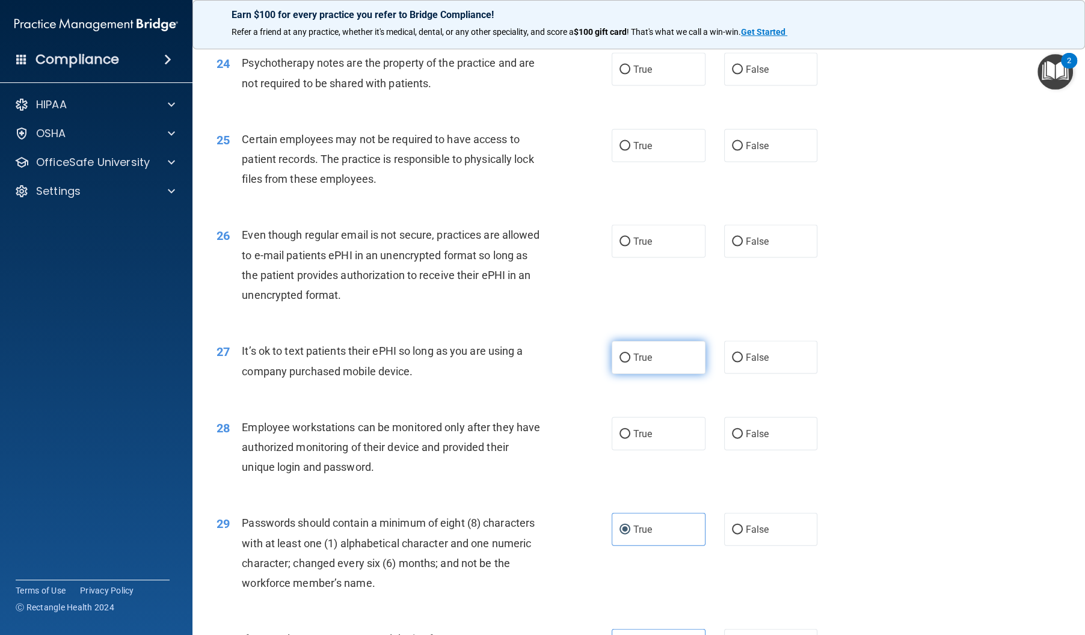
scroll to position [2332, 0]
click at [638, 361] on span "True" at bounding box center [642, 355] width 19 height 11
click at [630, 361] on input "True" at bounding box center [624, 356] width 11 height 9
radio input "true"
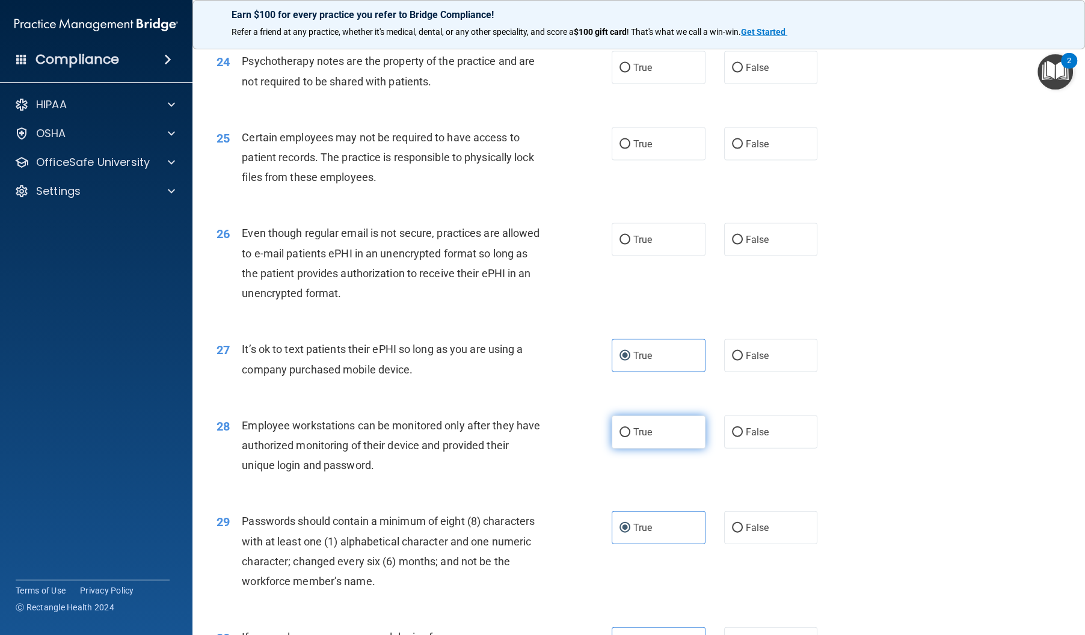
click at [643, 444] on label "True" at bounding box center [659, 432] width 94 height 33
click at [630, 437] on input "True" at bounding box center [624, 432] width 11 height 9
radio input "true"
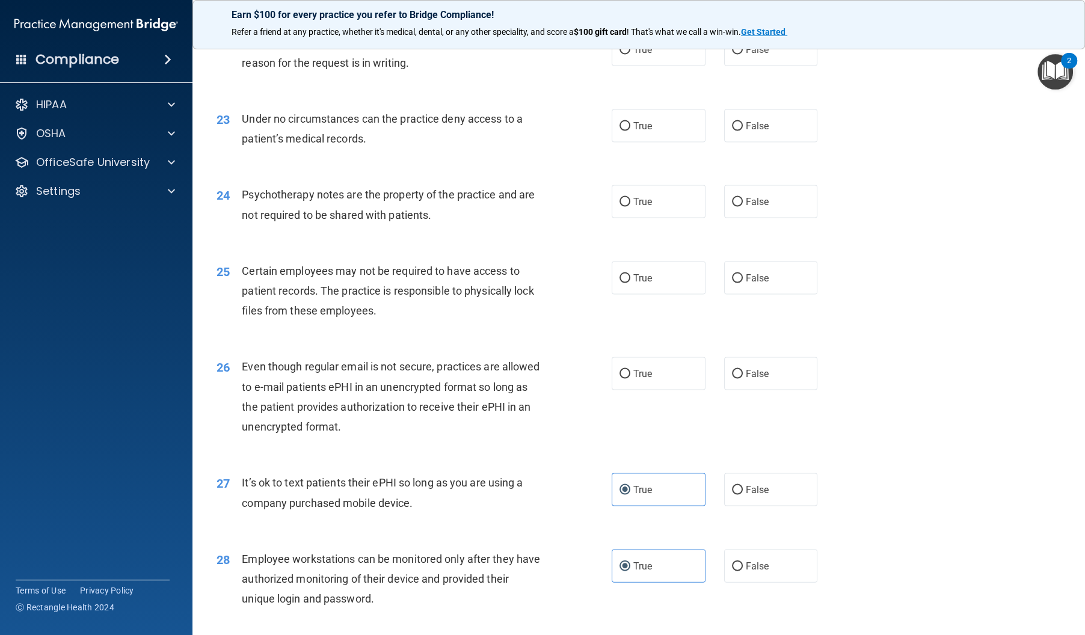
scroll to position [2200, 0]
click at [633, 388] on label "True" at bounding box center [659, 371] width 94 height 33
click at [630, 376] on input "True" at bounding box center [624, 371] width 11 height 9
radio input "true"
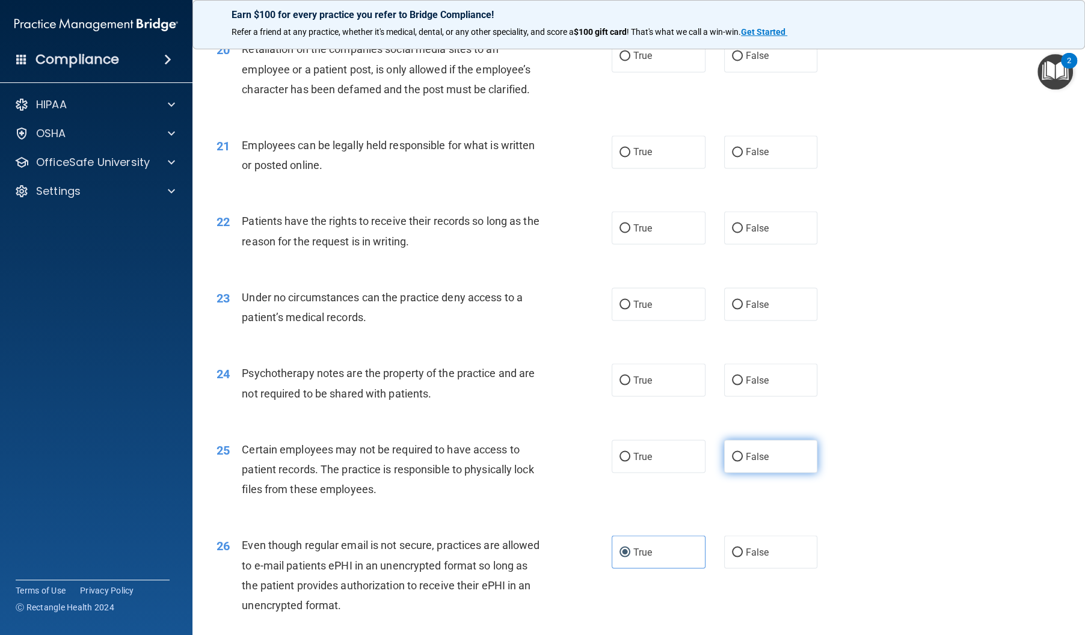
scroll to position [2019, 0]
click at [772, 473] on label "False" at bounding box center [771, 456] width 94 height 33
click at [743, 462] on input "False" at bounding box center [737, 457] width 11 height 9
radio input "true"
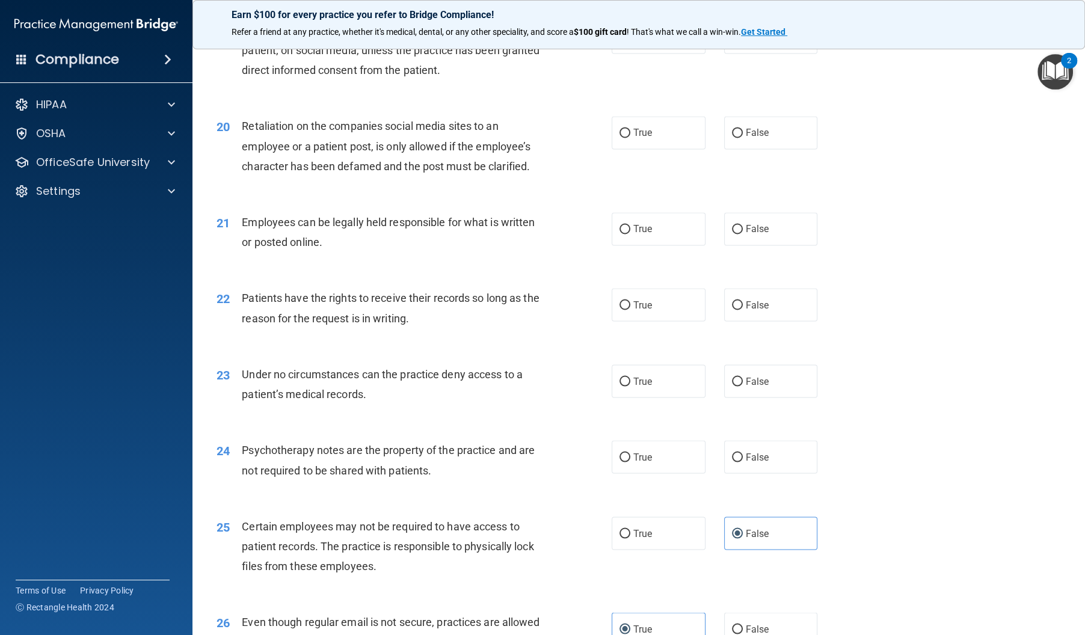
scroll to position [1946, 0]
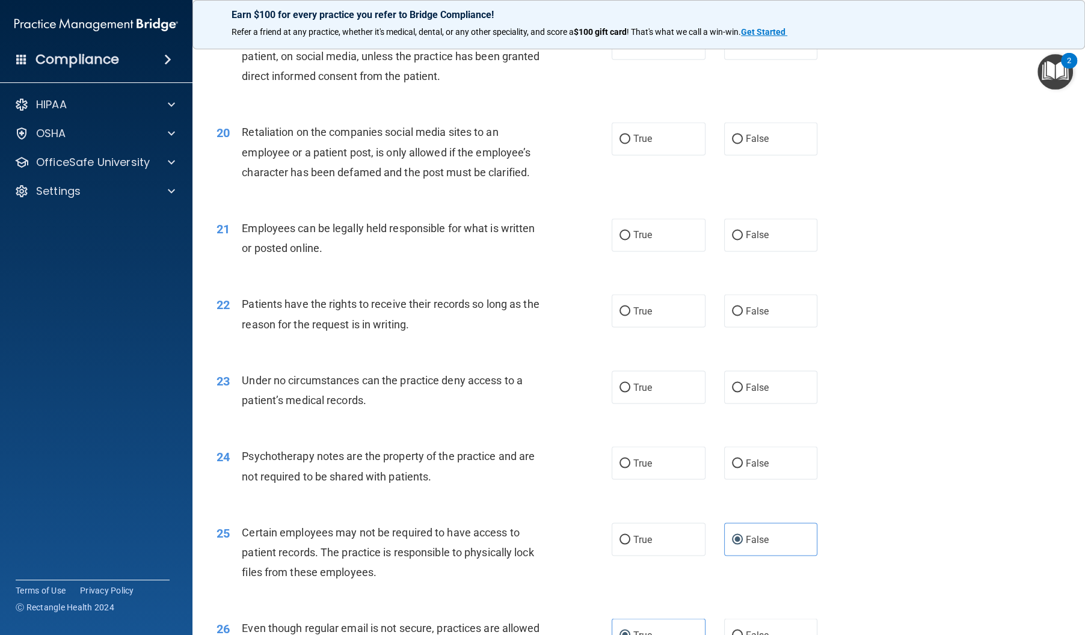
click at [645, 465] on div "24 Psychotherapy notes are the property of the practice and are not required to…" at bounding box center [638, 469] width 862 height 76
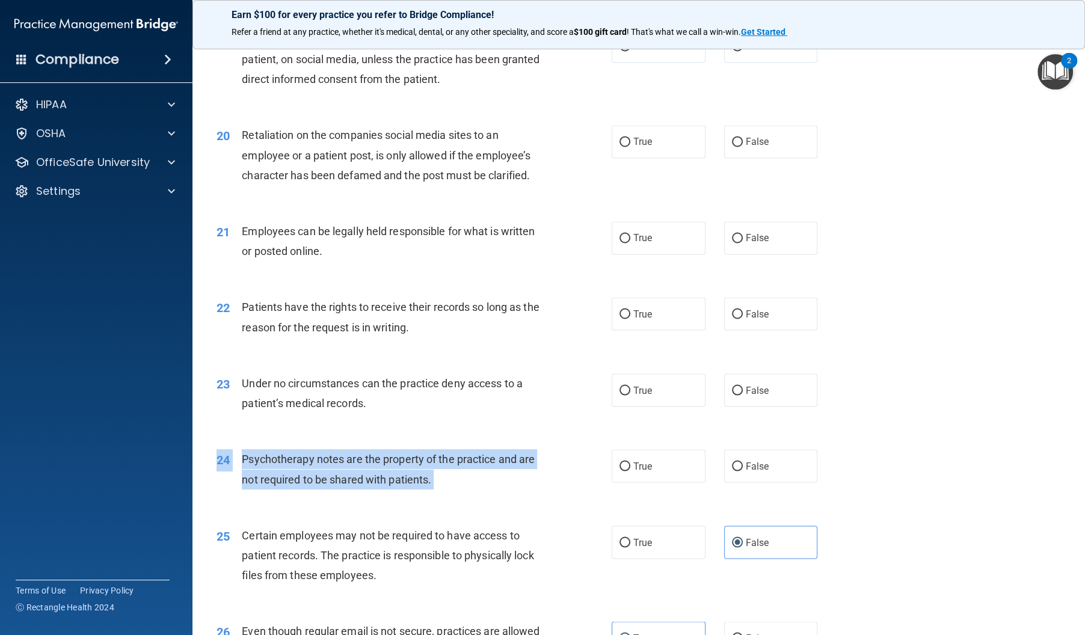
scroll to position [1936, 0]
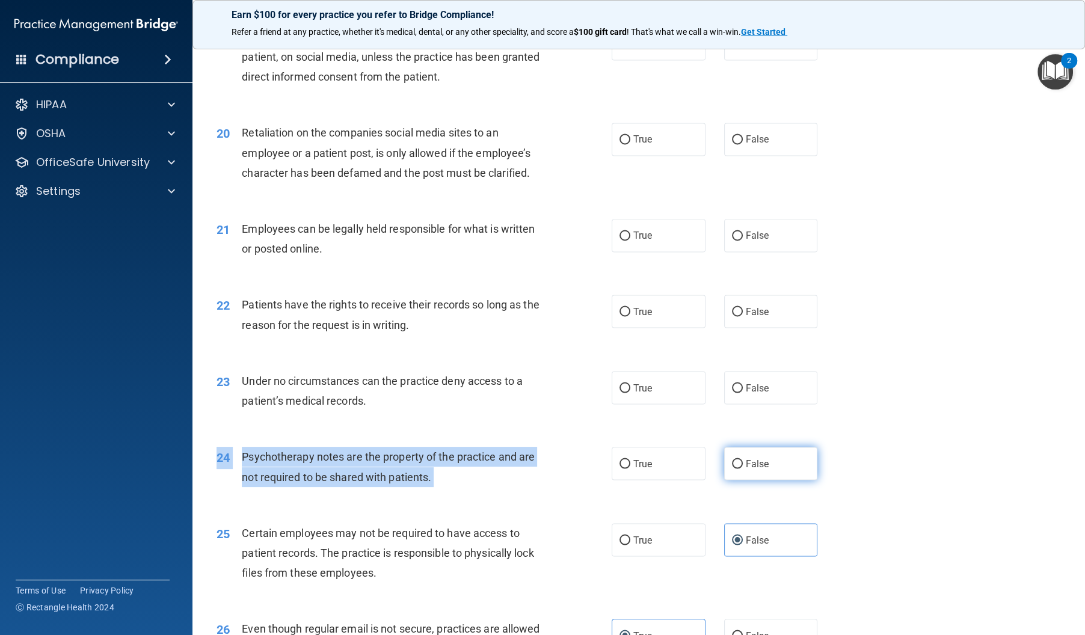
click at [739, 468] on input "False" at bounding box center [737, 463] width 11 height 9
radio input "true"
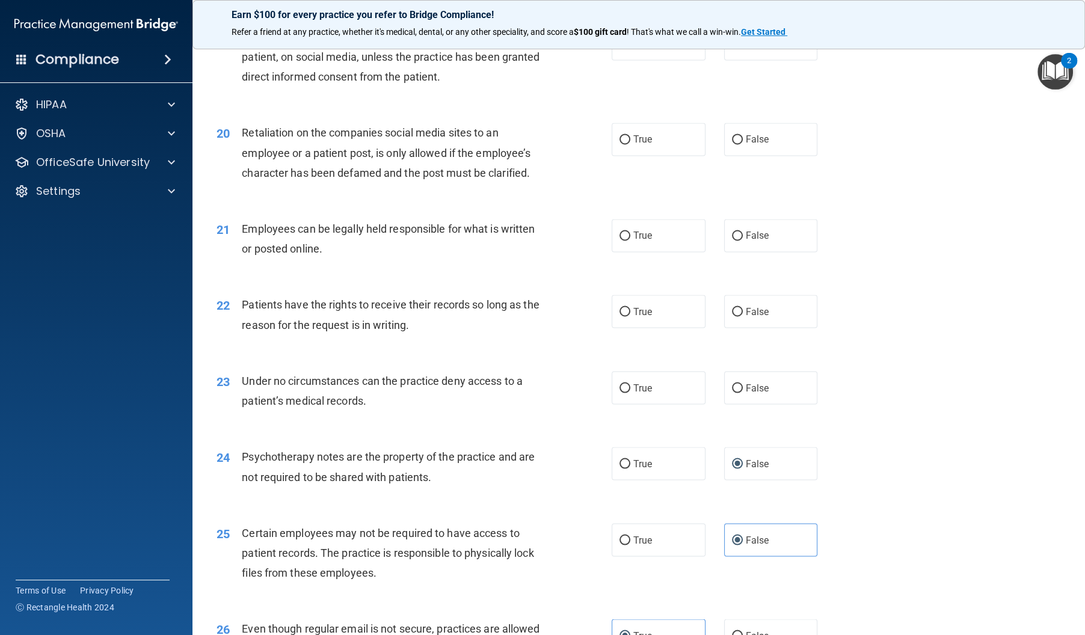
click at [530, 432] on div "23 Under no circumstances can the practice deny access to a patient’s medical r…" at bounding box center [638, 394] width 862 height 76
click at [640, 393] on span "True" at bounding box center [642, 387] width 19 height 11
click at [630, 393] on input "True" at bounding box center [624, 388] width 11 height 9
radio input "true"
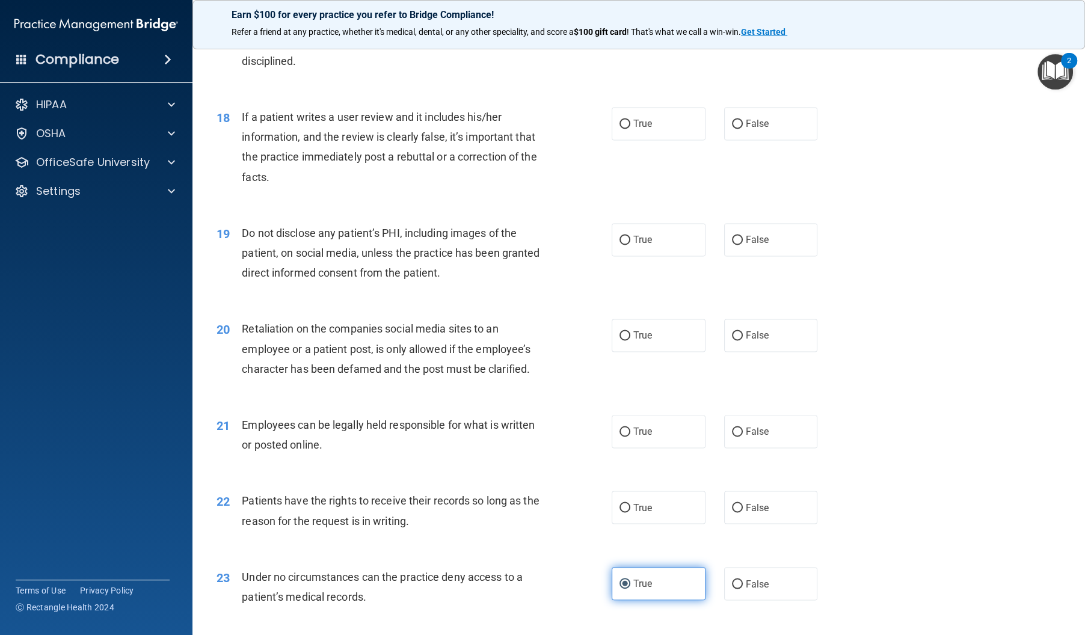
scroll to position [1744, 0]
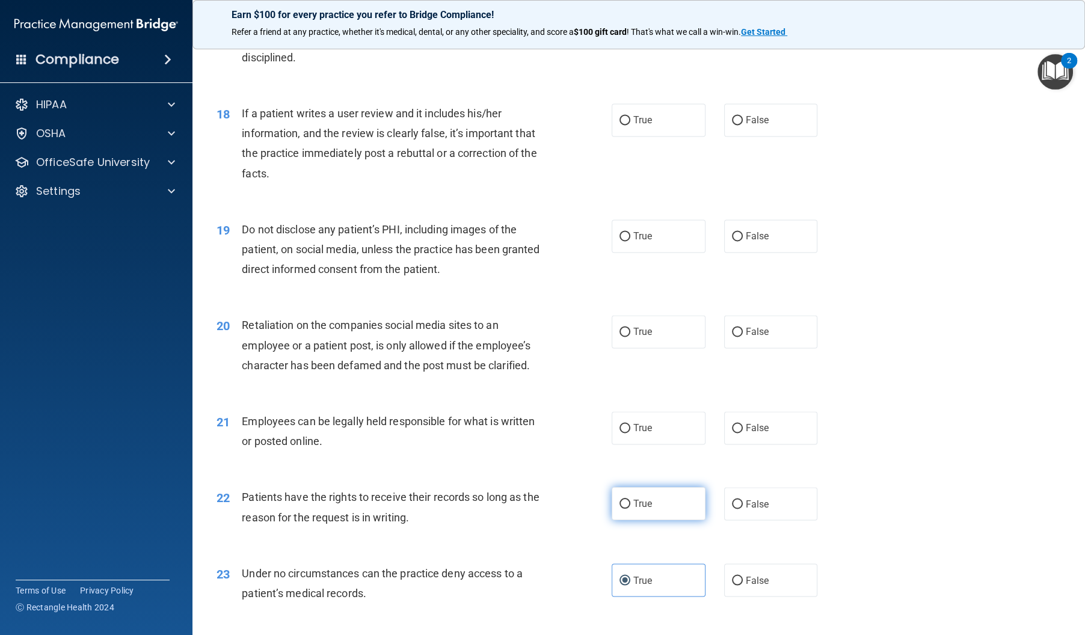
click at [686, 512] on label "True" at bounding box center [659, 503] width 94 height 33
click at [630, 509] on input "True" at bounding box center [624, 504] width 11 height 9
radio input "true"
click at [679, 520] on label "True" at bounding box center [659, 503] width 94 height 33
click at [630, 509] on input "True" at bounding box center [624, 504] width 11 height 9
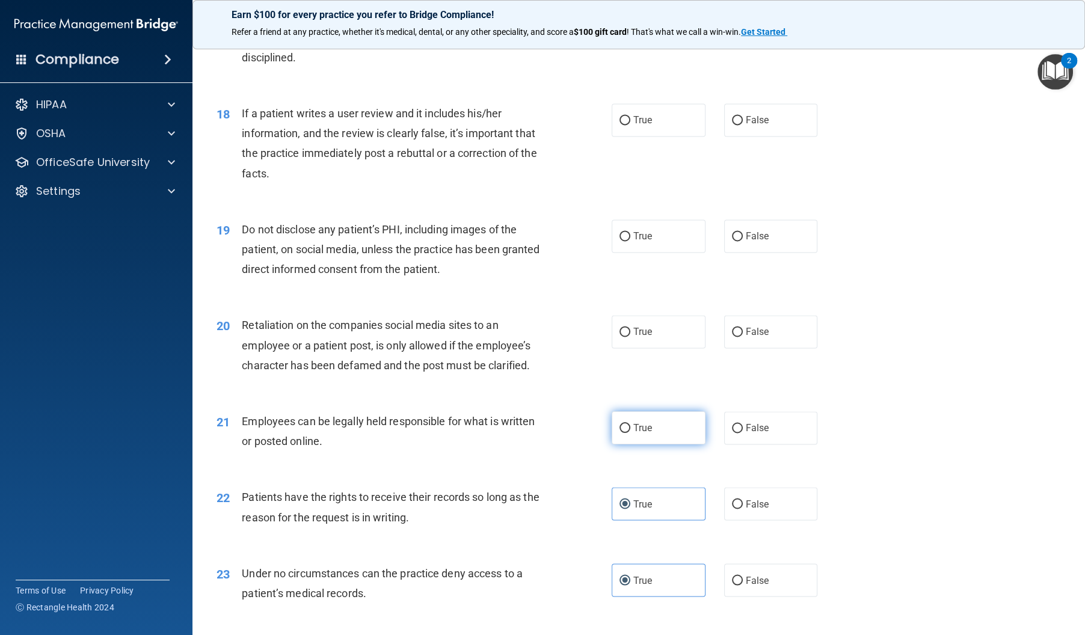
click at [658, 444] on label "True" at bounding box center [659, 427] width 94 height 33
click at [630, 433] on input "True" at bounding box center [624, 428] width 11 height 9
radio input "true"
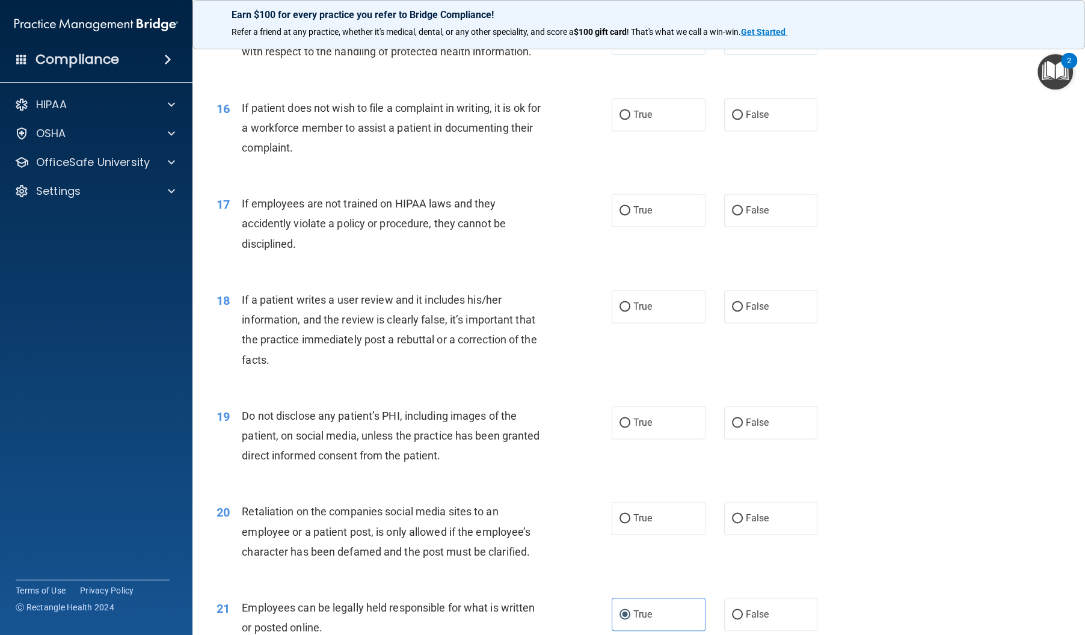
scroll to position [1552, 0]
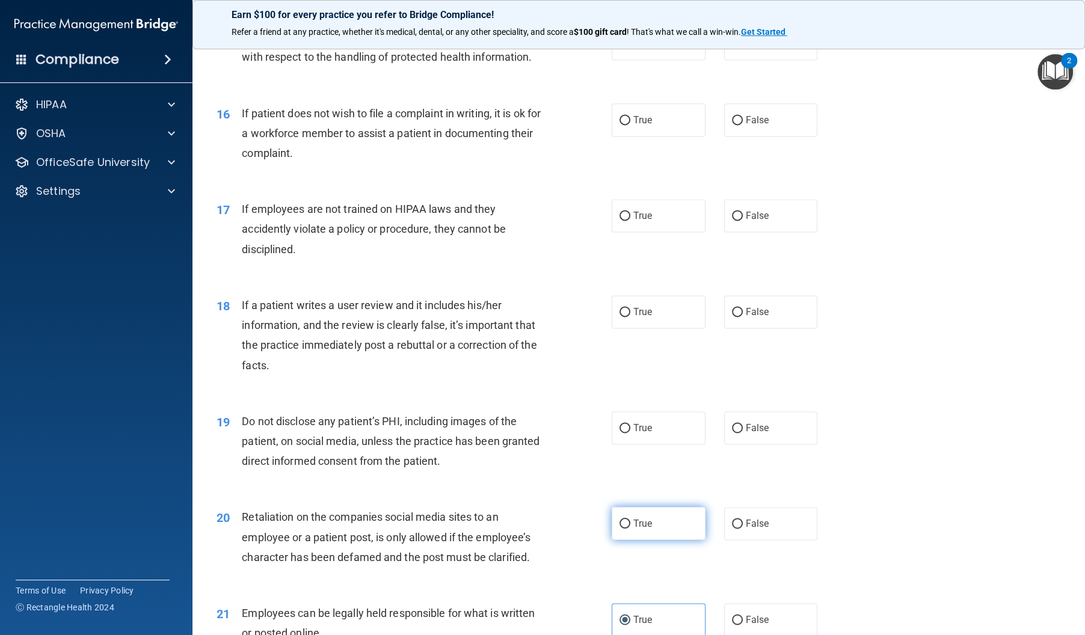
click at [638, 529] on span "True" at bounding box center [642, 523] width 19 height 11
click at [630, 529] on input "True" at bounding box center [624, 524] width 11 height 9
radio input "true"
click at [640, 440] on label "True" at bounding box center [659, 427] width 94 height 33
click at [630, 433] on input "True" at bounding box center [624, 428] width 11 height 9
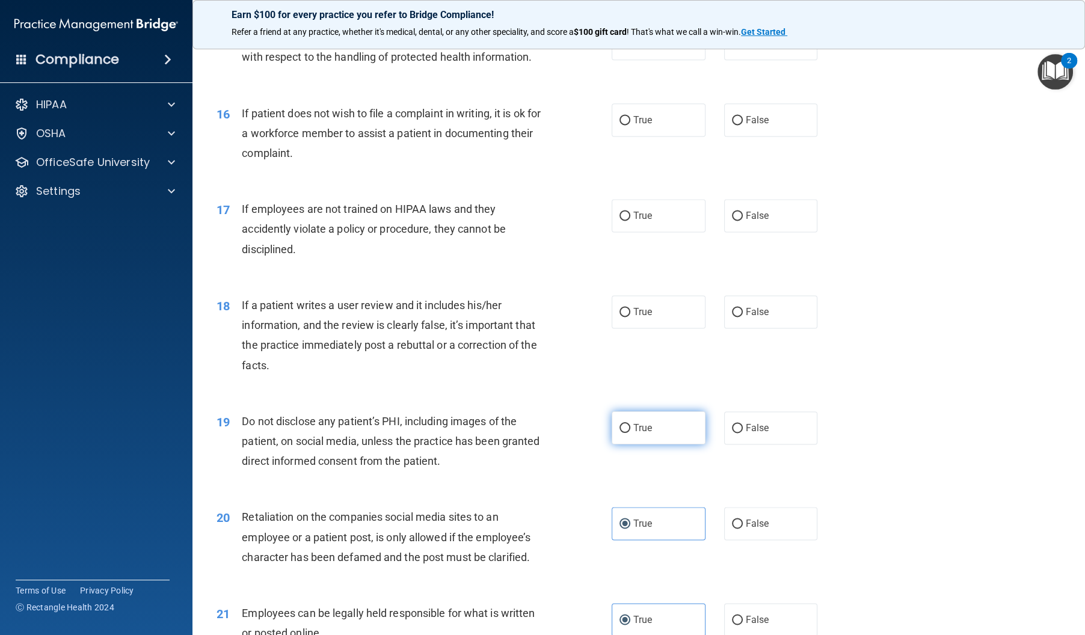
radio input "true"
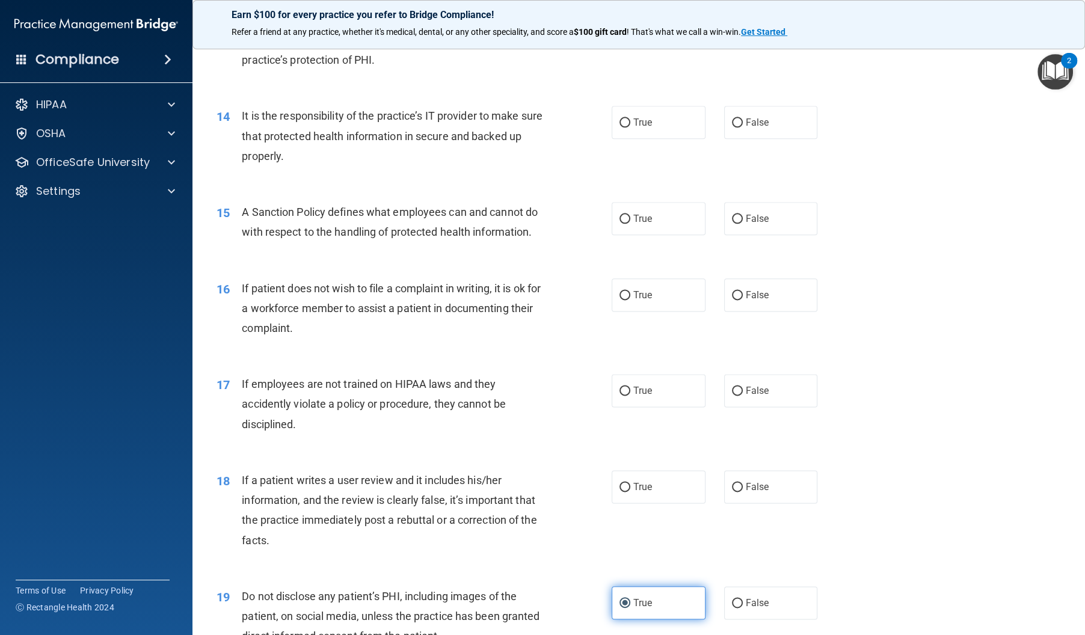
scroll to position [1379, 0]
click at [651, 496] on label "True" at bounding box center [659, 484] width 94 height 33
click at [630, 490] on input "True" at bounding box center [624, 485] width 11 height 9
radio input "true"
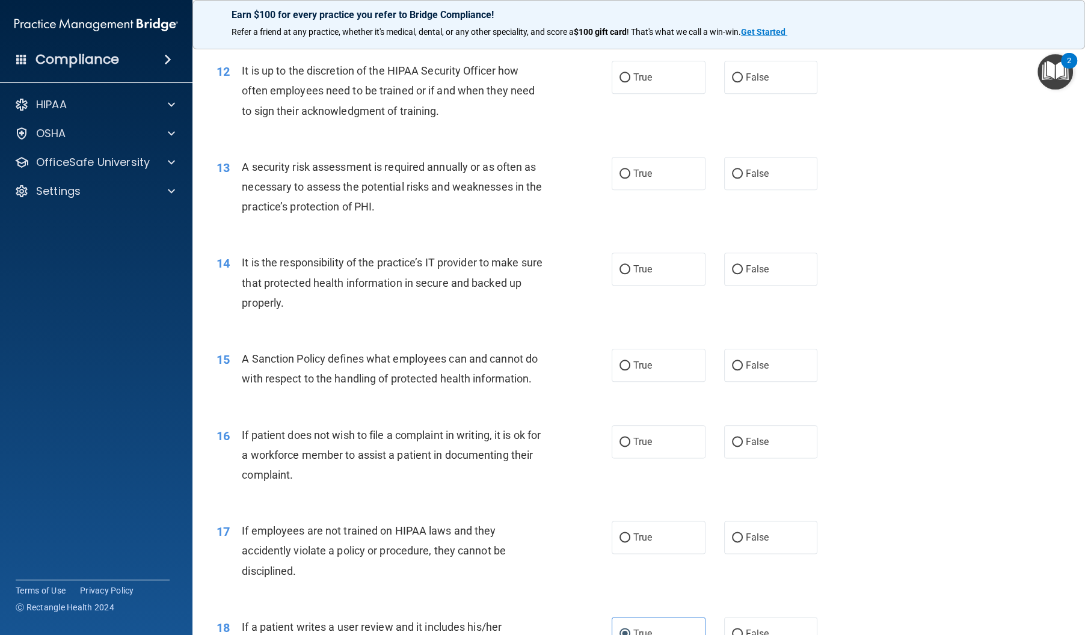
scroll to position [1233, 0]
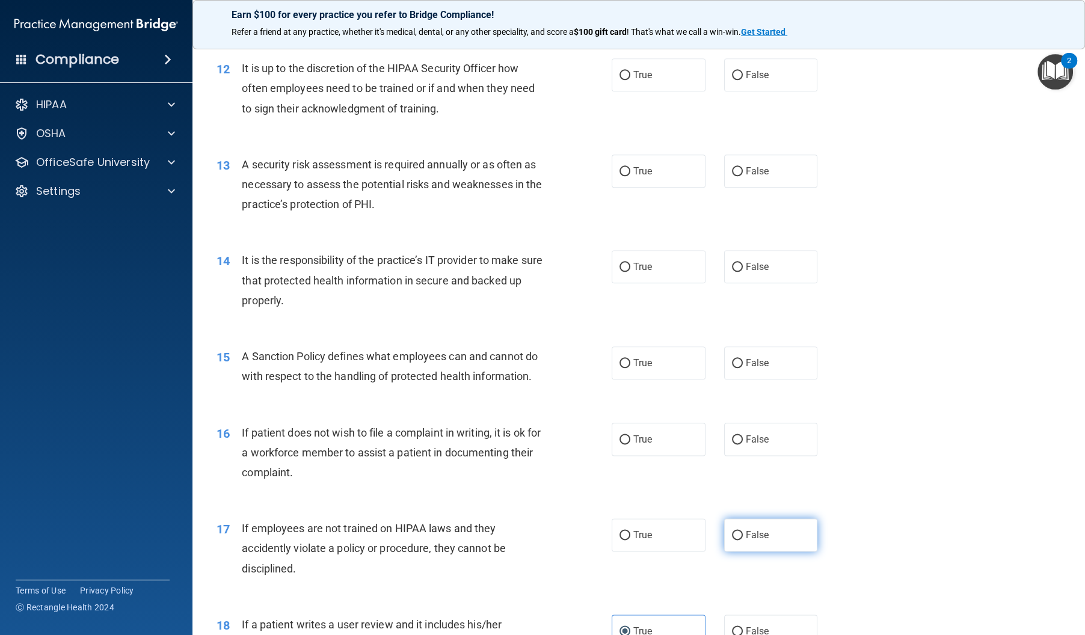
click at [753, 541] on span "False" at bounding box center [757, 534] width 23 height 11
click at [743, 540] on input "False" at bounding box center [737, 535] width 11 height 9
radio input "true"
click at [772, 453] on label "False" at bounding box center [771, 439] width 94 height 33
click at [743, 444] on input "False" at bounding box center [737, 439] width 11 height 9
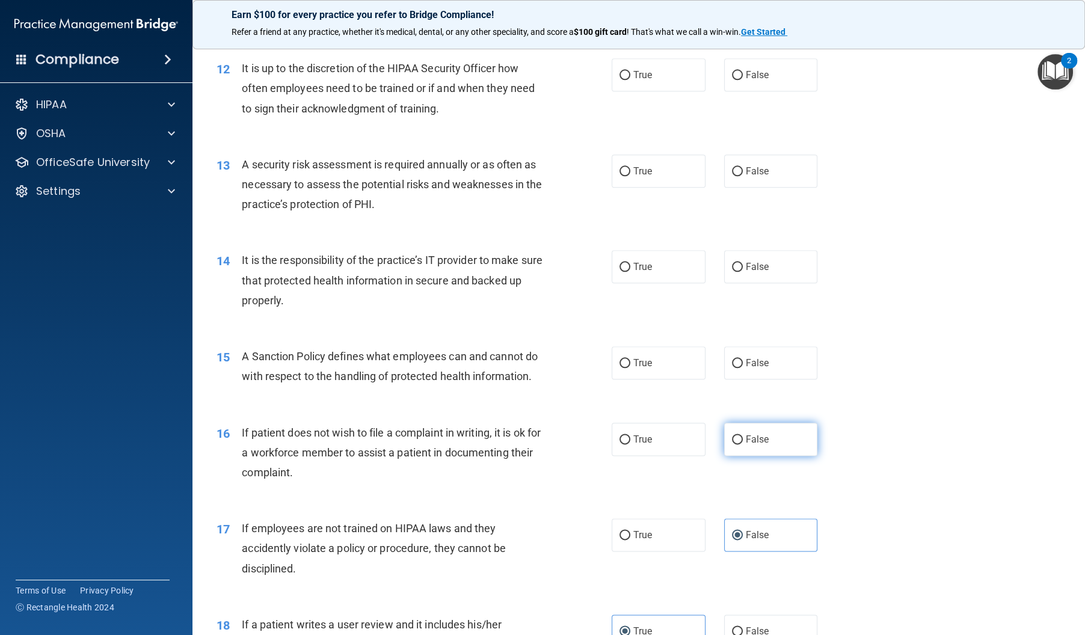
radio input "true"
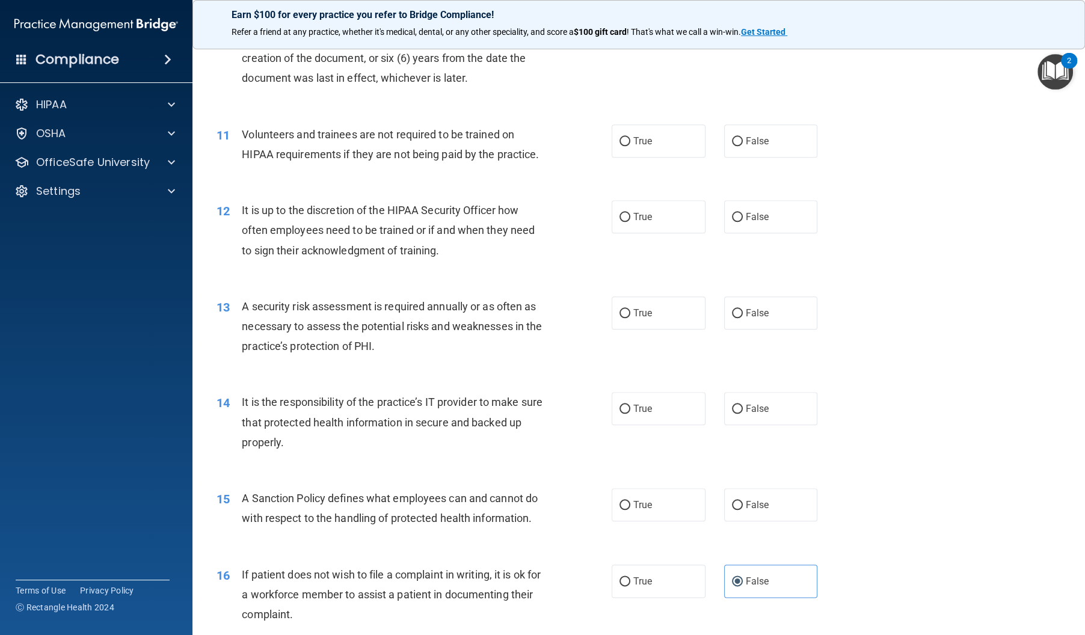
scroll to position [1088, 0]
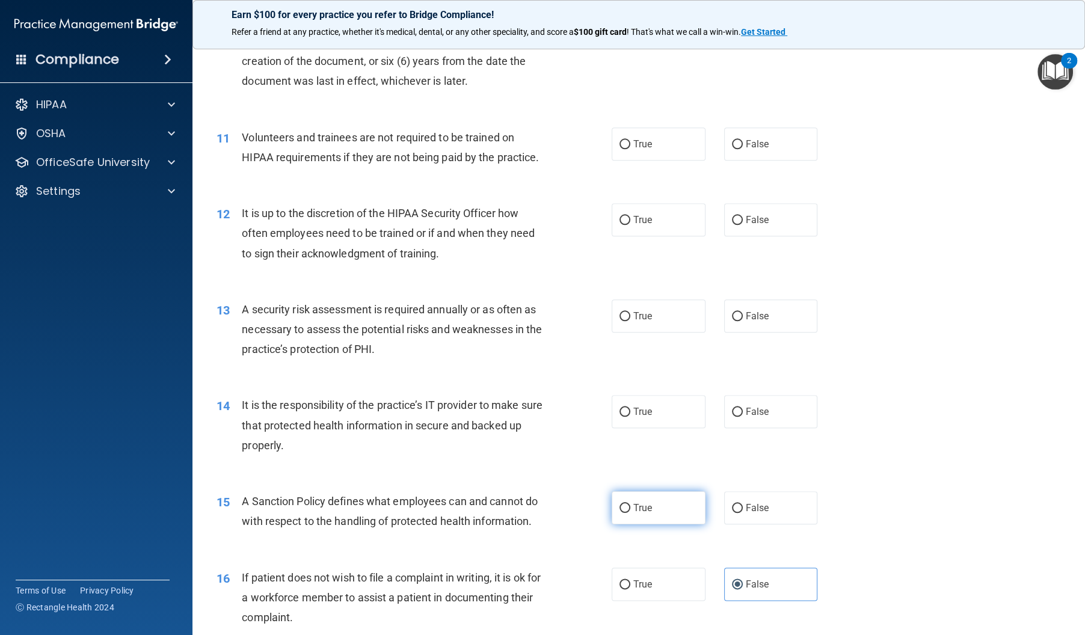
click at [615, 524] on label "True" at bounding box center [659, 507] width 94 height 33
click at [619, 513] on input "True" at bounding box center [624, 508] width 11 height 9
radio input "true"
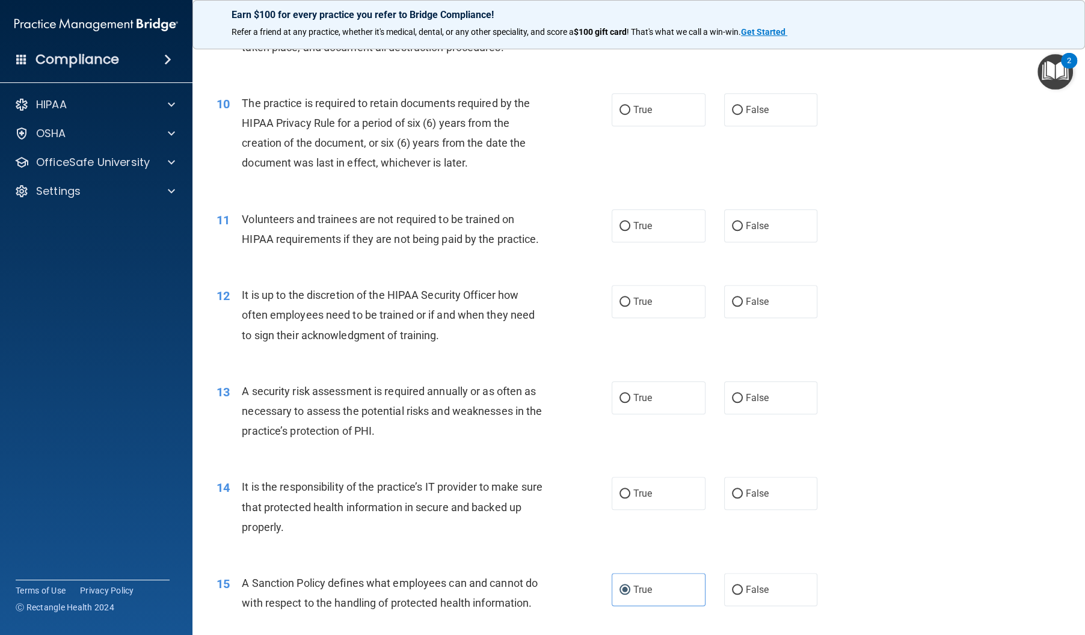
scroll to position [1007, 0]
drag, startPoint x: 641, startPoint y: 510, endPoint x: 603, endPoint y: 505, distance: 38.8
click at [641, 498] on span "True" at bounding box center [642, 492] width 19 height 11
click at [630, 497] on input "True" at bounding box center [624, 492] width 11 height 9
radio input "true"
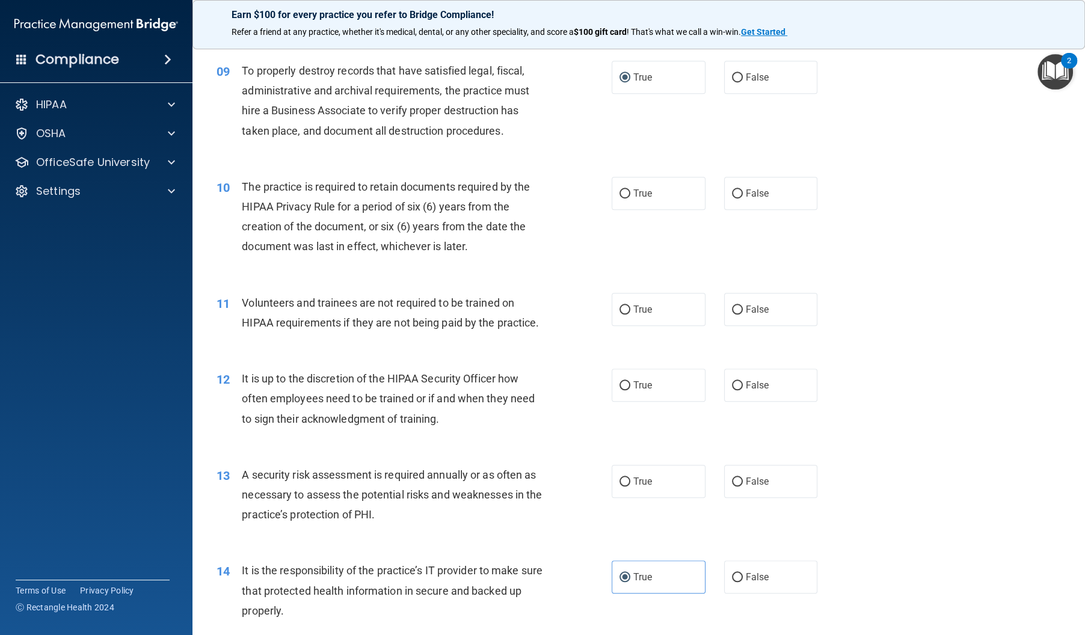
scroll to position [922, 0]
drag, startPoint x: 776, startPoint y: 343, endPoint x: 761, endPoint y: 348, distance: 16.0
click at [775, 327] on label "False" at bounding box center [771, 309] width 94 height 33
click at [743, 315] on input "False" at bounding box center [737, 310] width 11 height 9
radio input "true"
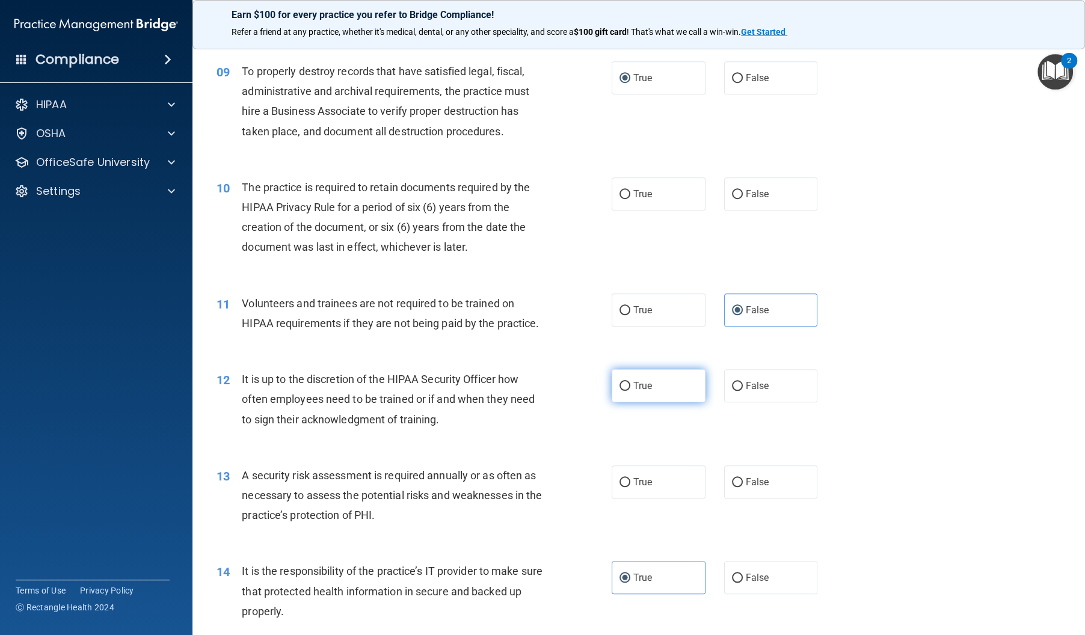
click at [622, 402] on label "True" at bounding box center [659, 385] width 94 height 33
click at [622, 391] on input "True" at bounding box center [624, 386] width 11 height 9
radio input "true"
click at [686, 210] on label "True" at bounding box center [659, 193] width 94 height 33
click at [630, 199] on input "True" at bounding box center [624, 194] width 11 height 9
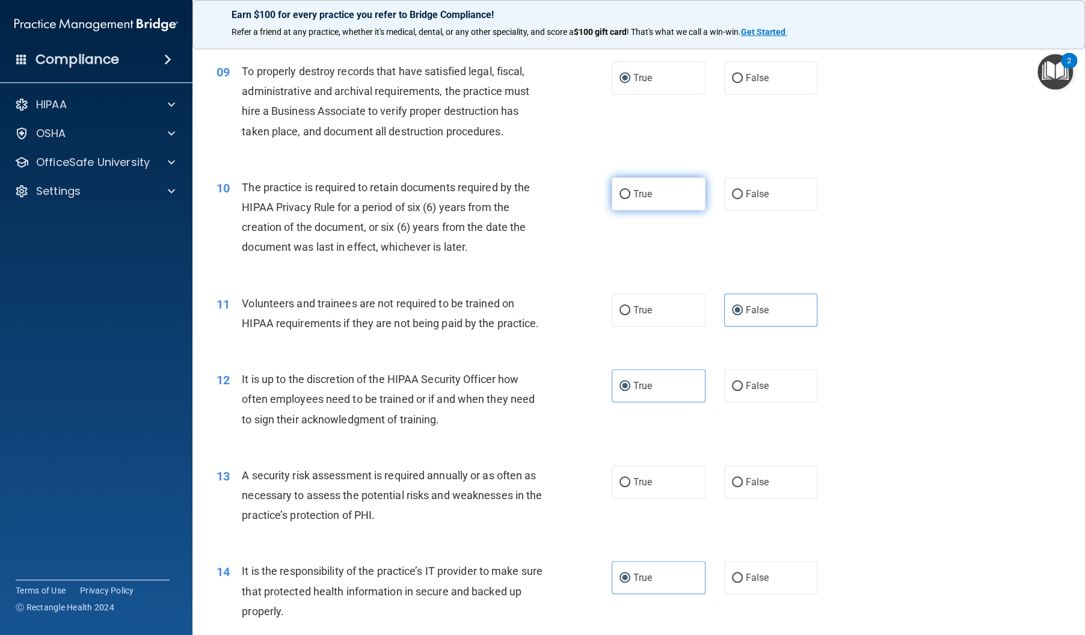
radio input "true"
click at [654, 493] on label "True" at bounding box center [659, 481] width 94 height 33
click at [630, 487] on input "True" at bounding box center [624, 482] width 11 height 9
radio input "true"
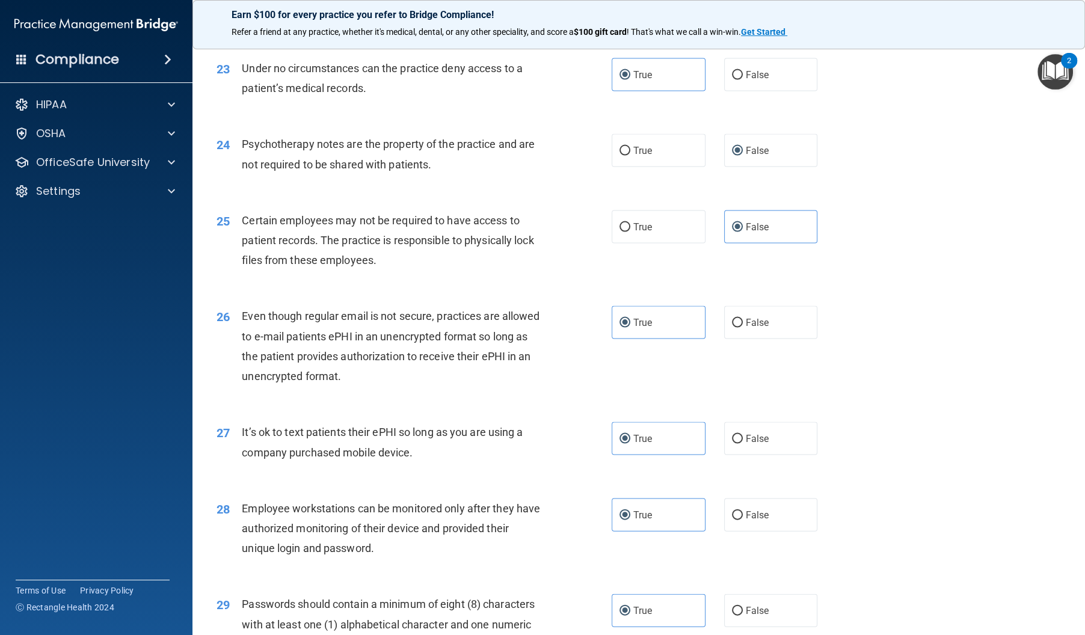
scroll to position [2504, 0]
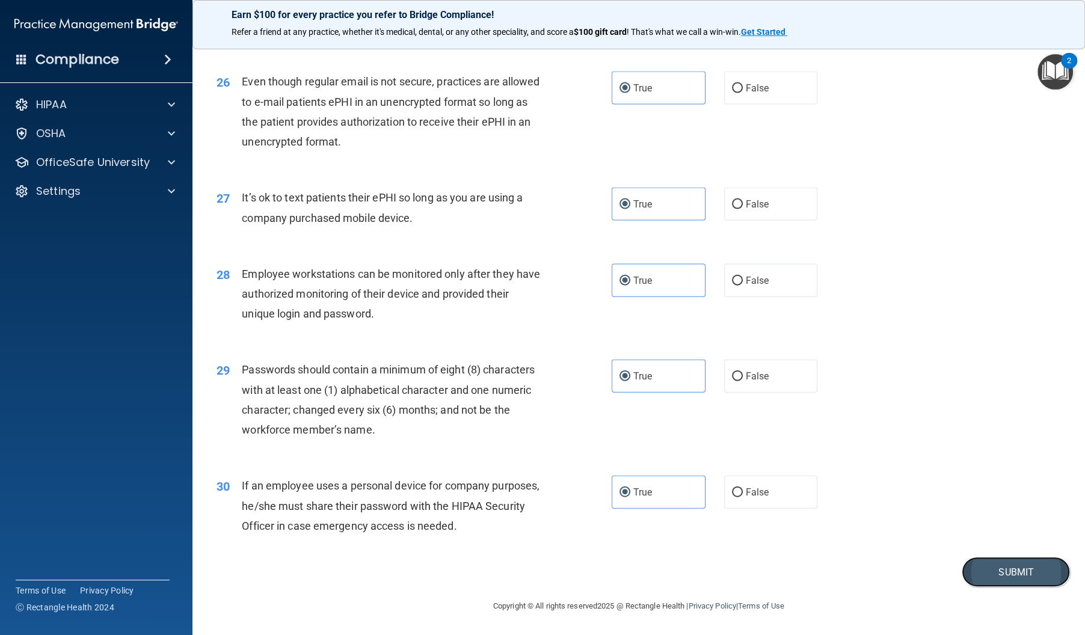
click at [982, 568] on button "Submit" at bounding box center [1016, 572] width 108 height 31
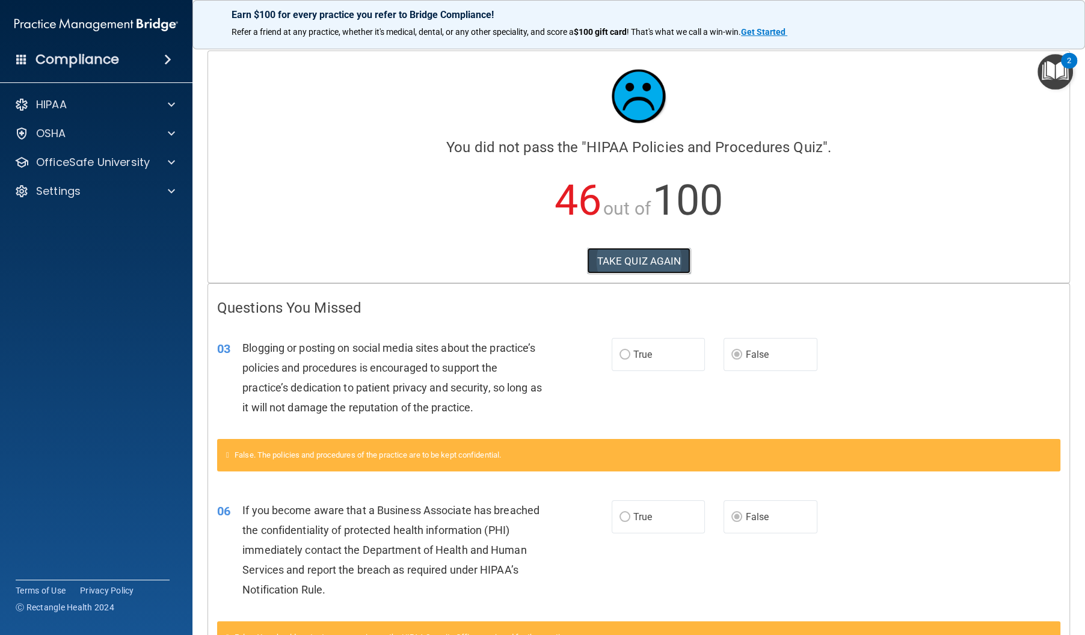
click at [687, 269] on button "TAKE QUIZ AGAIN" at bounding box center [639, 261] width 104 height 26
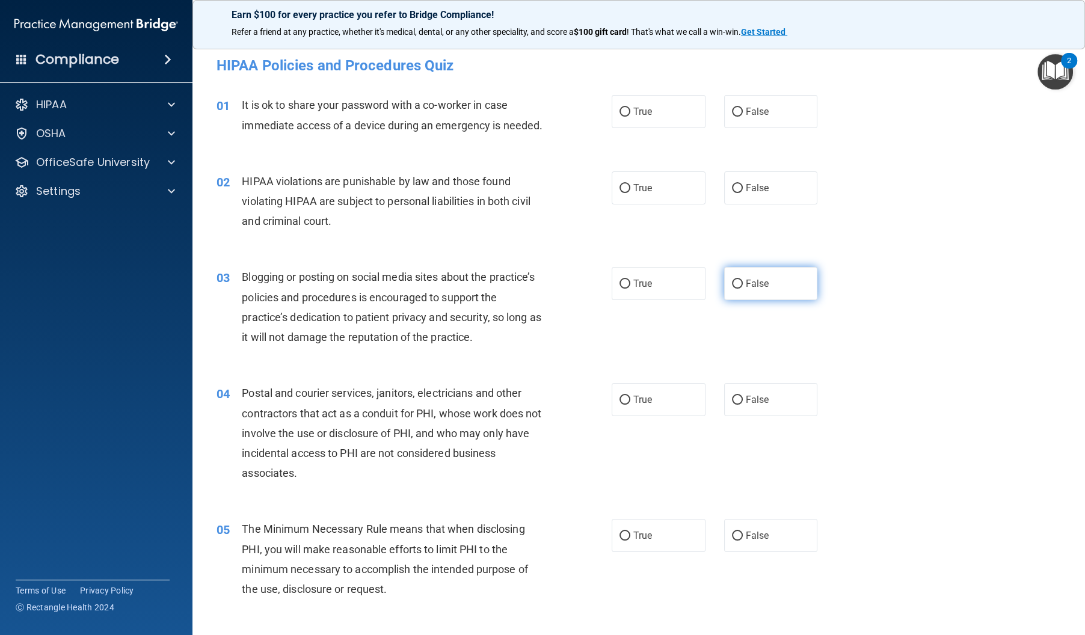
click at [770, 300] on label "False" at bounding box center [771, 283] width 94 height 33
click at [743, 289] on input "False" at bounding box center [737, 284] width 11 height 9
radio input "true"
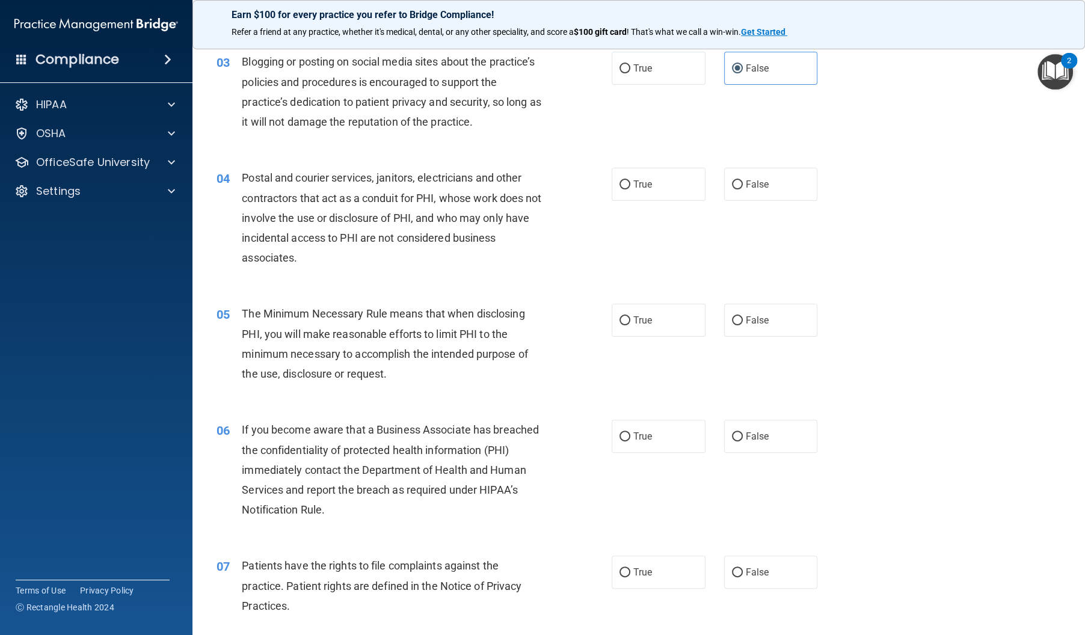
scroll to position [218, 0]
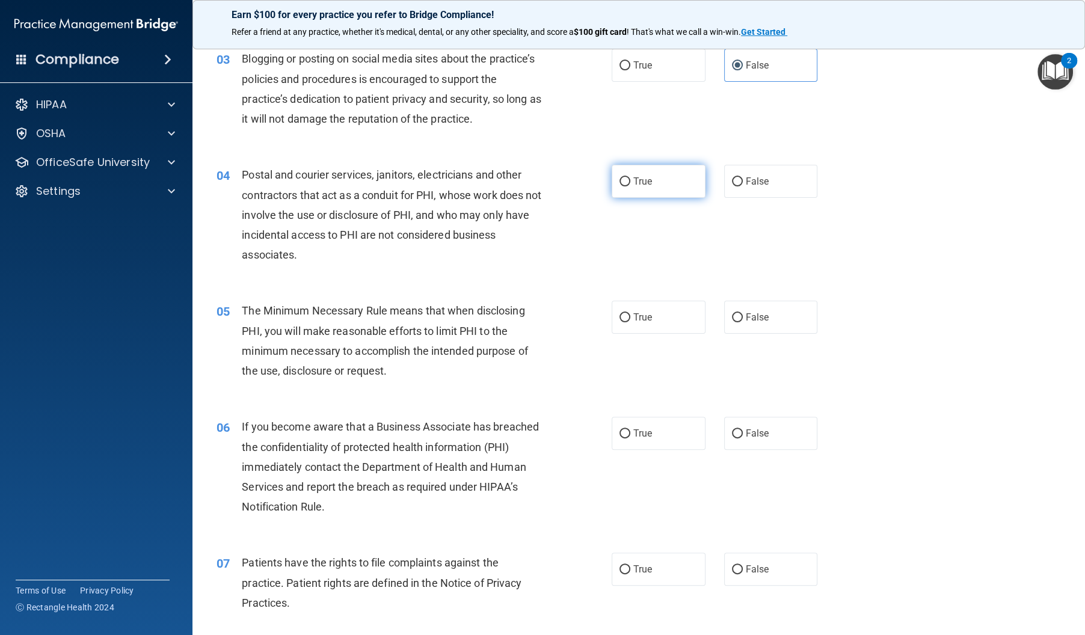
click at [624, 194] on label "True" at bounding box center [659, 181] width 94 height 33
click at [624, 186] on input "True" at bounding box center [624, 181] width 11 height 9
radio input "true"
click at [648, 439] on span "True" at bounding box center [642, 433] width 19 height 11
click at [630, 438] on input "True" at bounding box center [624, 433] width 11 height 9
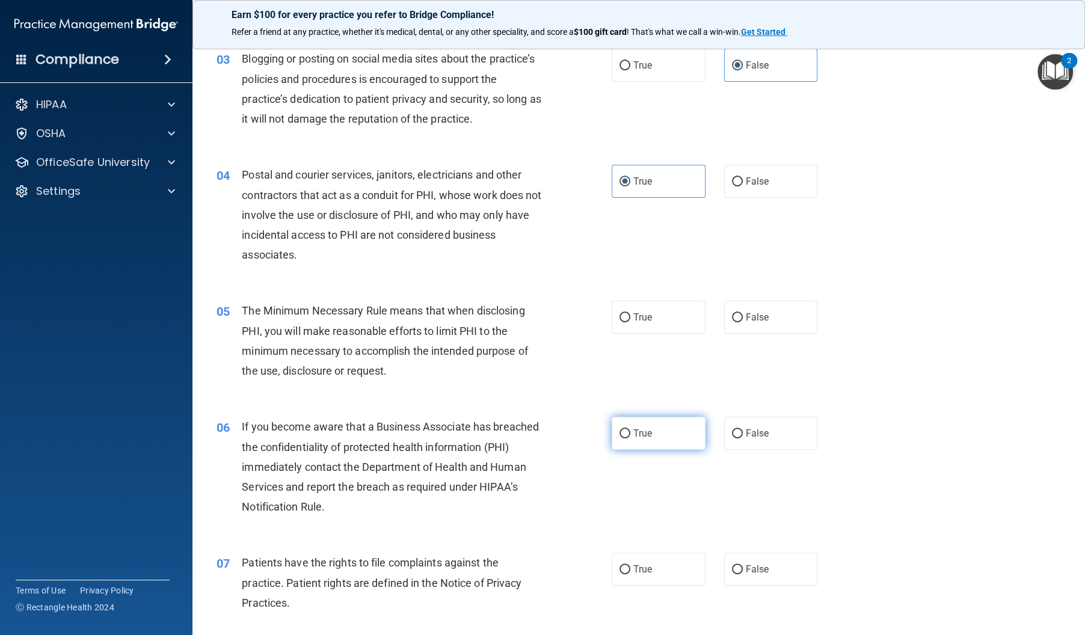
radio input "true"
click at [786, 446] on label "False" at bounding box center [771, 433] width 94 height 33
click at [743, 438] on input "False" at bounding box center [737, 433] width 11 height 9
radio input "true"
radio input "false"
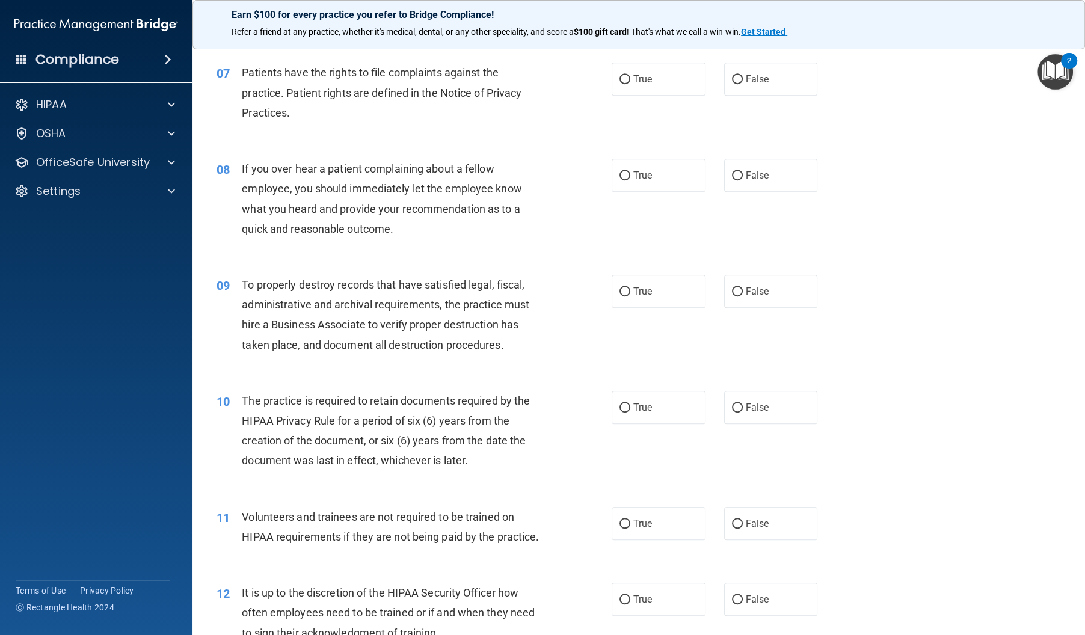
scroll to position [710, 0]
click at [778, 306] on label "False" at bounding box center [771, 289] width 94 height 33
click at [743, 295] on input "False" at bounding box center [737, 290] width 11 height 9
radio input "true"
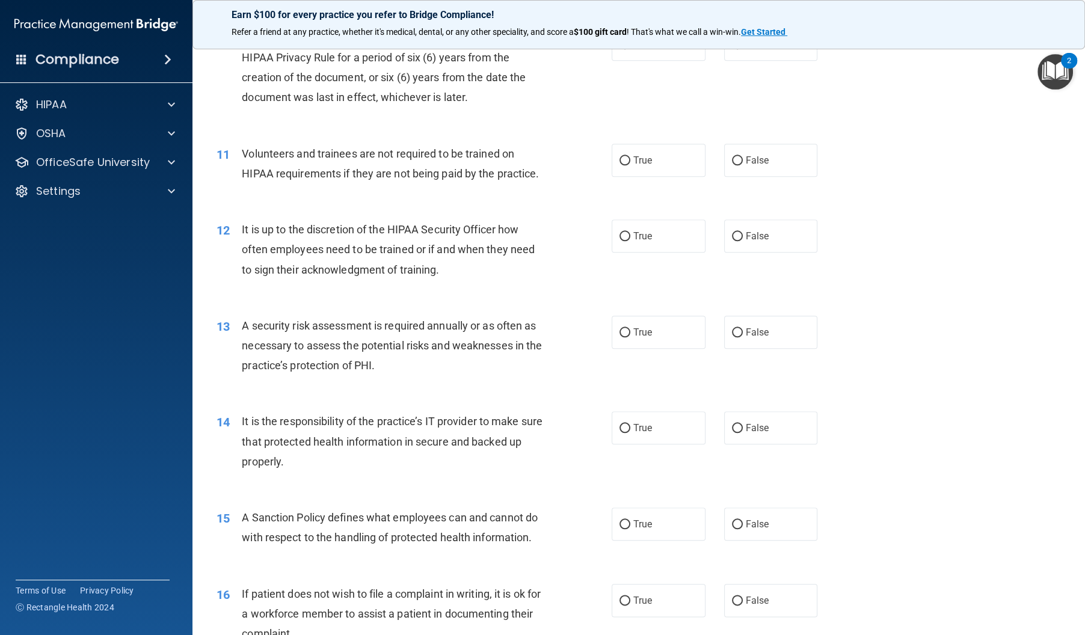
scroll to position [1073, 0]
click at [766, 248] on label "False" at bounding box center [771, 234] width 94 height 33
click at [743, 239] on input "False" at bounding box center [737, 234] width 11 height 9
radio input "true"
click at [793, 435] on label "False" at bounding box center [771, 426] width 94 height 33
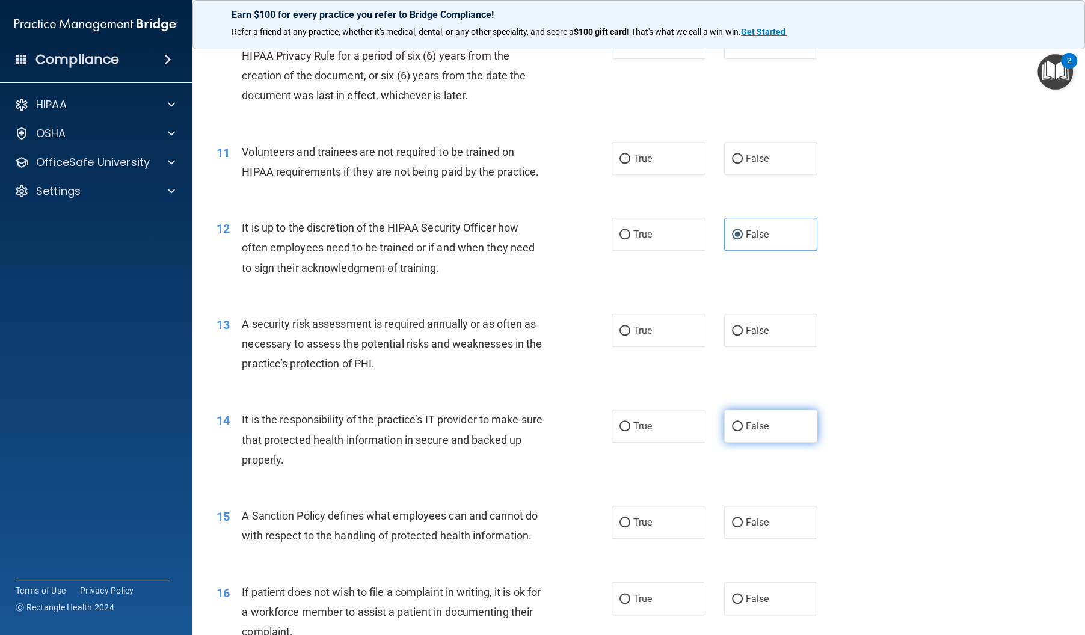
click at [743, 431] on input "False" at bounding box center [737, 426] width 11 height 9
radio input "true"
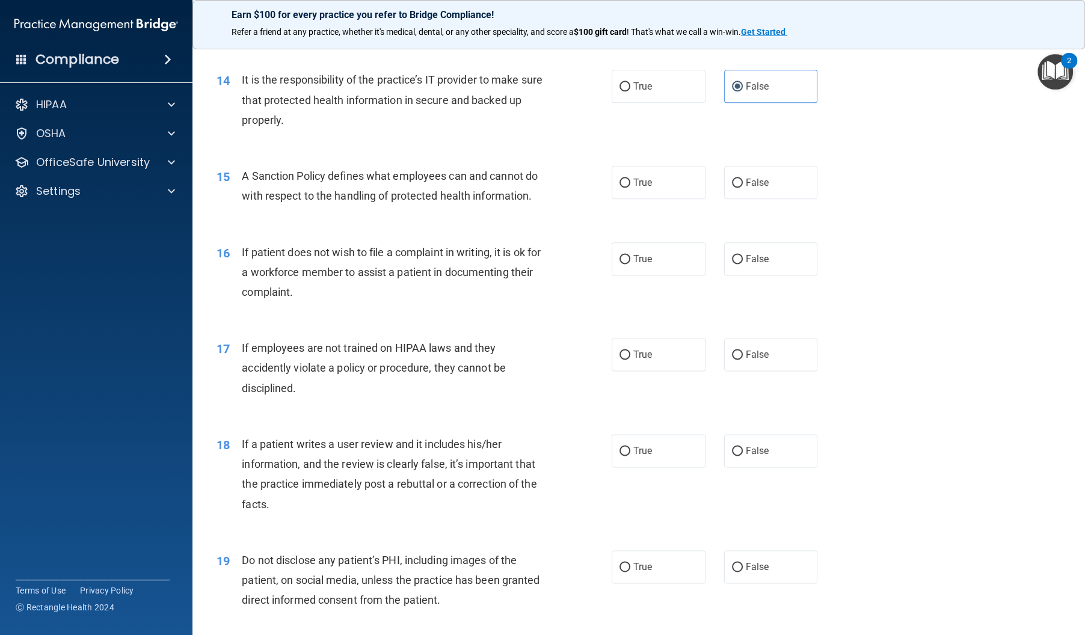
scroll to position [1410, 0]
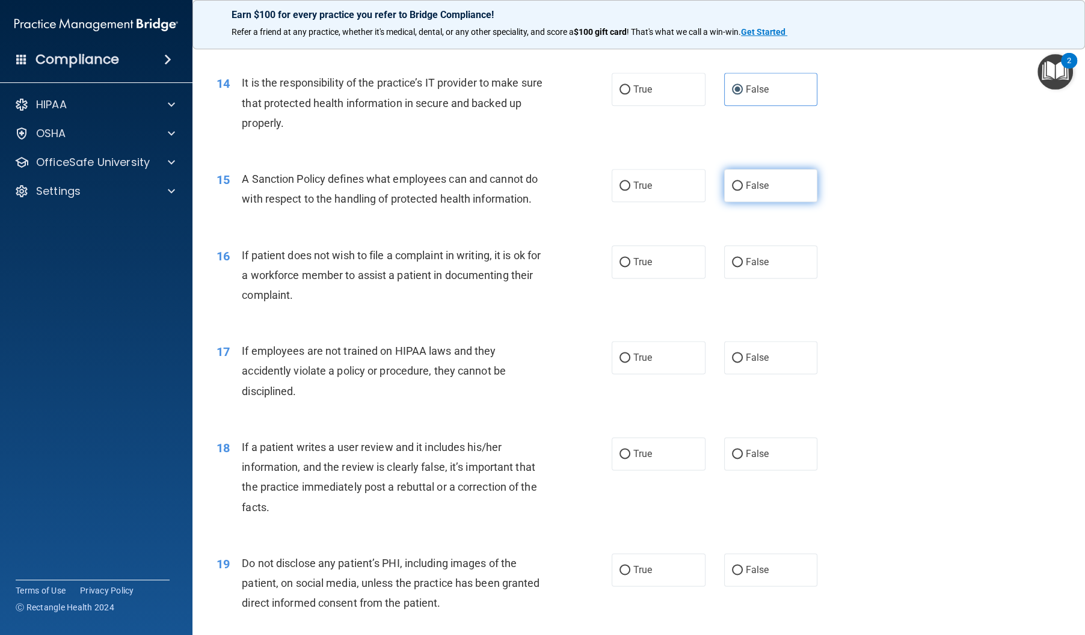
click at [775, 202] on label "False" at bounding box center [771, 185] width 94 height 33
click at [743, 191] on input "False" at bounding box center [737, 186] width 11 height 9
radio input "true"
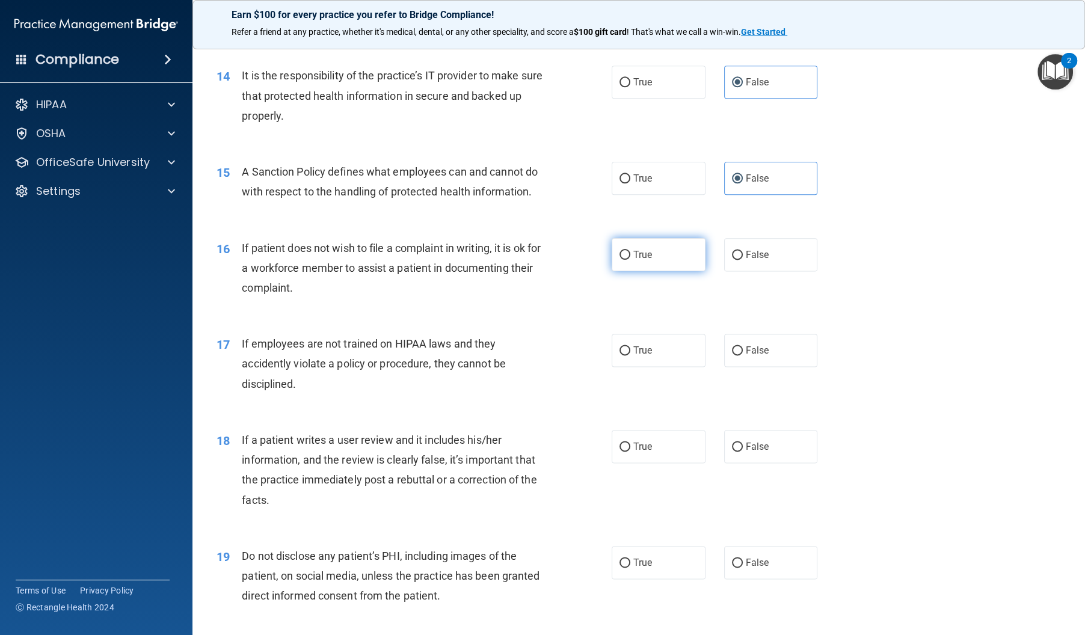
click at [680, 288] on div "16 If patient does not wish to file a complaint in writing, it is ok for a work…" at bounding box center [638, 271] width 862 height 96
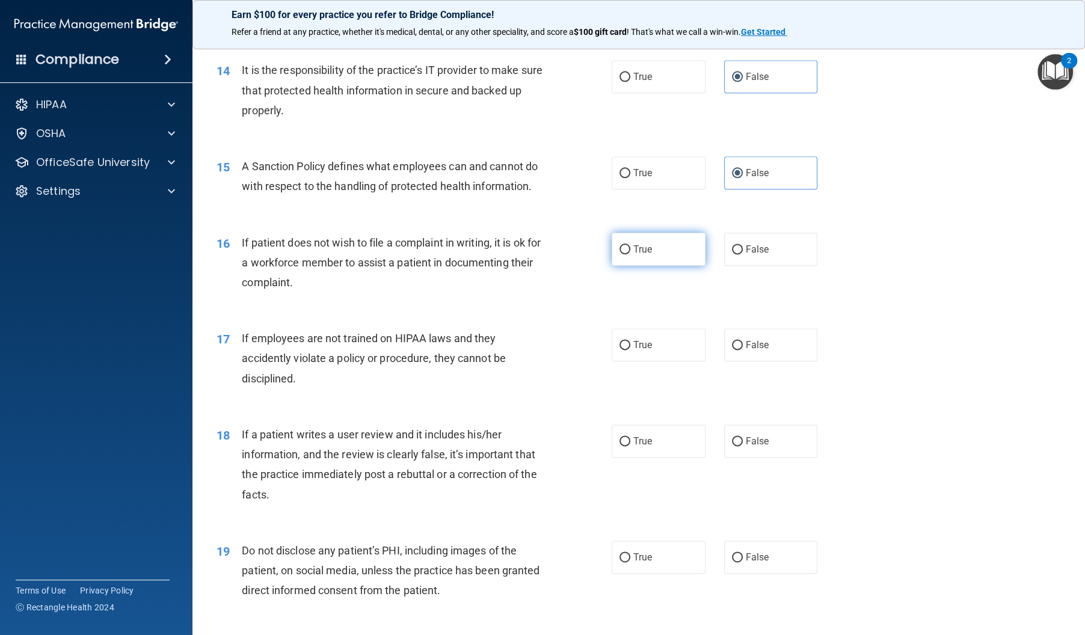
click at [677, 266] on label "True" at bounding box center [659, 249] width 94 height 33
click at [630, 254] on input "True" at bounding box center [624, 249] width 11 height 9
radio input "true"
click at [777, 361] on label "False" at bounding box center [771, 344] width 94 height 33
click at [743, 350] on input "False" at bounding box center [737, 345] width 11 height 9
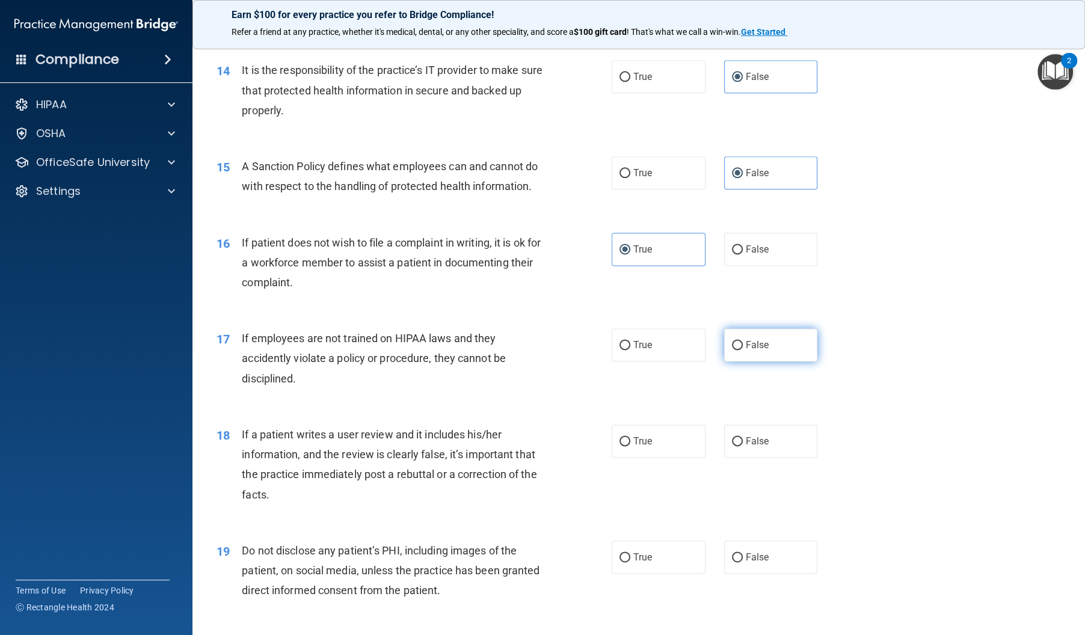
radio input "true"
drag, startPoint x: 781, startPoint y: 454, endPoint x: 741, endPoint y: 432, distance: 45.2
click at [781, 454] on label "False" at bounding box center [771, 441] width 94 height 33
click at [743, 446] on input "False" at bounding box center [737, 441] width 11 height 9
radio input "true"
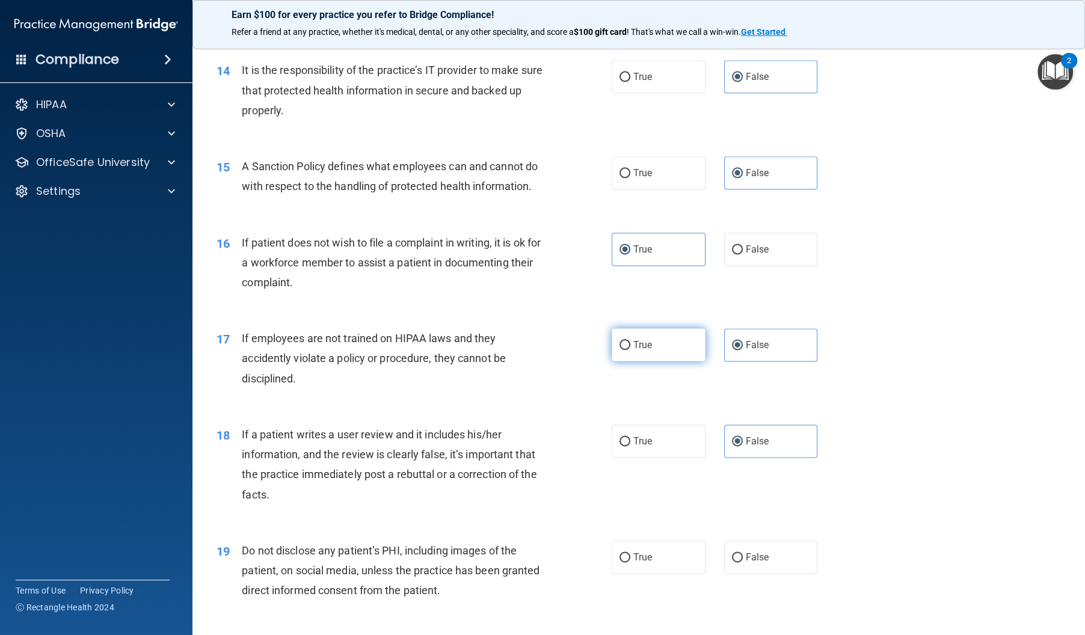
click at [659, 361] on label "True" at bounding box center [659, 344] width 94 height 33
click at [630, 350] on input "True" at bounding box center [624, 345] width 11 height 9
radio input "true"
radio input "false"
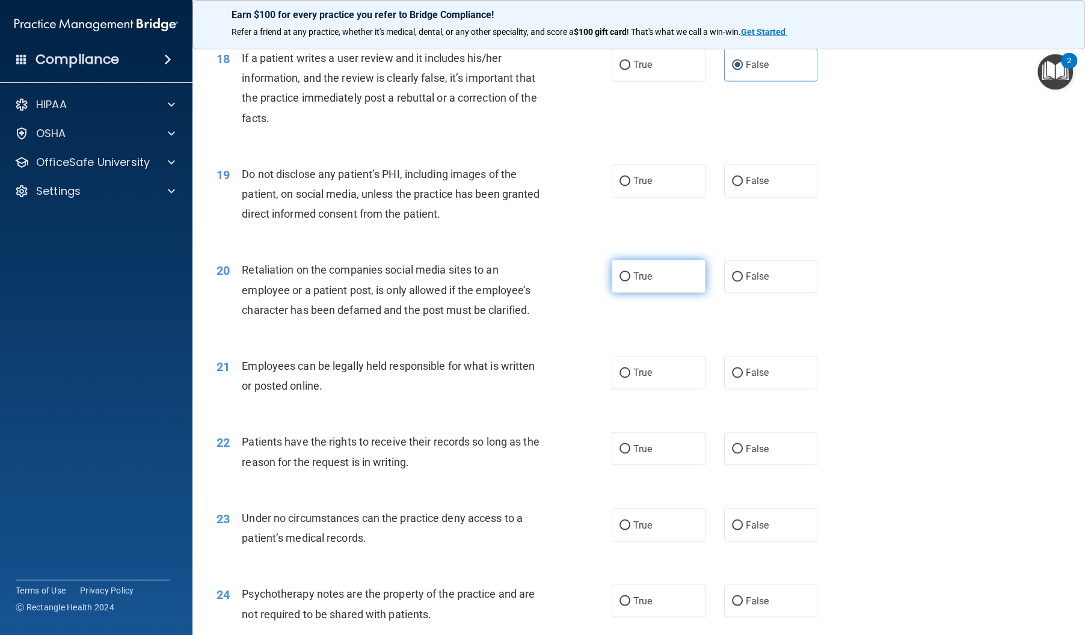
scroll to position [1798, 0]
click at [753, 294] on label "False" at bounding box center [771, 277] width 94 height 33
click at [743, 283] on input "False" at bounding box center [737, 278] width 11 height 9
radio input "true"
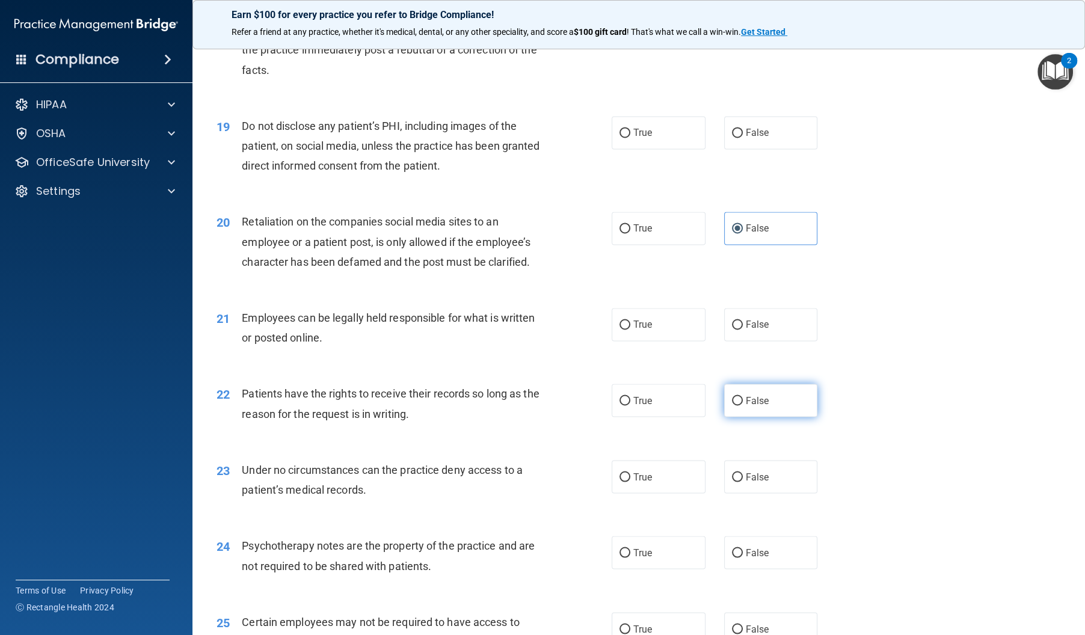
click at [751, 408] on label "False" at bounding box center [771, 400] width 94 height 33
click at [743, 405] on input "False" at bounding box center [737, 400] width 11 height 9
radio input "true"
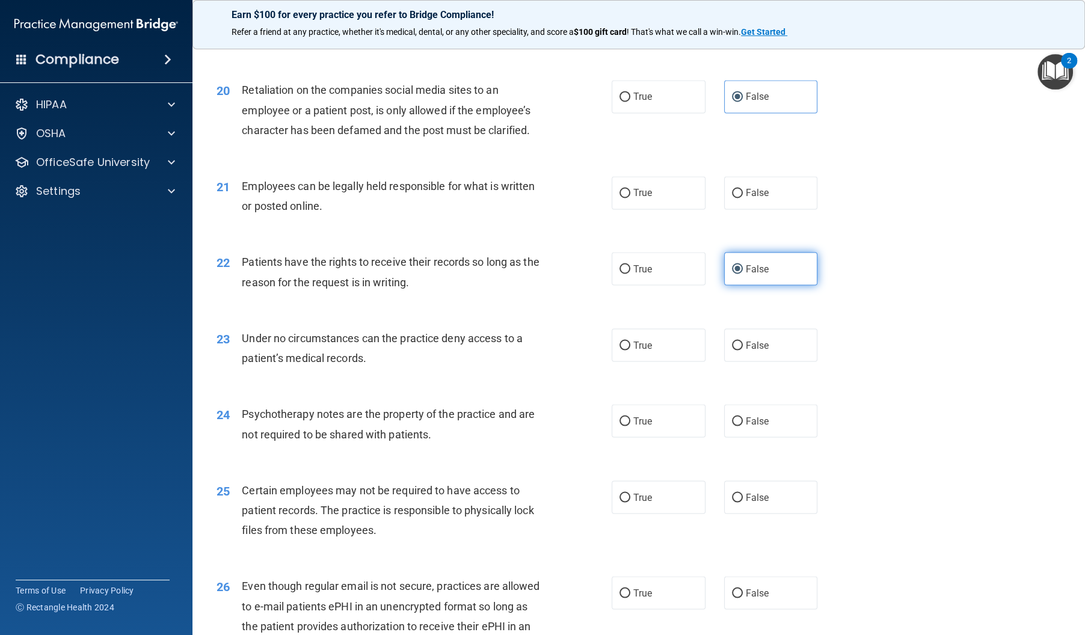
scroll to position [1980, 0]
click at [774, 361] on label "False" at bounding box center [771, 344] width 94 height 33
click at [743, 349] on input "False" at bounding box center [737, 344] width 11 height 9
radio input "true"
click at [674, 437] on label "True" at bounding box center [659, 420] width 94 height 33
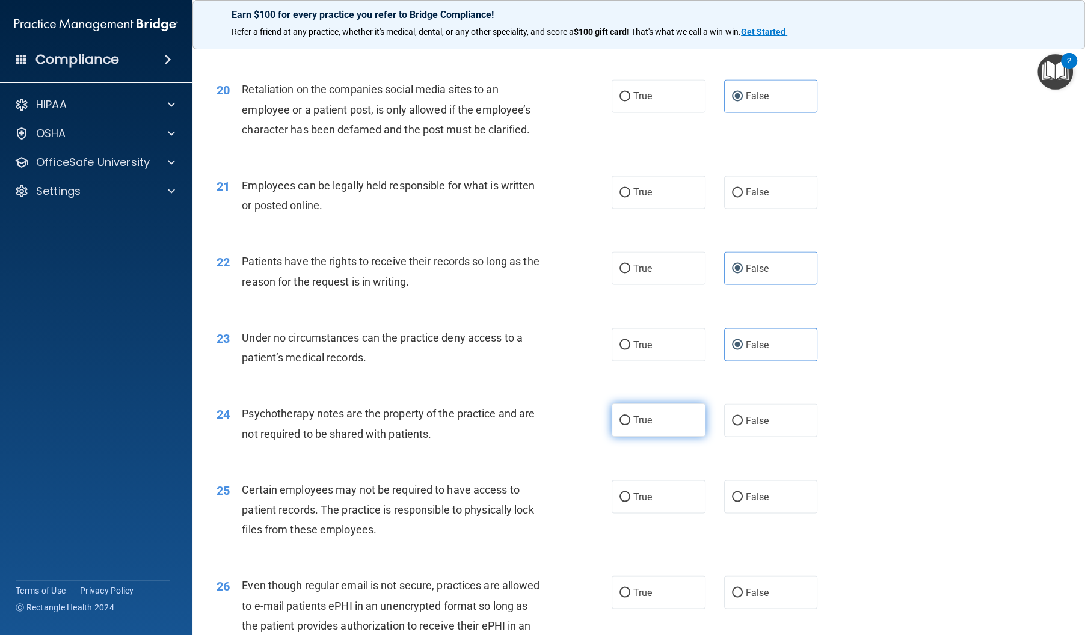
click at [630, 425] on input "True" at bounding box center [624, 420] width 11 height 9
radio input "true"
click at [690, 513] on label "True" at bounding box center [659, 496] width 94 height 33
click at [630, 502] on input "True" at bounding box center [624, 497] width 11 height 9
radio input "true"
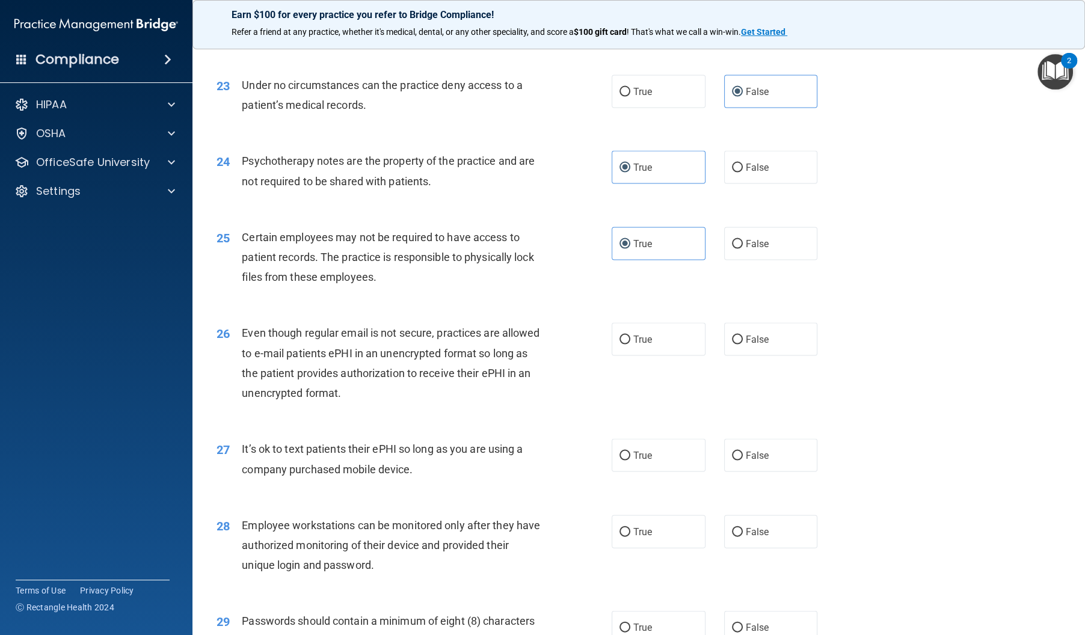
scroll to position [2261, 0]
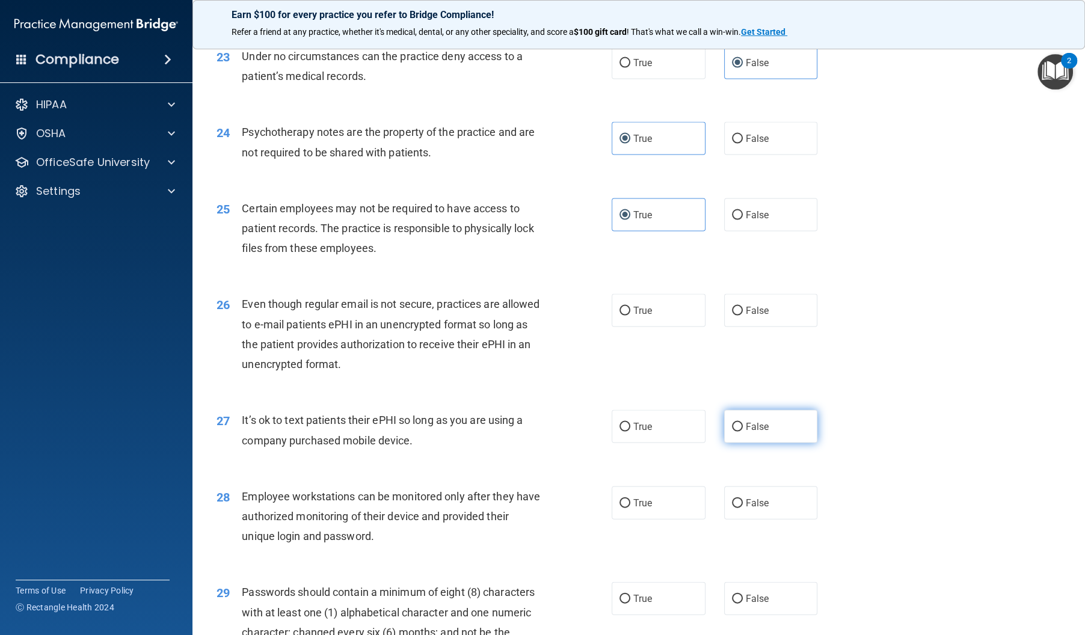
click at [753, 443] on label "False" at bounding box center [771, 426] width 94 height 33
click at [743, 432] on input "False" at bounding box center [737, 427] width 11 height 9
radio input "true"
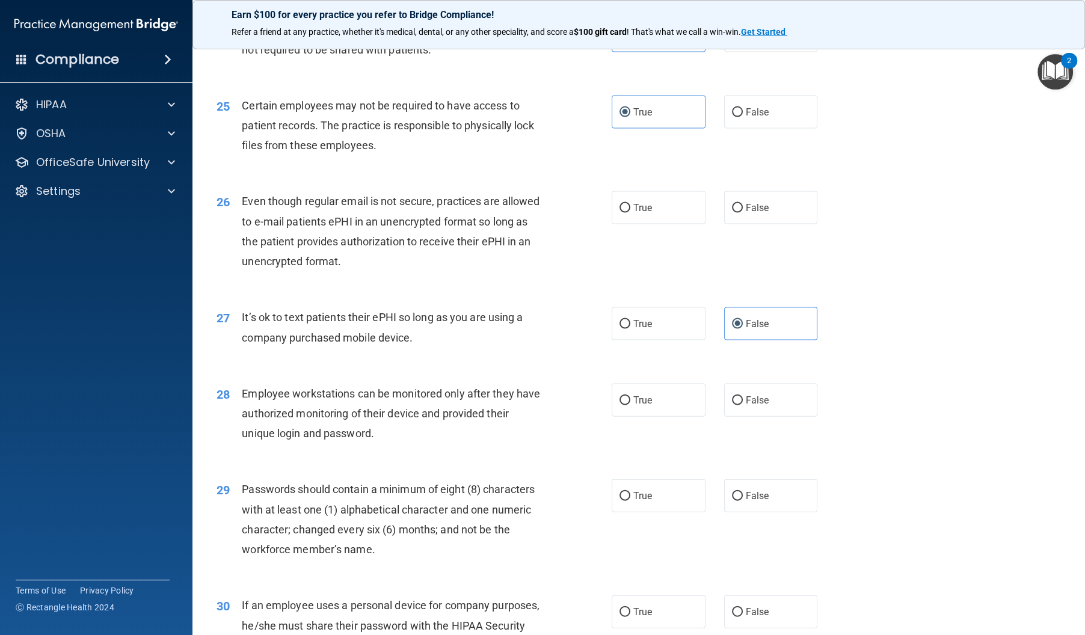
scroll to position [2383, 0]
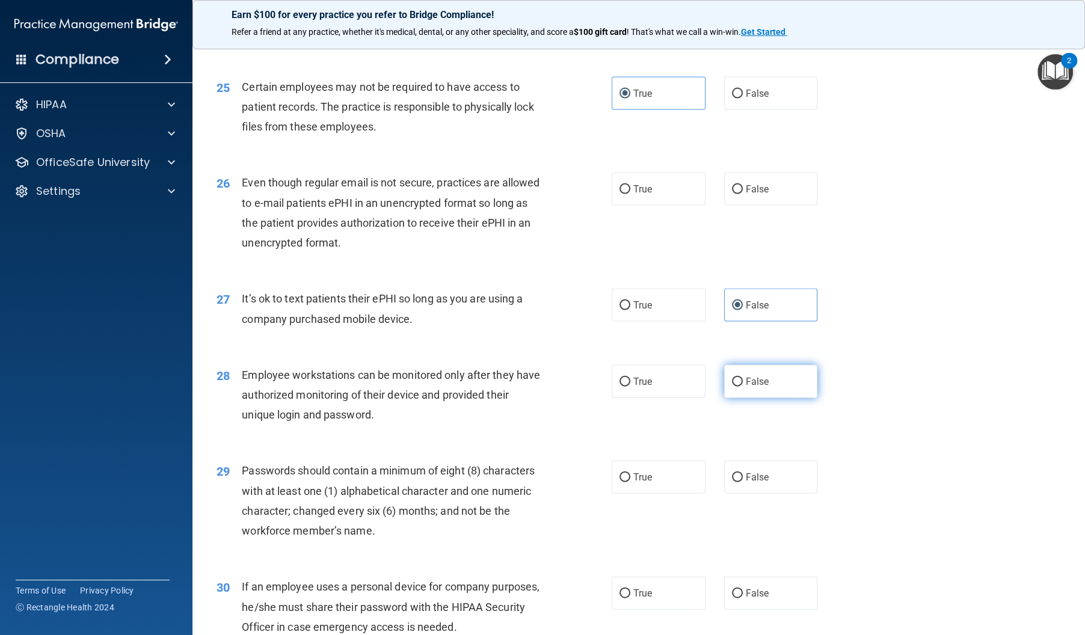
click at [812, 398] on label "False" at bounding box center [771, 381] width 94 height 33
click at [743, 387] on input "False" at bounding box center [737, 382] width 11 height 9
radio input "true"
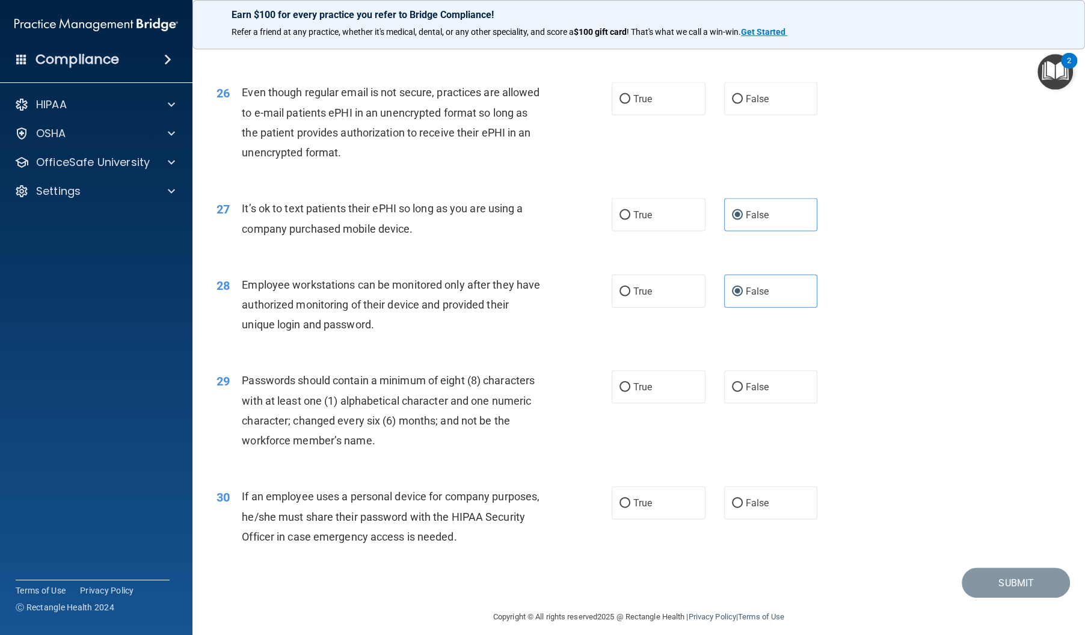
scroll to position [2479, 0]
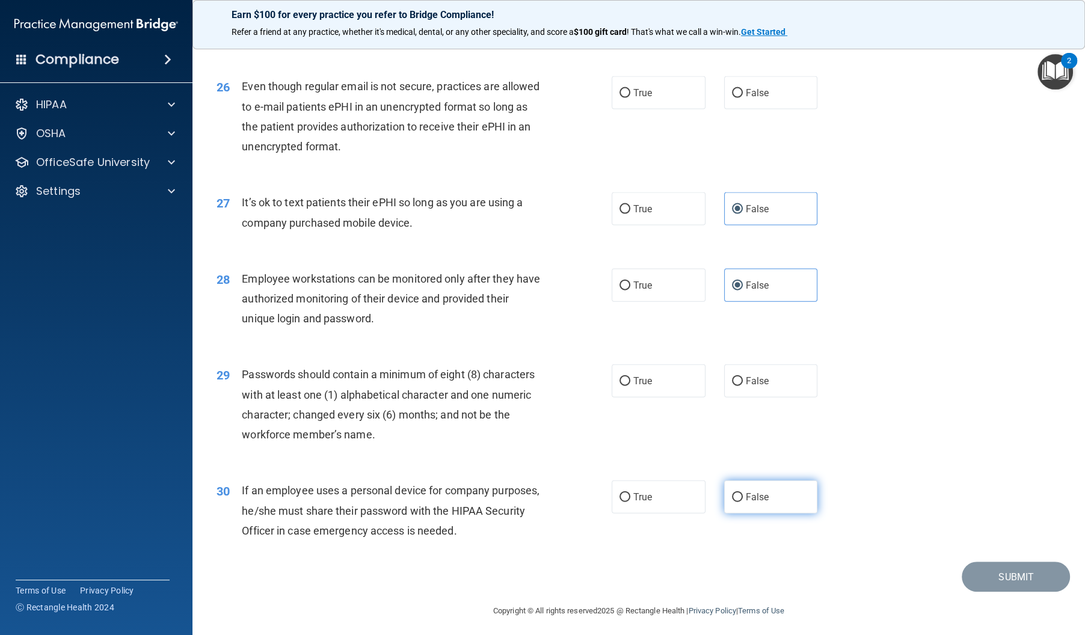
click at [755, 503] on span "False" at bounding box center [757, 496] width 23 height 11
click at [743, 502] on input "False" at bounding box center [737, 497] width 11 height 9
radio input "true"
click at [637, 398] on label "True" at bounding box center [659, 380] width 94 height 33
click at [630, 386] on input "True" at bounding box center [624, 381] width 11 height 9
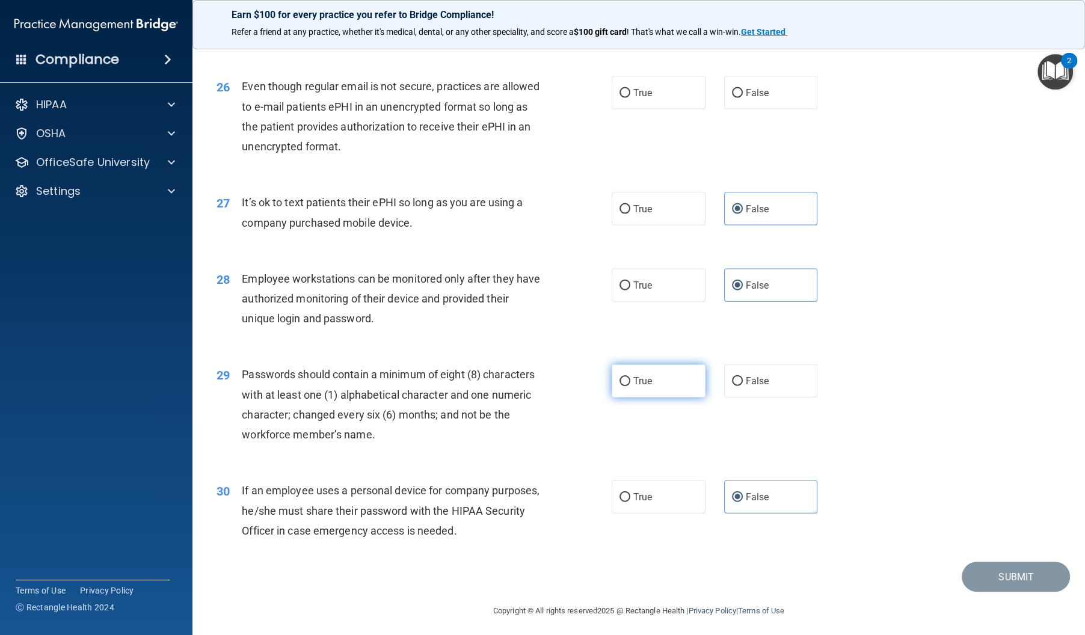
radio input "true"
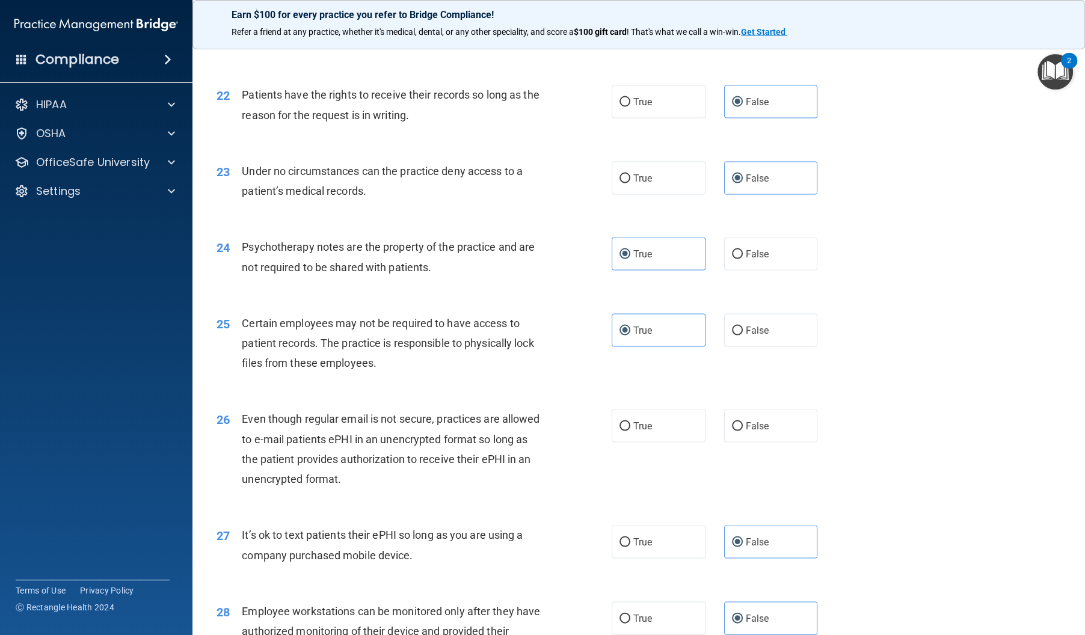
scroll to position [2155, 0]
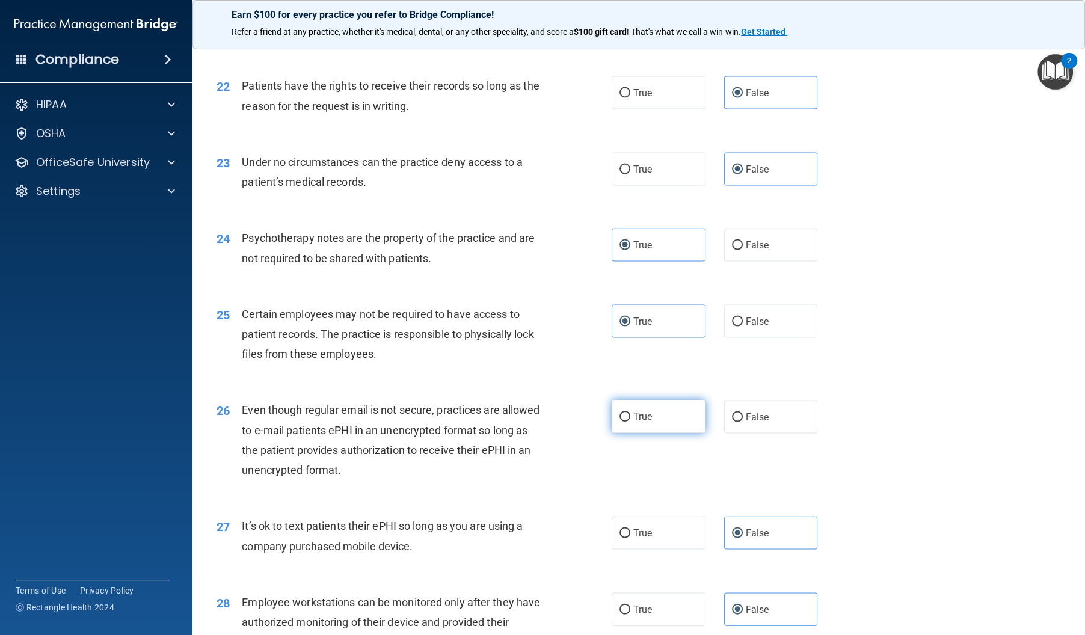
click at [631, 432] on label "True" at bounding box center [659, 416] width 94 height 33
click at [630, 422] on input "True" at bounding box center [624, 417] width 11 height 9
radio input "true"
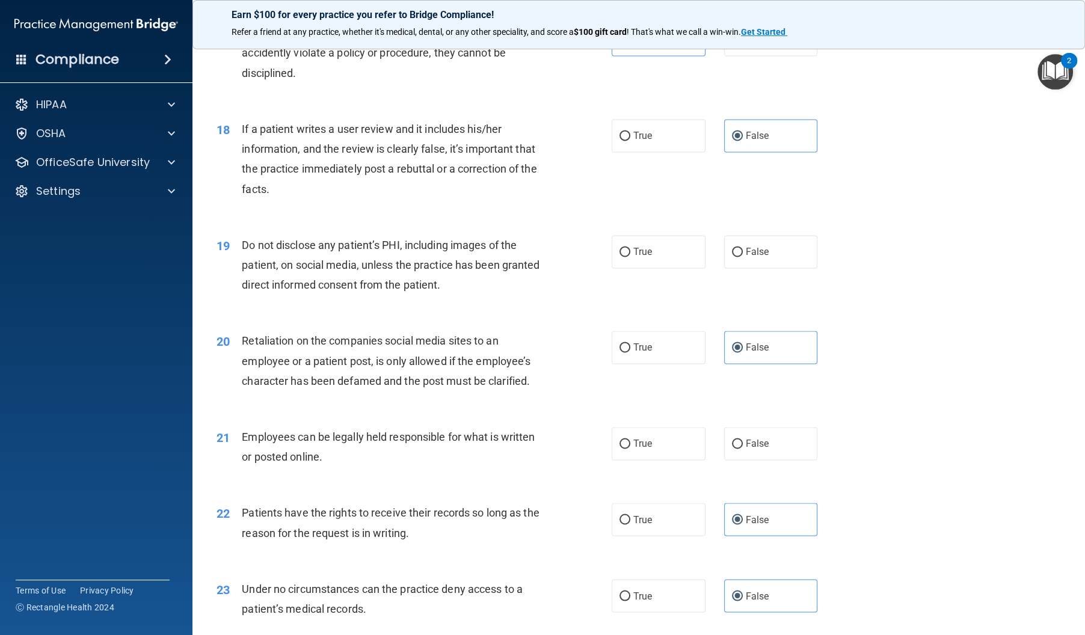
scroll to position [1730, 0]
click at [642, 444] on div "21 Employees can be legally held responsible for what is written or posted onli…" at bounding box center [638, 449] width 862 height 76
click at [649, 448] on span "True" at bounding box center [642, 442] width 19 height 11
click at [630, 447] on input "True" at bounding box center [624, 442] width 11 height 9
radio input "true"
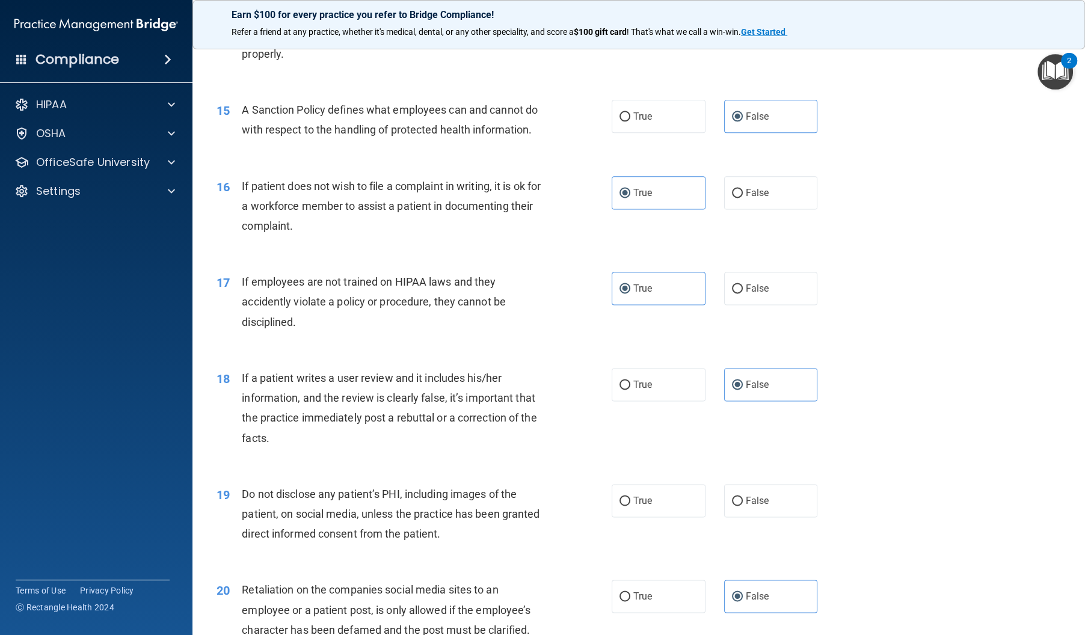
scroll to position [1477, 0]
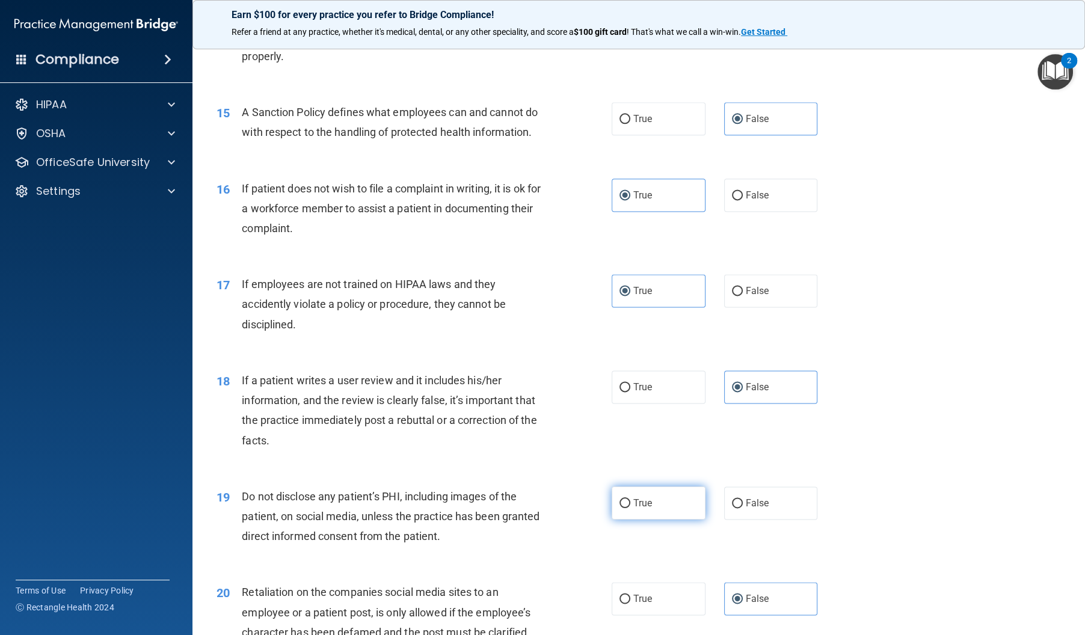
click at [672, 514] on label "True" at bounding box center [659, 503] width 94 height 33
click at [630, 508] on input "True" at bounding box center [624, 503] width 11 height 9
radio input "true"
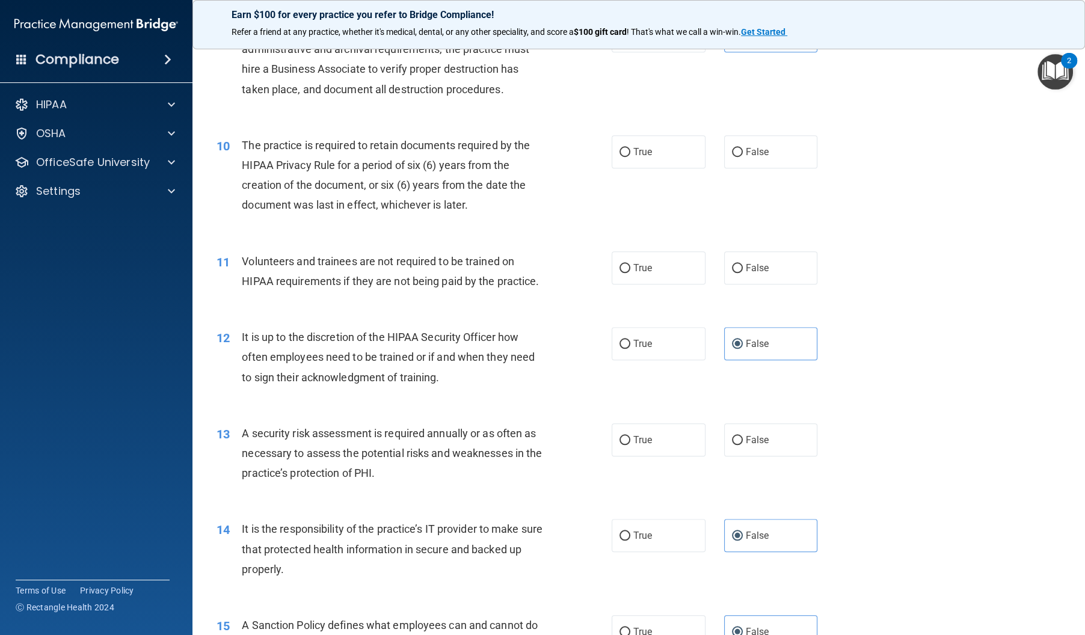
scroll to position [965, 0]
click at [663, 456] on label "True" at bounding box center [659, 439] width 94 height 33
click at [630, 444] on input "True" at bounding box center [624, 439] width 11 height 9
radio input "true"
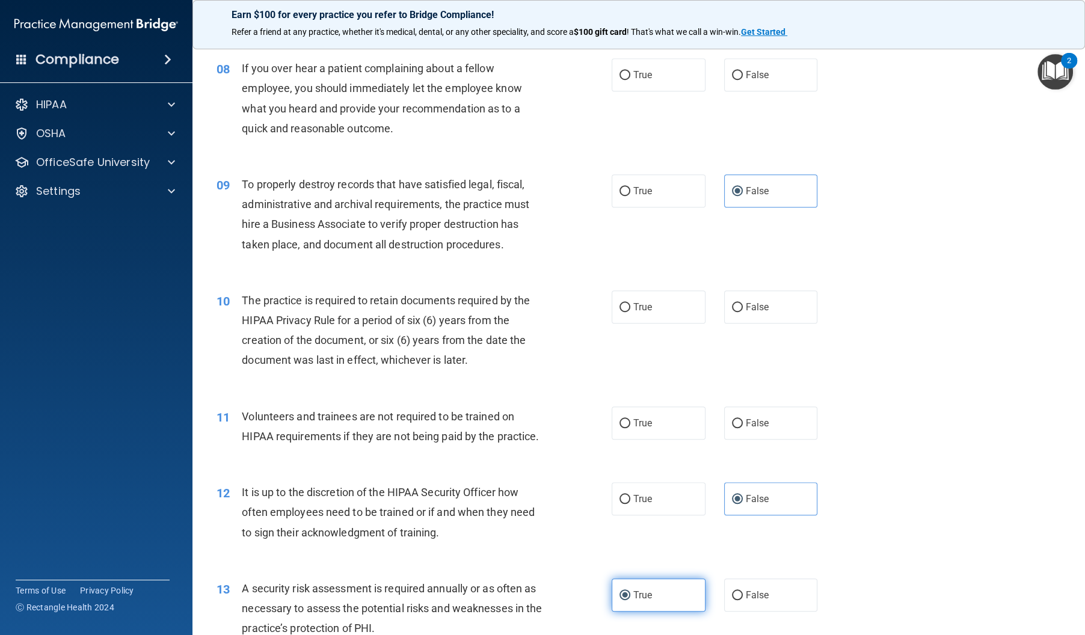
scroll to position [805, 0]
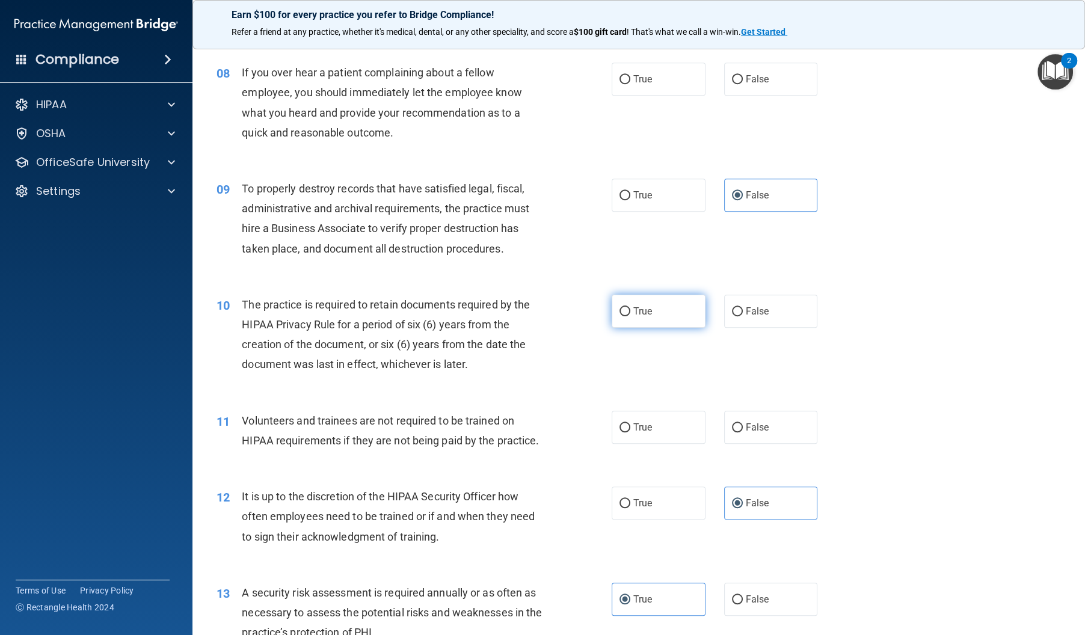
click at [642, 328] on label "True" at bounding box center [659, 311] width 94 height 33
click at [630, 316] on input "True" at bounding box center [624, 311] width 11 height 9
radio input "true"
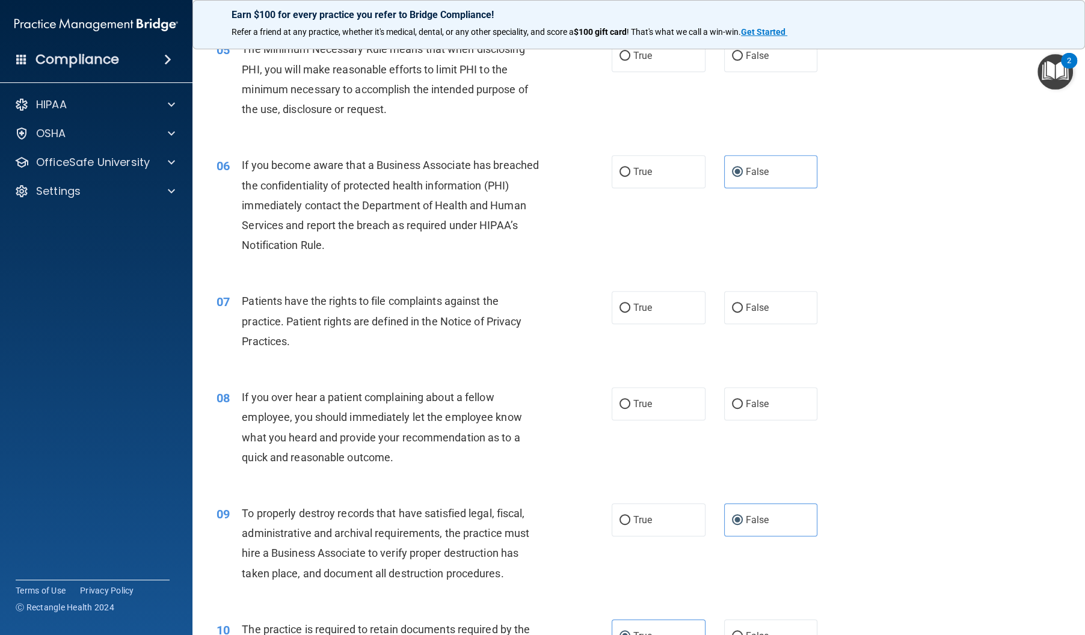
scroll to position [475, 0]
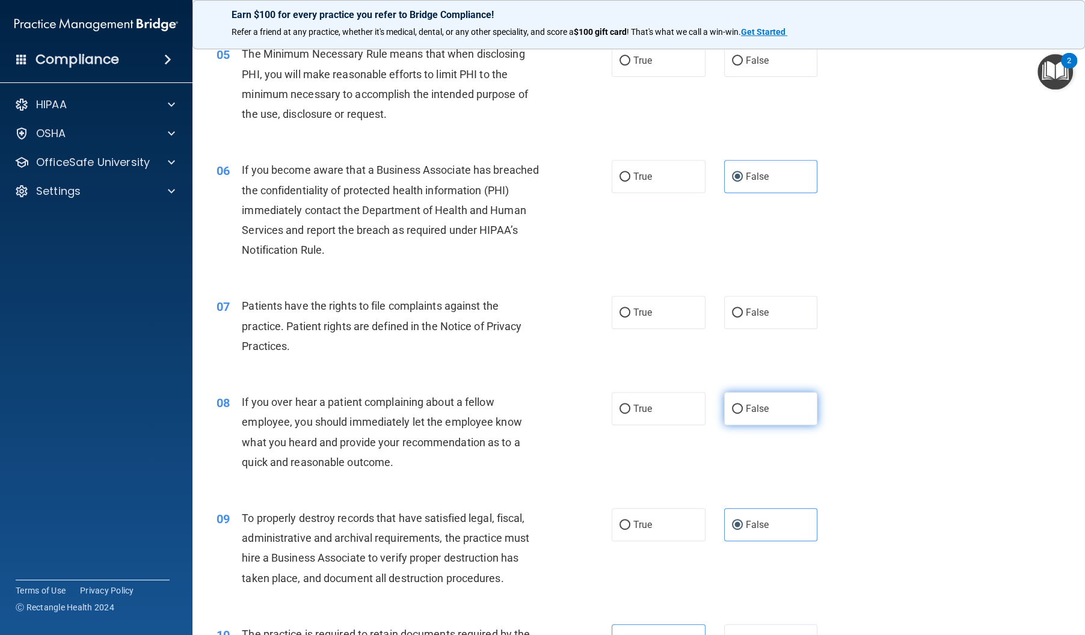
click at [757, 414] on span "False" at bounding box center [757, 408] width 23 height 11
click at [743, 414] on input "False" at bounding box center [737, 409] width 11 height 9
radio input "true"
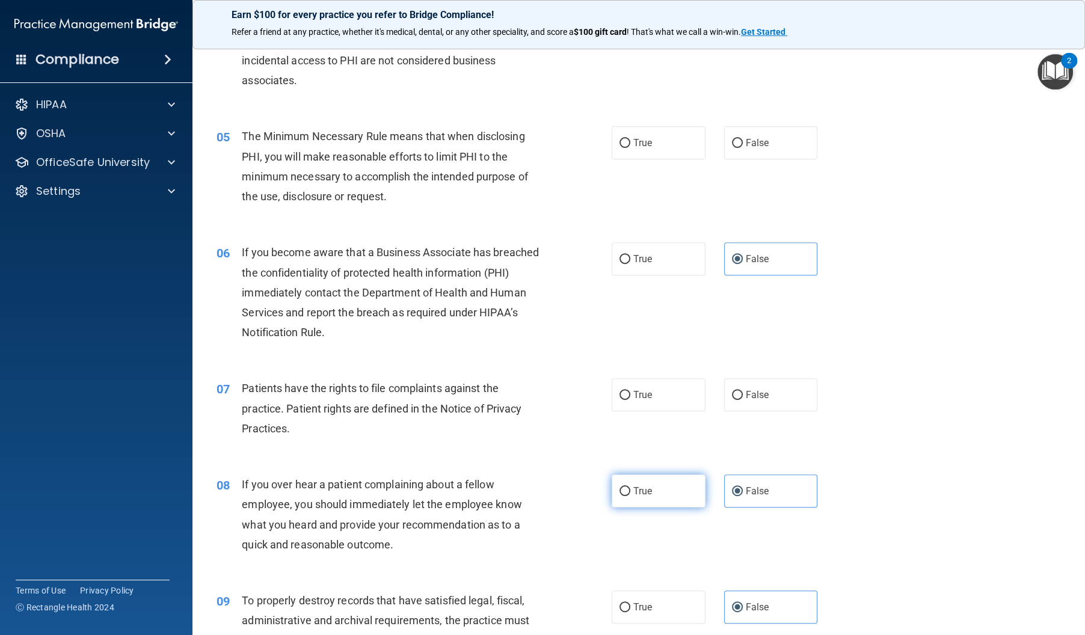
scroll to position [372, 0]
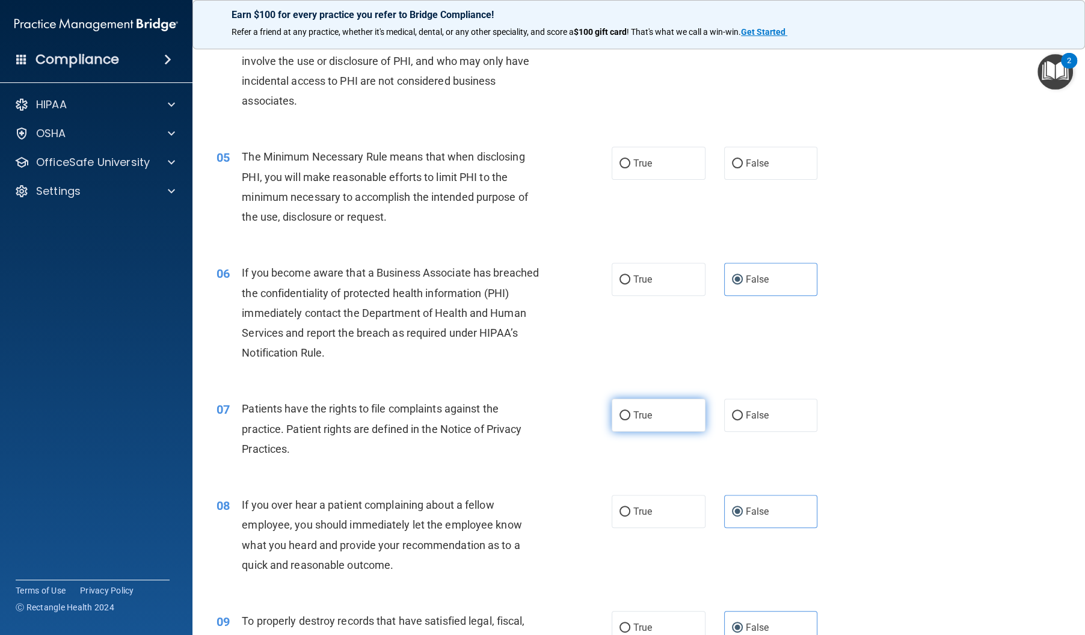
click at [666, 432] on label "True" at bounding box center [659, 415] width 94 height 33
click at [630, 420] on input "True" at bounding box center [624, 415] width 11 height 9
radio input "true"
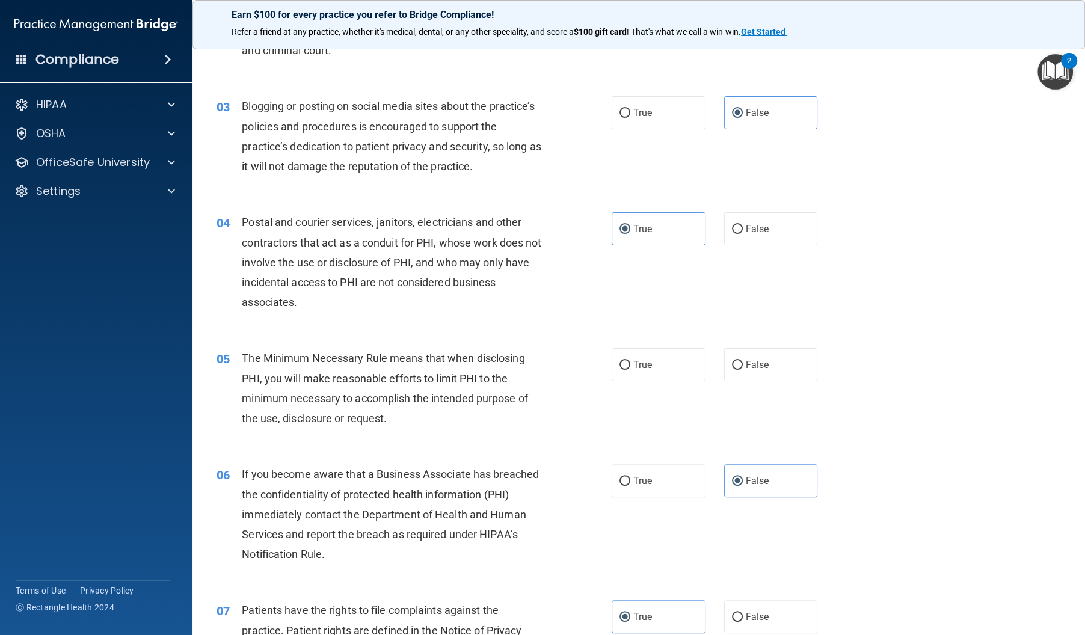
scroll to position [118, 0]
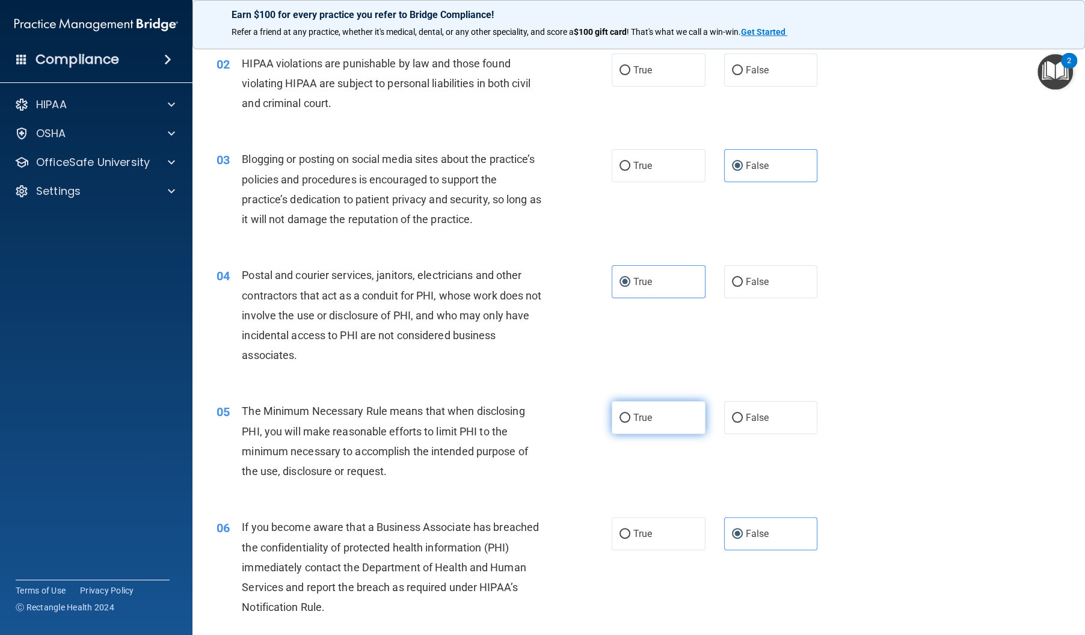
click at [662, 434] on label "True" at bounding box center [659, 417] width 94 height 33
click at [630, 423] on input "True" at bounding box center [624, 418] width 11 height 9
radio input "true"
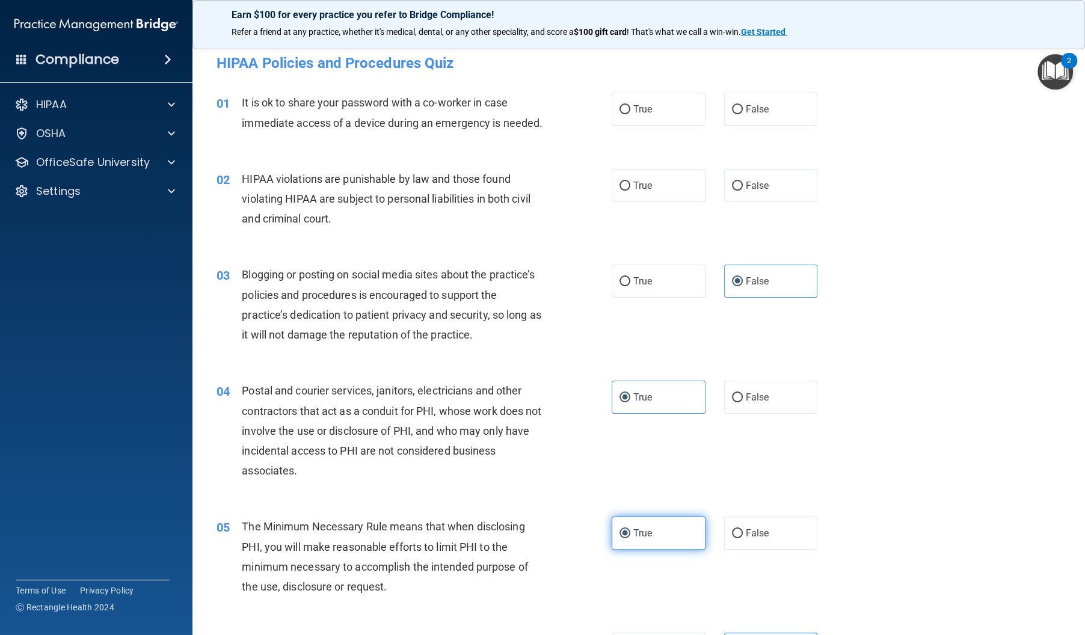
scroll to position [0, 0]
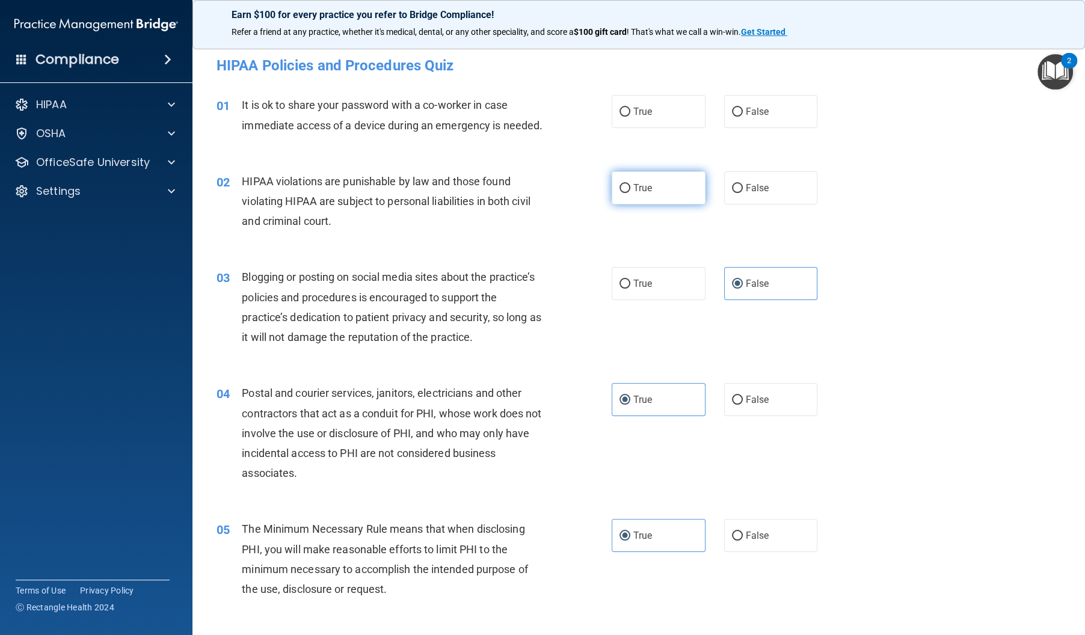
click at [681, 204] on label "True" at bounding box center [659, 187] width 94 height 33
click at [630, 193] on input "True" at bounding box center [624, 188] width 11 height 9
radio input "true"
click at [769, 123] on label "False" at bounding box center [771, 111] width 94 height 33
click at [743, 117] on input "False" at bounding box center [737, 112] width 11 height 9
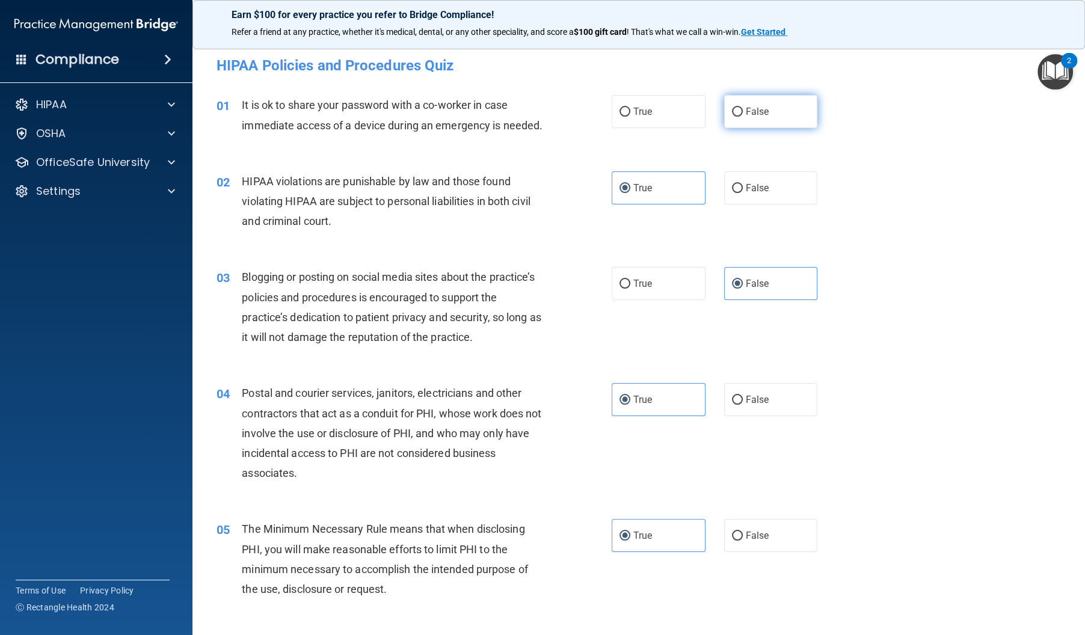
radio input "true"
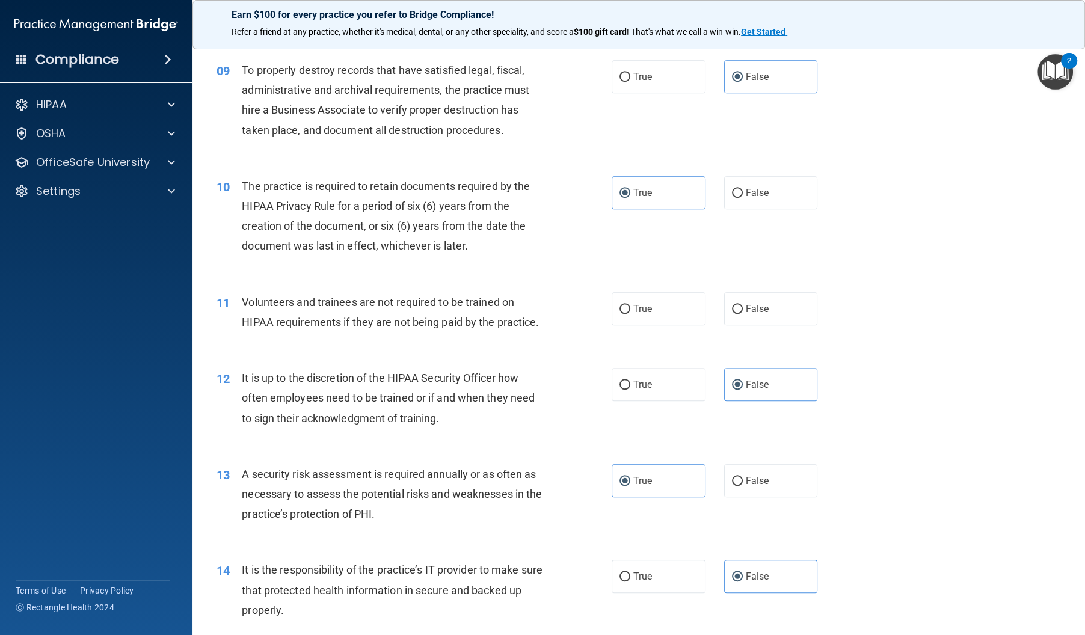
scroll to position [930, 0]
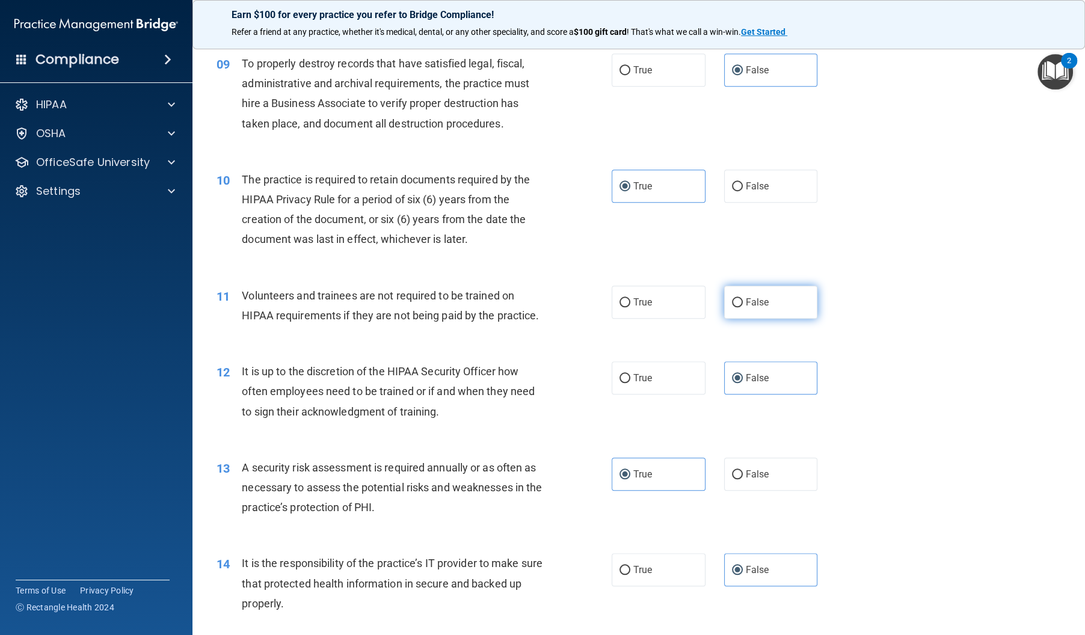
click at [775, 319] on label "False" at bounding box center [771, 302] width 94 height 33
click at [743, 307] on input "False" at bounding box center [737, 302] width 11 height 9
radio input "true"
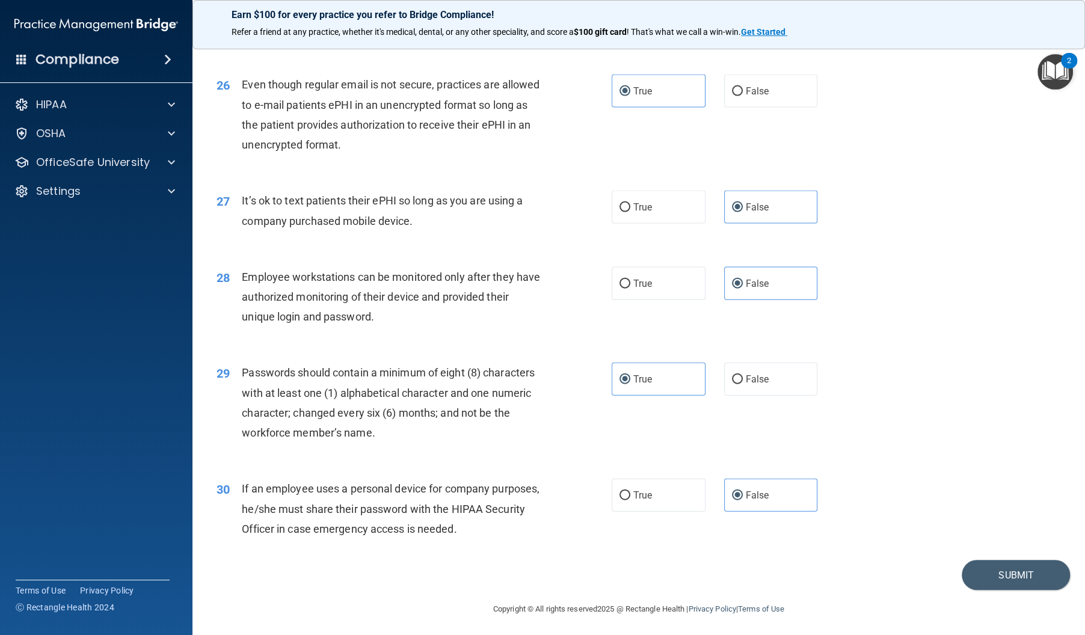
scroll to position [2504, 0]
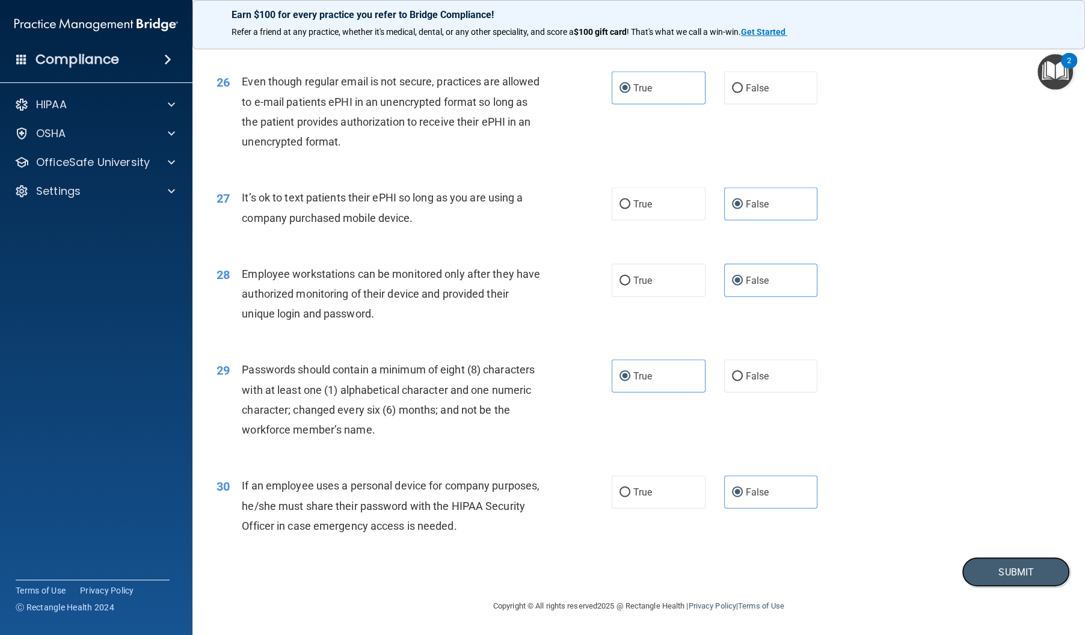
click at [985, 557] on button "Submit" at bounding box center [1016, 572] width 108 height 31
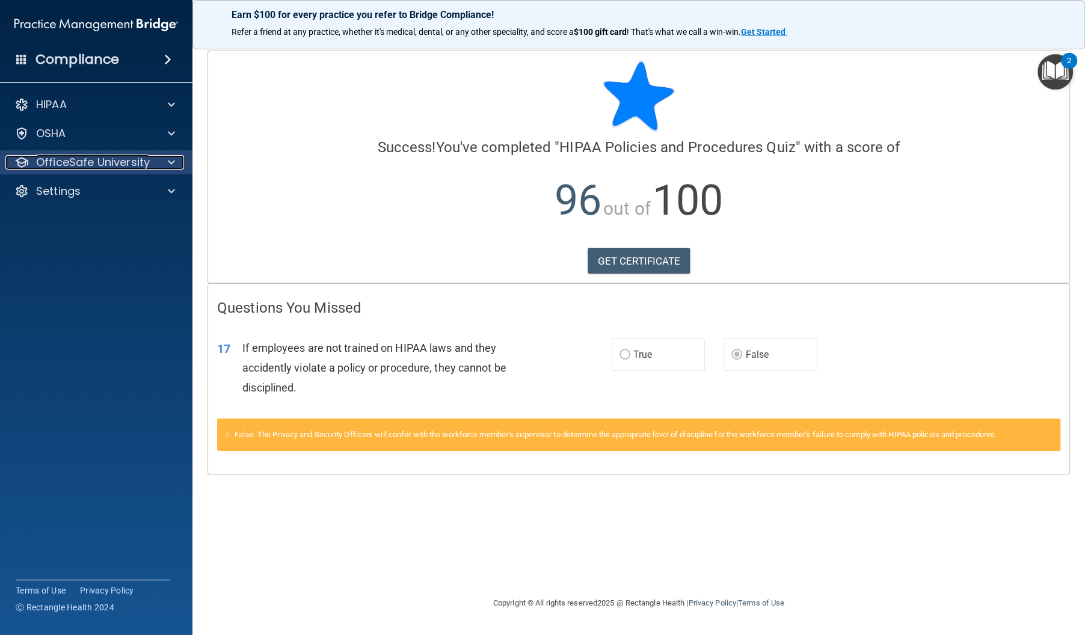
click at [144, 158] on p "OfficeSafe University" at bounding box center [93, 162] width 114 height 14
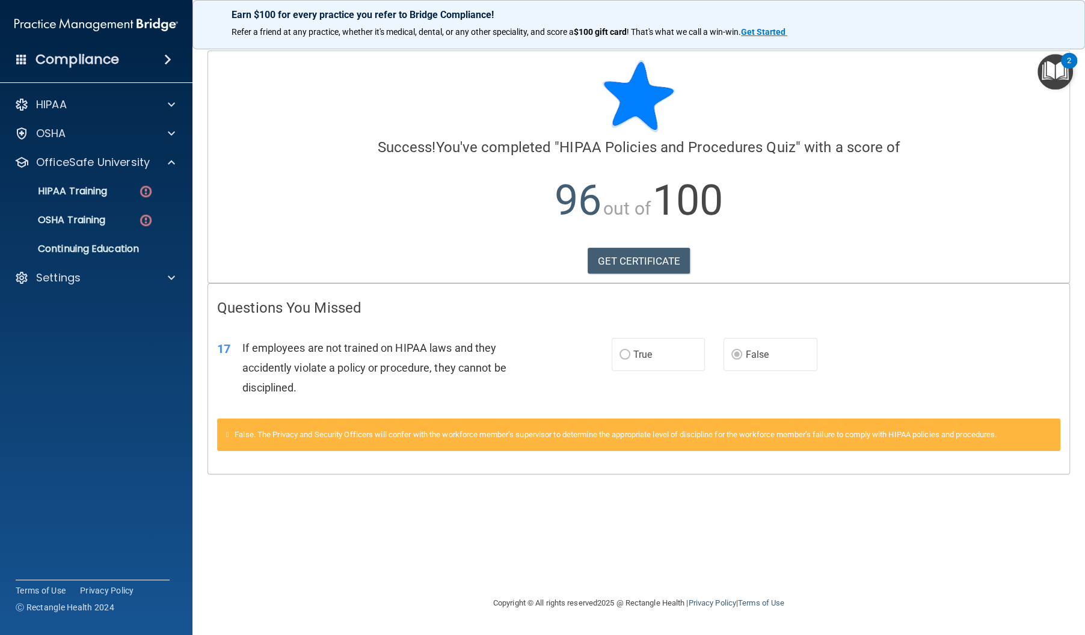
click at [132, 206] on ul "HIPAA Training OSHA Training Continuing Education" at bounding box center [97, 217] width 218 height 87
click at [130, 198] on link "HIPAA Training" at bounding box center [82, 191] width 189 height 24
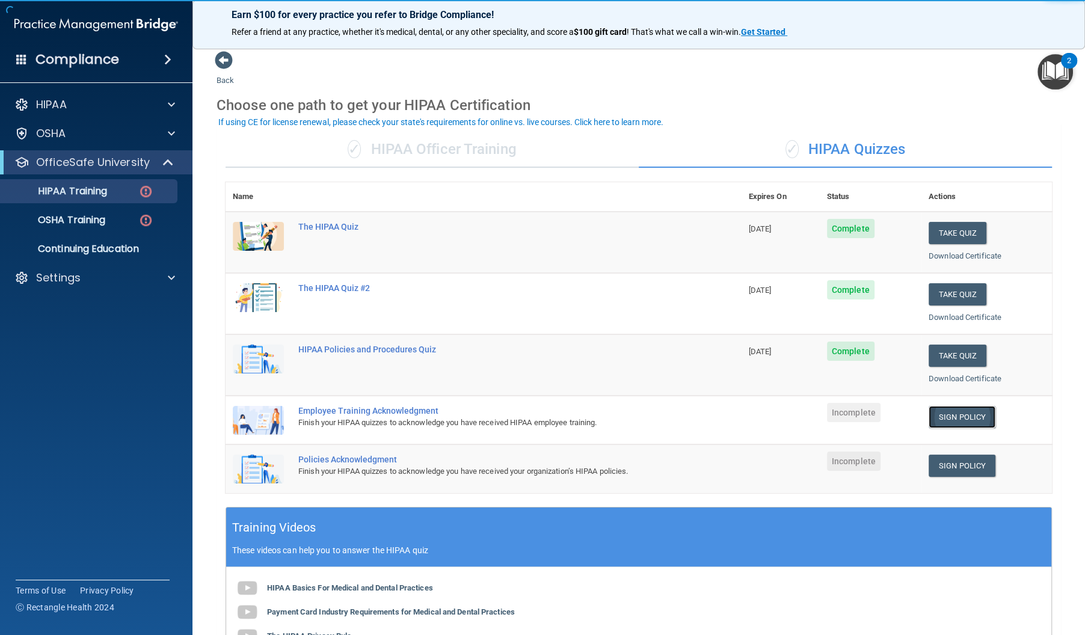
click at [974, 408] on link "Sign Policy" at bounding box center [962, 417] width 67 height 22
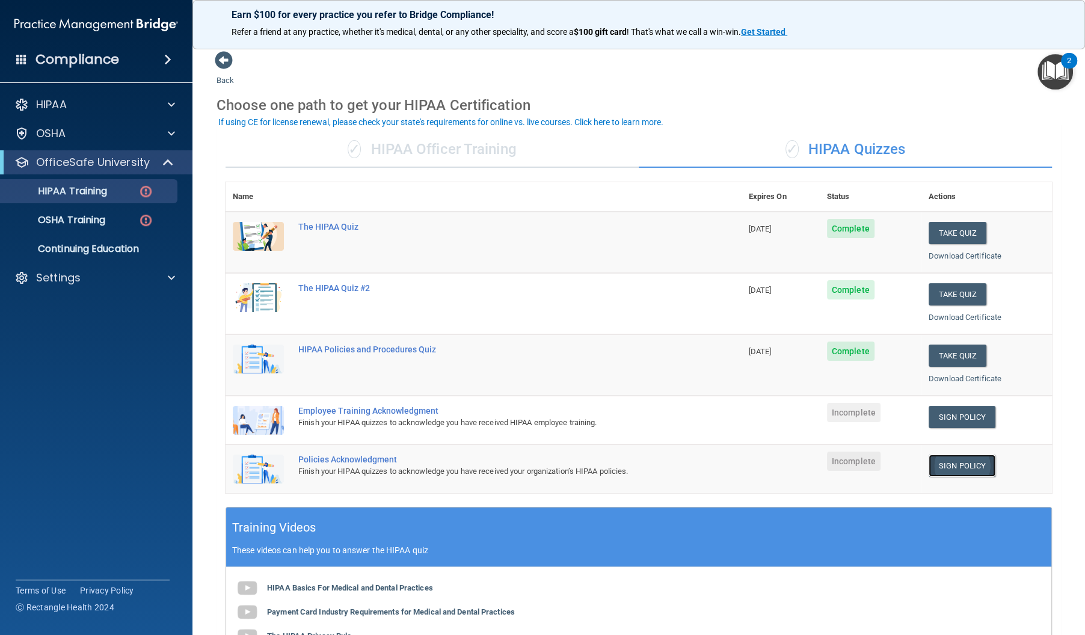
click at [975, 463] on link "Sign Policy" at bounding box center [962, 466] width 67 height 22
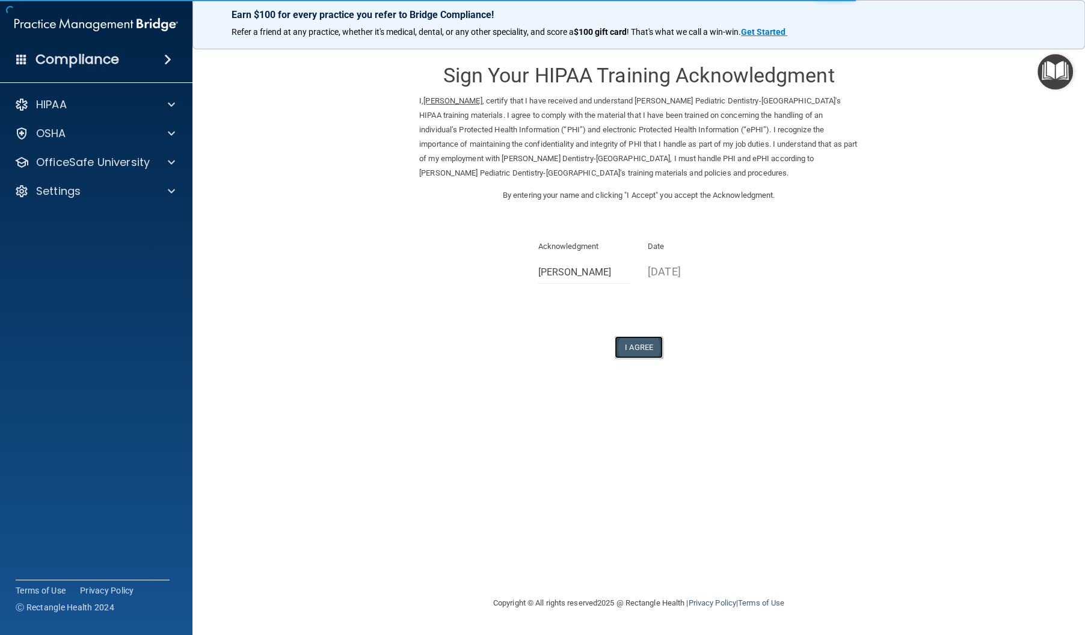
click at [649, 353] on button "I Agree" at bounding box center [639, 347] width 48 height 22
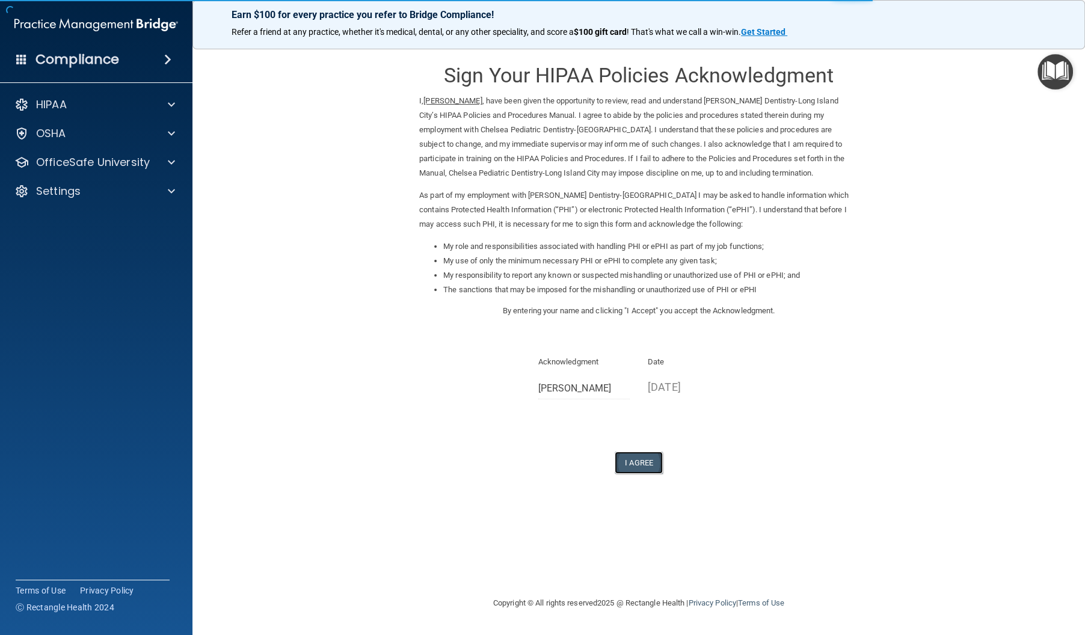
click at [646, 468] on button "I Agree" at bounding box center [639, 463] width 48 height 22
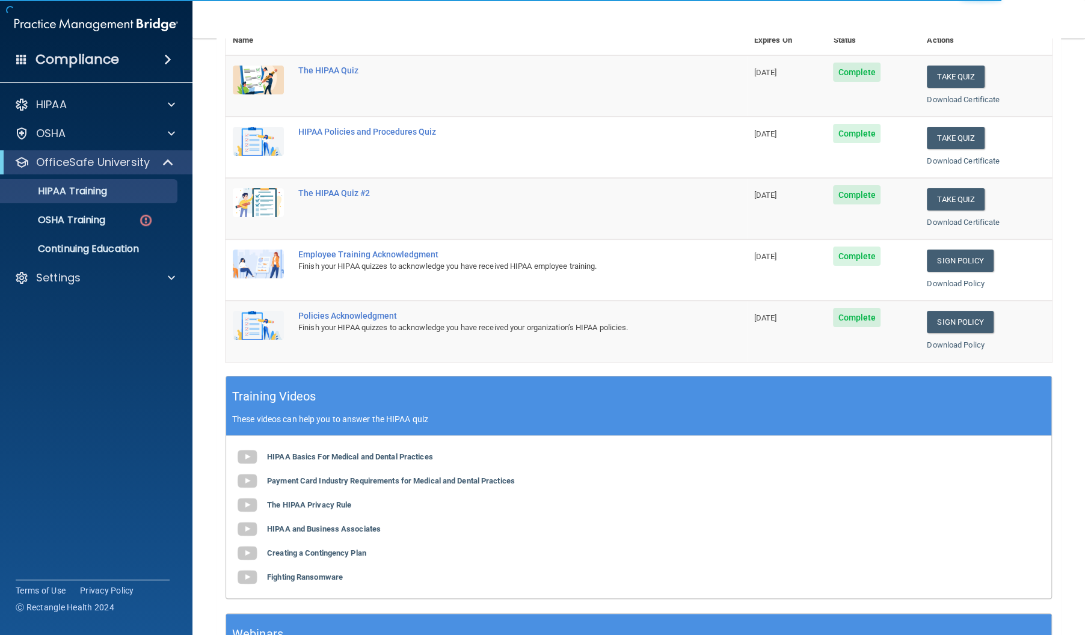
scroll to position [266, 0]
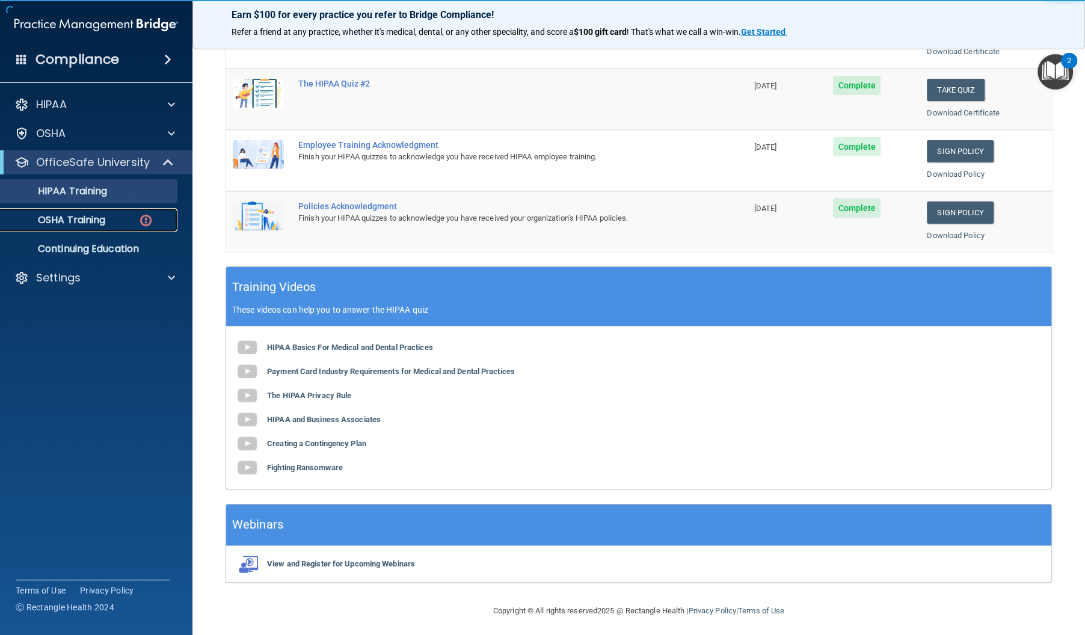
click at [146, 216] on img at bounding box center [145, 220] width 15 height 15
